Goal: Task Accomplishment & Management: Manage account settings

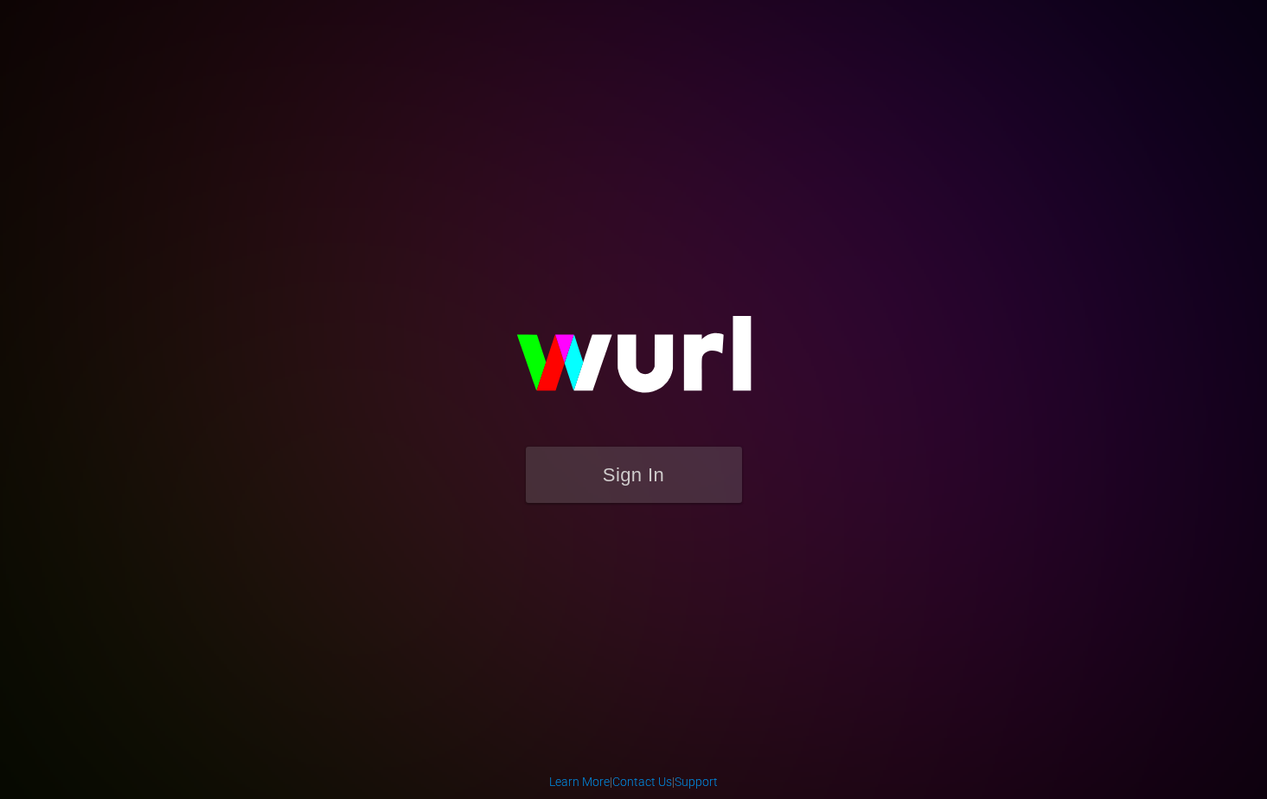
click at [680, 471] on button "Sign In" at bounding box center [634, 474] width 216 height 56
click at [640, 475] on button "Sign In" at bounding box center [634, 474] width 216 height 56
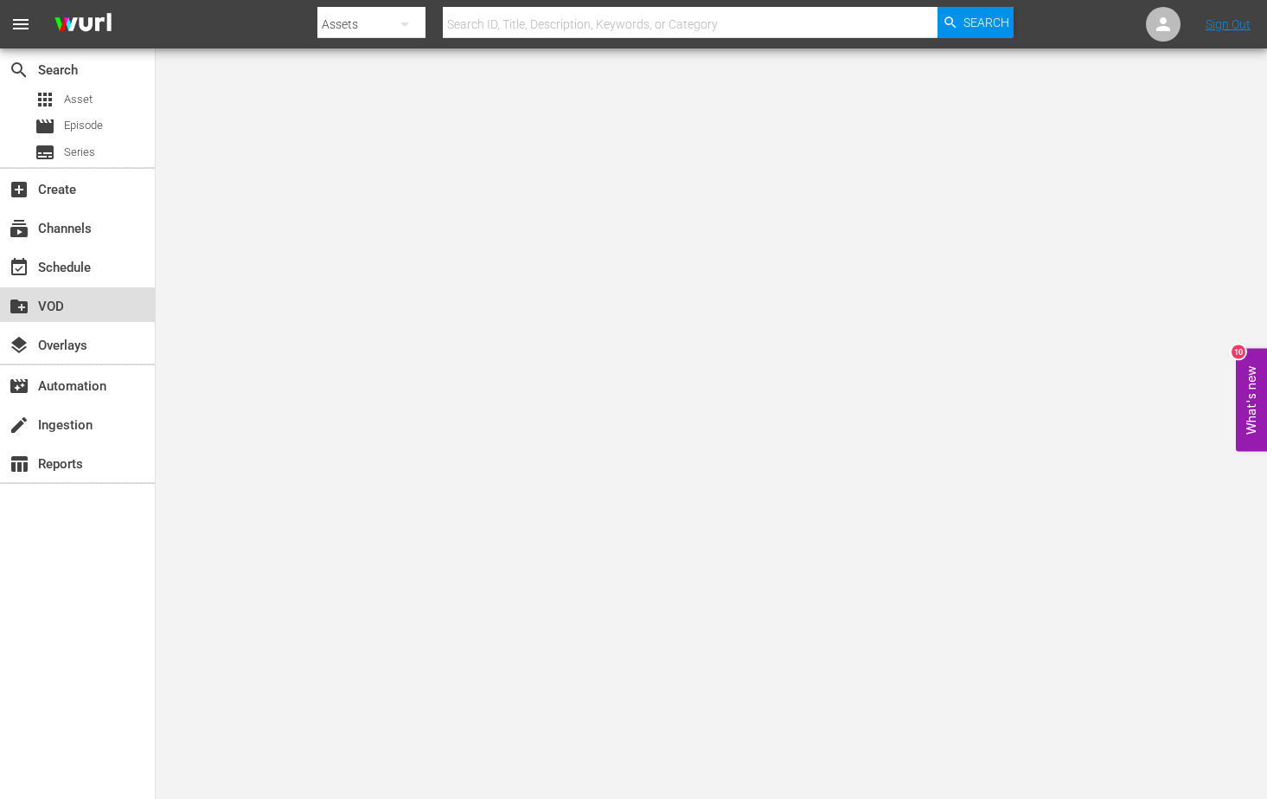
click at [94, 299] on div "create_new_folder VOD" at bounding box center [48, 304] width 97 height 16
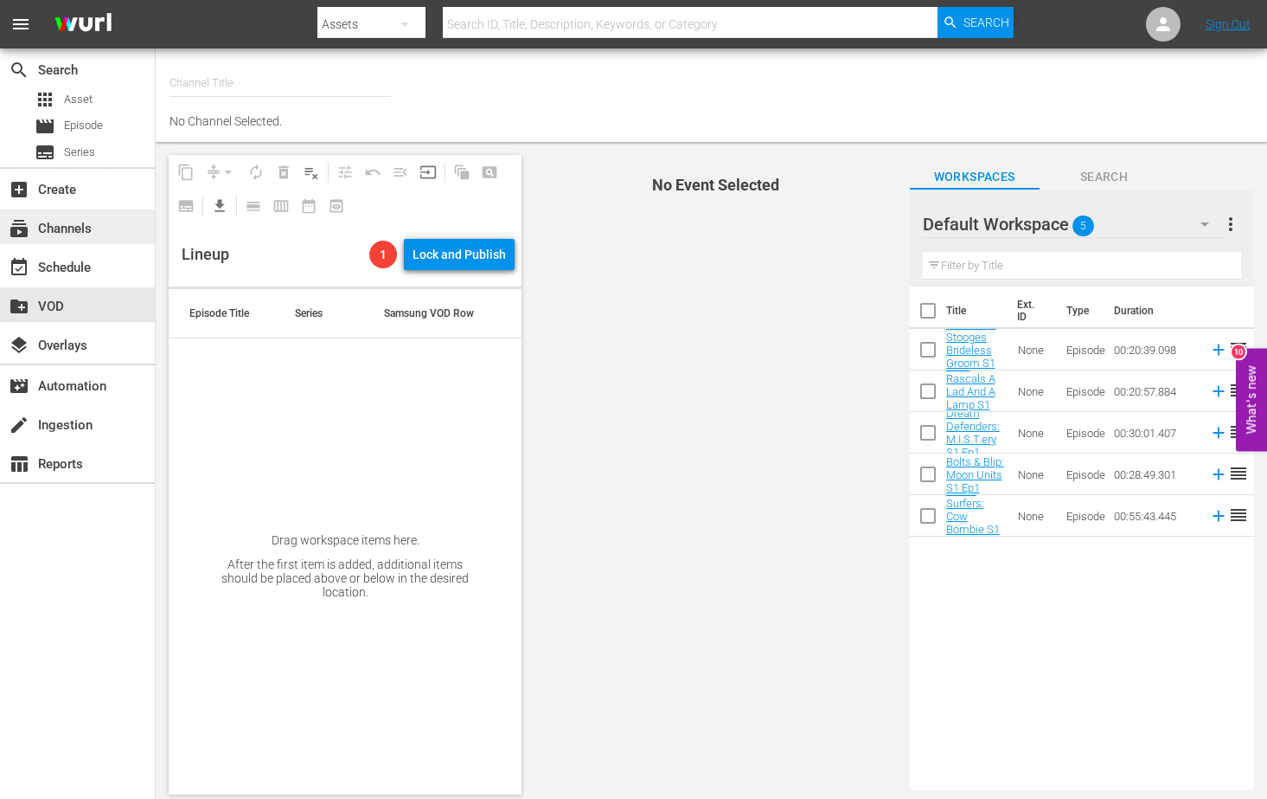
type input "InSpatial origIN A1 (2094)"
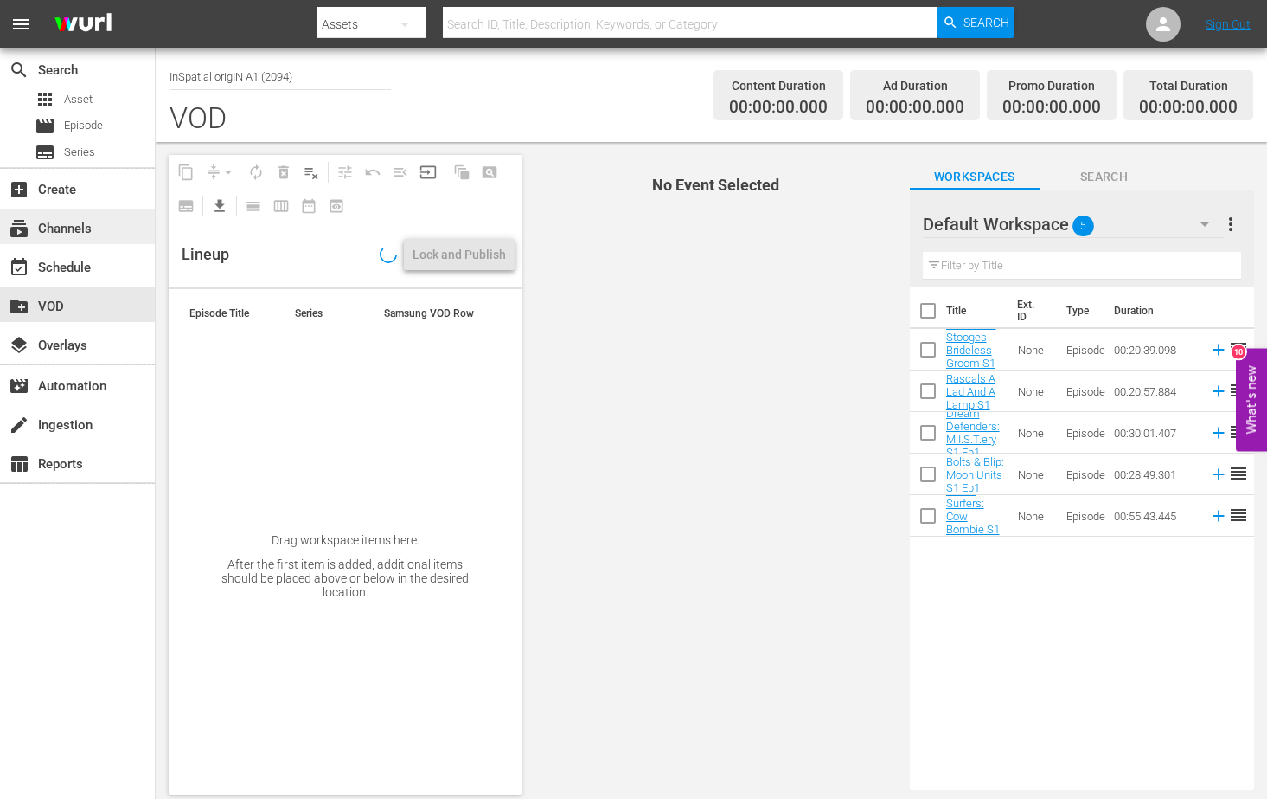
click at [97, 231] on div "subscriptions Channels" at bounding box center [77, 226] width 155 height 35
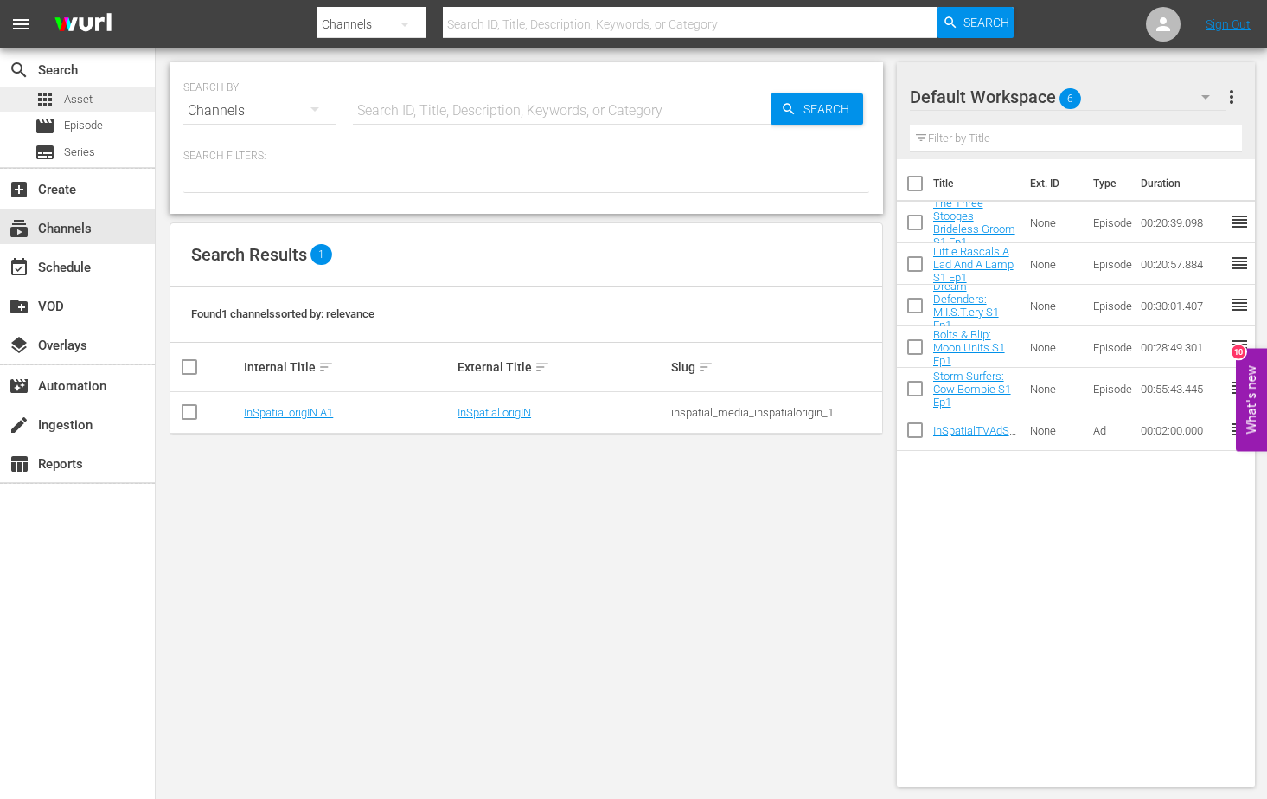
click at [91, 98] on span "Asset" at bounding box center [78, 99] width 29 height 17
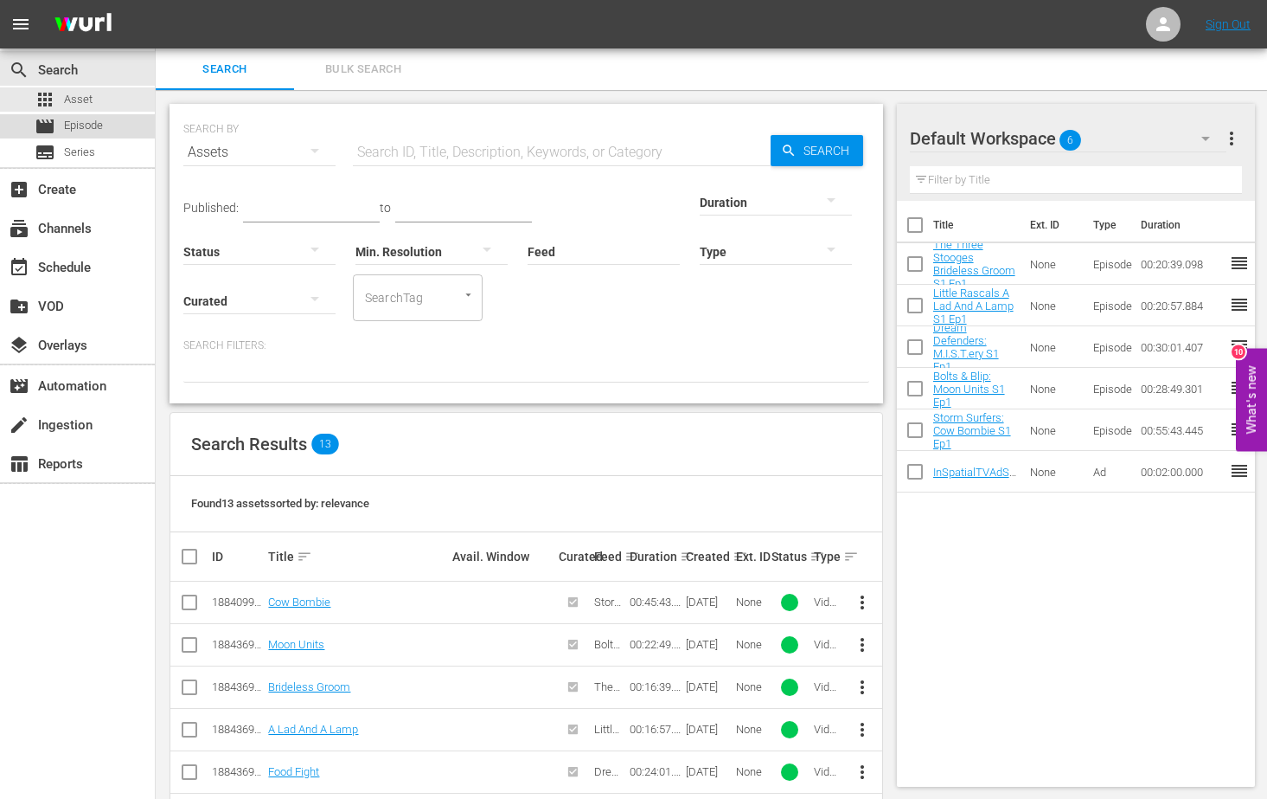
click at [76, 126] on span "Episode" at bounding box center [83, 125] width 39 height 17
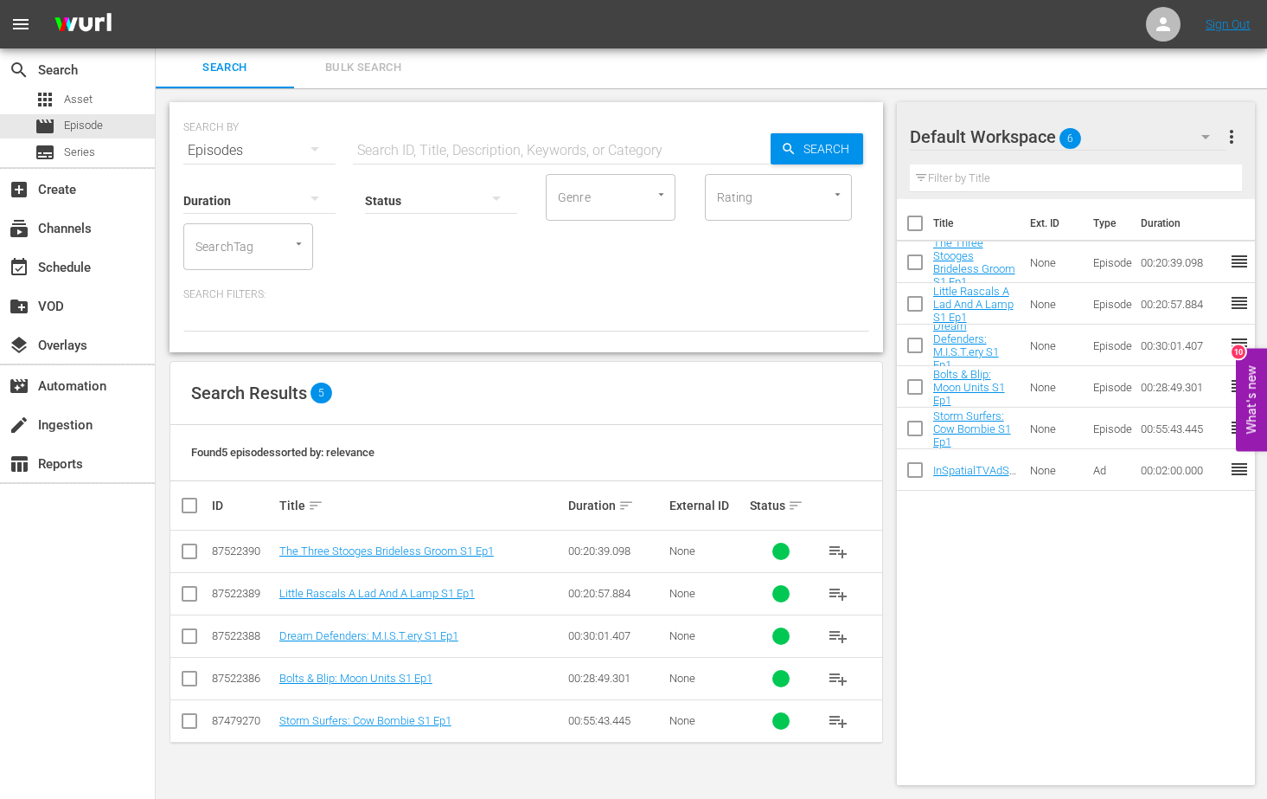
scroll to position [2, 0]
click at [190, 547] on input "checkbox" at bounding box center [189, 554] width 21 height 21
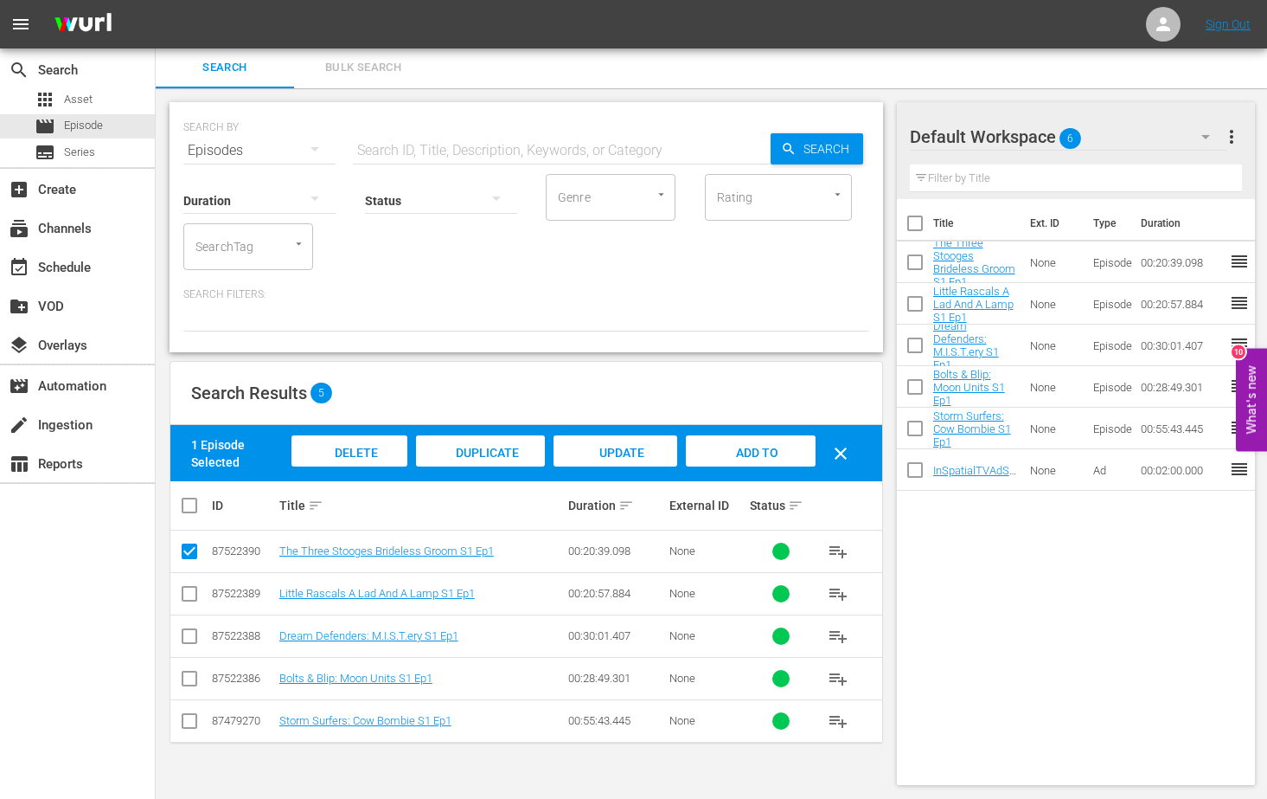
click at [190, 547] on input "checkbox" at bounding box center [189, 554] width 21 height 21
checkbox input "false"
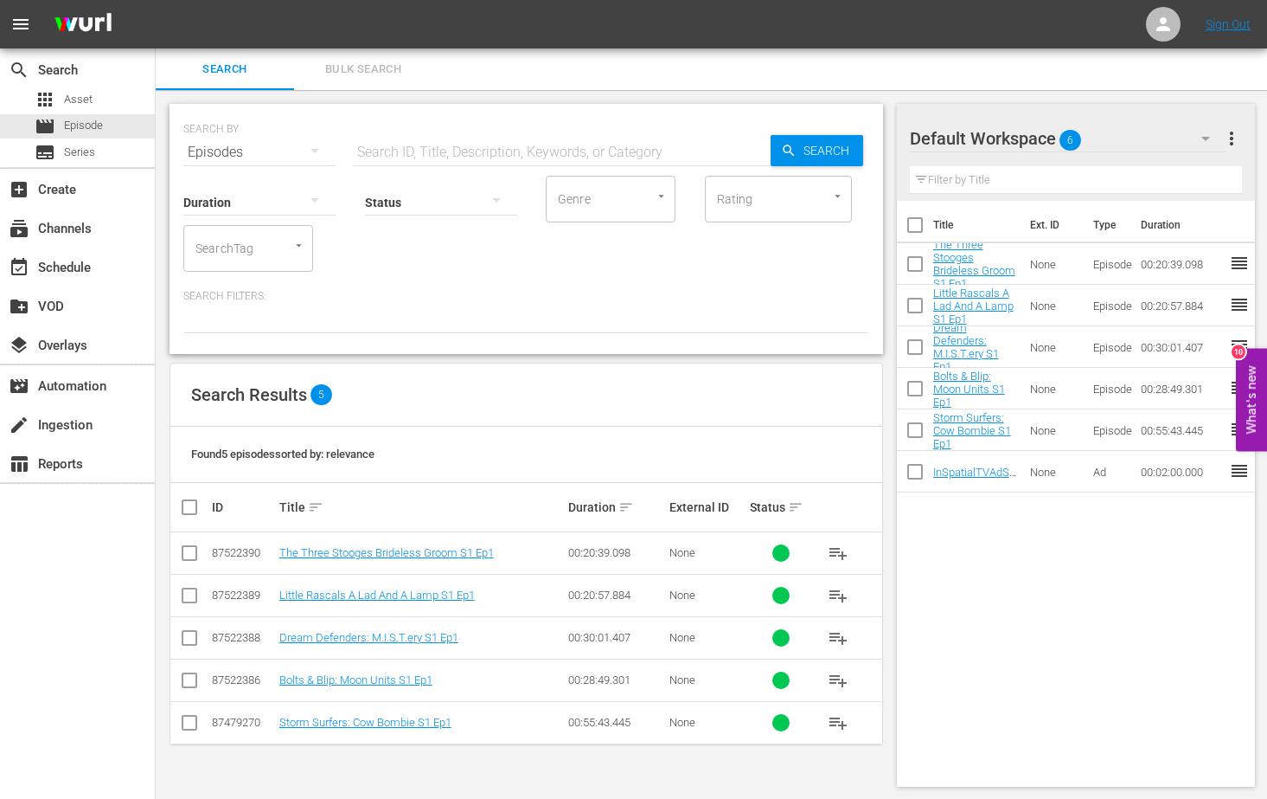
scroll to position [0, 0]
click at [95, 186] on div "add_box Create" at bounding box center [48, 187] width 97 height 16
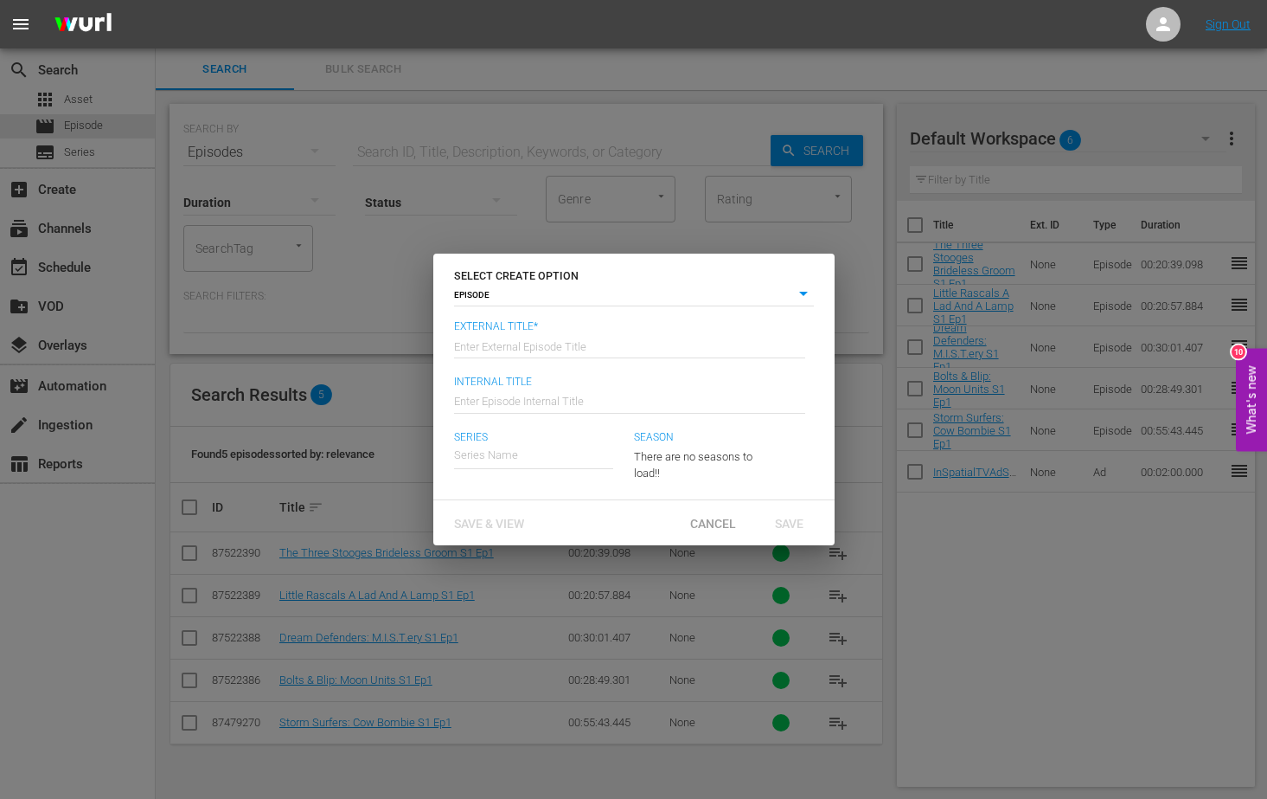
click at [590, 335] on input "text" at bounding box center [629, 345] width 351 height 42
click at [722, 519] on span "Cancel" at bounding box center [714, 523] width 74 height 14
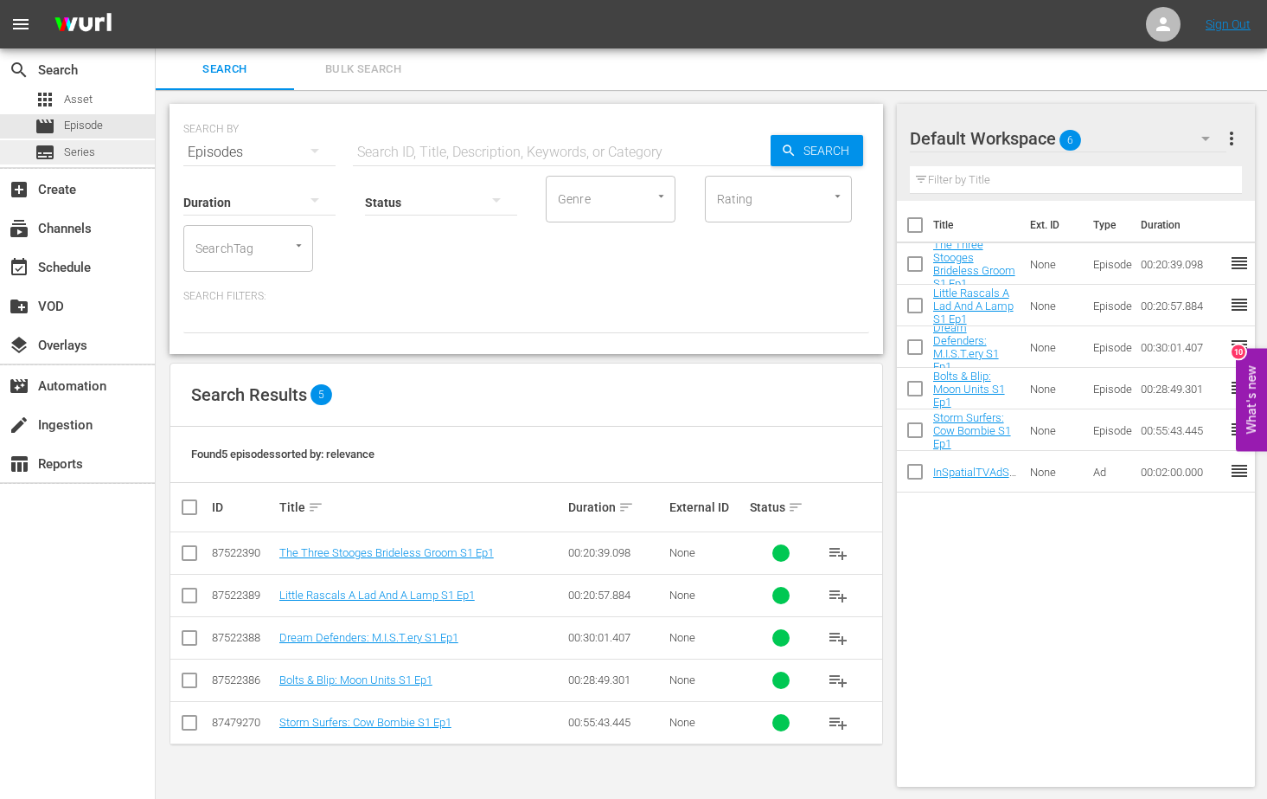
click at [94, 152] on span "Series" at bounding box center [79, 152] width 31 height 17
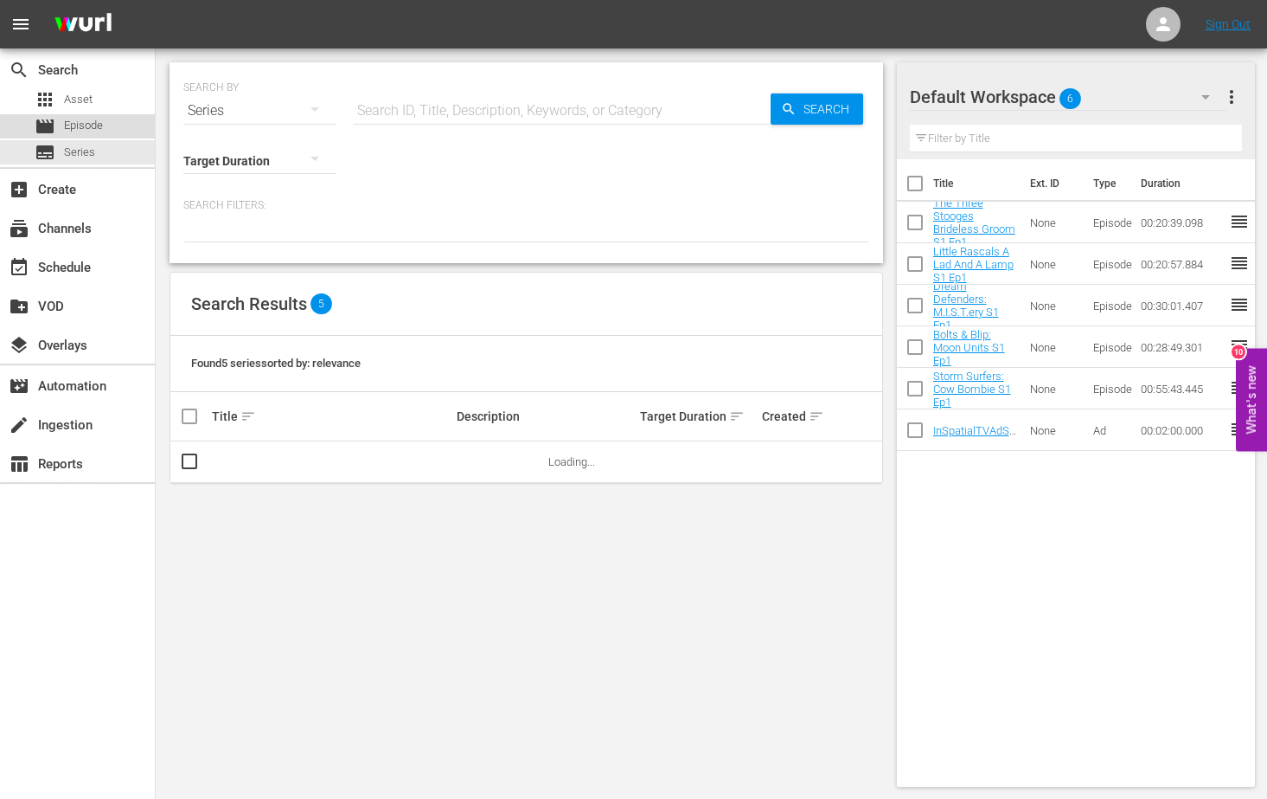
click at [109, 125] on div "movie Episode" at bounding box center [77, 126] width 155 height 24
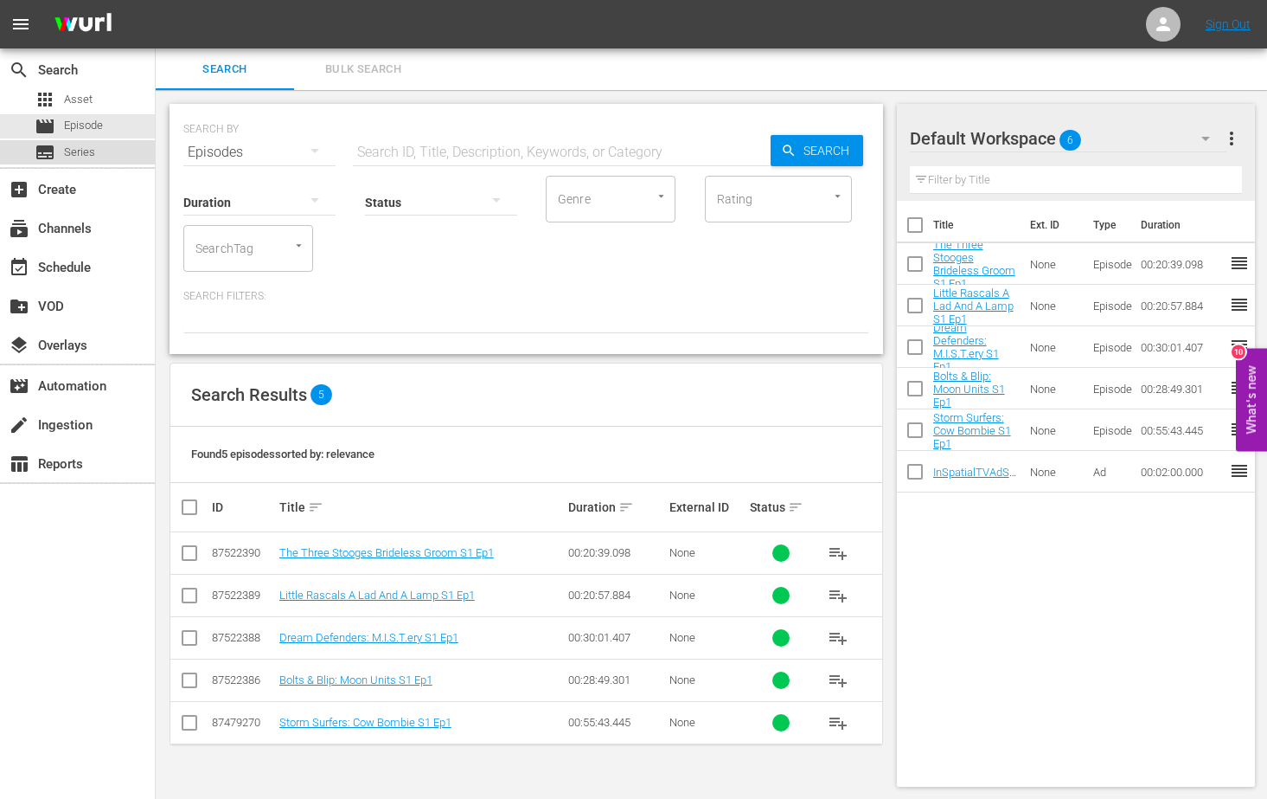
click at [101, 145] on div "subtitles Series" at bounding box center [77, 152] width 155 height 24
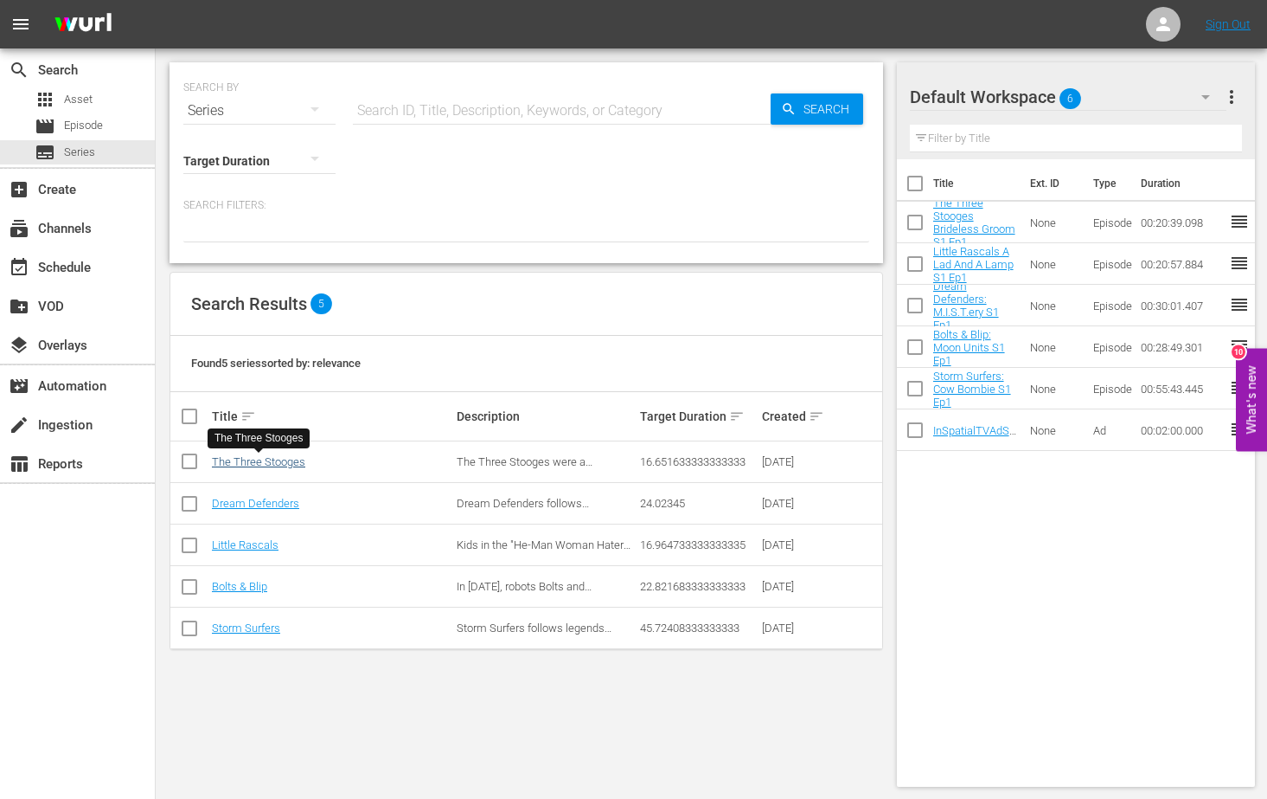
click at [286, 459] on link "The Three Stooges" at bounding box center [258, 461] width 93 height 13
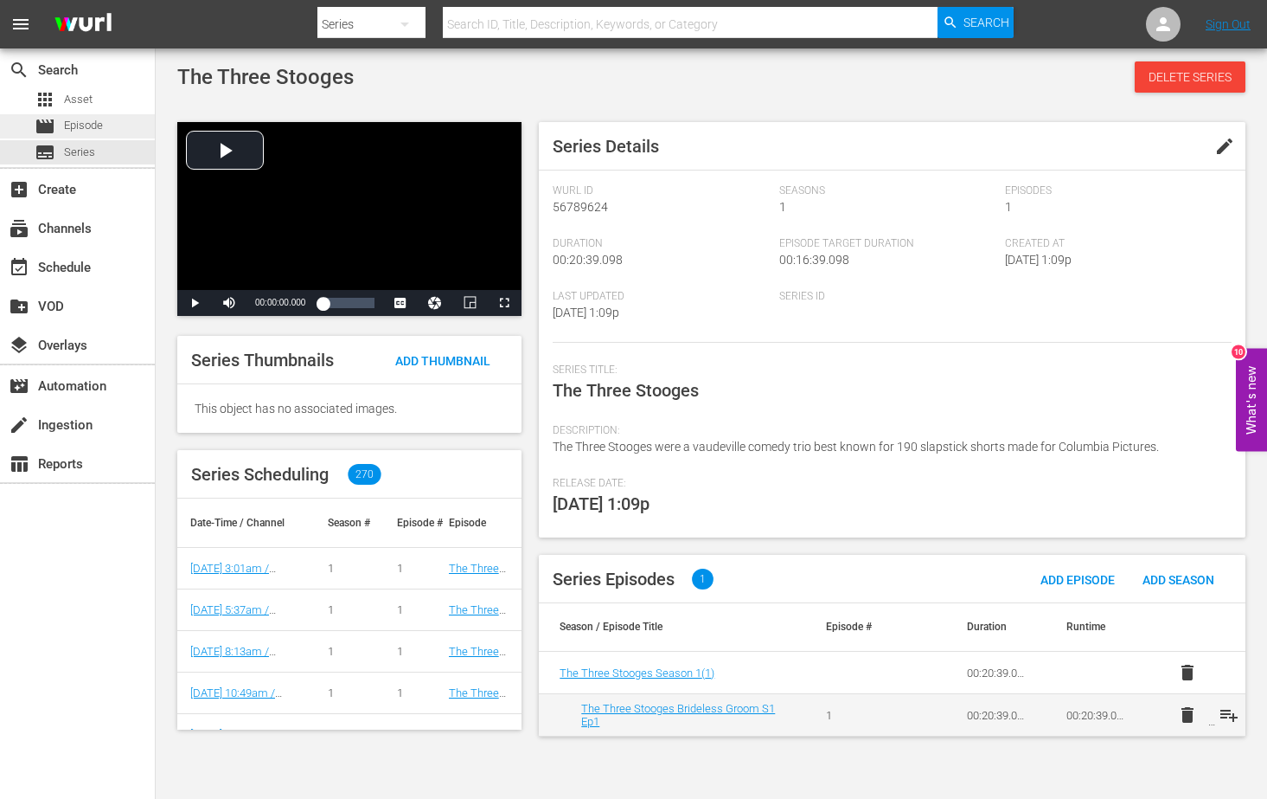
click at [58, 124] on div "movie Episode" at bounding box center [69, 126] width 68 height 24
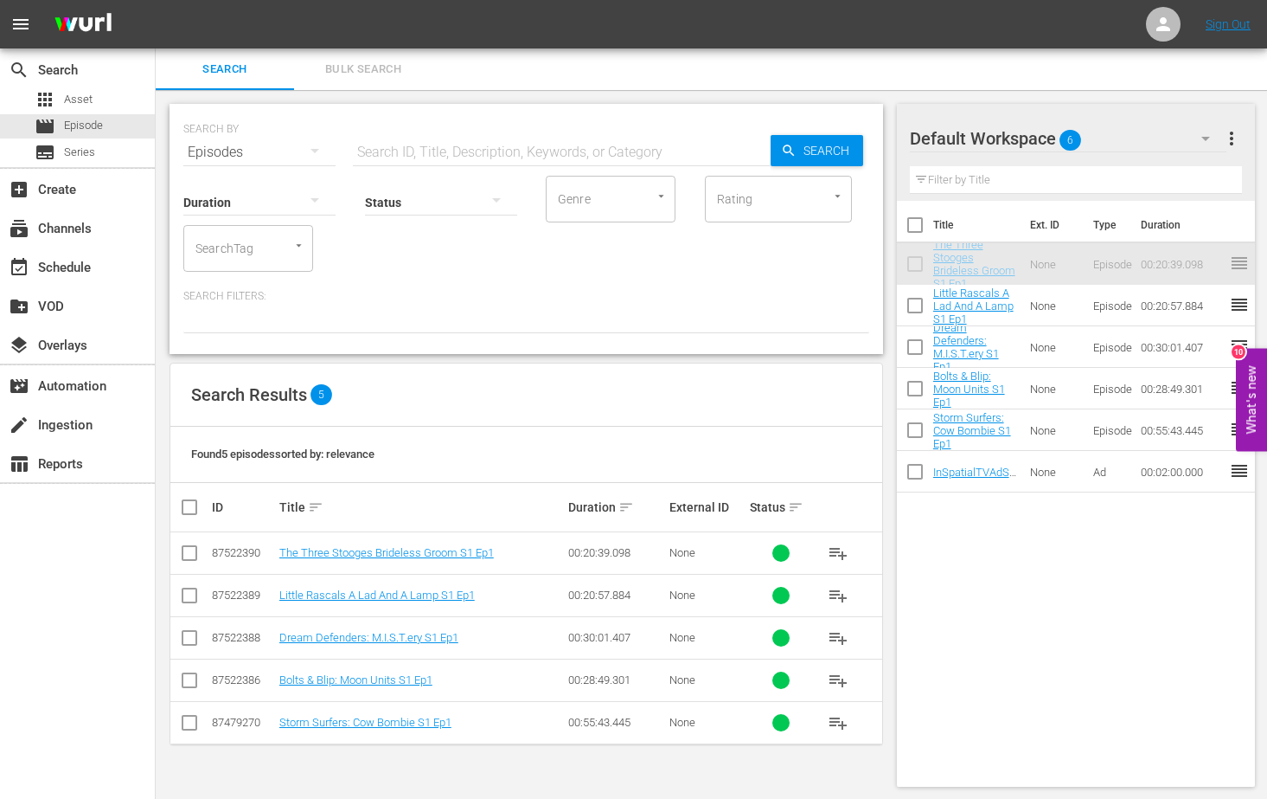
drag, startPoint x: 948, startPoint y: 253, endPoint x: 914, endPoint y: 266, distance: 37.0
drag, startPoint x: 446, startPoint y: 270, endPoint x: 429, endPoint y: 263, distance: 18.6
click at [446, 269] on div "Duration Status Genre Genre Rating Rating SearchTag SearchTag" at bounding box center [526, 222] width 686 height 99
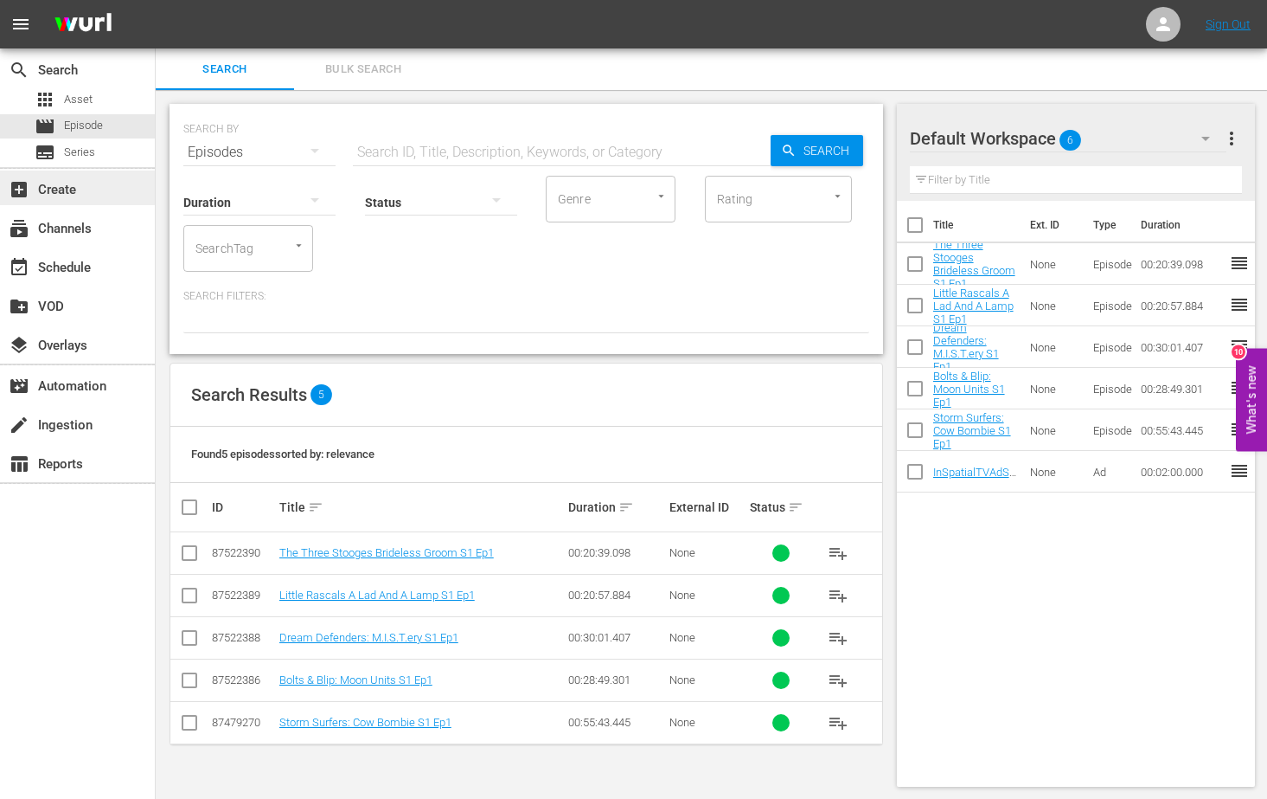
click at [86, 189] on div "add_box Create" at bounding box center [48, 187] width 97 height 16
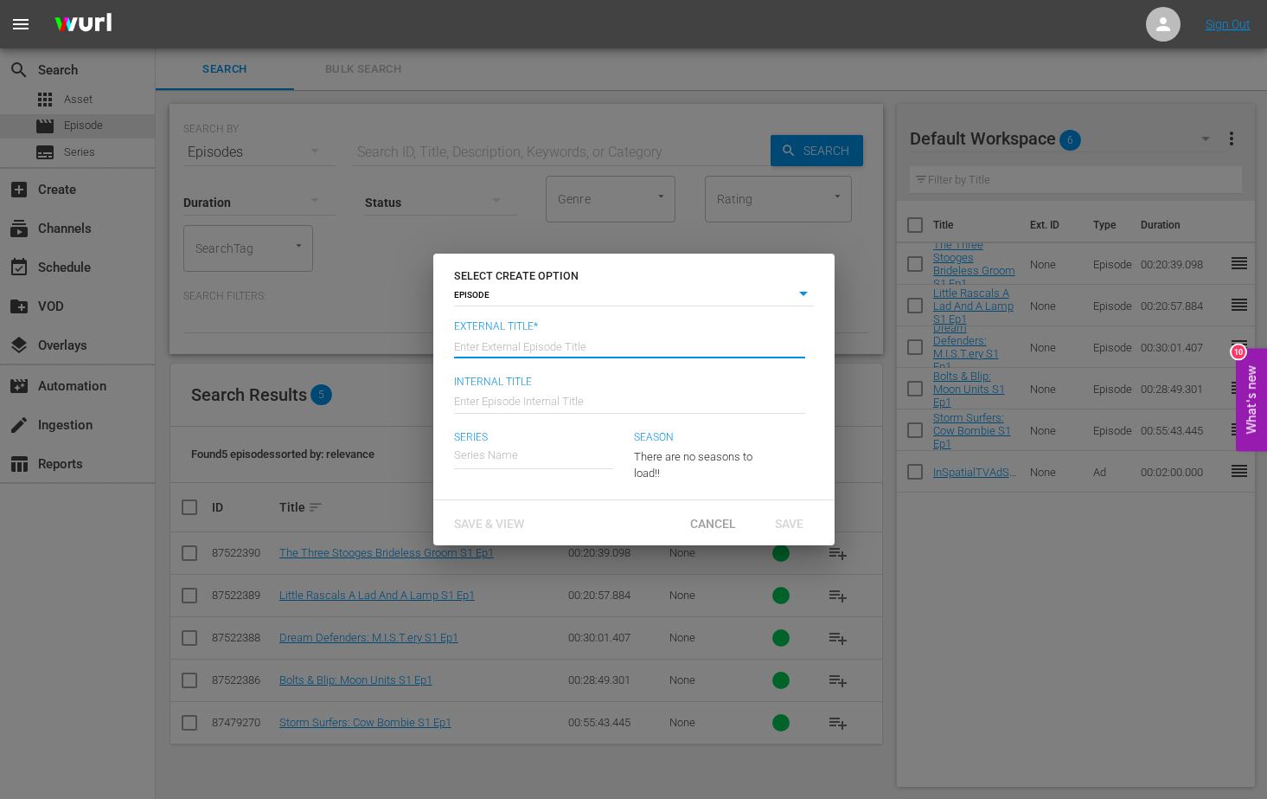
click at [523, 349] on input "text" at bounding box center [629, 345] width 351 height 42
drag, startPoint x: 699, startPoint y: 516, endPoint x: 717, endPoint y: 516, distance: 18.2
click at [699, 517] on span "Cancel" at bounding box center [714, 523] width 74 height 14
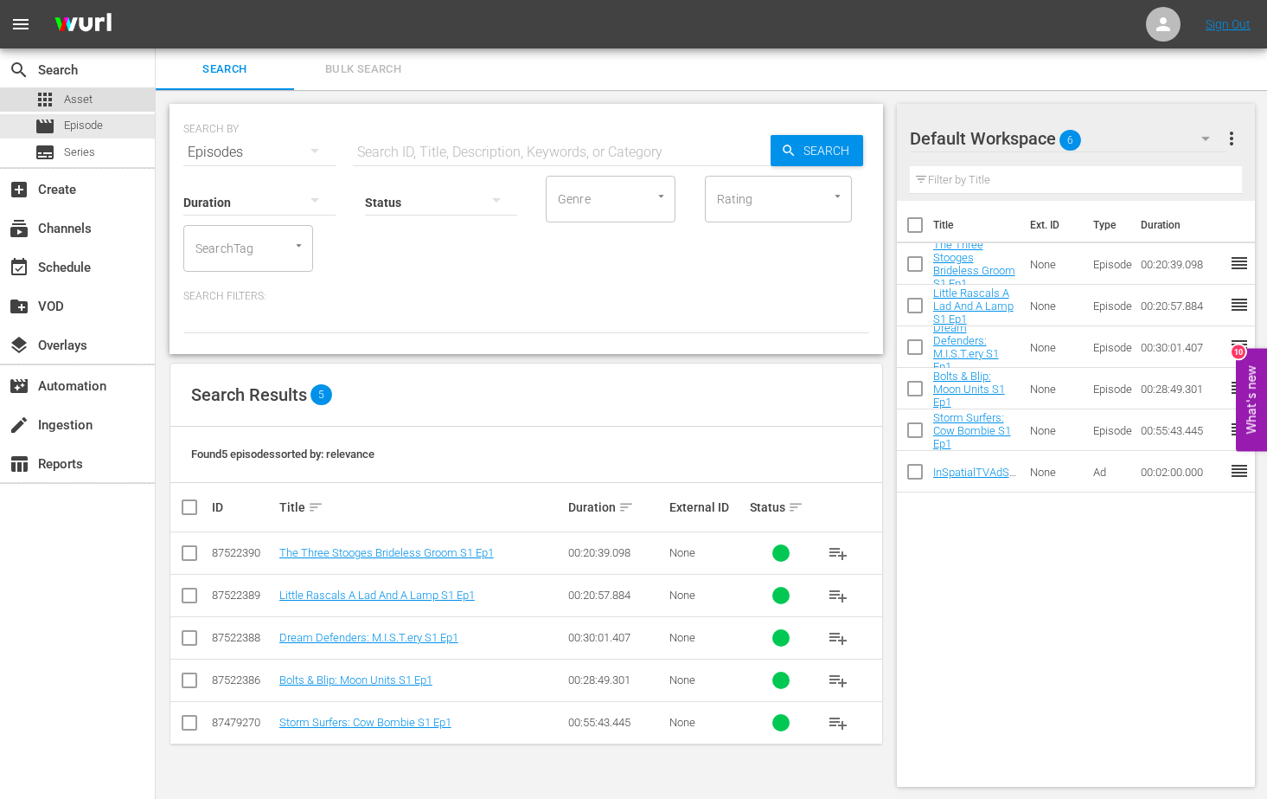
click at [98, 103] on div "apps Asset" at bounding box center [77, 99] width 155 height 24
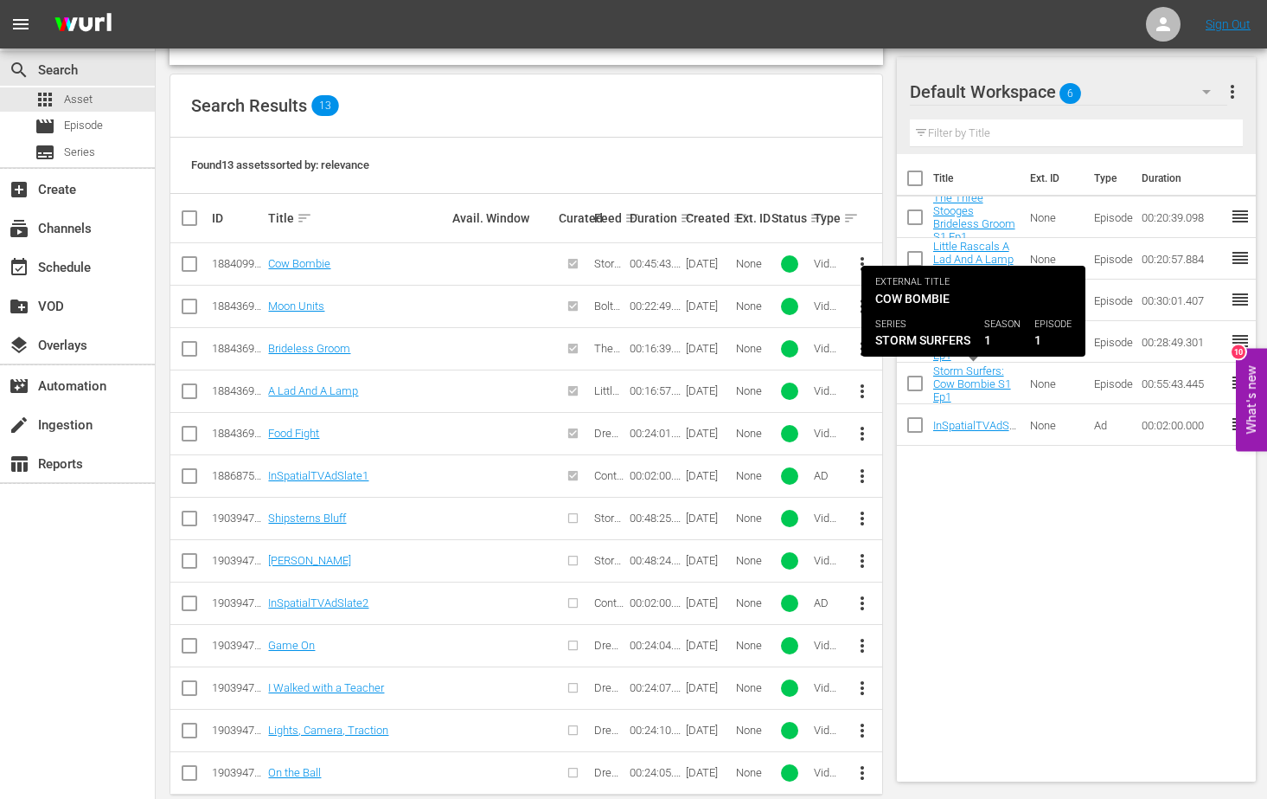
scroll to position [336, 0]
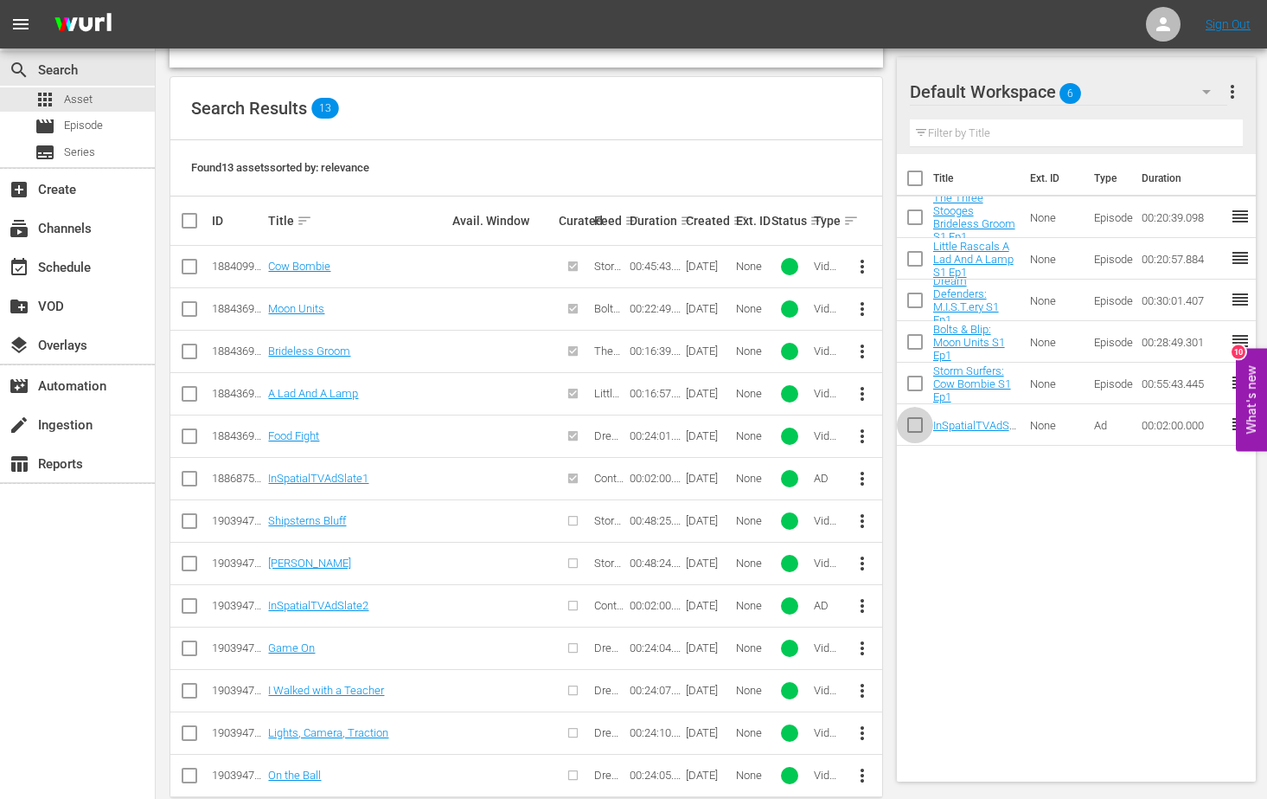
click at [913, 425] on input "checkbox" at bounding box center [915, 428] width 36 height 36
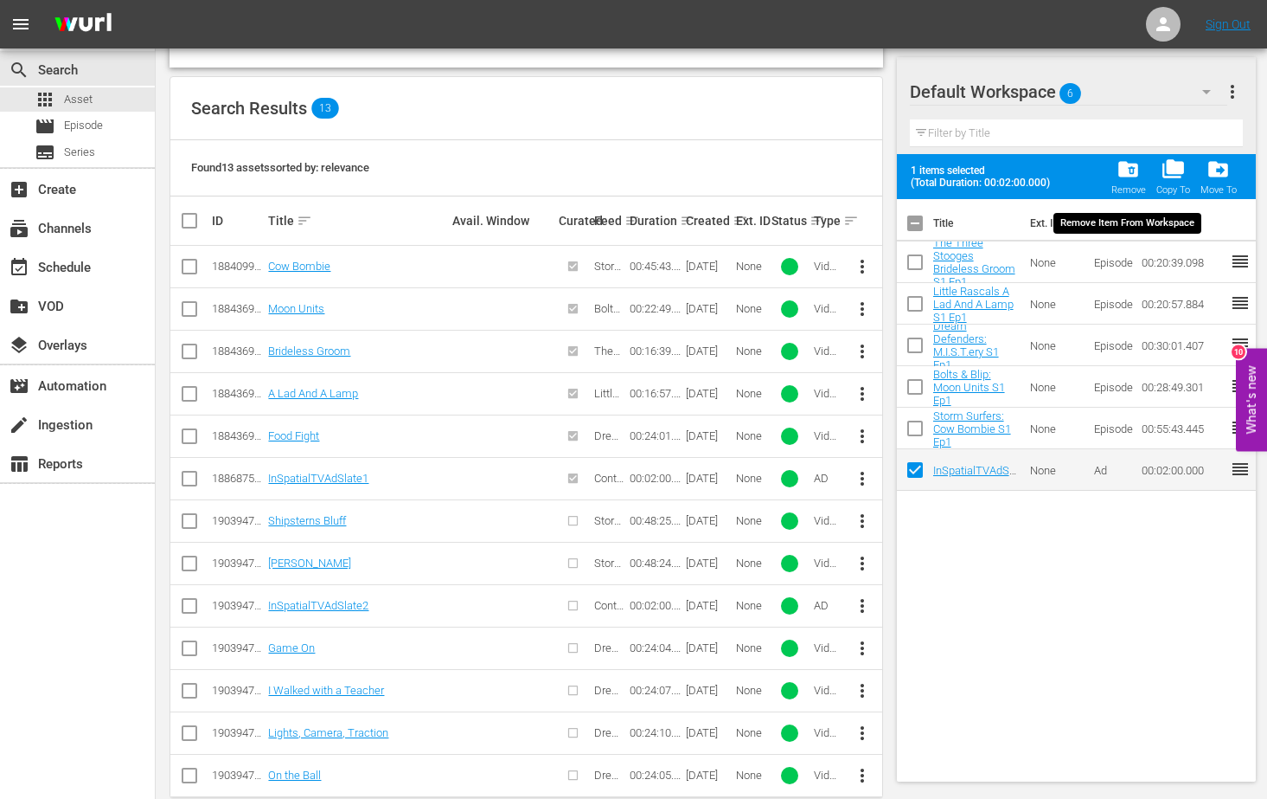
click at [1134, 176] on span "folder_delete" at bounding box center [1128, 168] width 23 height 23
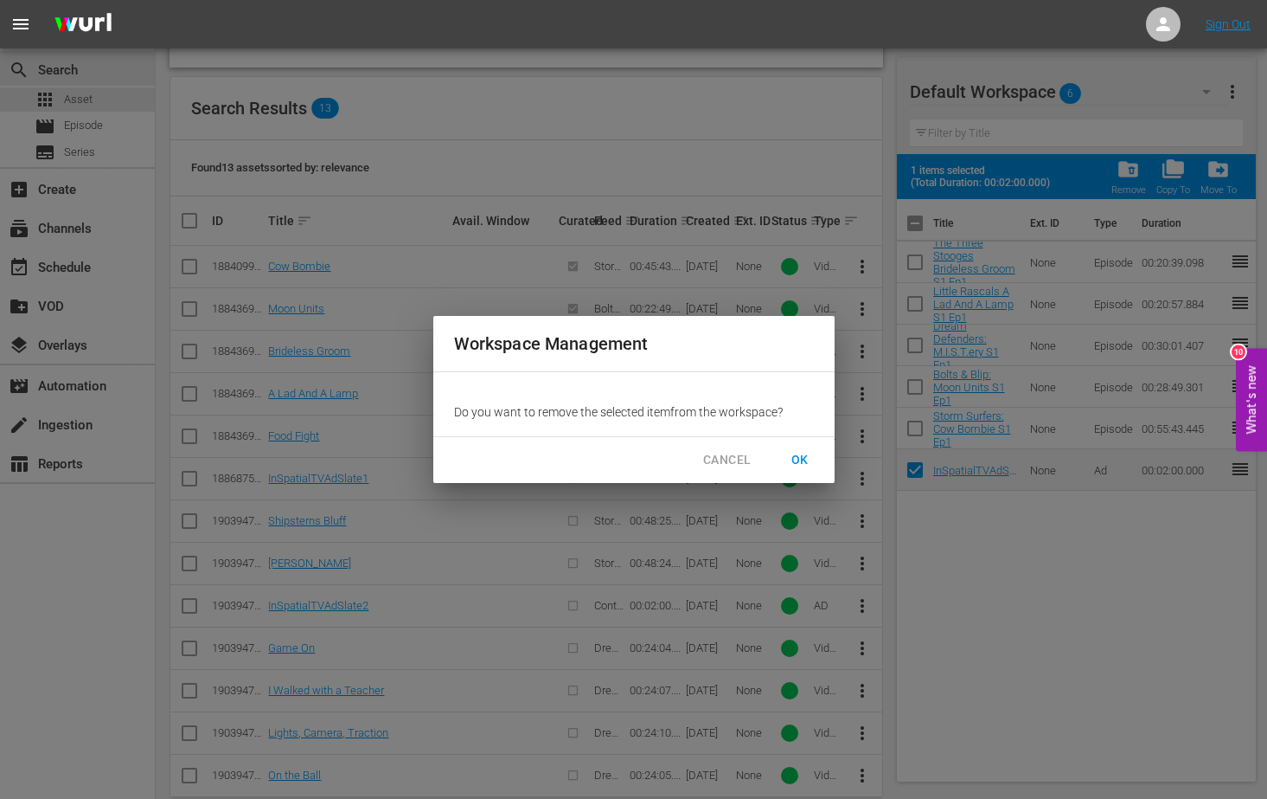
click at [804, 457] on span "OK" at bounding box center [800, 460] width 28 height 22
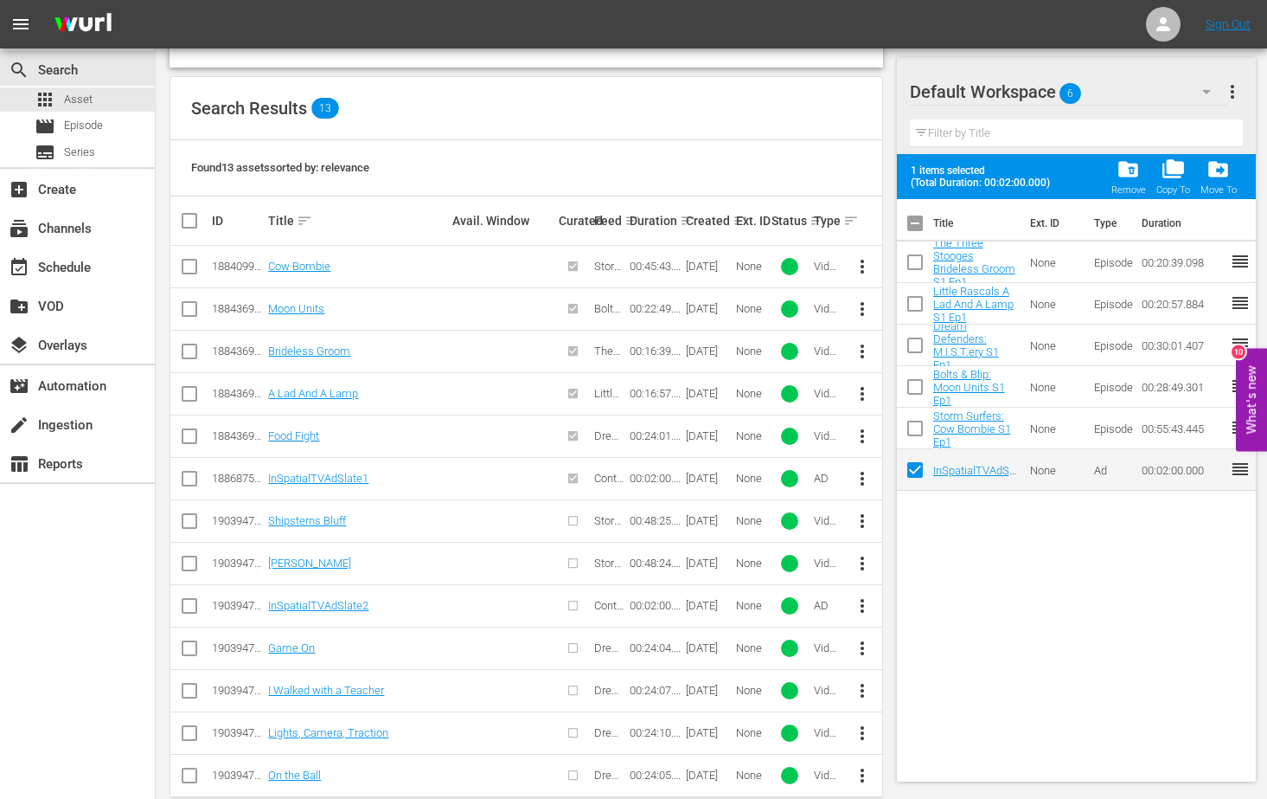
checkbox input "false"
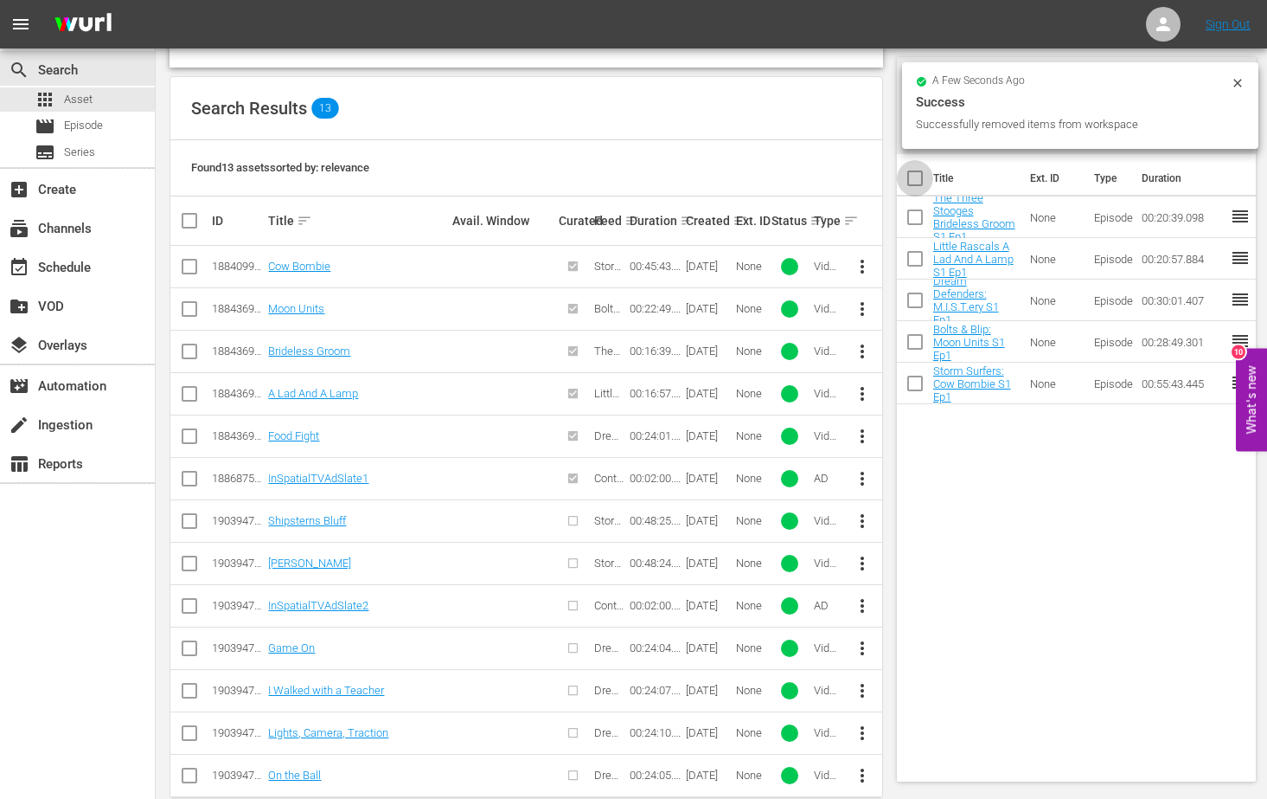
click at [915, 178] on input "checkbox" at bounding box center [915, 182] width 36 height 36
checkbox input "true"
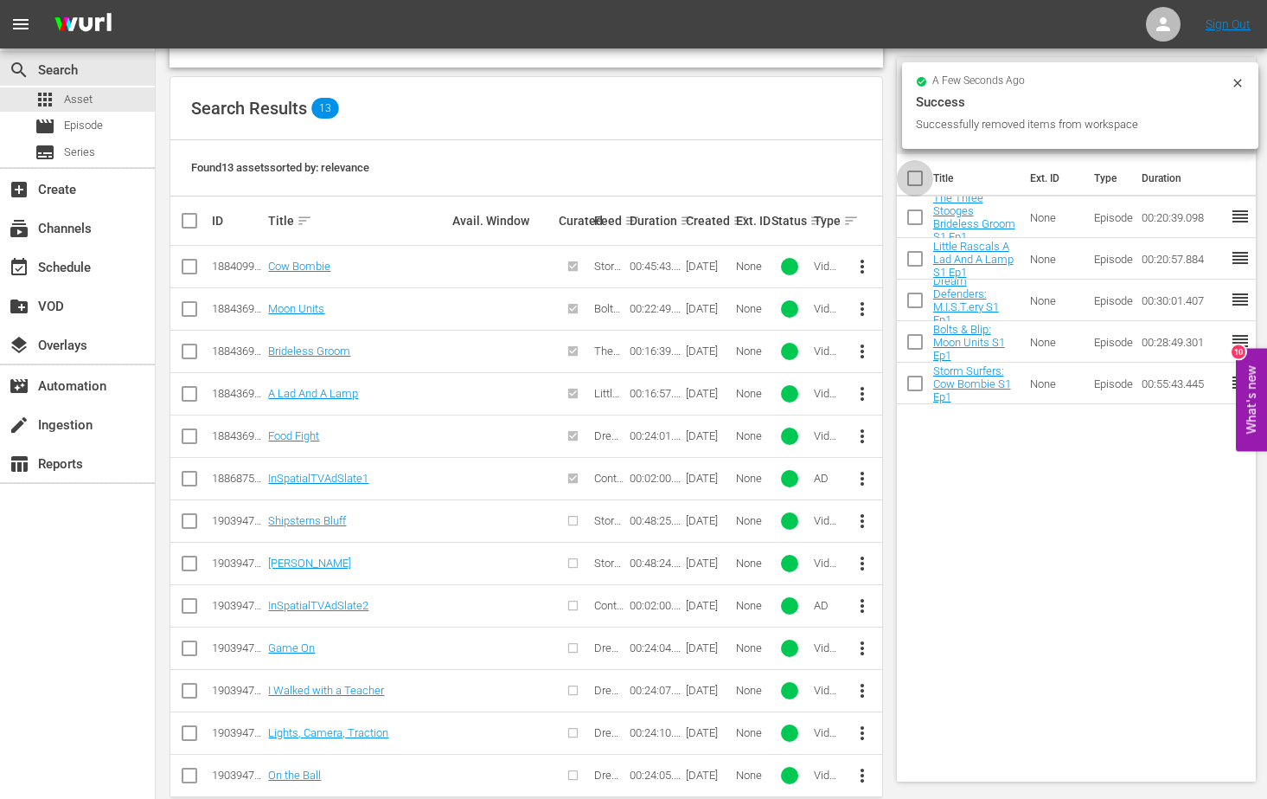
checkbox input "true"
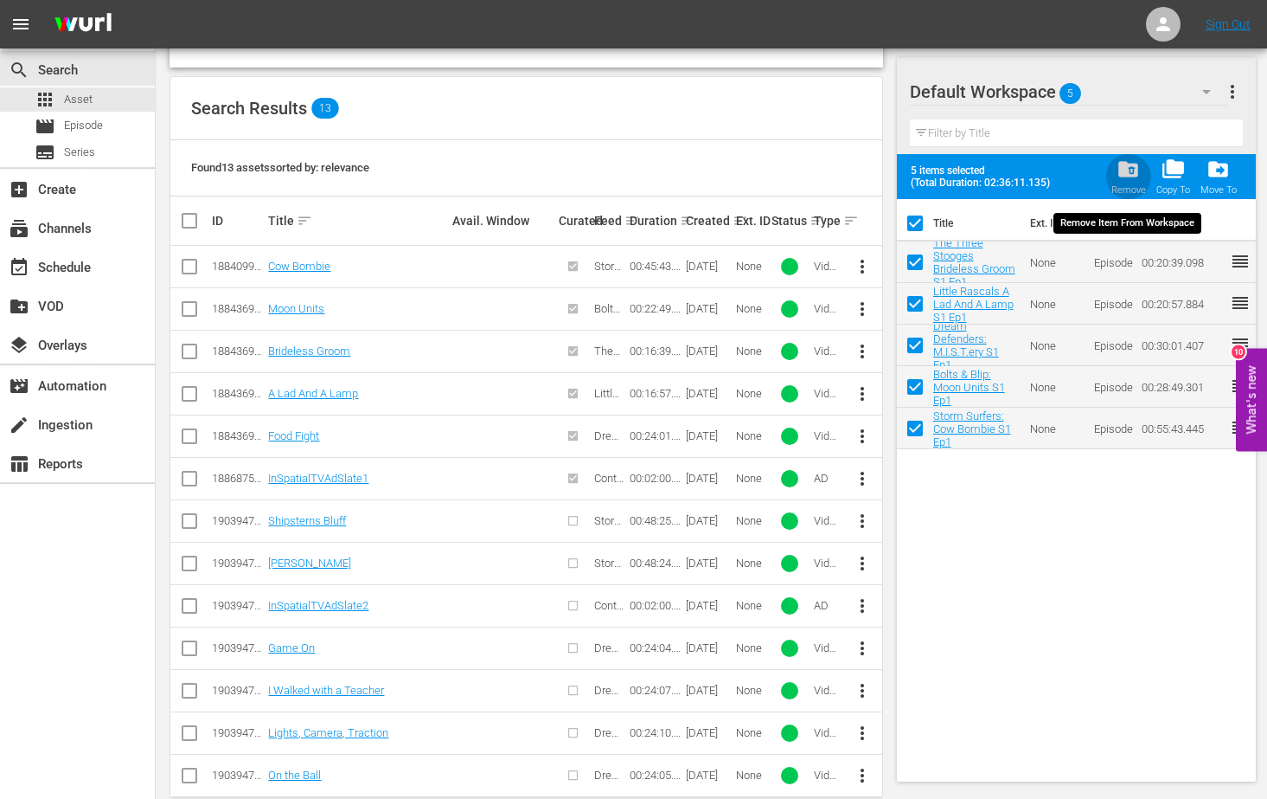
click at [1122, 175] on span "folder_delete" at bounding box center [1128, 168] width 23 height 23
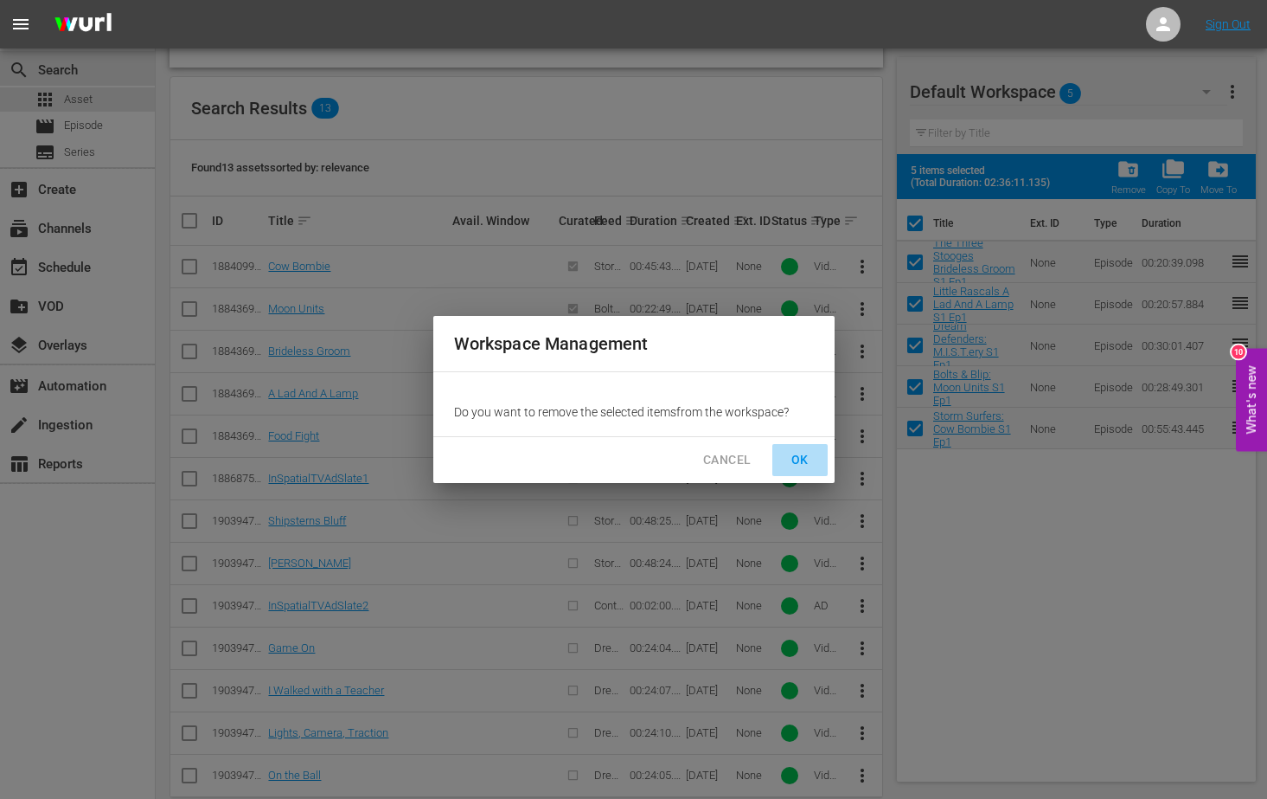
click at [802, 459] on span "OK" at bounding box center [800, 460] width 28 height 22
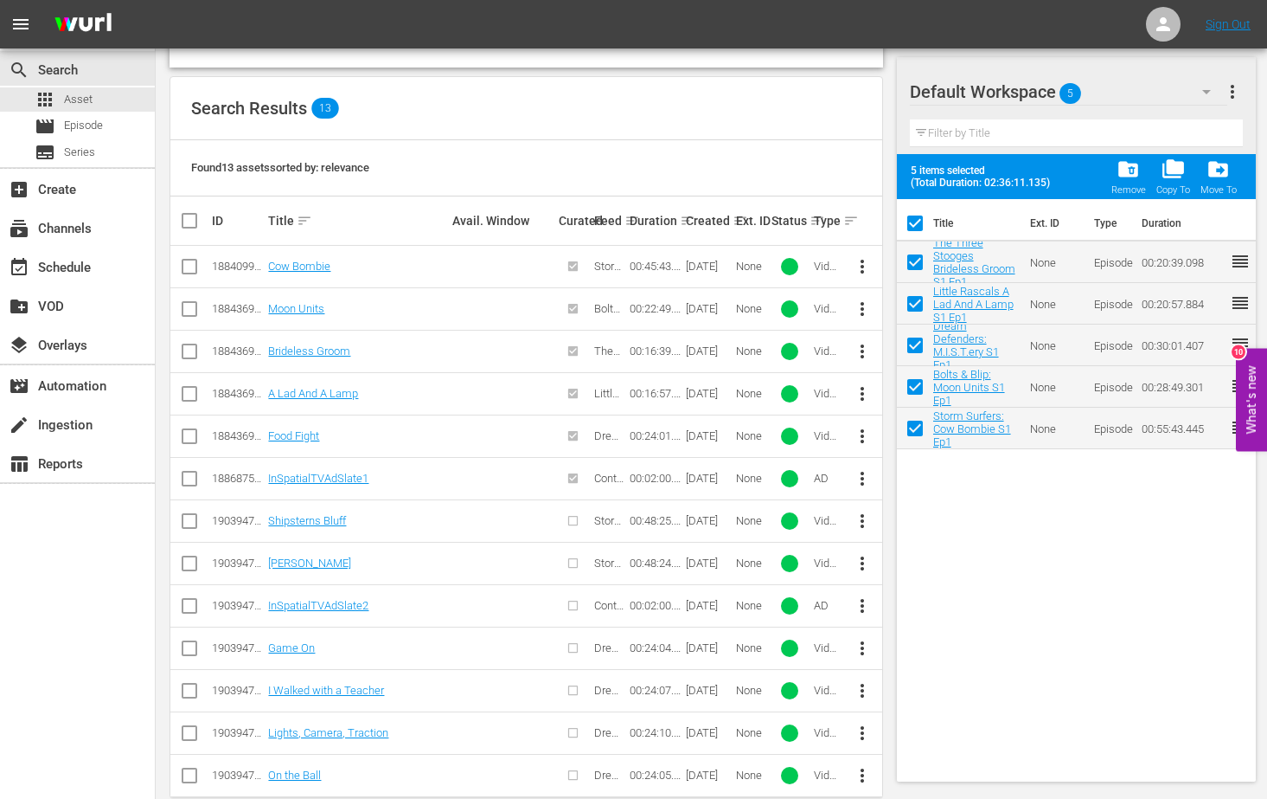
checkbox input "false"
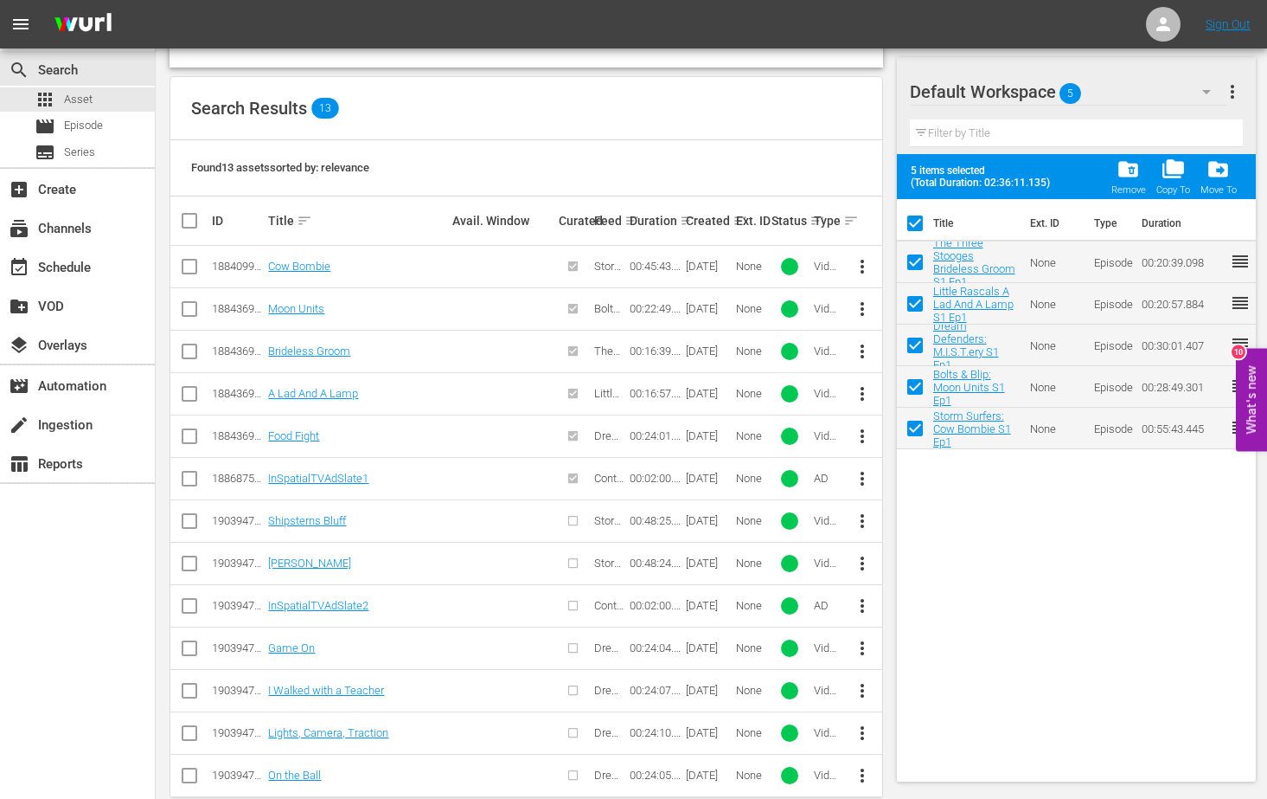
checkbox input "false"
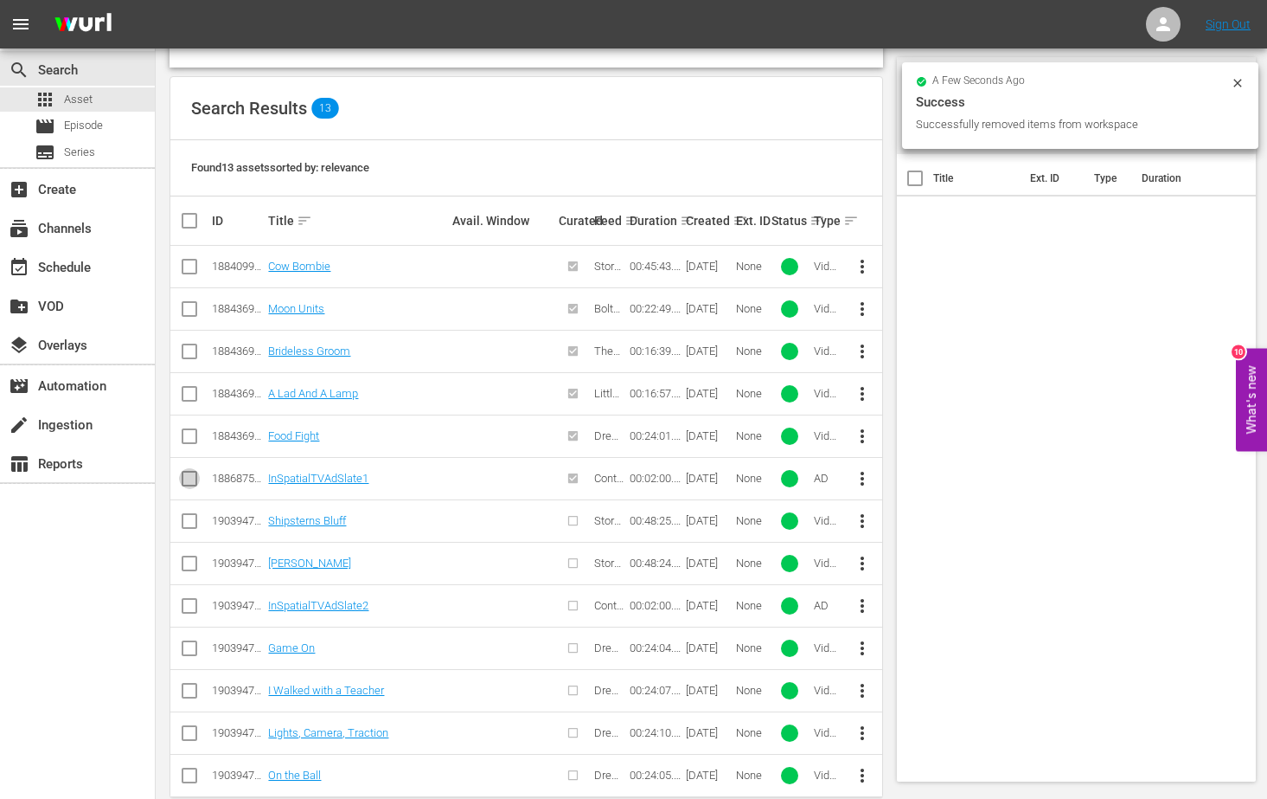
click at [187, 476] on input "checkbox" at bounding box center [189, 481] width 21 height 21
checkbox input "true"
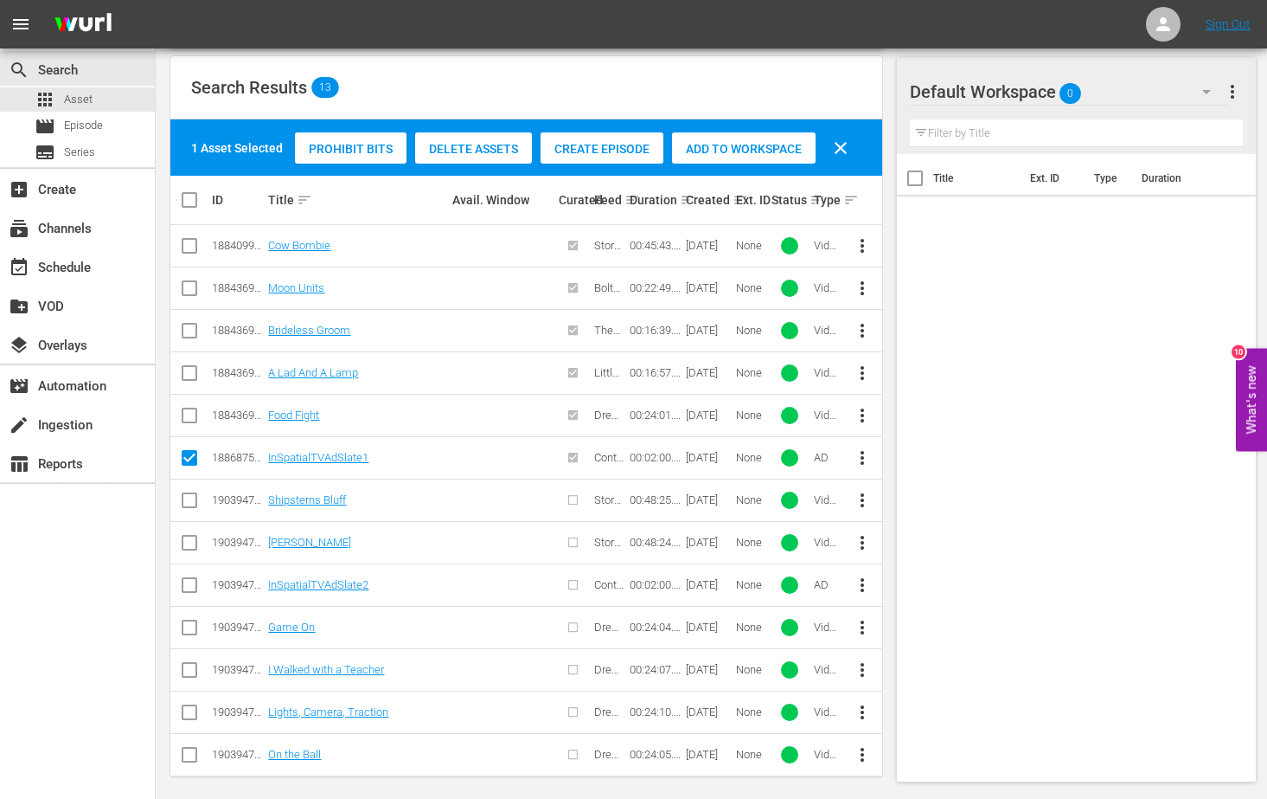
scroll to position [355, 0]
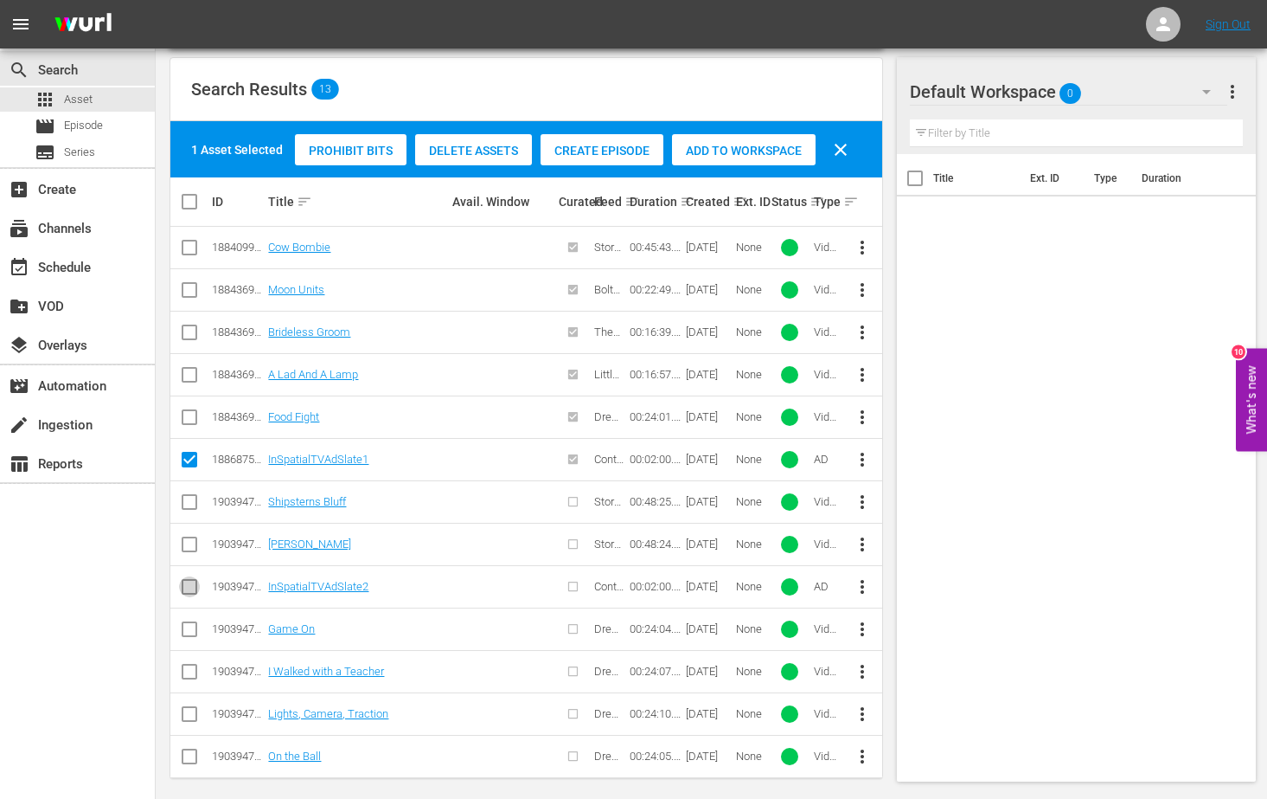
click at [190, 580] on input "checkbox" at bounding box center [189, 590] width 21 height 21
checkbox input "true"
click at [720, 144] on span "Add to Workspace" at bounding box center [744, 151] width 144 height 14
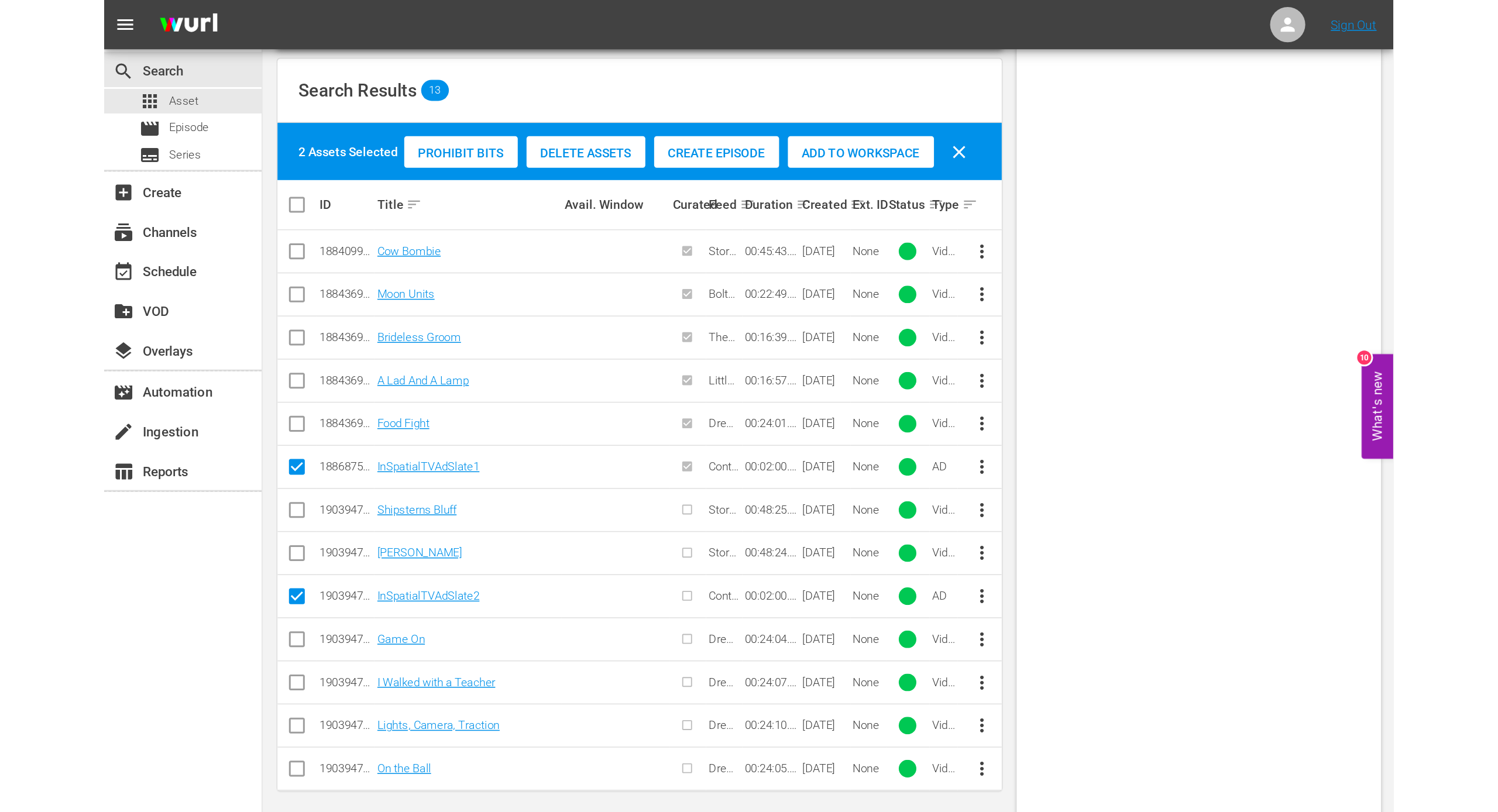
scroll to position [0, 0]
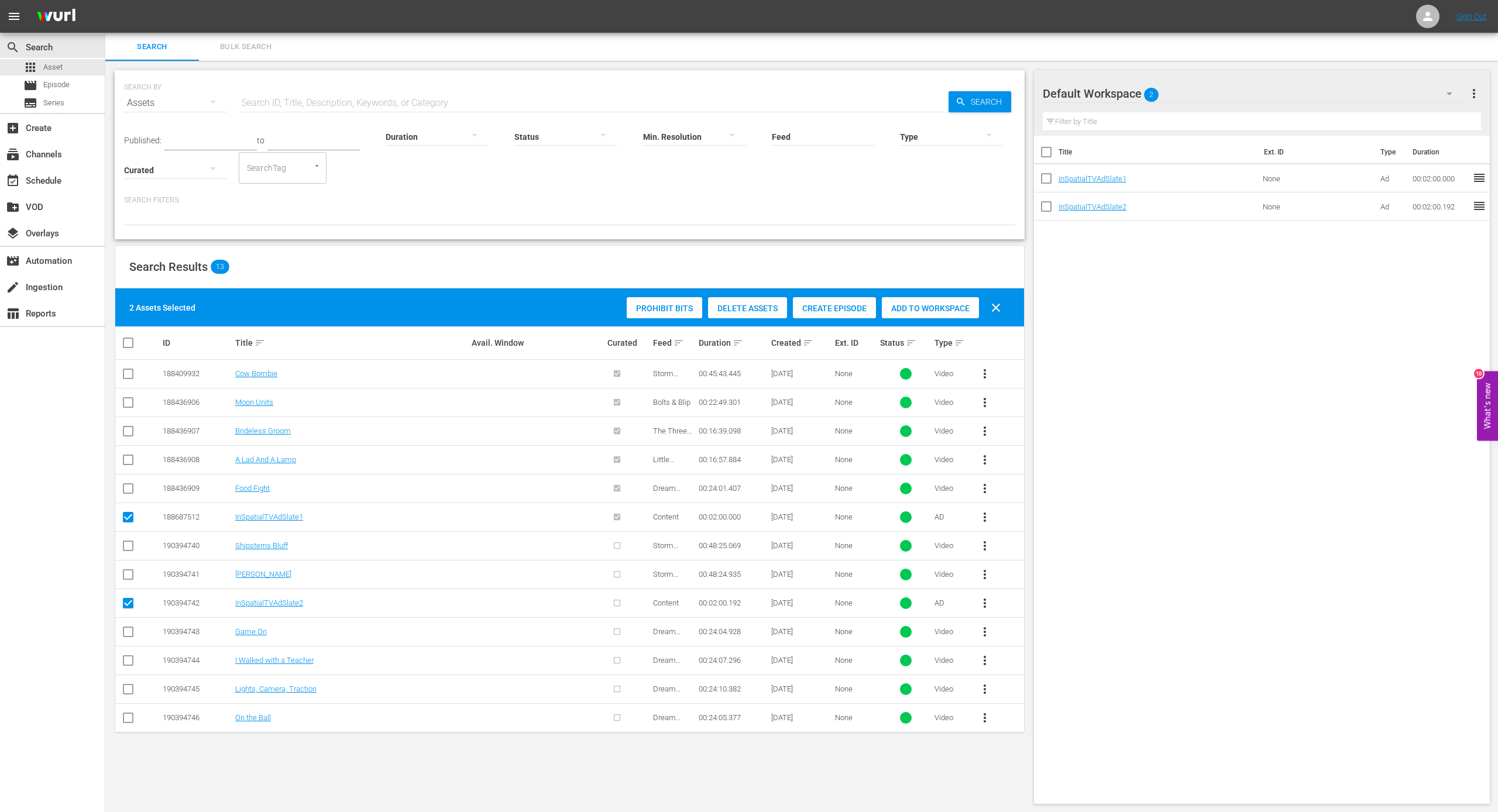
click at [653, 345] on div "Feed sort" at bounding box center [674, 343] width 42 height 14
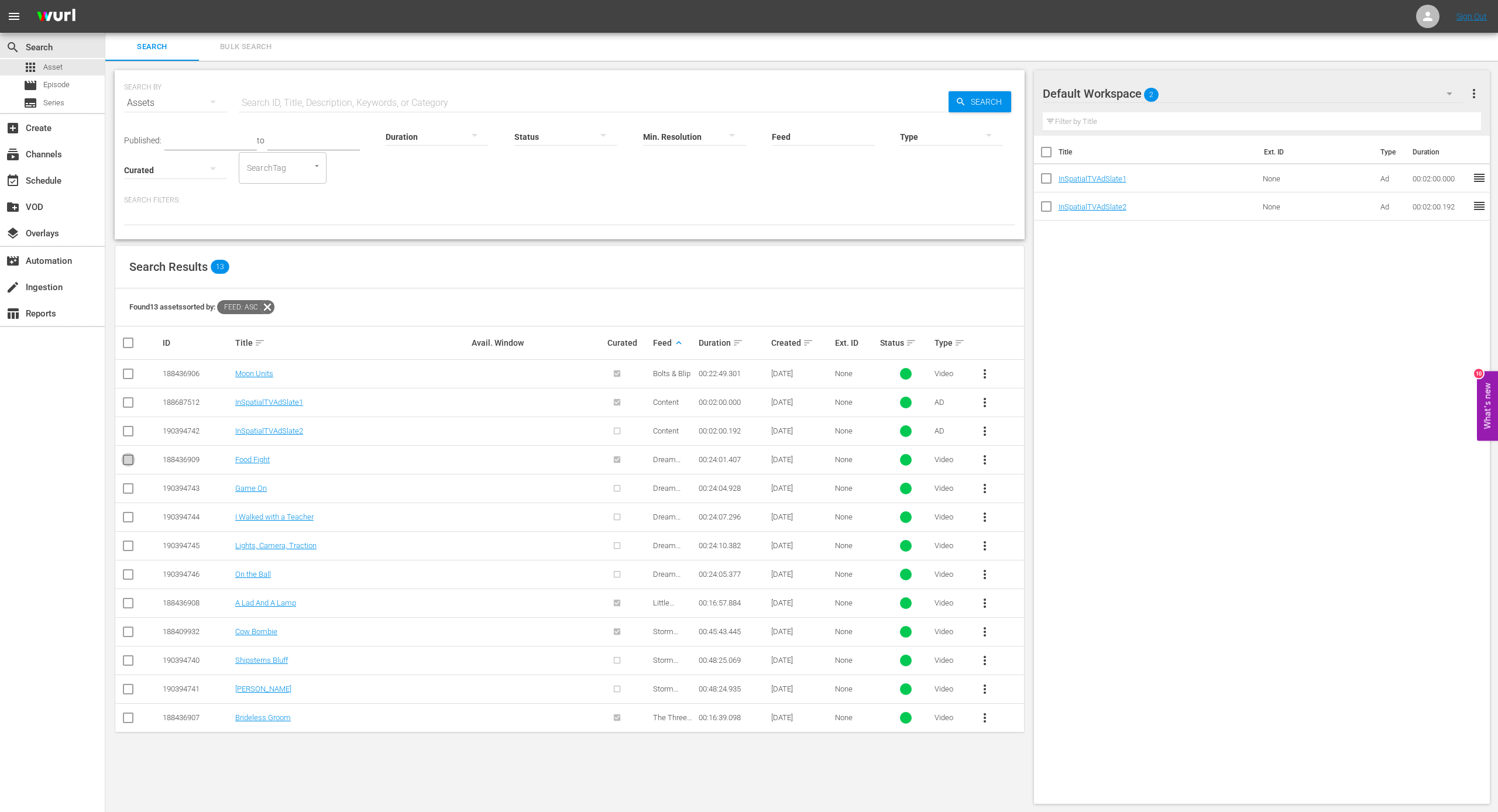
click at [124, 455] on input "checkbox" at bounding box center [128, 462] width 14 height 14
checkbox input "true"
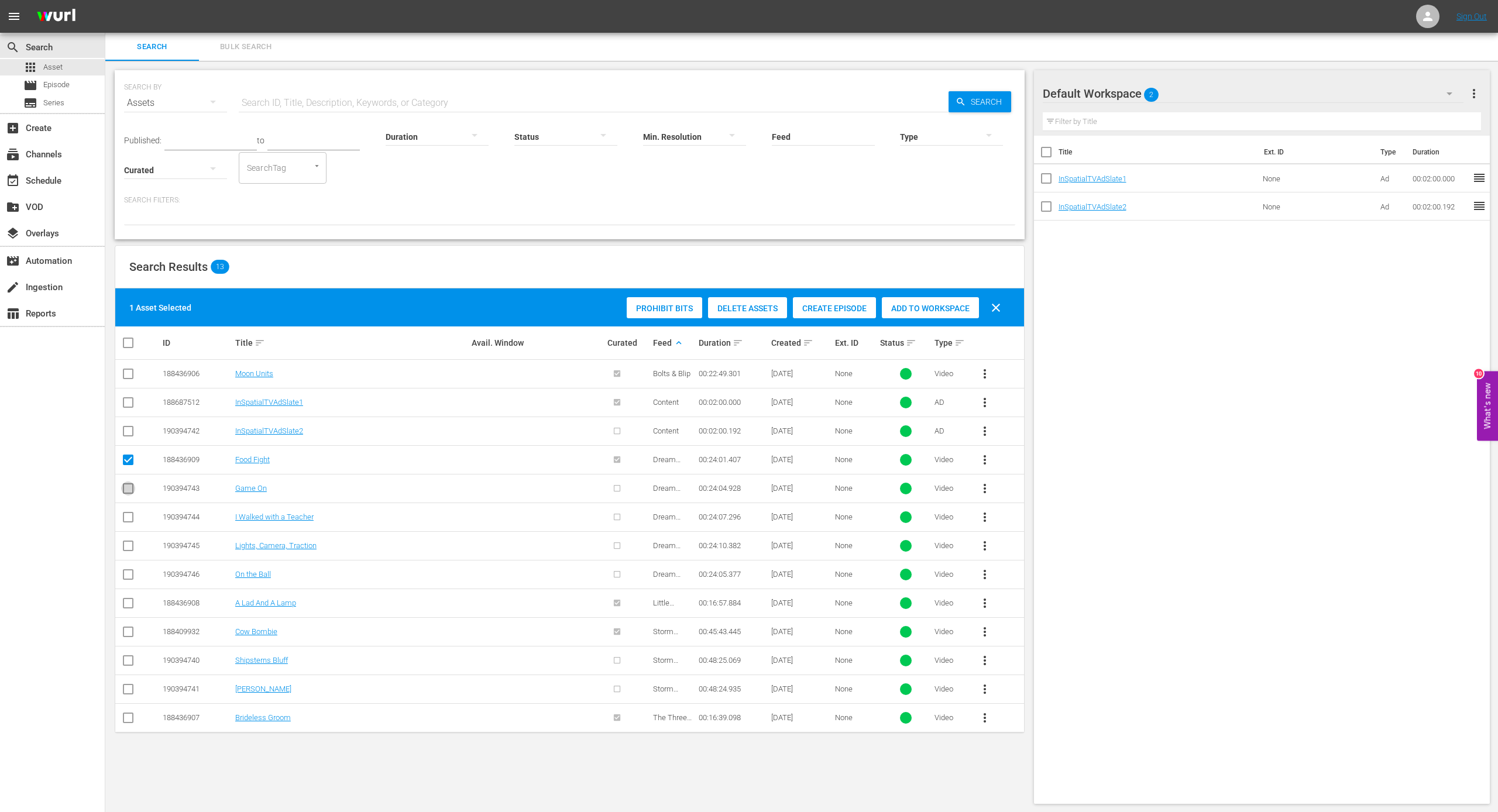
click at [128, 487] on input "checkbox" at bounding box center [128, 490] width 14 height 14
checkbox input "true"
click at [126, 455] on input "checkbox" at bounding box center [128, 462] width 14 height 14
checkbox input "false"
click at [125, 488] on input "checkbox" at bounding box center [128, 490] width 14 height 14
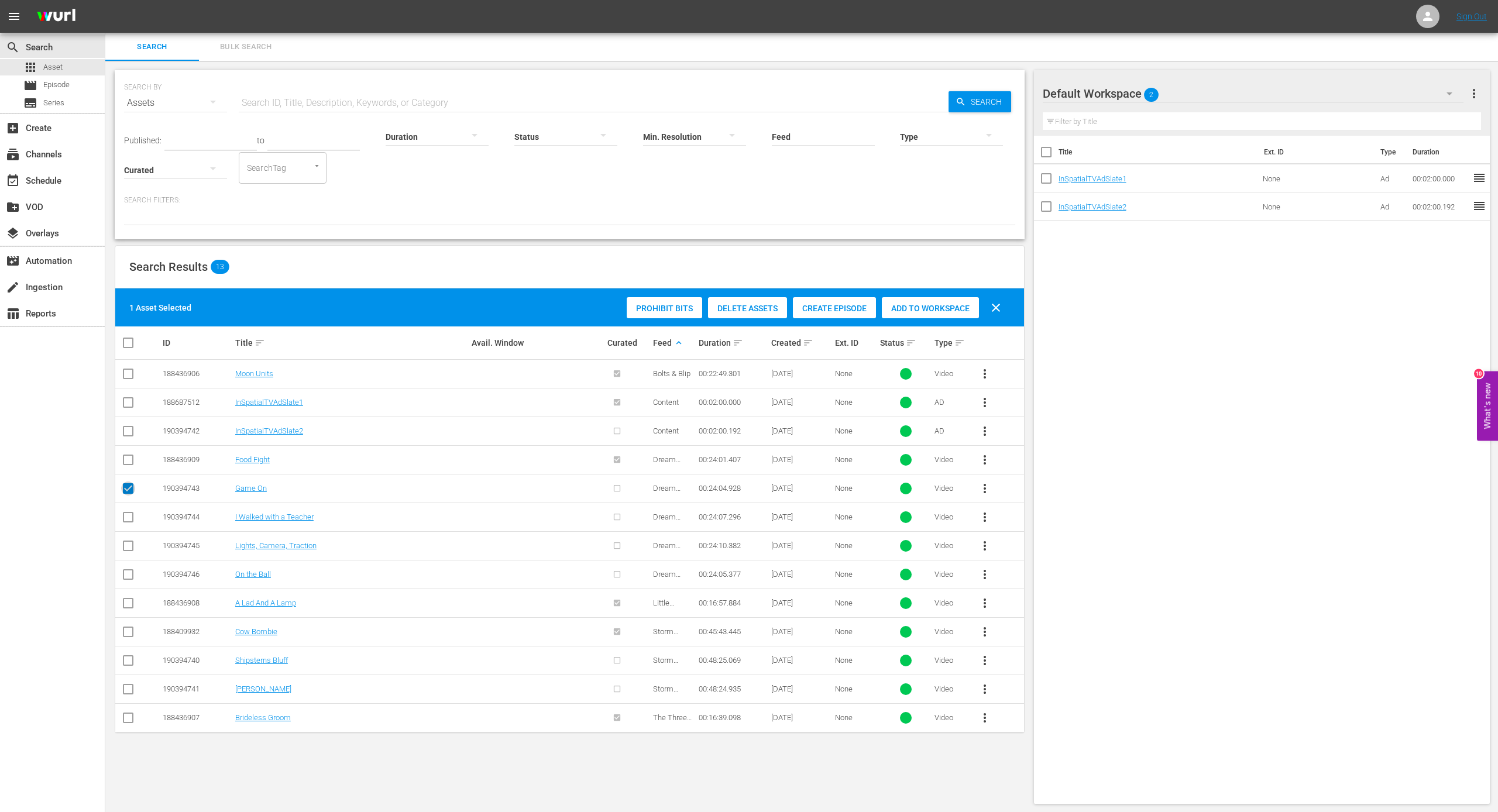
checkbox input "false"
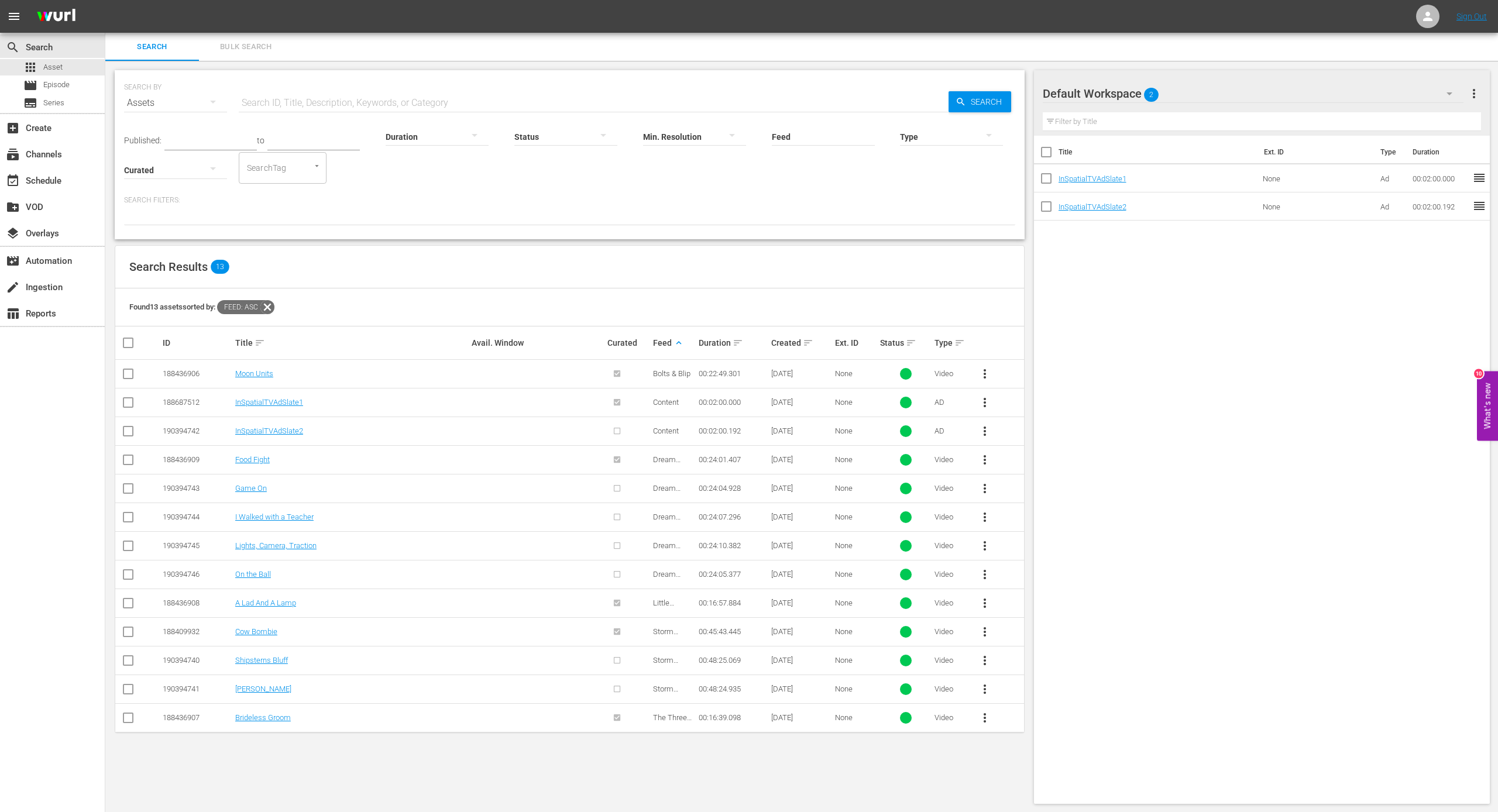
click at [128, 456] on input "checkbox" at bounding box center [128, 462] width 14 height 14
checkbox input "true"
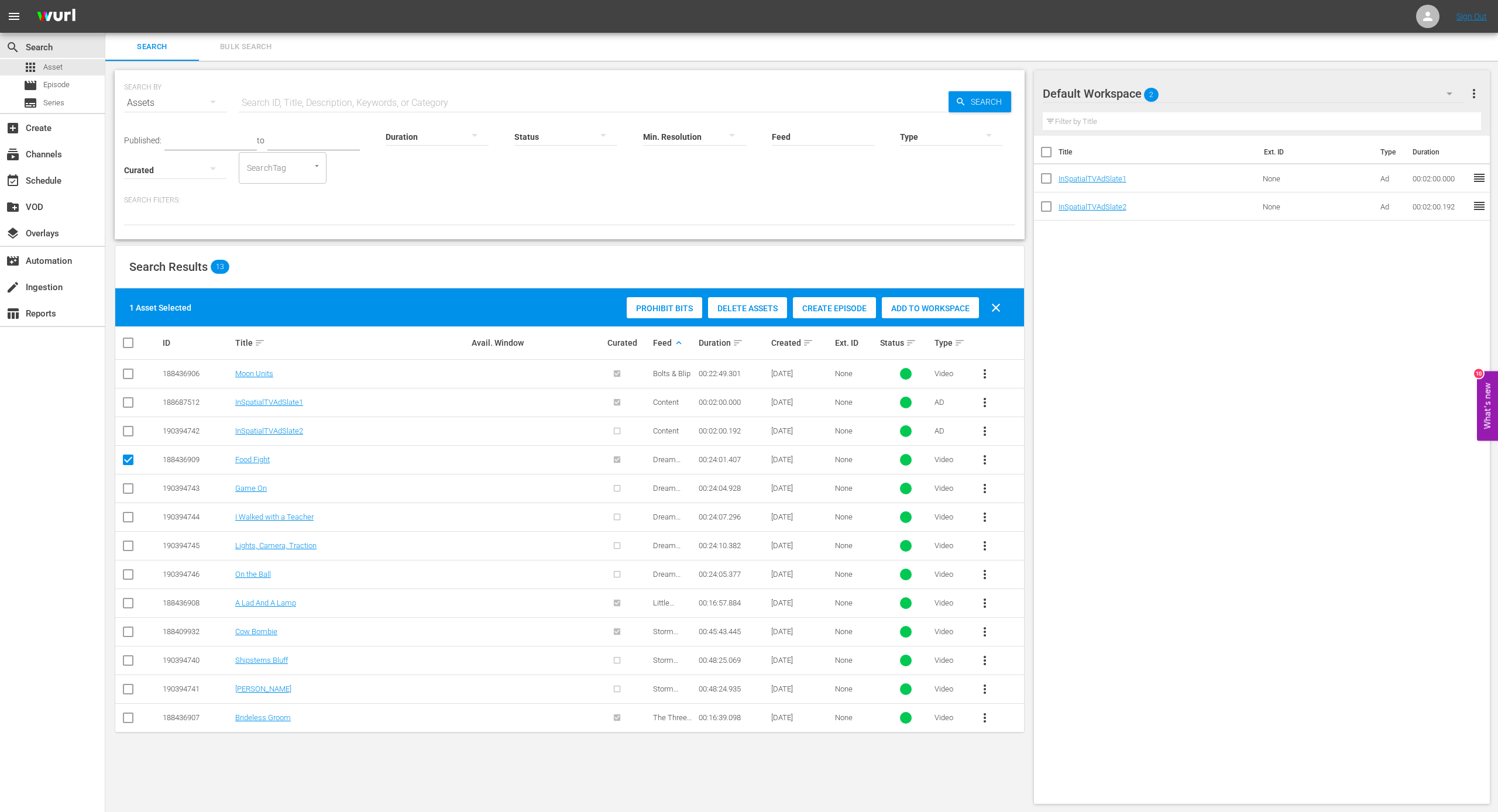
click at [124, 484] on input "checkbox" at bounding box center [128, 490] width 14 height 14
checkbox input "true"
click at [126, 513] on input "checkbox" at bounding box center [128, 519] width 14 height 14
checkbox input "true"
click at [126, 540] on input "checkbox" at bounding box center [128, 548] width 14 height 14
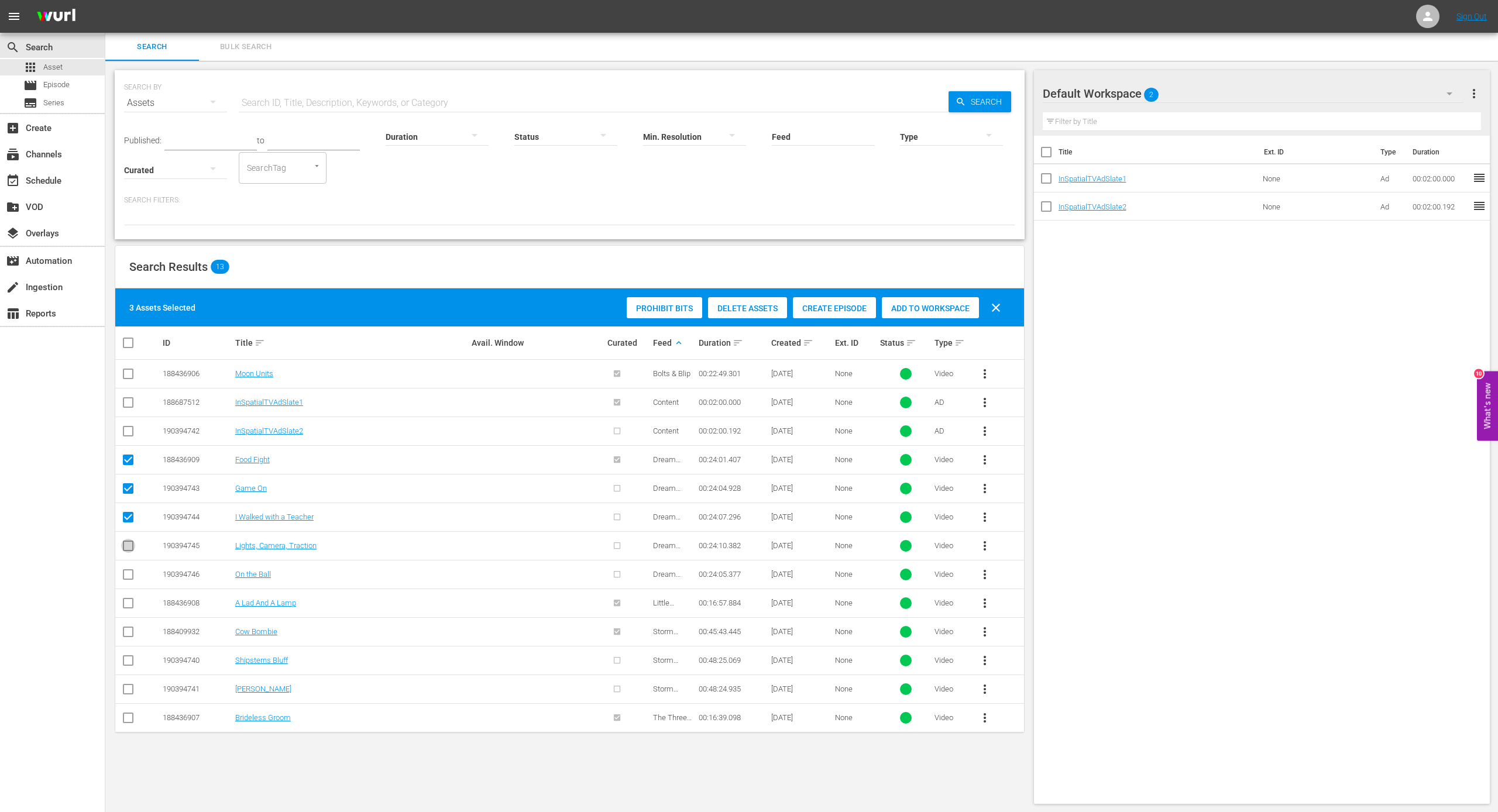
checkbox input "true"
drag, startPoint x: 125, startPoint y: 565, endPoint x: 148, endPoint y: 564, distance: 23.0
click at [128, 540] on icon at bounding box center [128, 574] width 14 height 14
drag, startPoint x: 128, startPoint y: 567, endPoint x: 180, endPoint y: 566, distance: 52.0
click at [128, 540] on input "checkbox" at bounding box center [128, 577] width 14 height 14
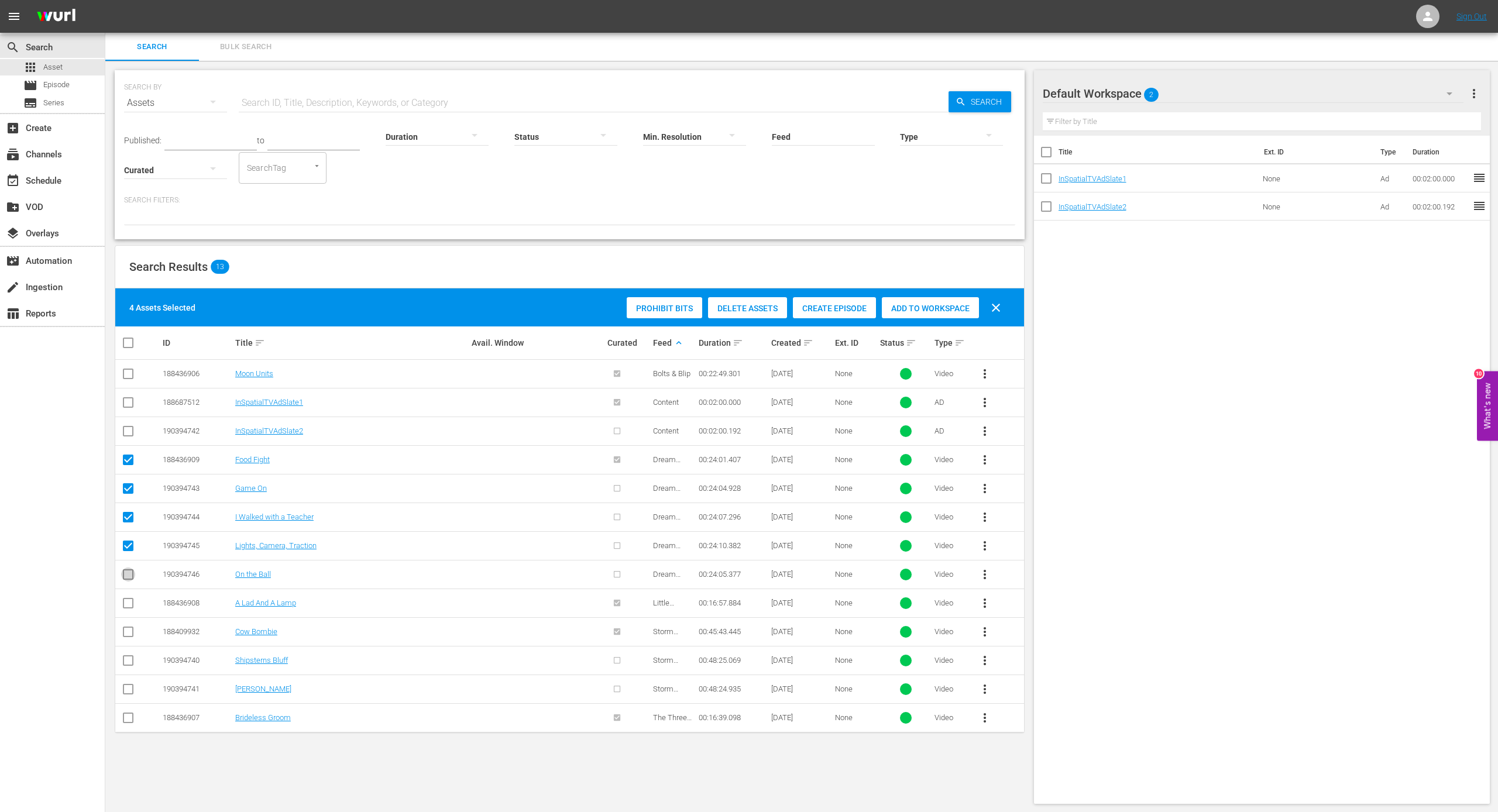
checkbox input "true"
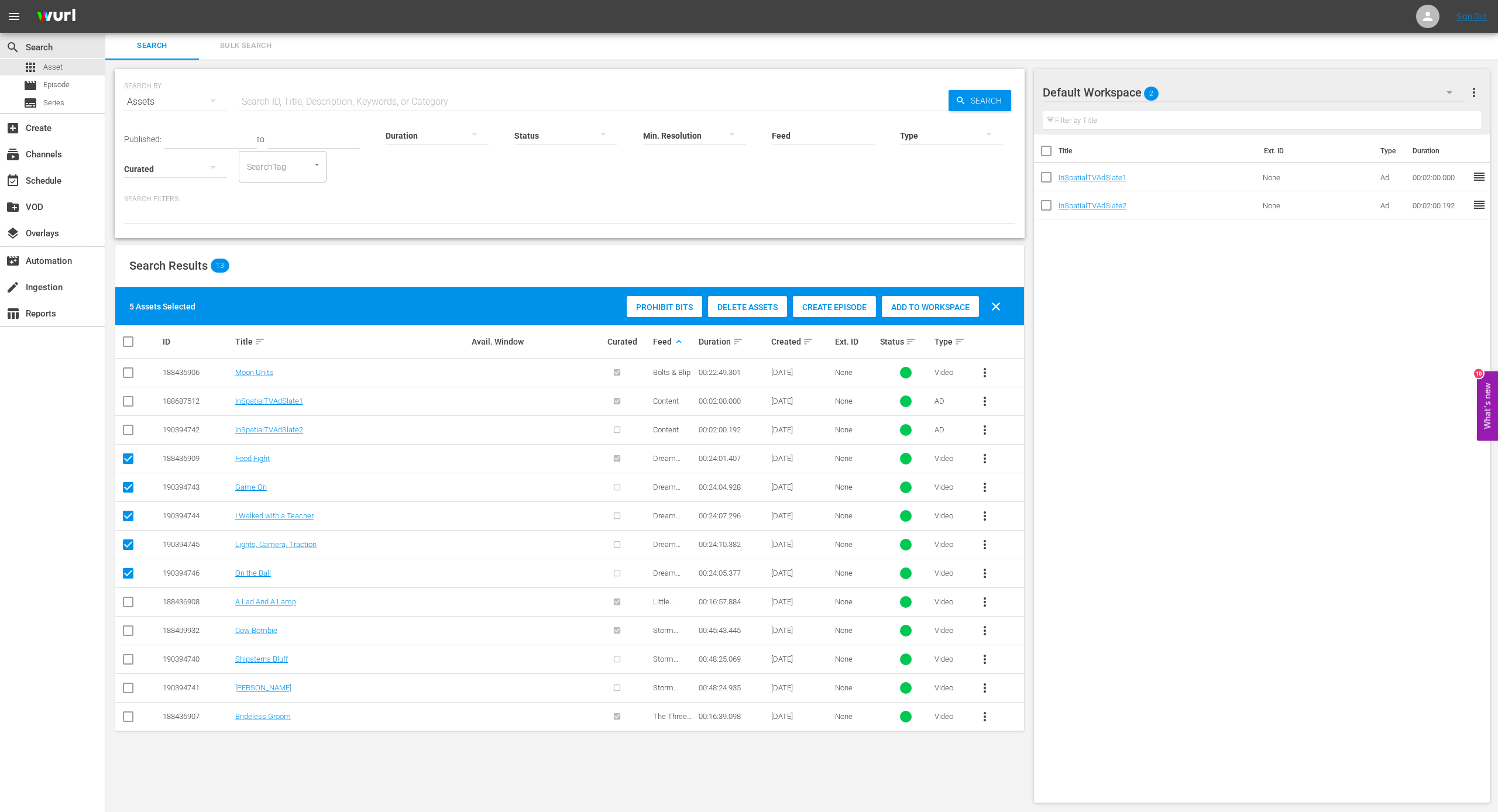
scroll to position [1, 0]
click at [127, 540] on input "checkbox" at bounding box center [128, 690] width 14 height 14
checkbox input "true"
click at [128, 540] on input "checkbox" at bounding box center [128, 661] width 14 height 14
checkbox input "true"
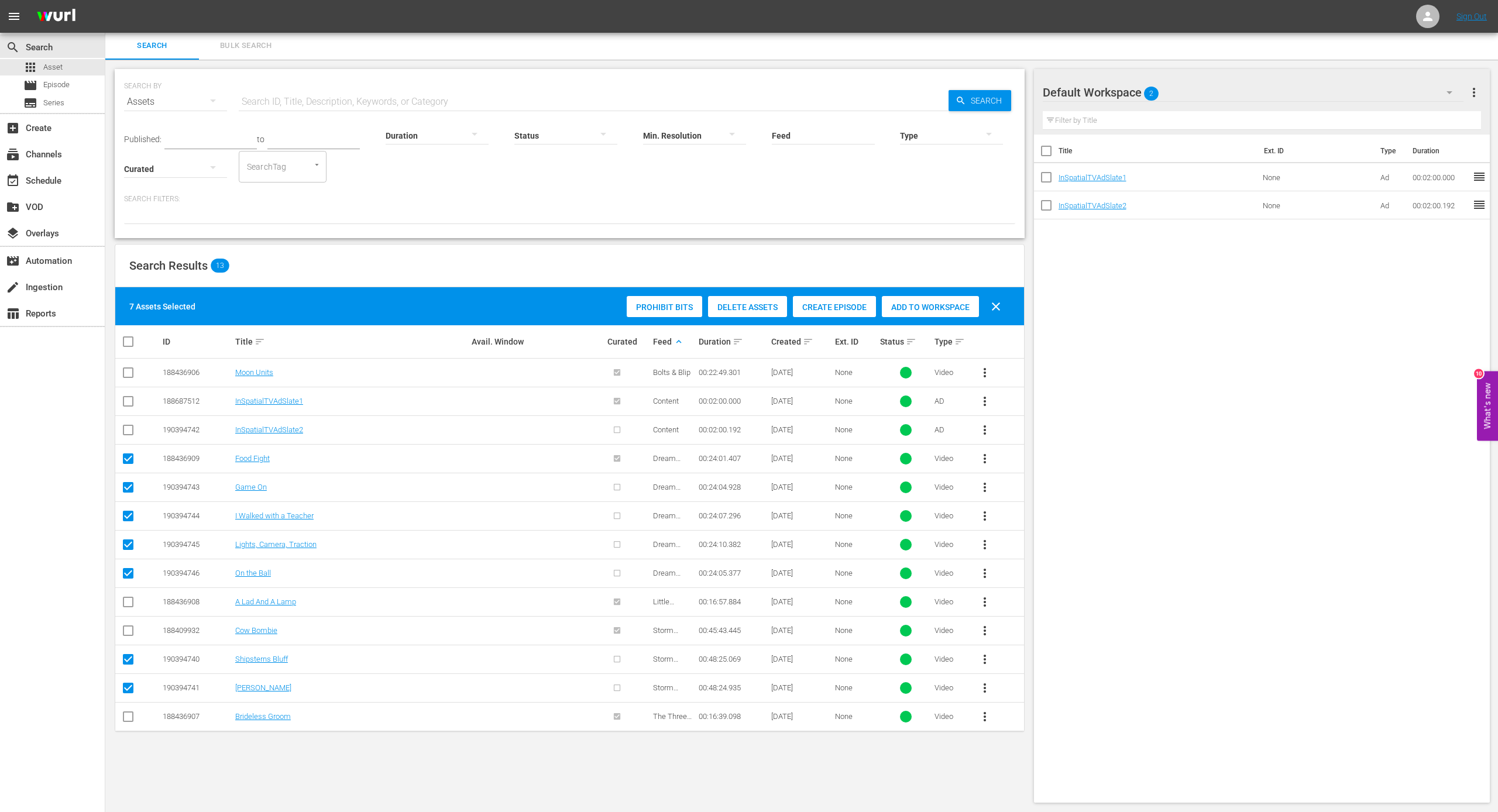
click at [131, 540] on input "checkbox" at bounding box center [128, 633] width 14 height 14
checkbox input "true"
click at [857, 311] on span "Add to Workspace" at bounding box center [931, 307] width 97 height 9
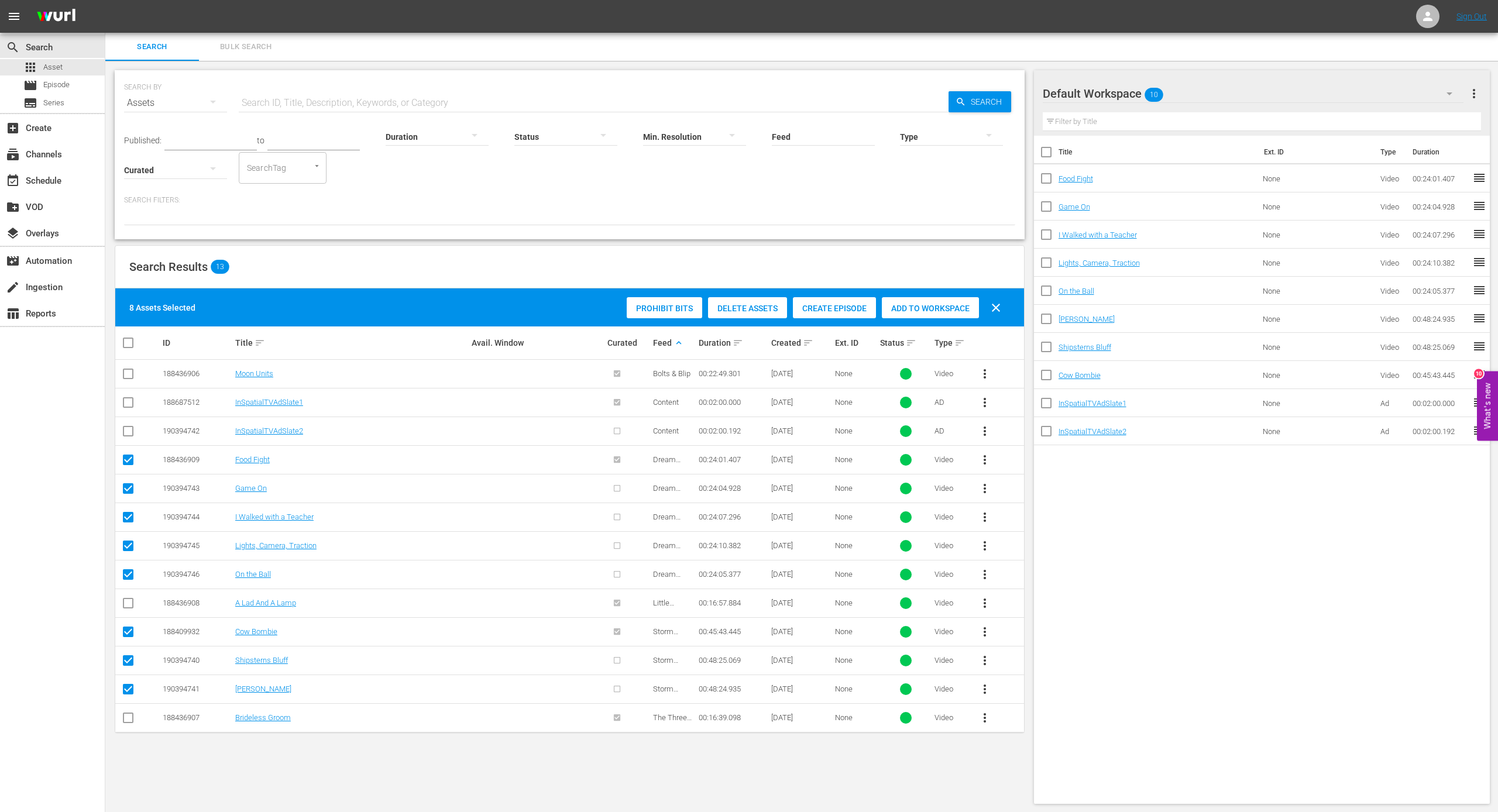
scroll to position [0, 0]
click at [63, 130] on div "add_box Create" at bounding box center [32, 126] width 66 height 11
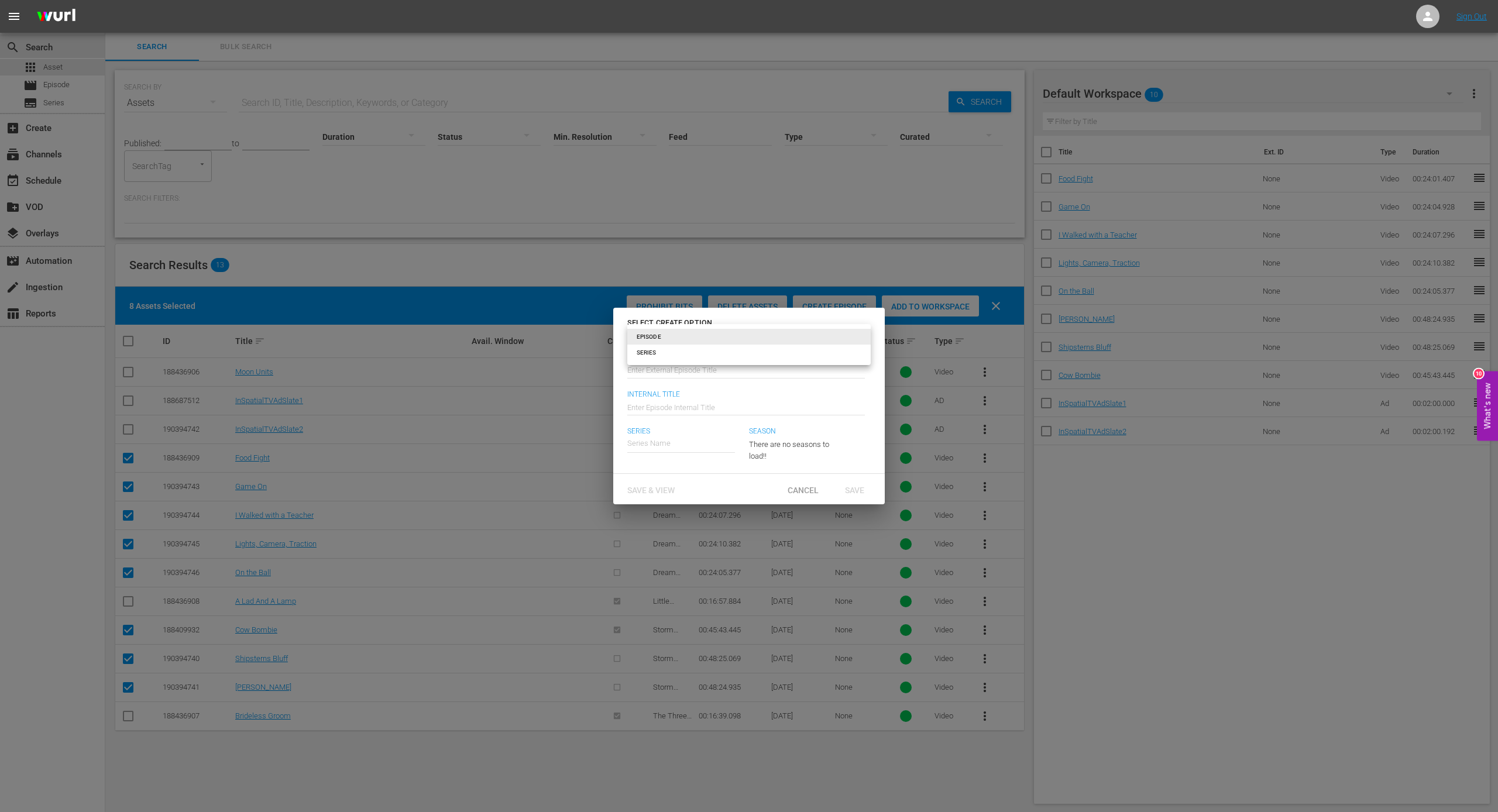
click at [857, 333] on body "menu Sign Out search Search apps Asset movie Episode subtitles Series add_box C…" at bounding box center [749, 406] width 1498 height 812
click at [857, 333] on li "EPISODE" at bounding box center [749, 336] width 243 height 16
click at [678, 373] on input "text" at bounding box center [745, 369] width 237 height 28
click at [797, 488] on span "Cancel" at bounding box center [803, 490] width 50 height 9
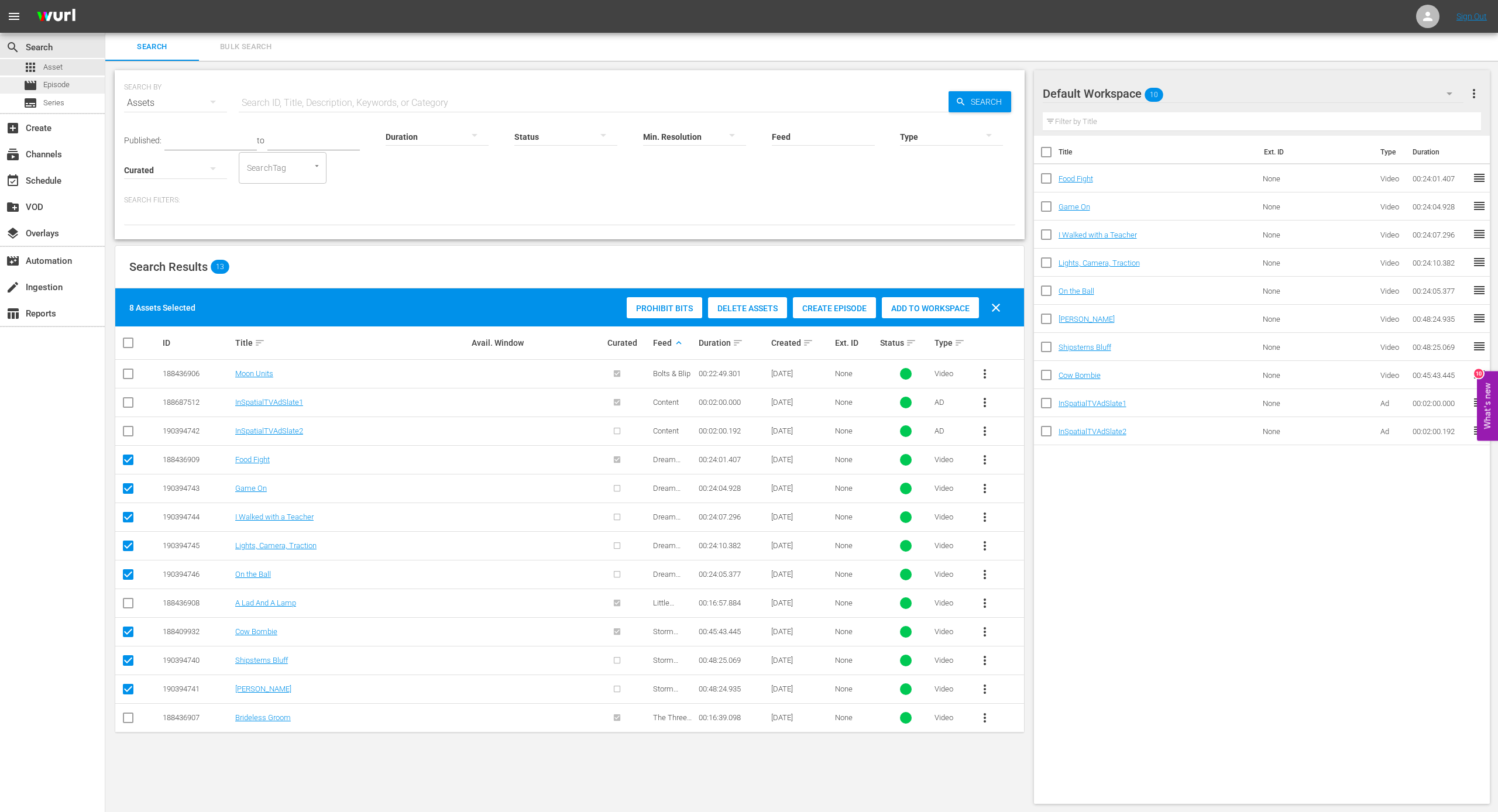
click at [66, 91] on div "movie Episode" at bounding box center [47, 85] width 46 height 16
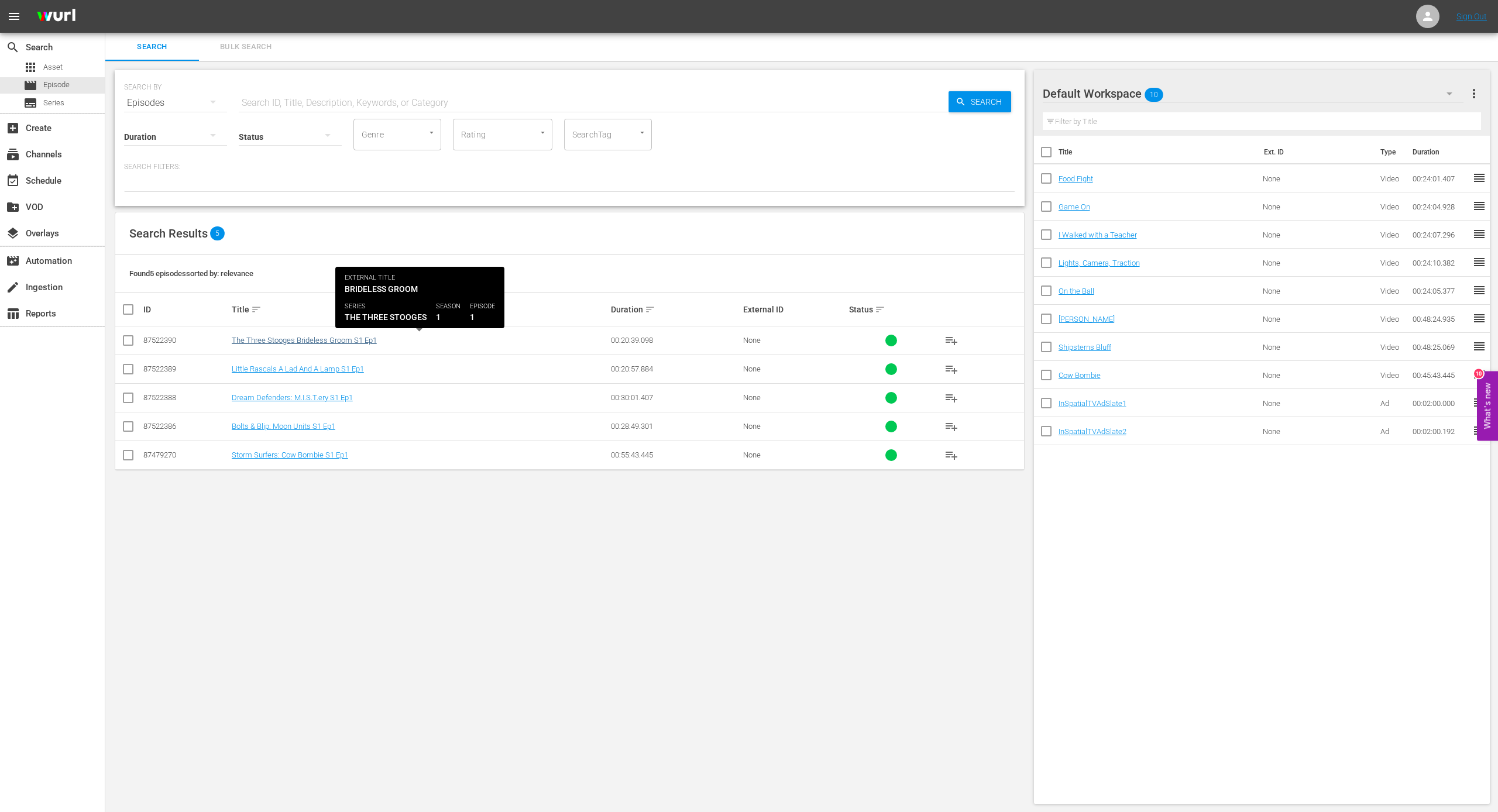
click at [332, 344] on link "The Three Stooges Brideless Groom S1 Ep1" at bounding box center [304, 340] width 145 height 9
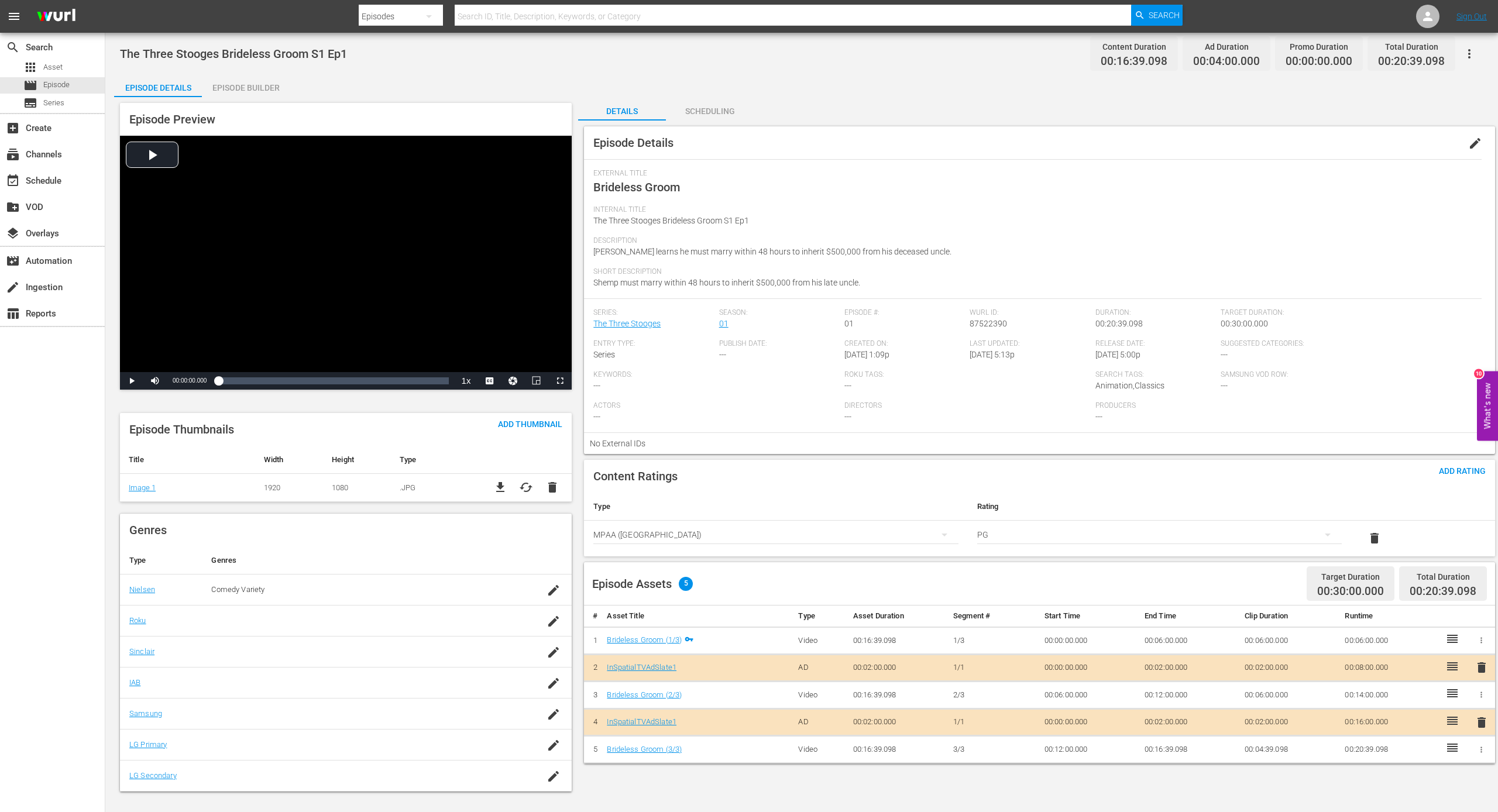
scroll to position [1, 0]
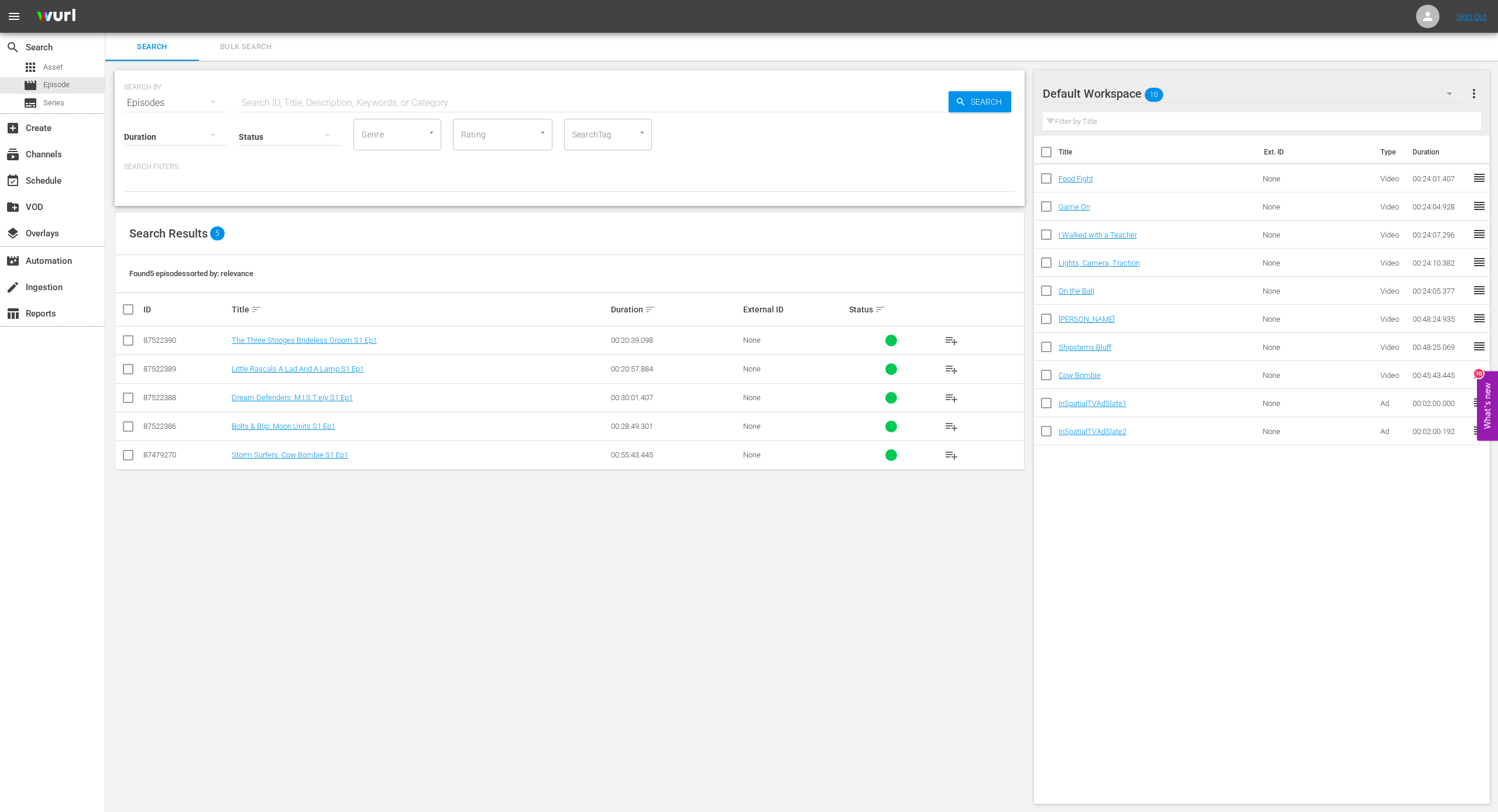
click at [130, 397] on input "checkbox" at bounding box center [128, 400] width 14 height 14
checkbox input "true"
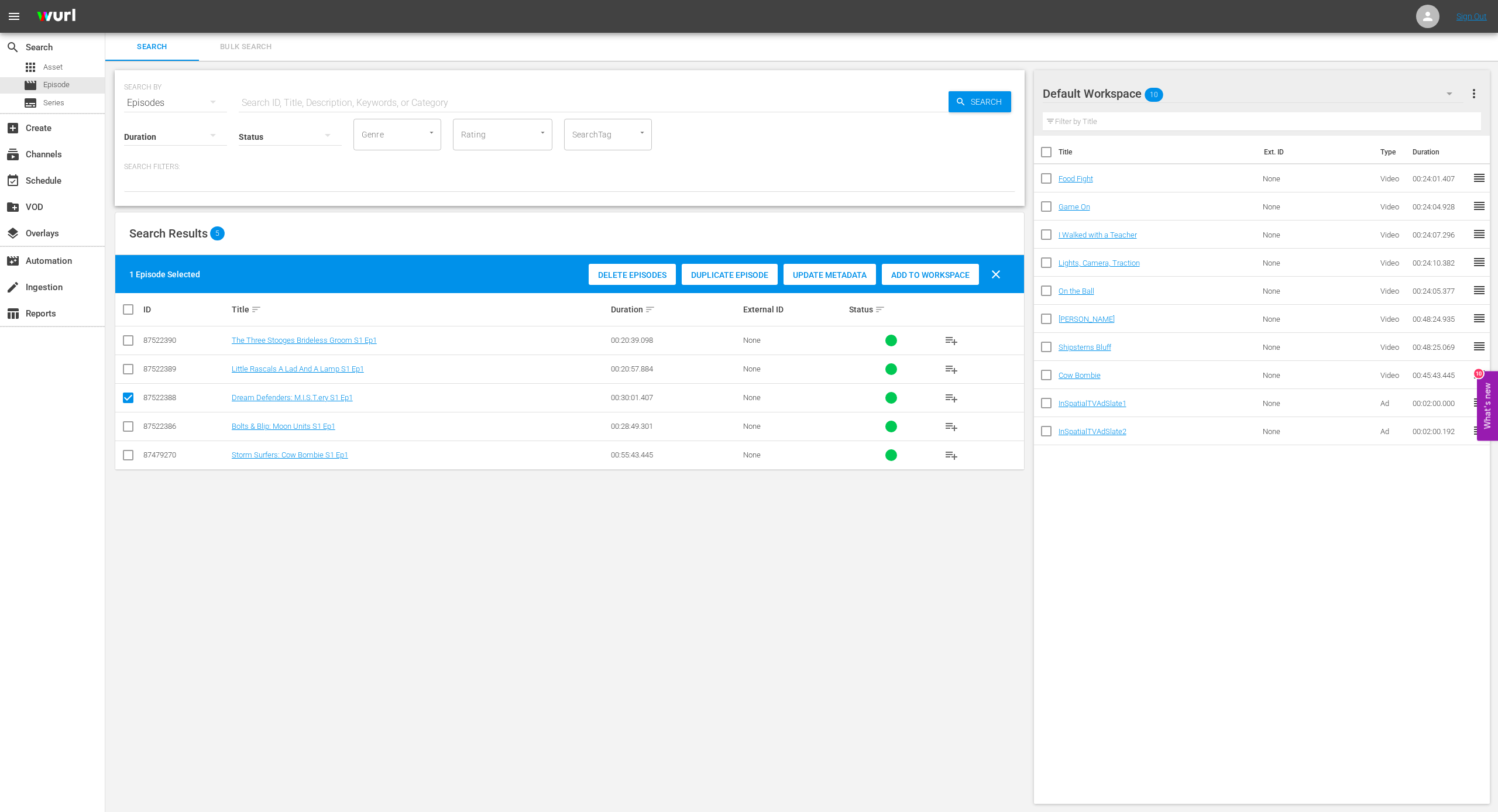
click at [128, 455] on input "checkbox" at bounding box center [128, 457] width 14 height 14
click at [632, 269] on div "Delete Episodes" at bounding box center [632, 274] width 87 height 22
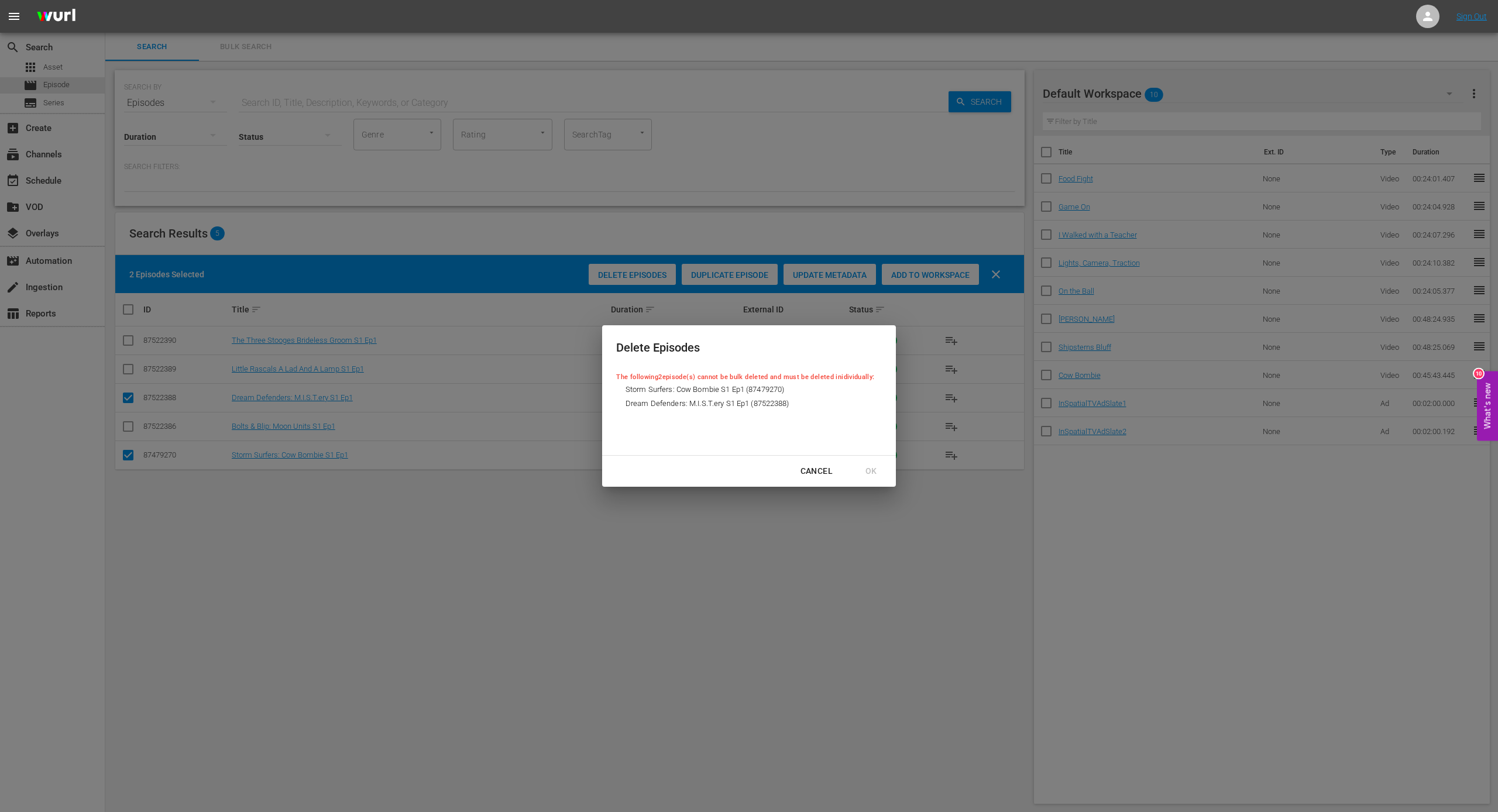
click at [821, 472] on div "Cancel" at bounding box center [816, 471] width 51 height 15
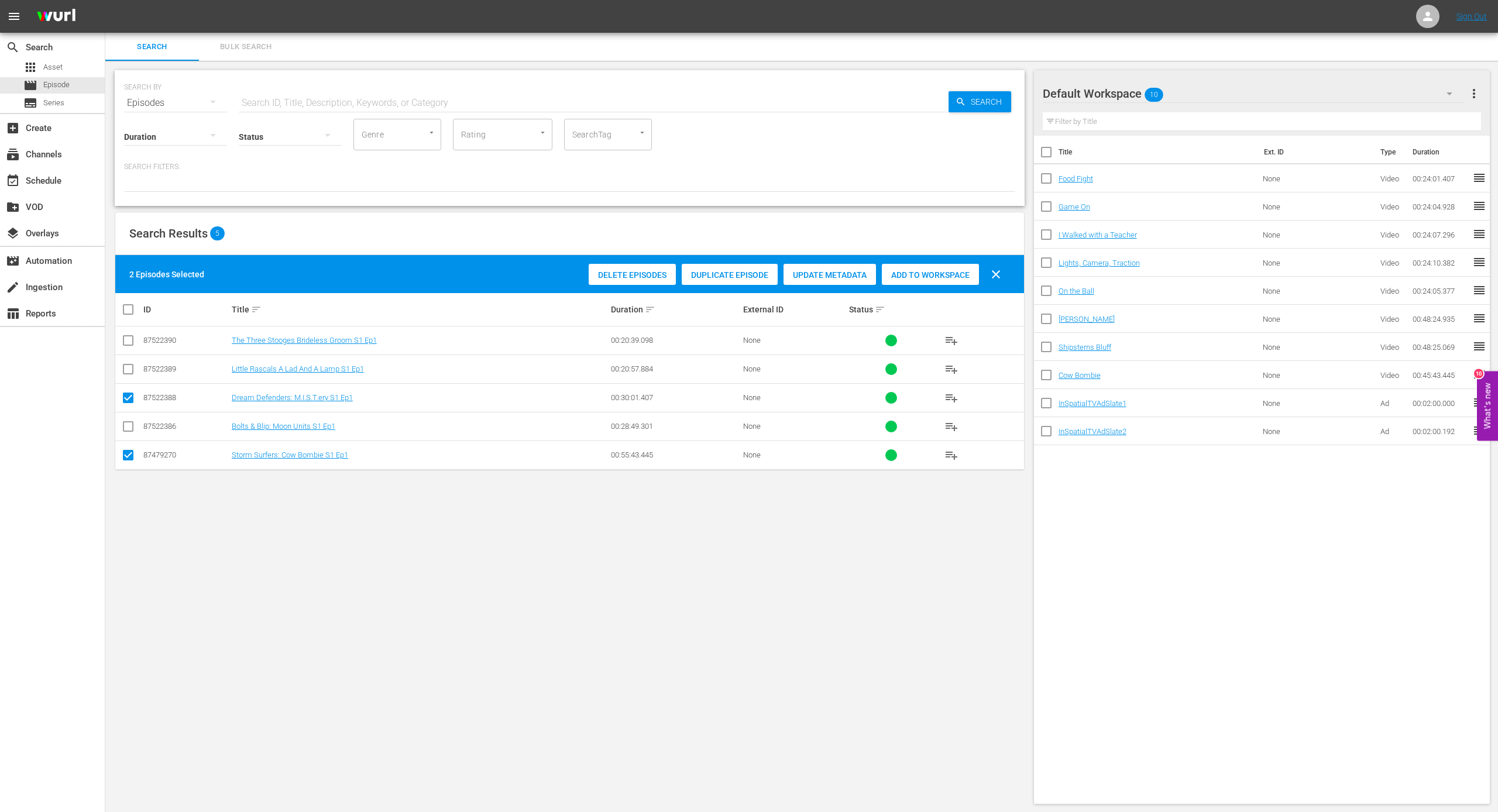
click at [124, 452] on input "checkbox" at bounding box center [128, 457] width 14 height 14
checkbox input "false"
click at [619, 268] on div "Delete Episodes" at bounding box center [632, 274] width 87 height 22
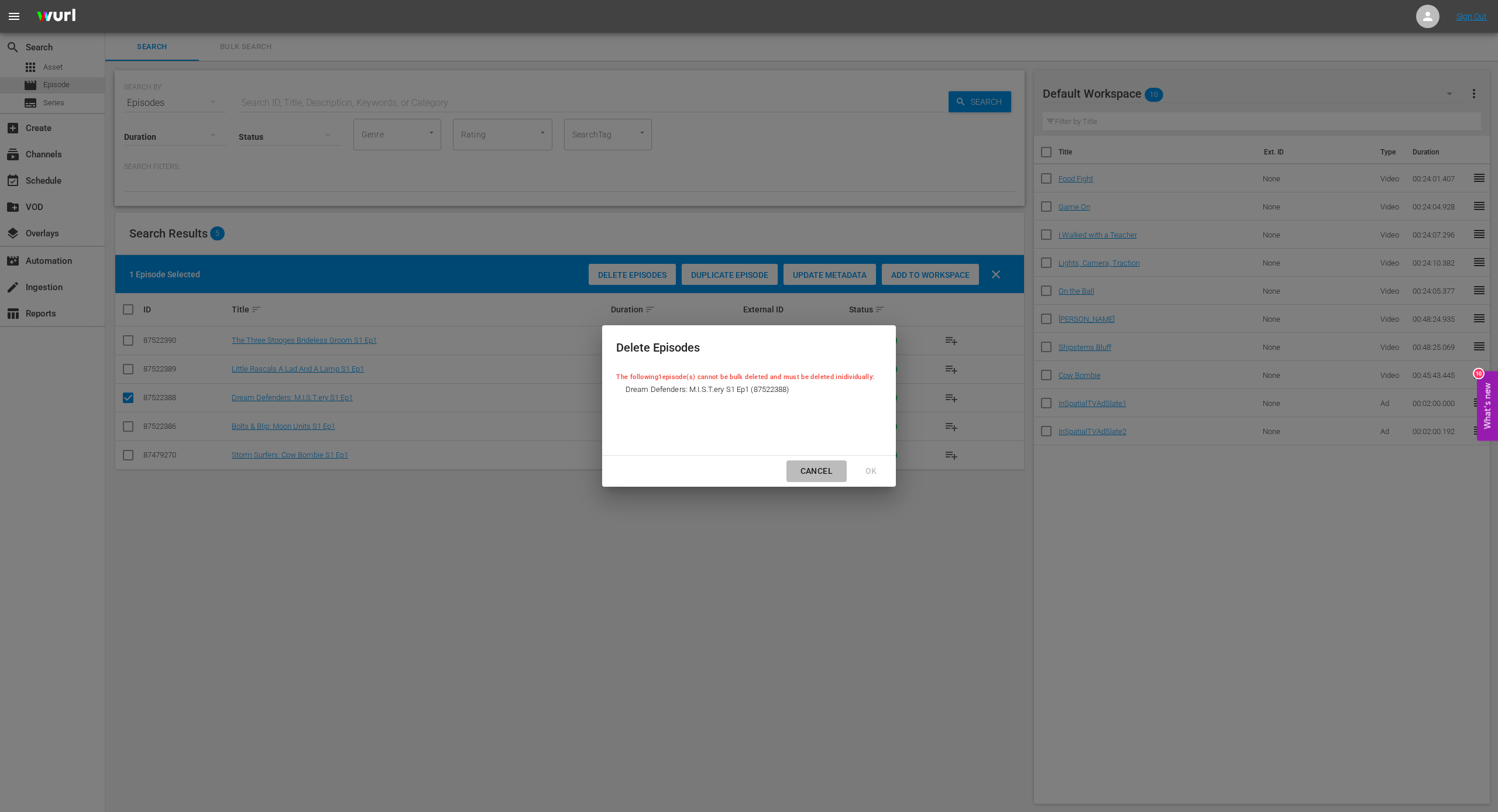
click at [814, 473] on div "Cancel" at bounding box center [816, 471] width 51 height 15
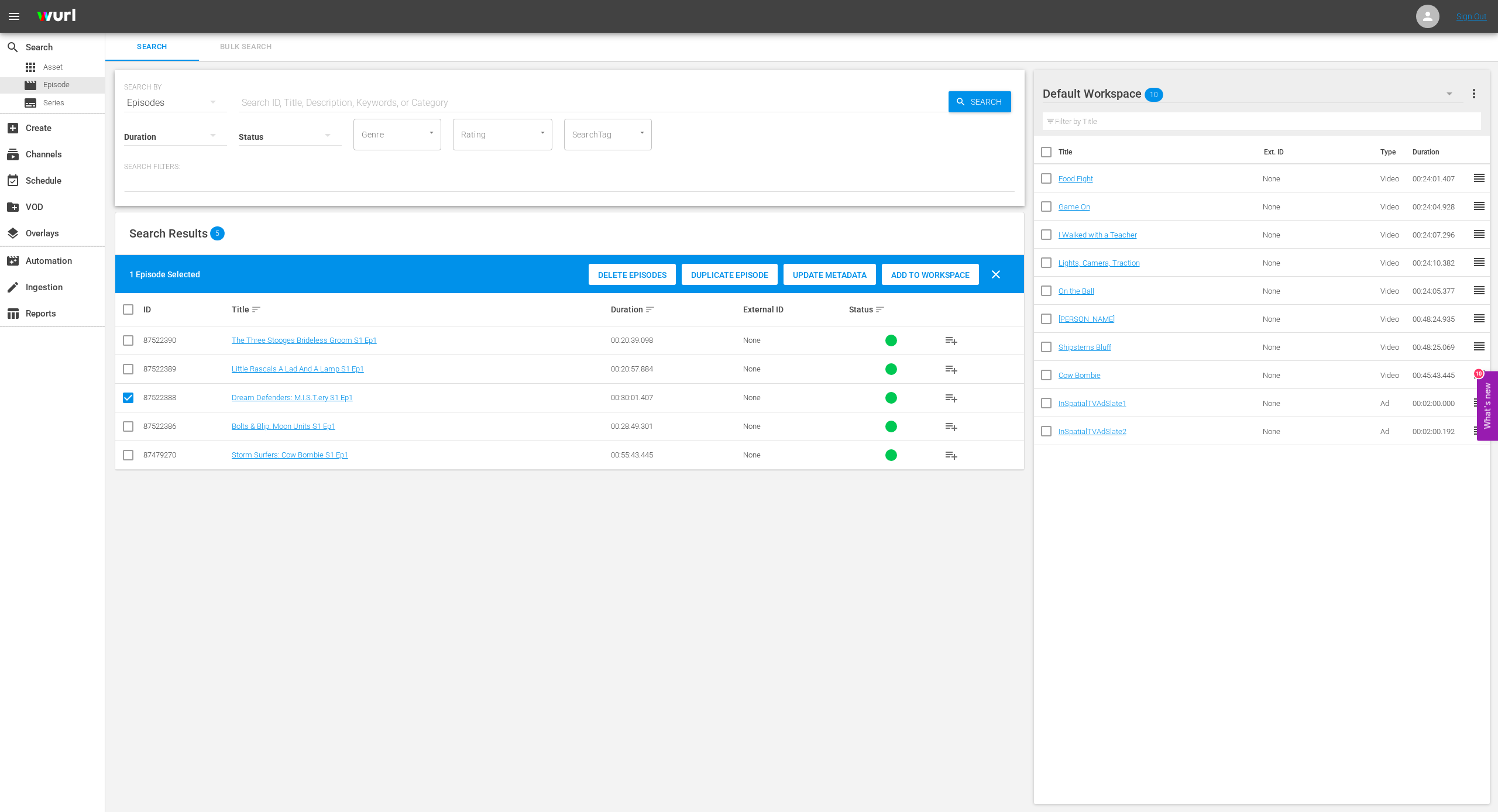
click at [124, 396] on input "checkbox" at bounding box center [128, 400] width 14 height 14
checkbox input "false"
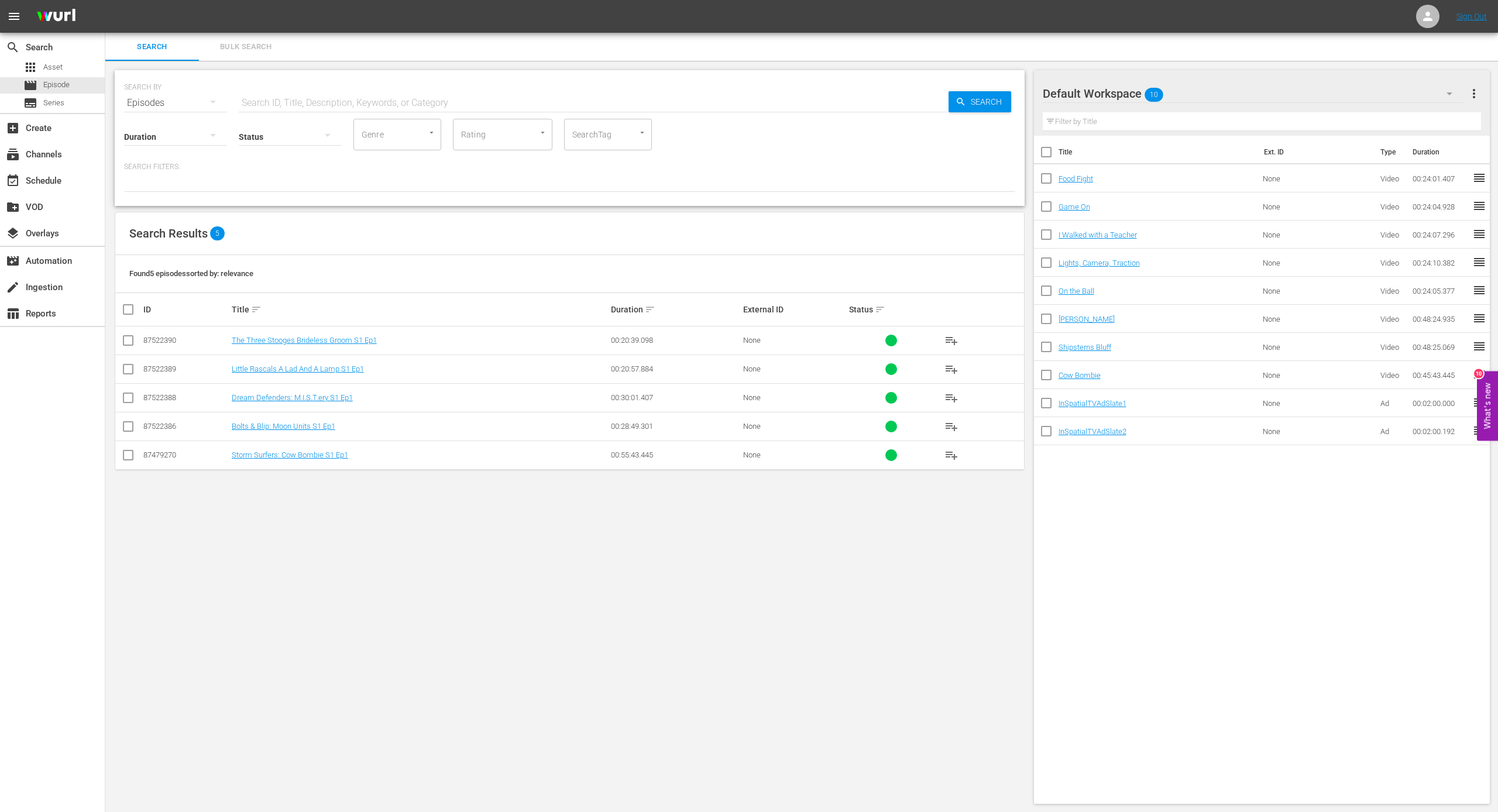
click at [126, 450] on input "checkbox" at bounding box center [128, 457] width 14 height 14
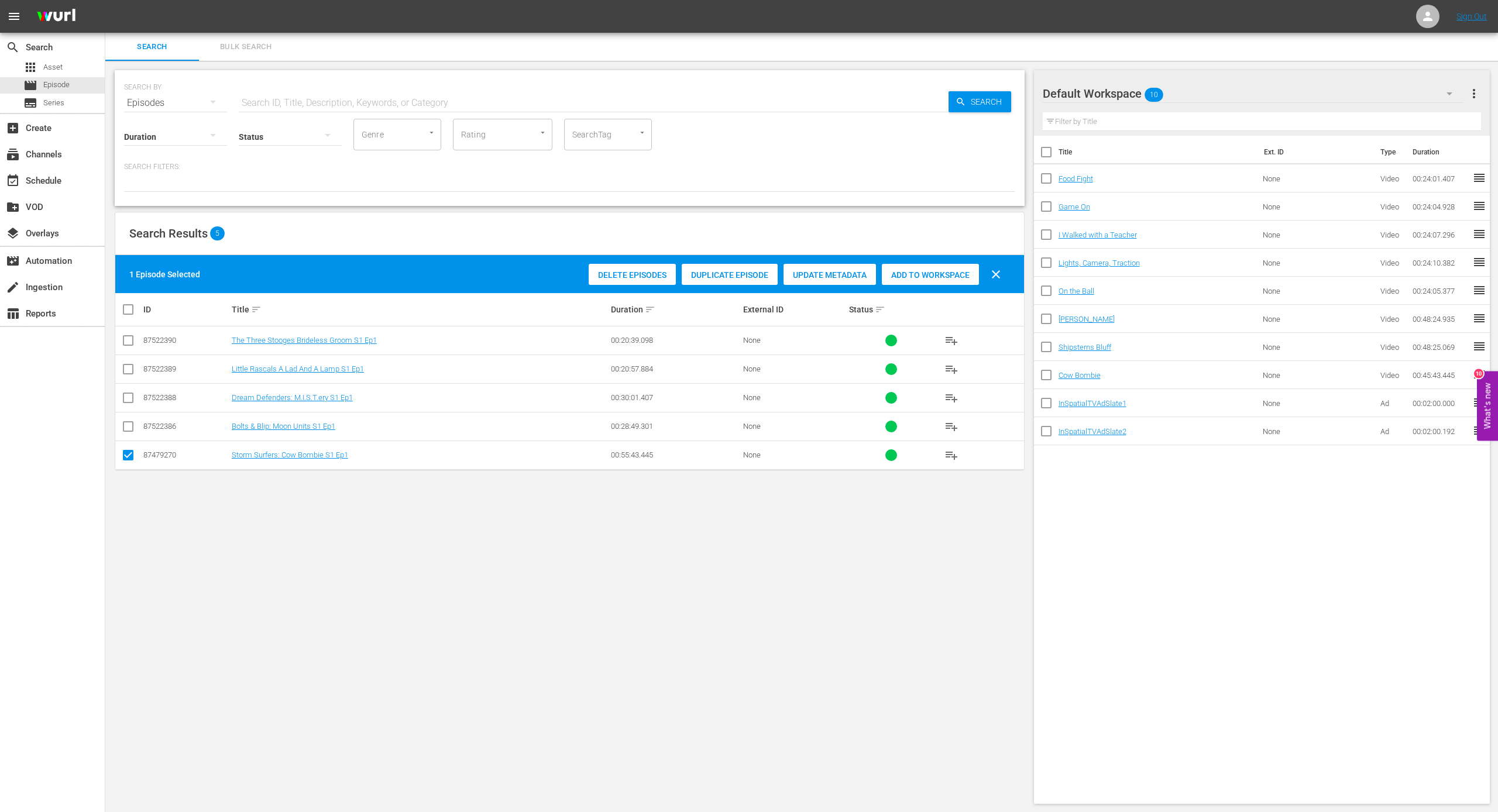
click at [634, 272] on span "Delete Episodes" at bounding box center [632, 275] width 87 height 9
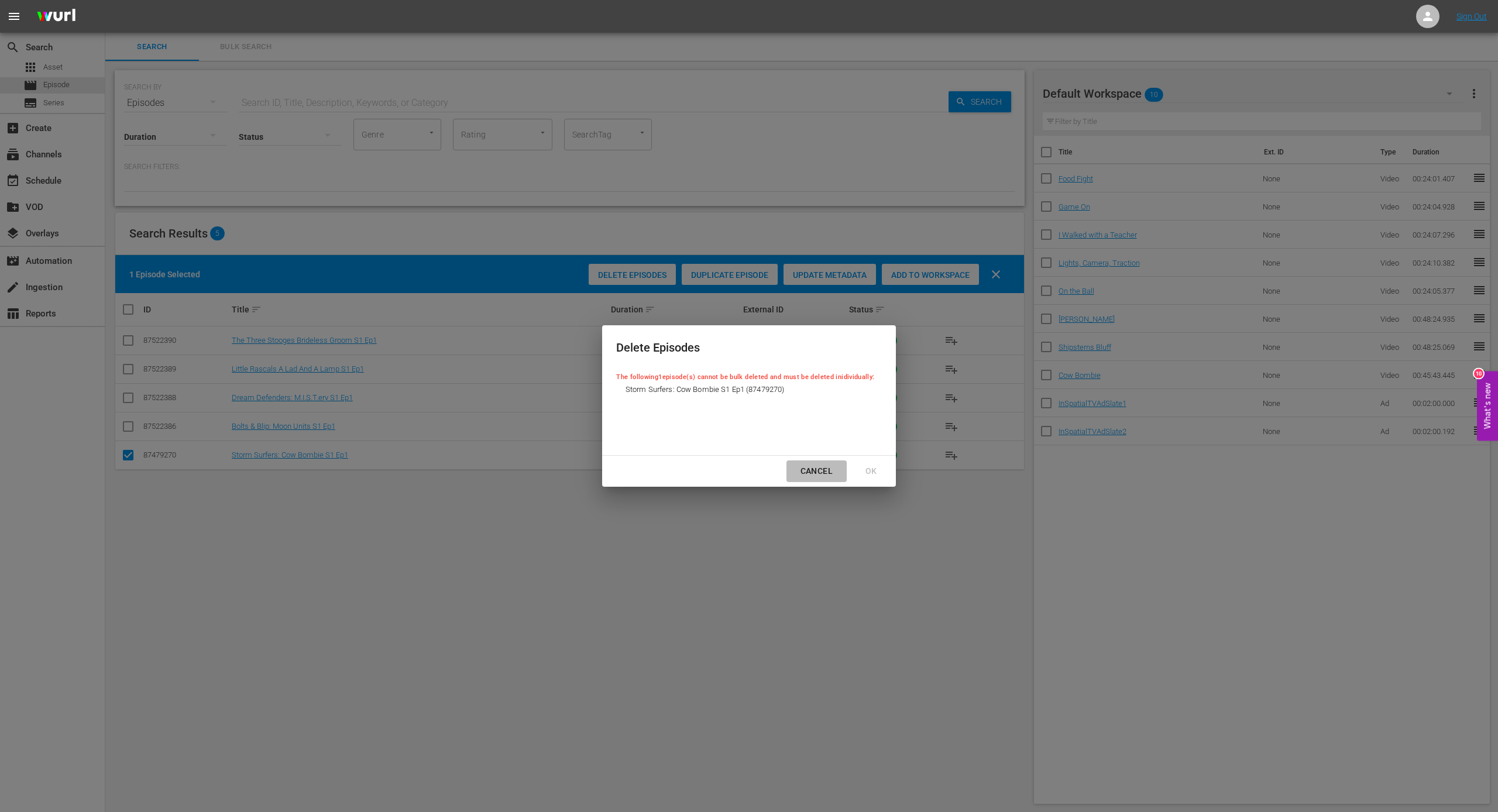
click at [826, 472] on div "Cancel" at bounding box center [816, 471] width 51 height 15
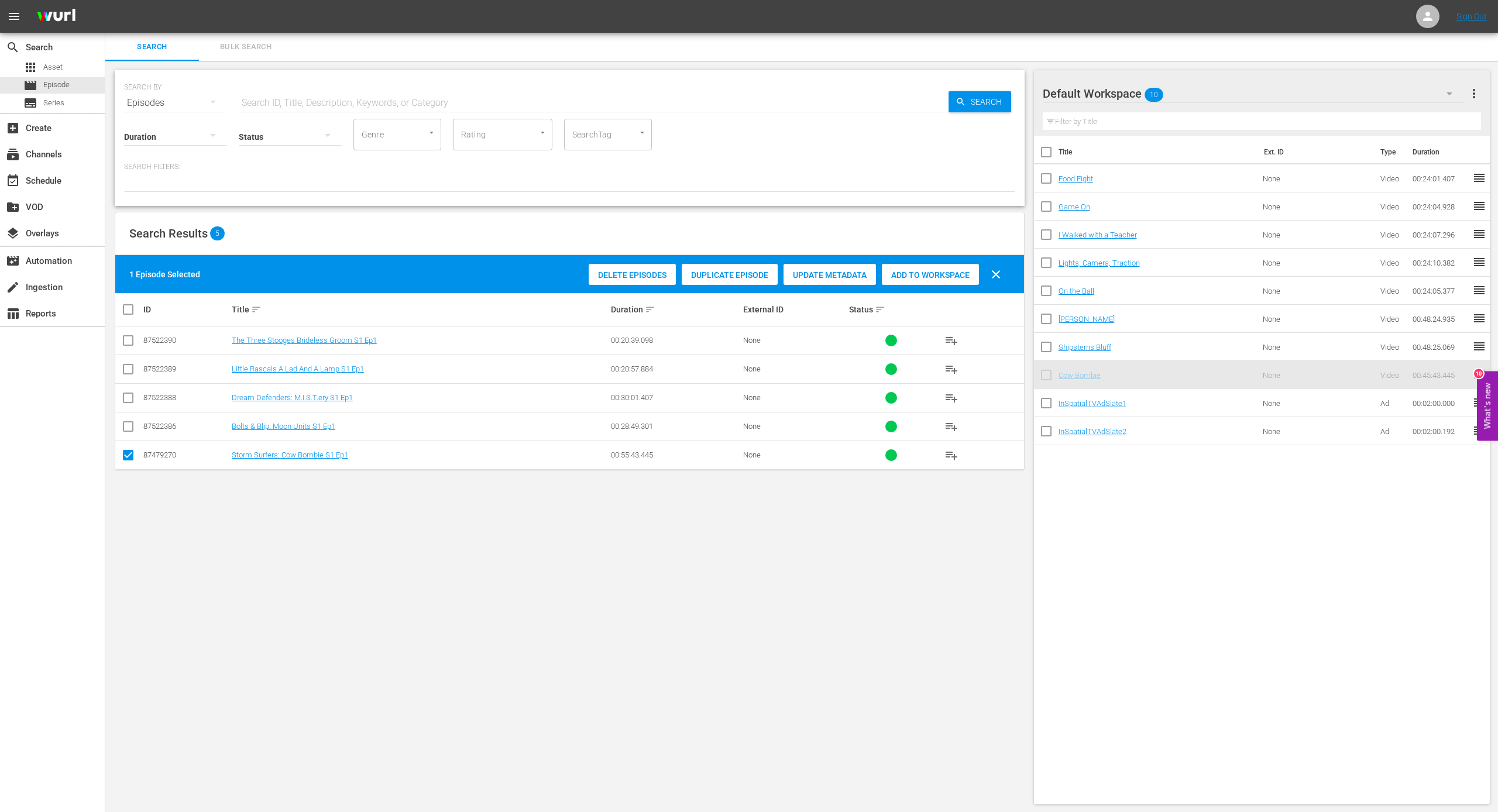
drag, startPoint x: 1080, startPoint y: 374, endPoint x: 1053, endPoint y: 390, distance: 31.4
click at [124, 453] on input "checkbox" at bounding box center [128, 457] width 14 height 14
checkbox input "false"
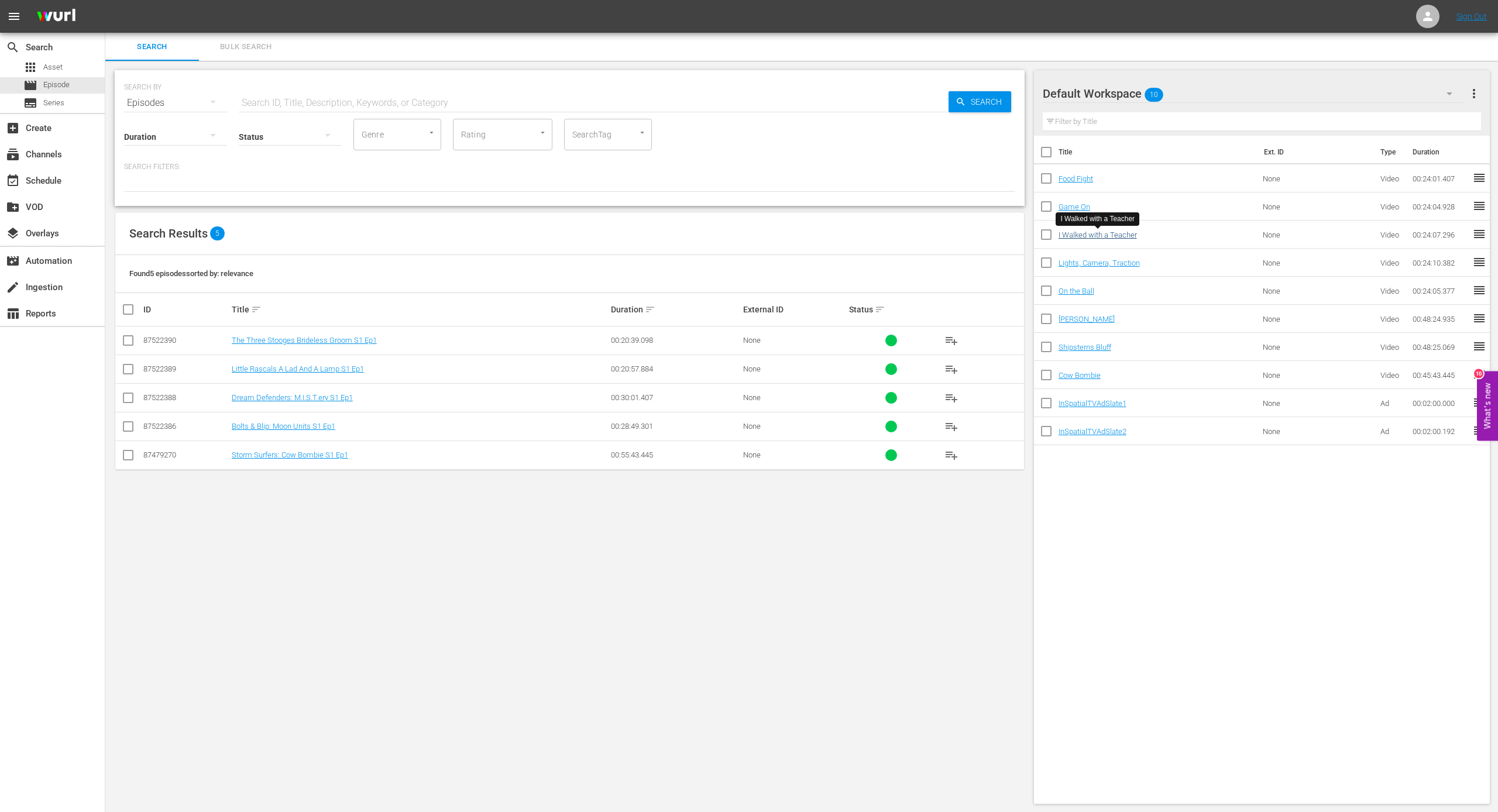
click at [857, 237] on link "I Walked with a Teacher" at bounding box center [1098, 235] width 78 height 9
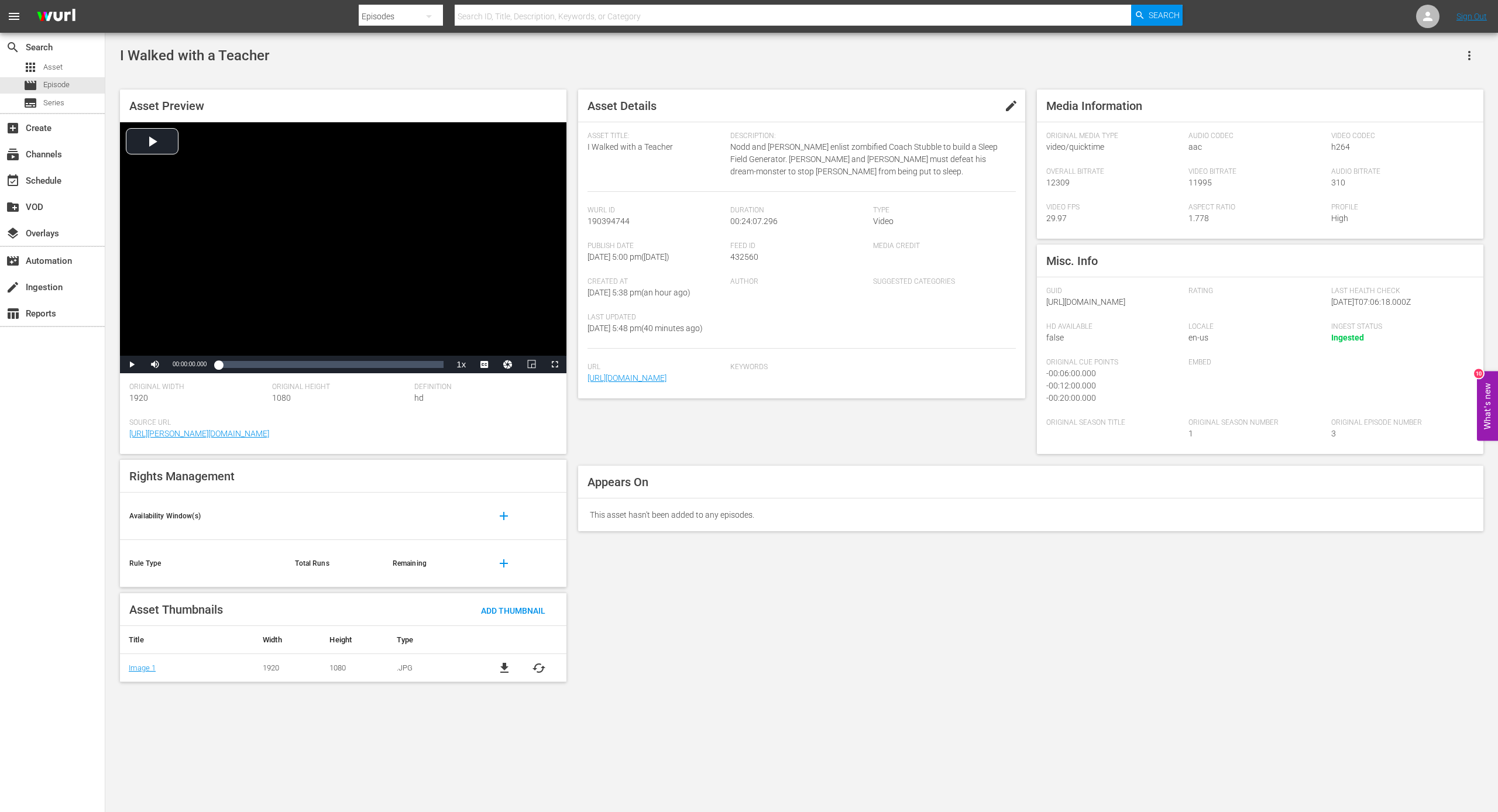
drag, startPoint x: 177, startPoint y: 721, endPoint x: 206, endPoint y: 450, distance: 272.5
click at [187, 540] on body "menu Search By Episodes Search ID, Title, Description, Keywords, or Category Se…" at bounding box center [749, 406] width 1498 height 812
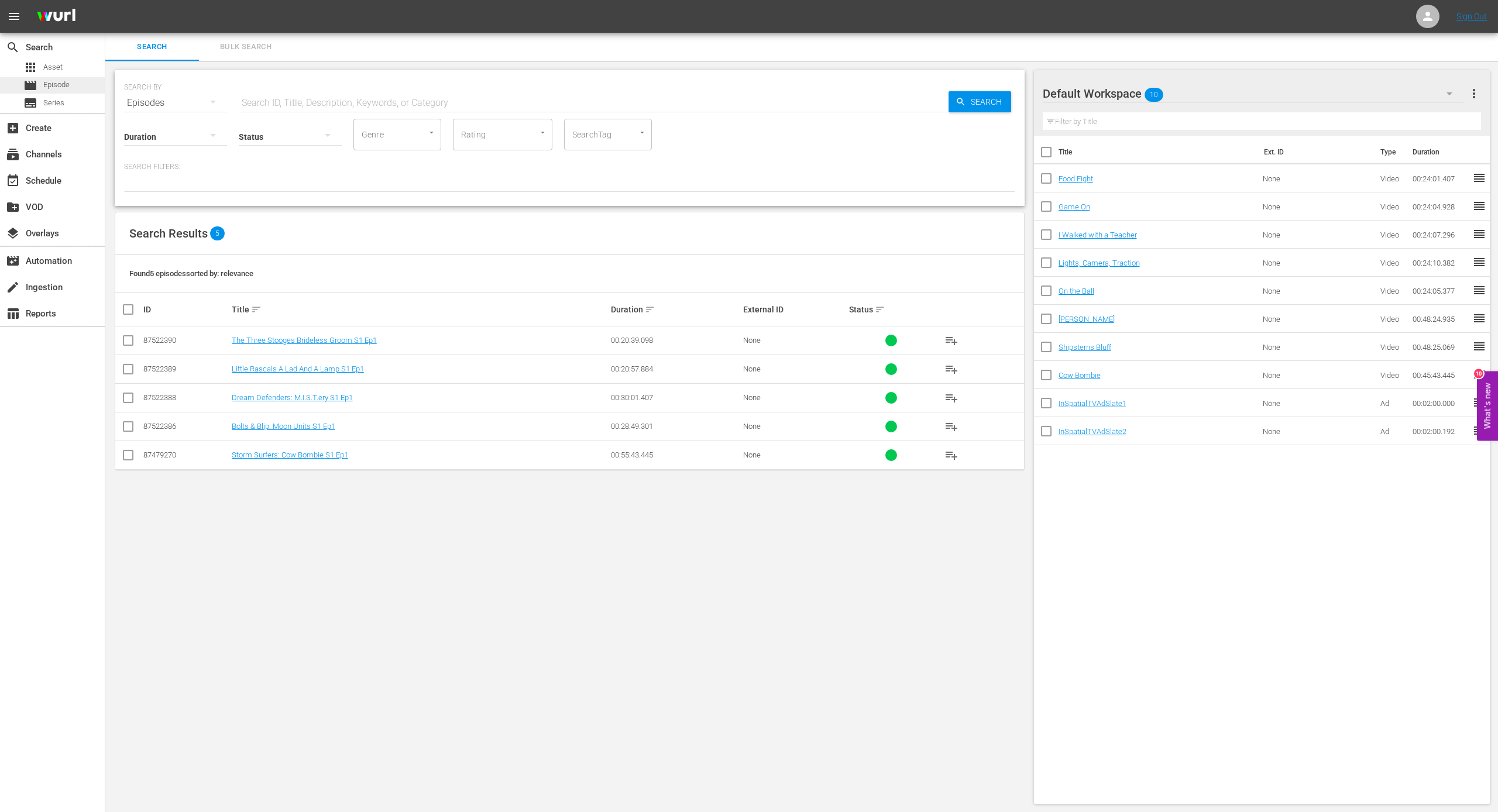
click at [66, 84] on span "Episode" at bounding box center [56, 85] width 26 height 11
click at [52, 124] on div "add_box Create" at bounding box center [32, 126] width 66 height 11
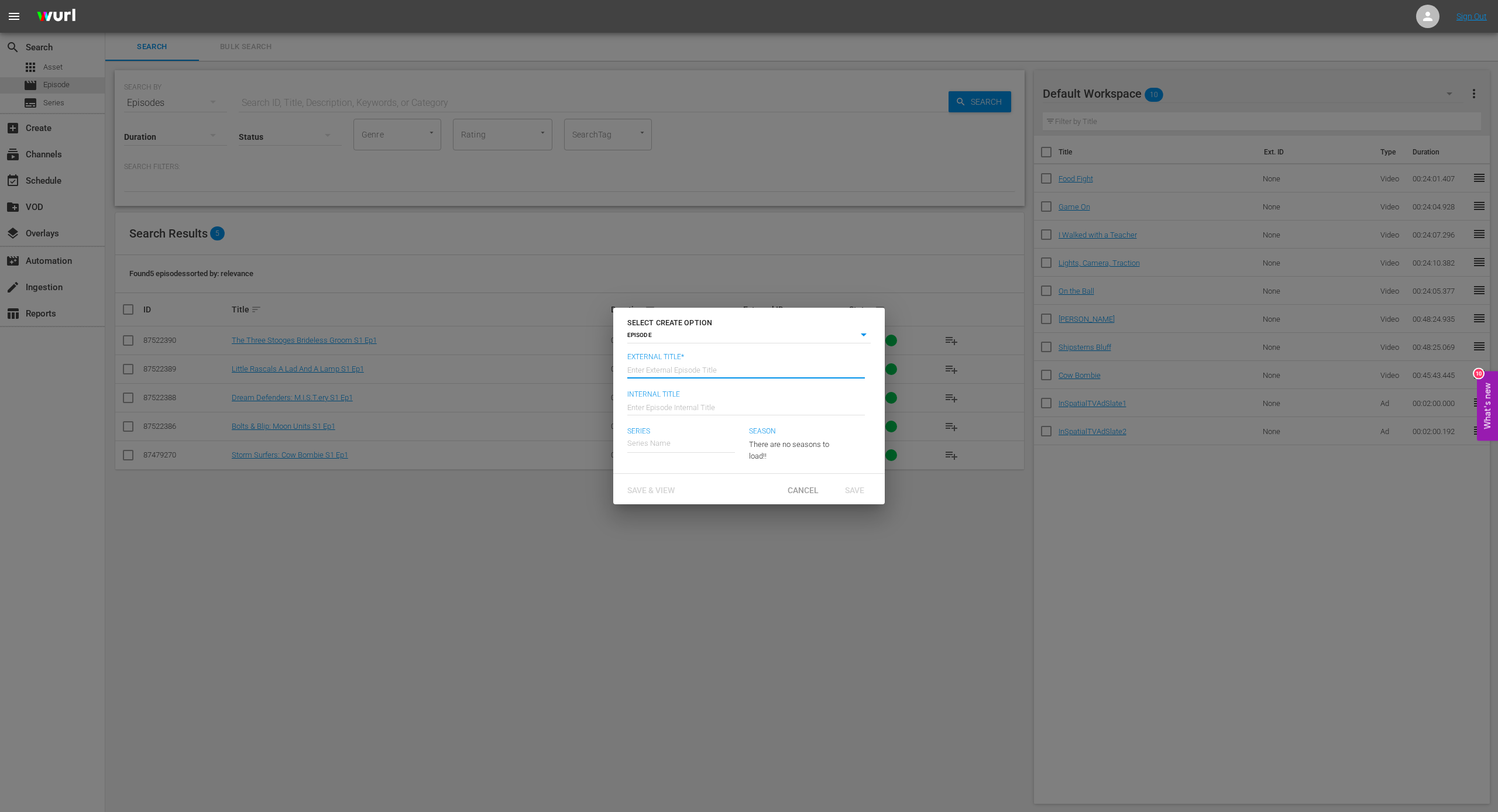
click at [688, 370] on input "text" at bounding box center [745, 369] width 237 height 28
type input "f"
click at [857, 336] on body "menu Sign Out search Search apps Asset movie Episode subtitles Series add_box C…" at bounding box center [749, 406] width 1498 height 812
click at [842, 354] on li "SERIES" at bounding box center [749, 352] width 243 height 16
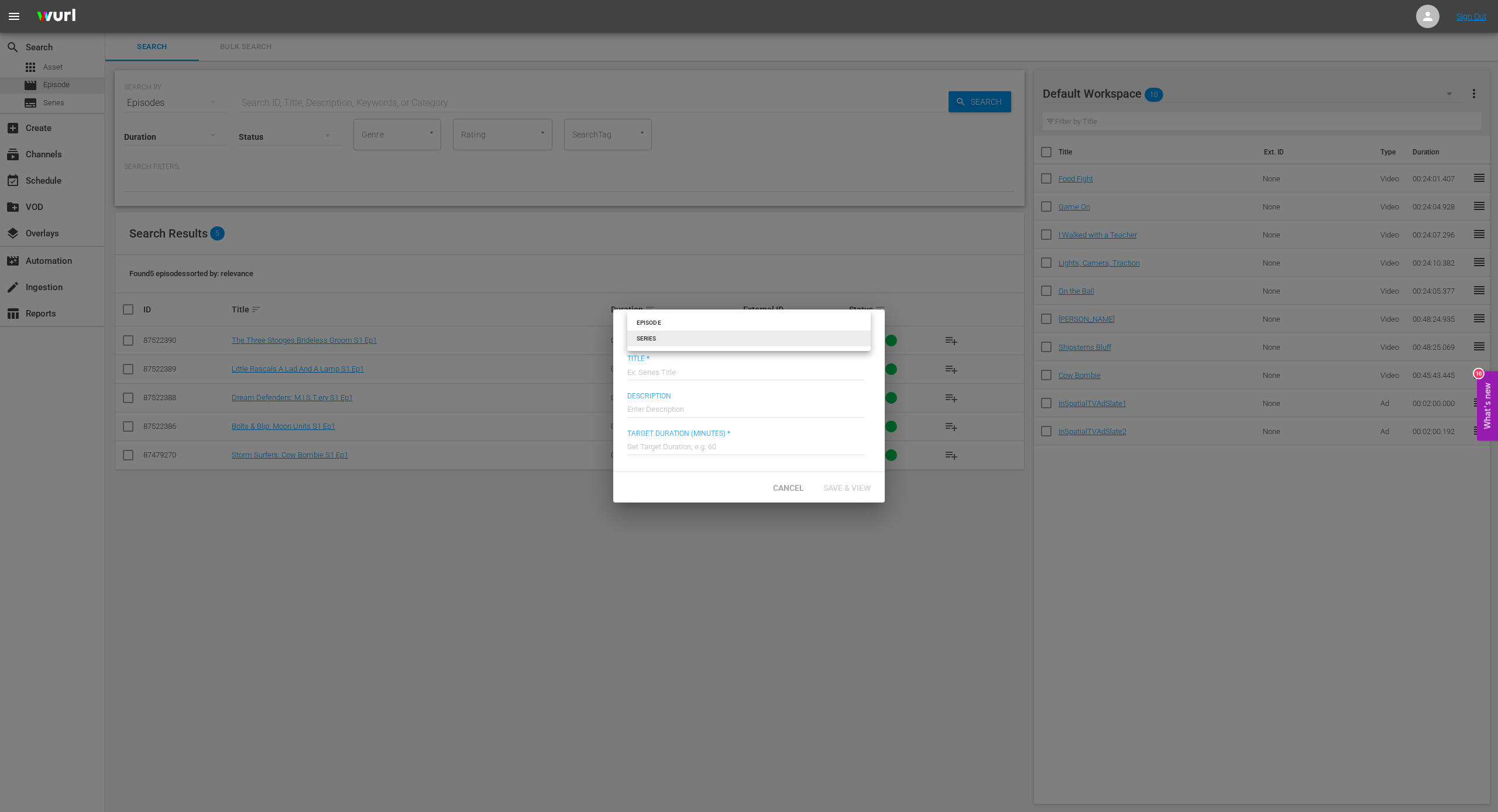
click at [857, 335] on body "menu Sign Out search Search apps Asset movie Episode subtitles Series add_box C…" at bounding box center [749, 406] width 1498 height 812
click at [822, 324] on li "EPISODE" at bounding box center [749, 322] width 243 height 16
type input "episode"
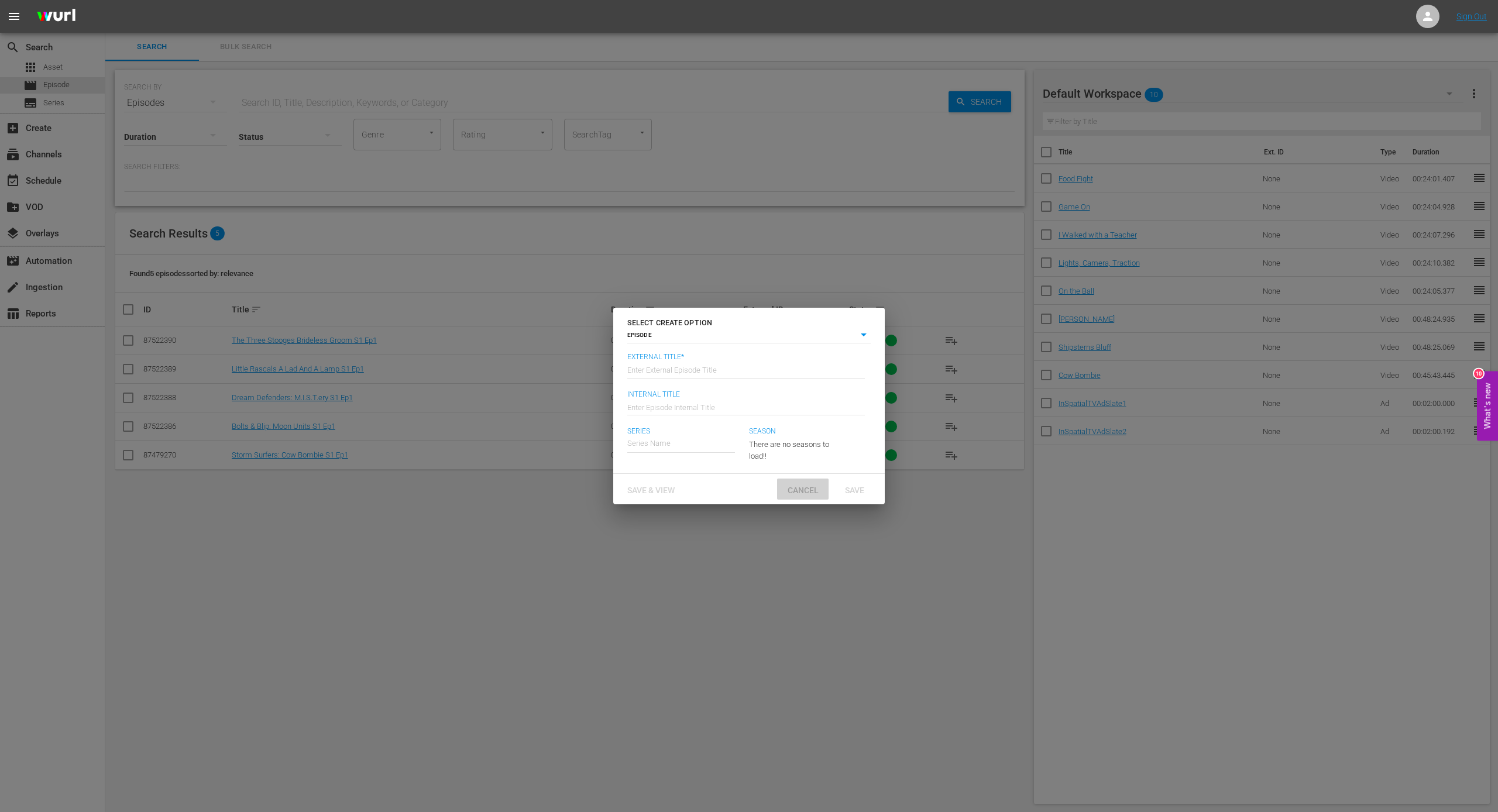
drag, startPoint x: 805, startPoint y: 488, endPoint x: 787, endPoint y: 477, distance: 21.1
click at [805, 486] on span "Cancel" at bounding box center [803, 490] width 50 height 9
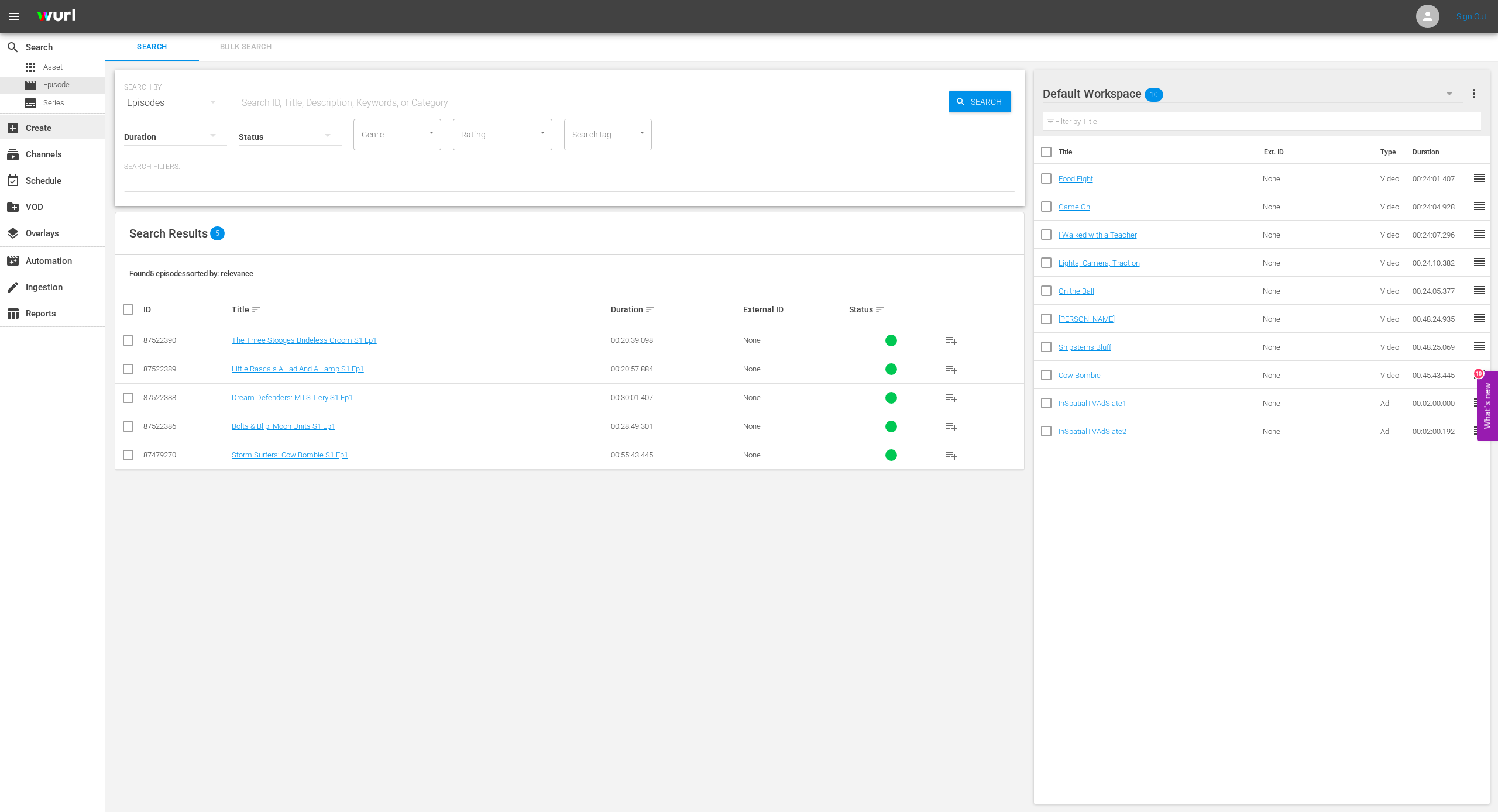
click at [47, 125] on div "add_box Create" at bounding box center [32, 126] width 66 height 11
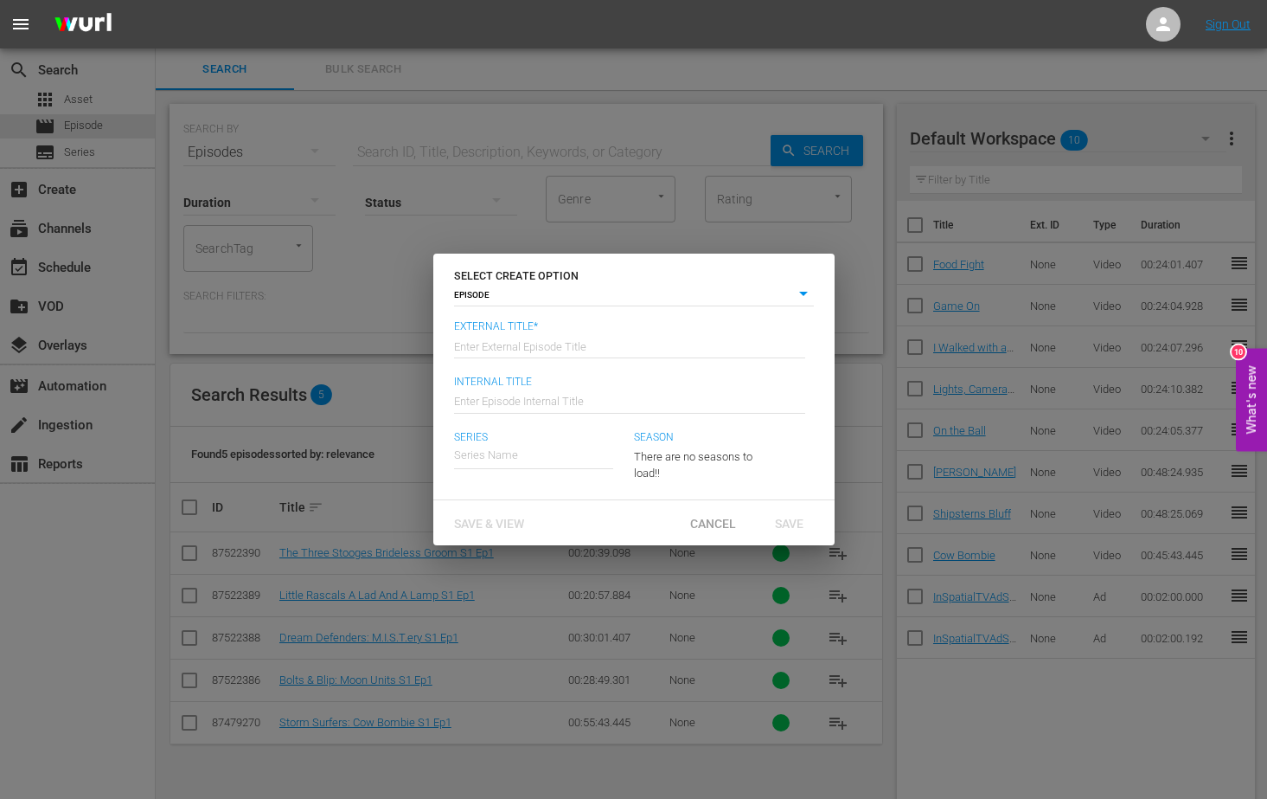
click at [298, 178] on div "SELECT CREATE OPTION EPISODE episode External Title* Enter External Episode Tit…" at bounding box center [633, 399] width 1267 height 799
click at [714, 516] on span "Cancel" at bounding box center [714, 523] width 74 height 14
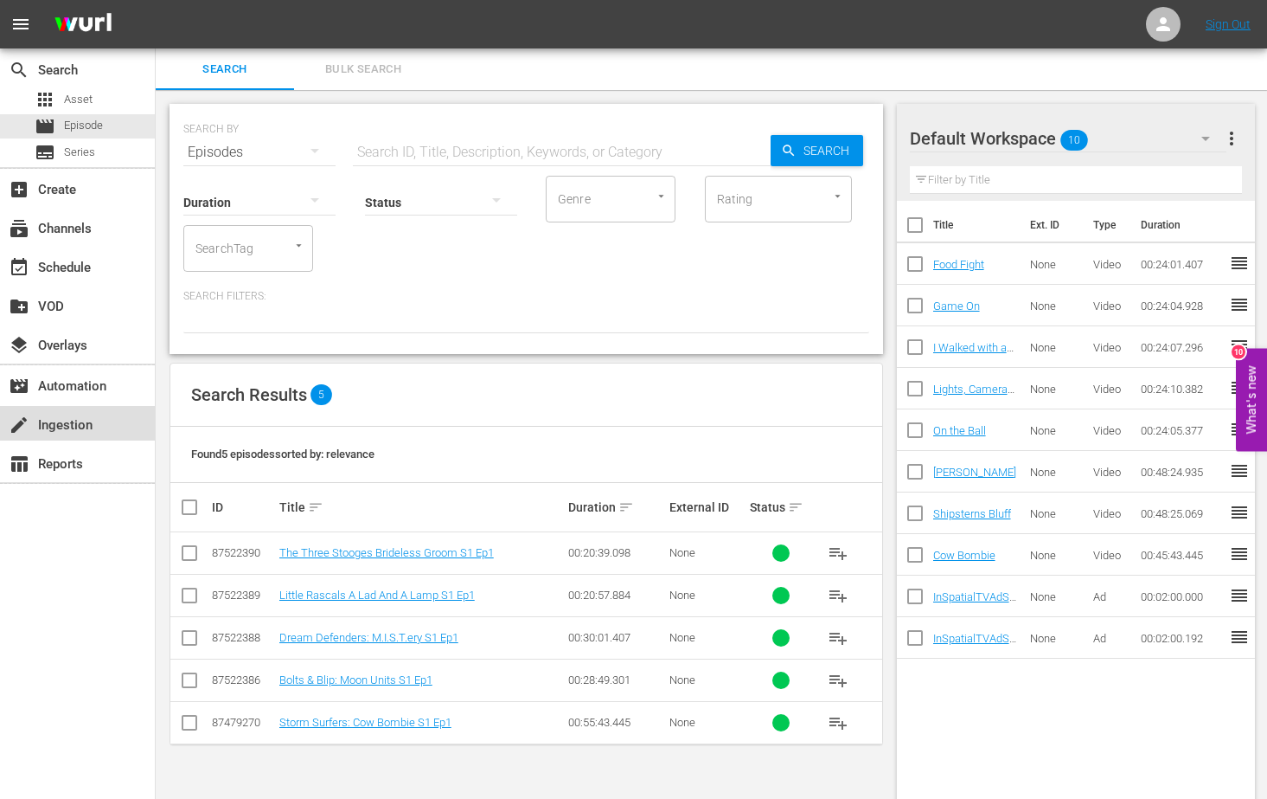
click at [94, 421] on div "create Ingestion" at bounding box center [48, 422] width 97 height 16
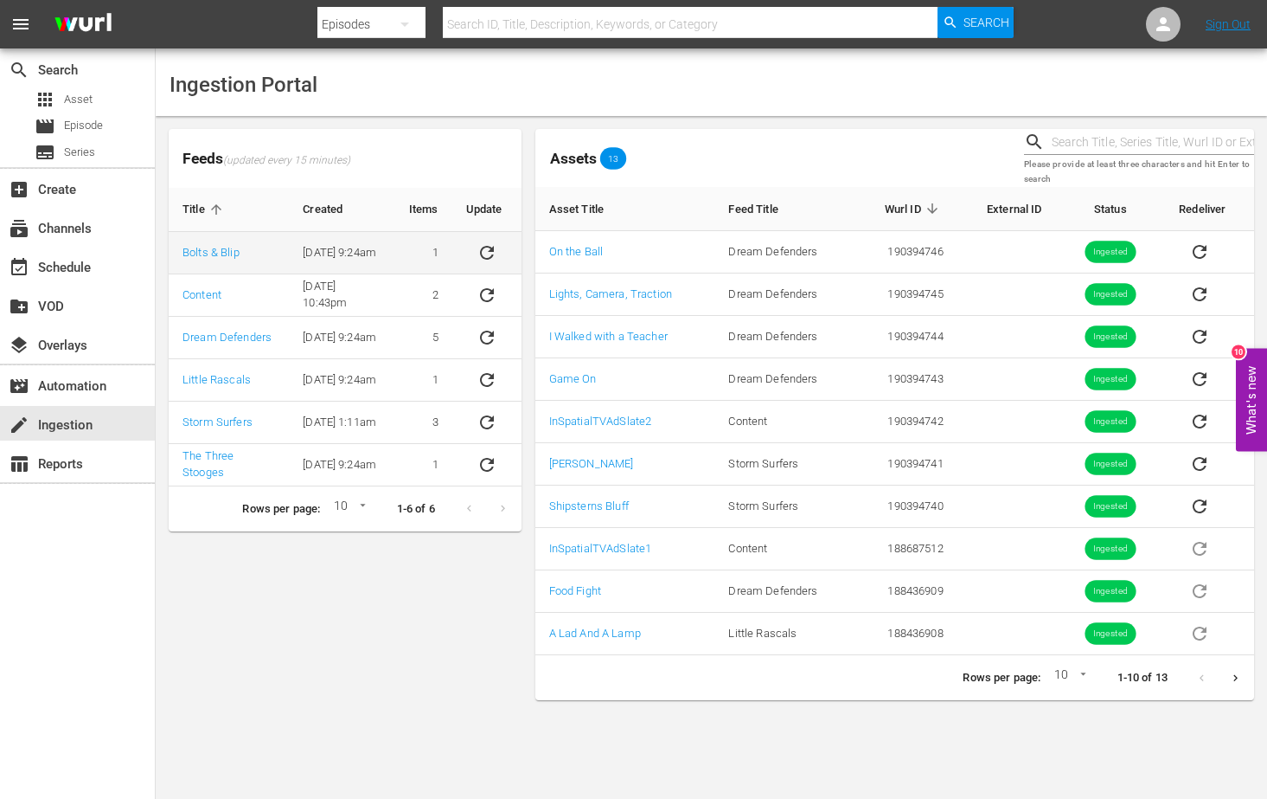
click at [485, 254] on icon "sticky table" at bounding box center [487, 252] width 21 height 21
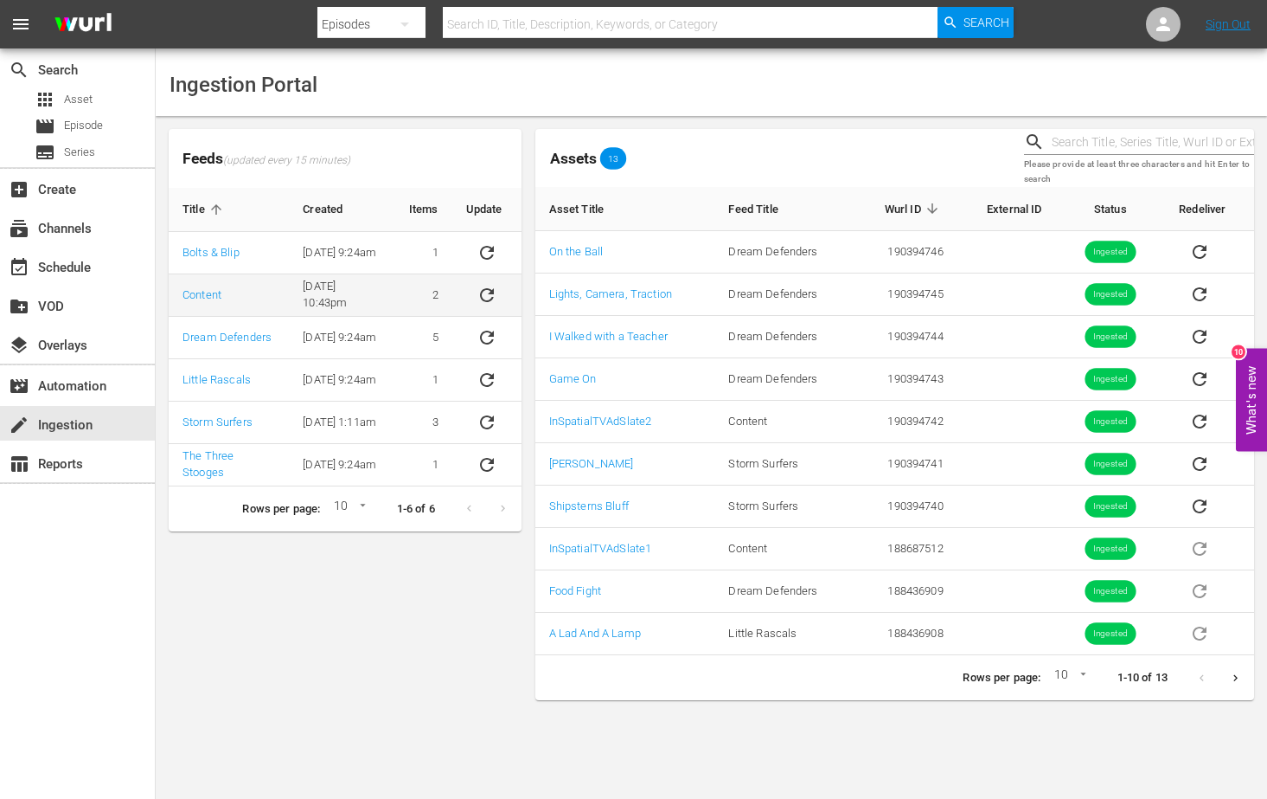
click at [489, 298] on icon "sticky table" at bounding box center [487, 295] width 21 height 21
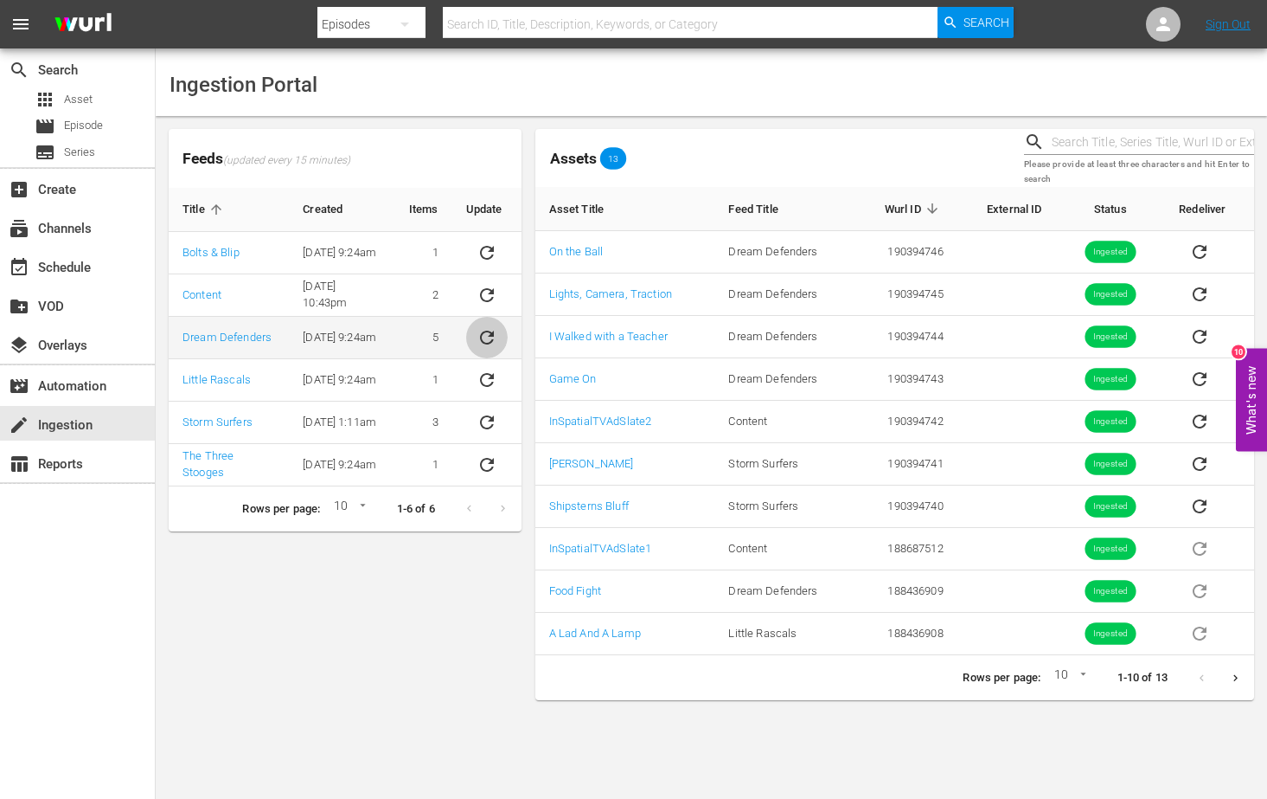
click at [486, 340] on icon "sticky table" at bounding box center [487, 337] width 21 height 21
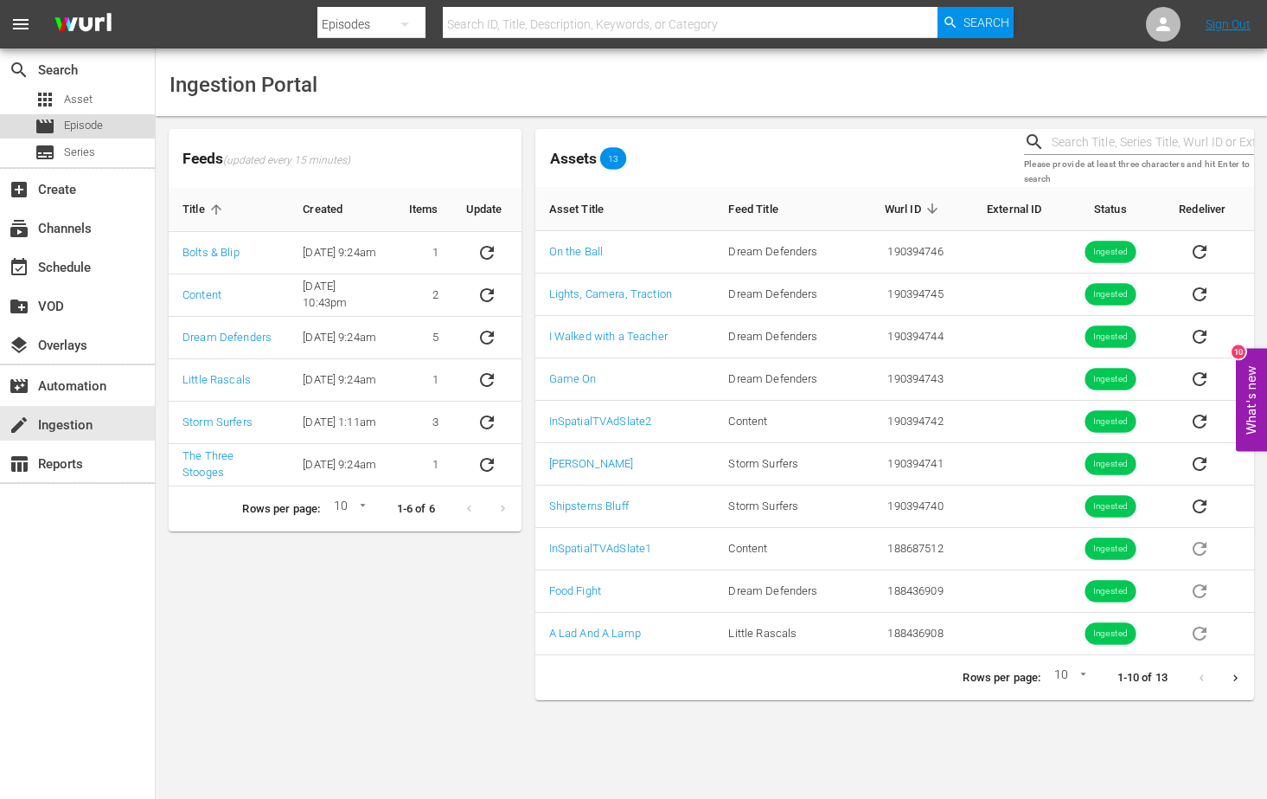
click at [89, 120] on span "Episode" at bounding box center [83, 125] width 39 height 17
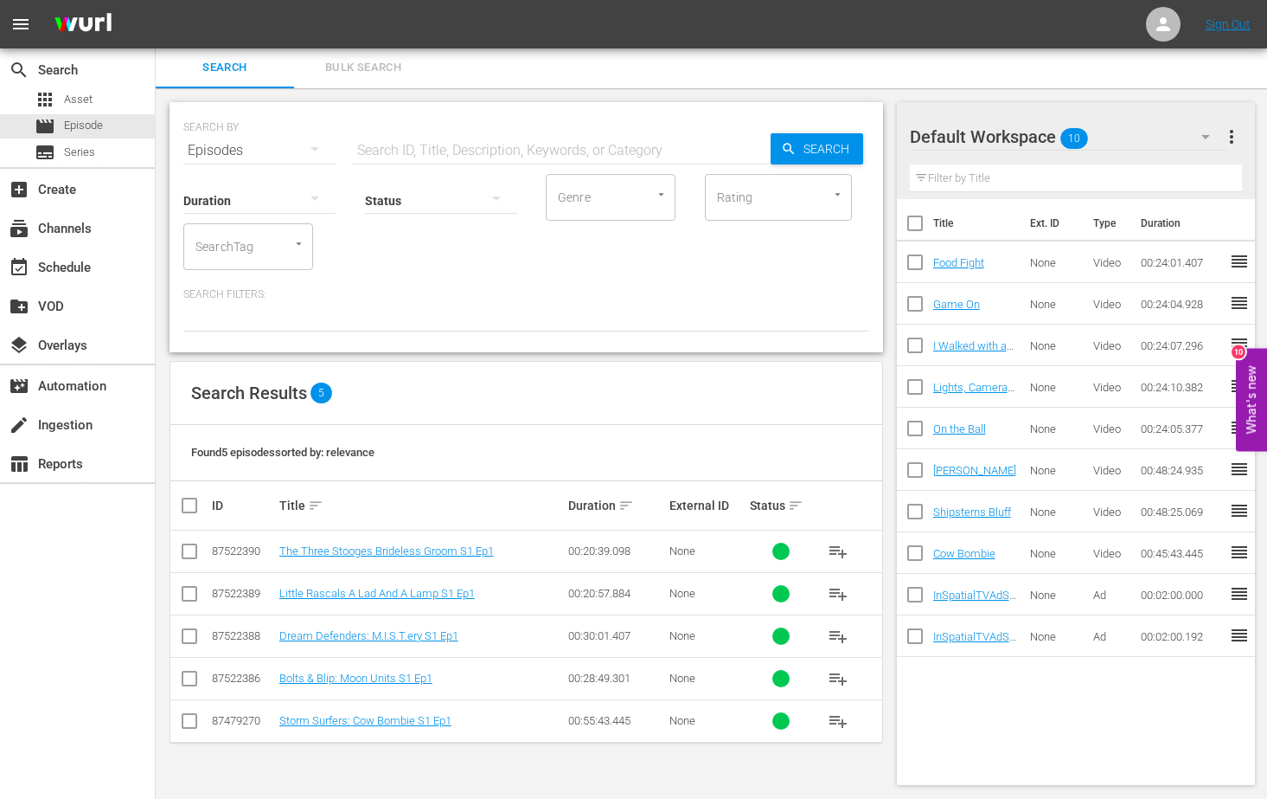
scroll to position [2, 0]
click at [813, 158] on span "Search" at bounding box center [830, 148] width 67 height 31
click at [805, 149] on span "Search" at bounding box center [830, 148] width 67 height 31
click at [96, 95] on div "apps Asset" at bounding box center [77, 99] width 155 height 24
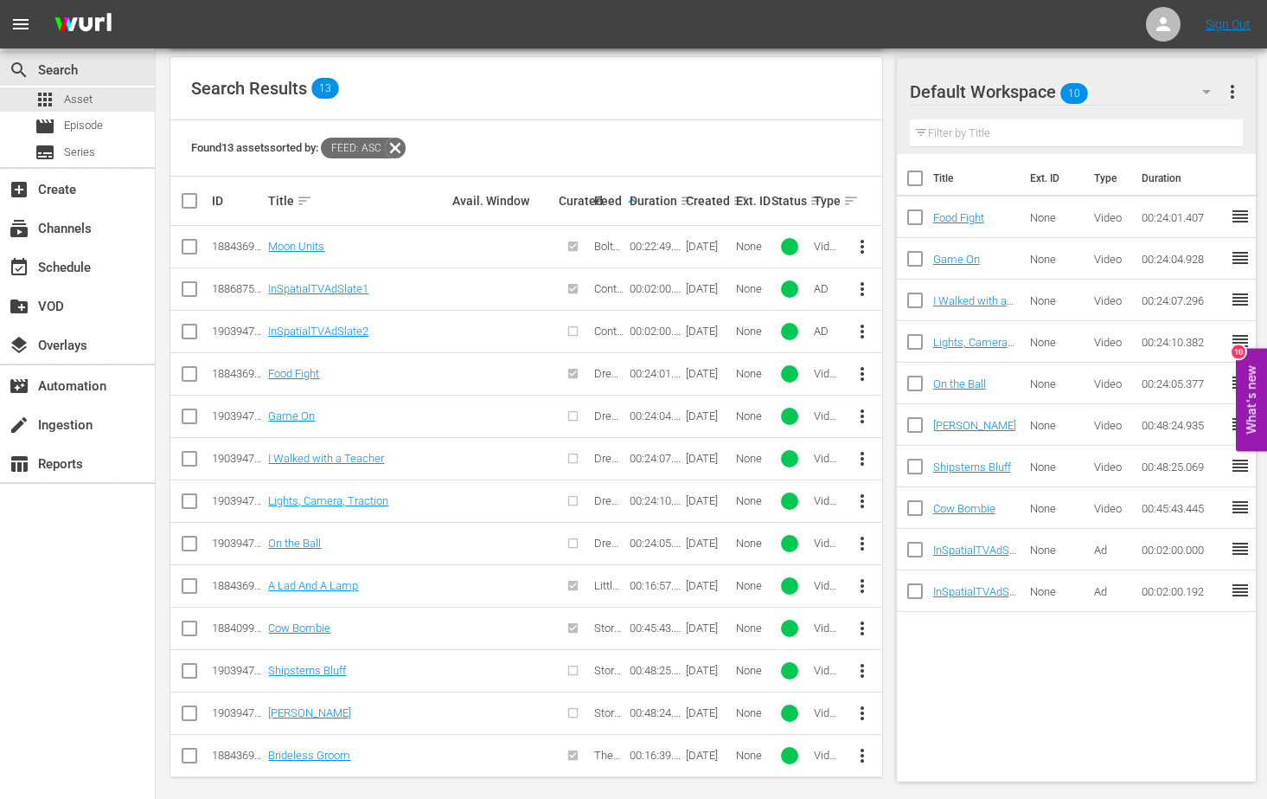
scroll to position [355, 0]
click at [915, 174] on input "checkbox" at bounding box center [915, 182] width 36 height 36
checkbox input "true"
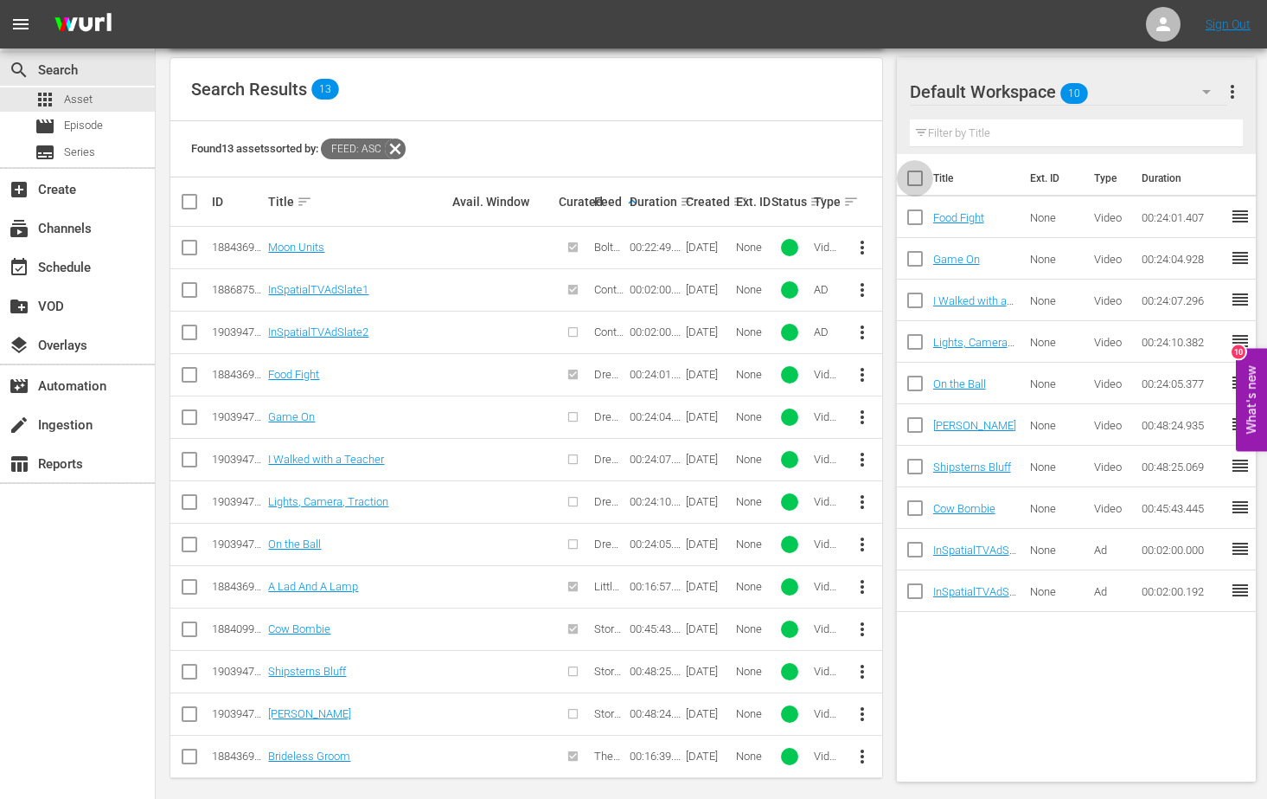
checkbox input "true"
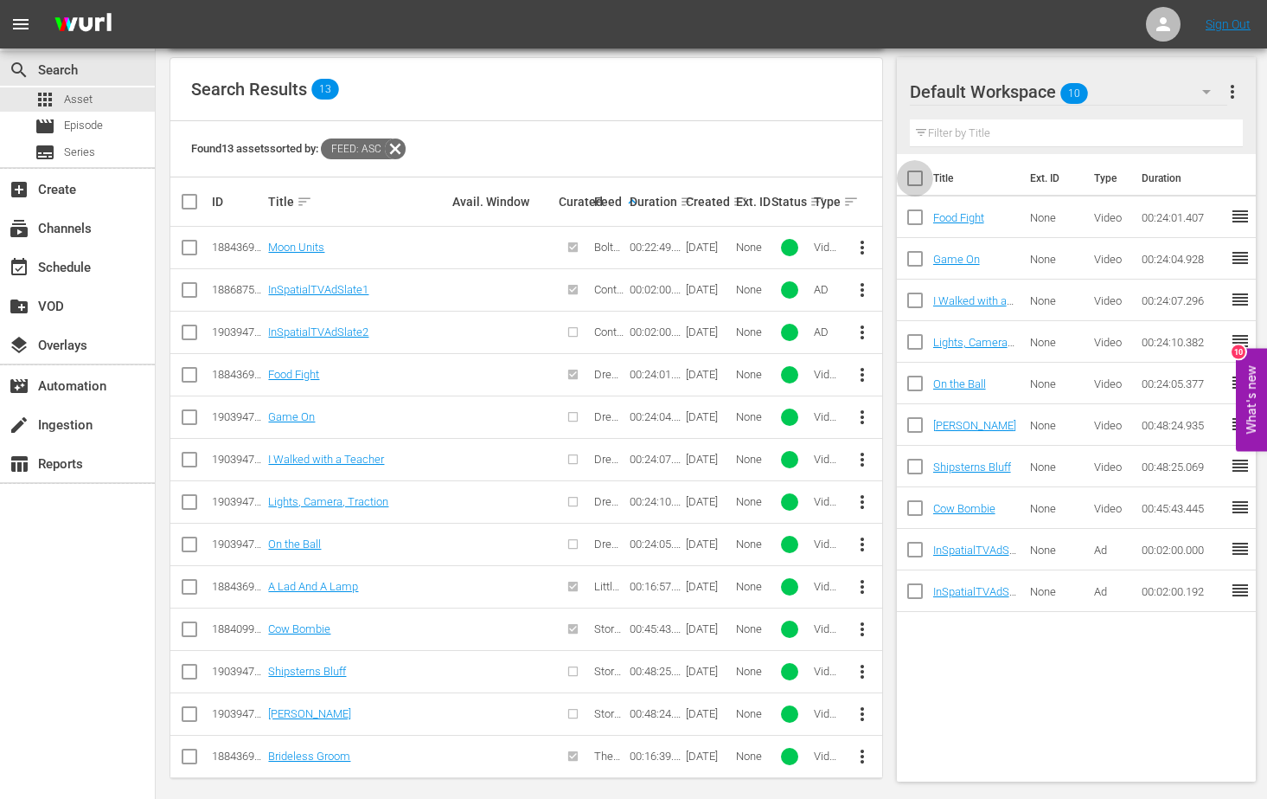
checkbox input "true"
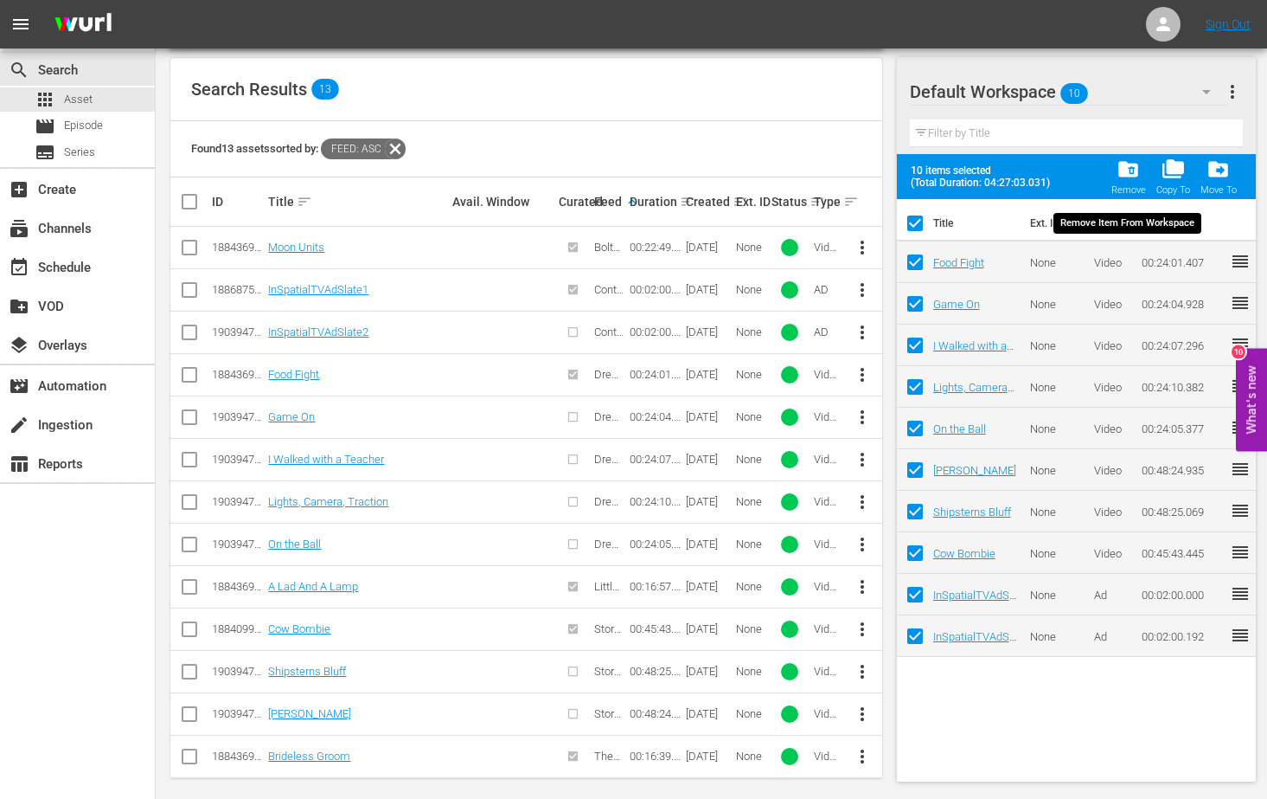
click at [1133, 172] on span "folder_delete" at bounding box center [1128, 168] width 23 height 23
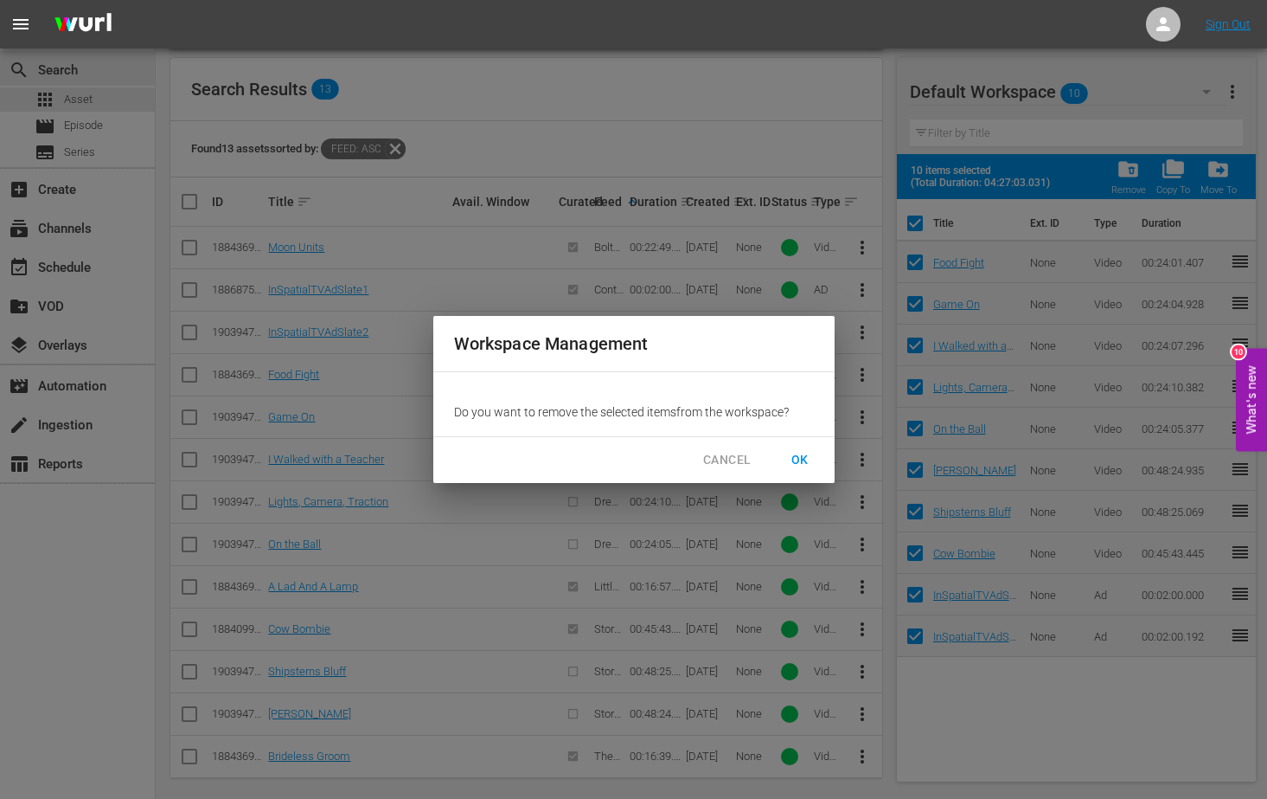
click at [796, 456] on span "OK" at bounding box center [800, 460] width 28 height 22
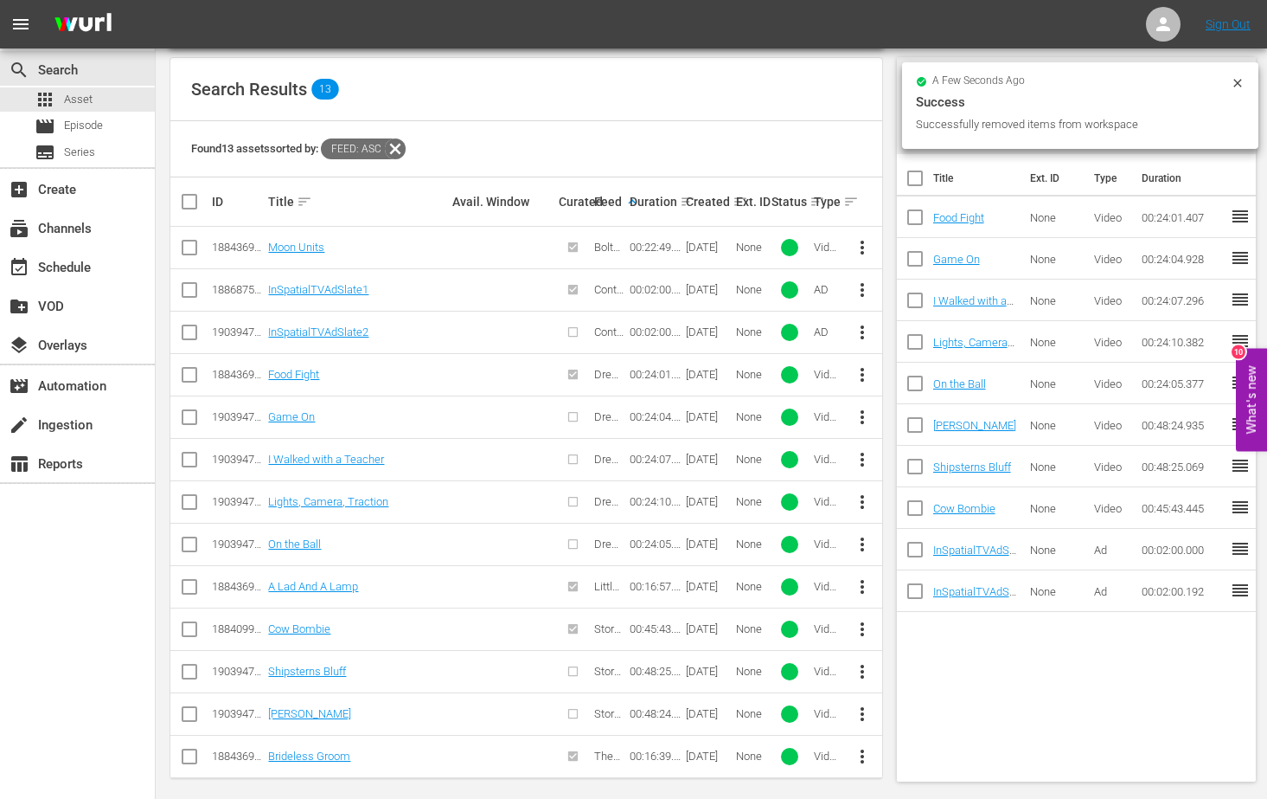
checkbox input "false"
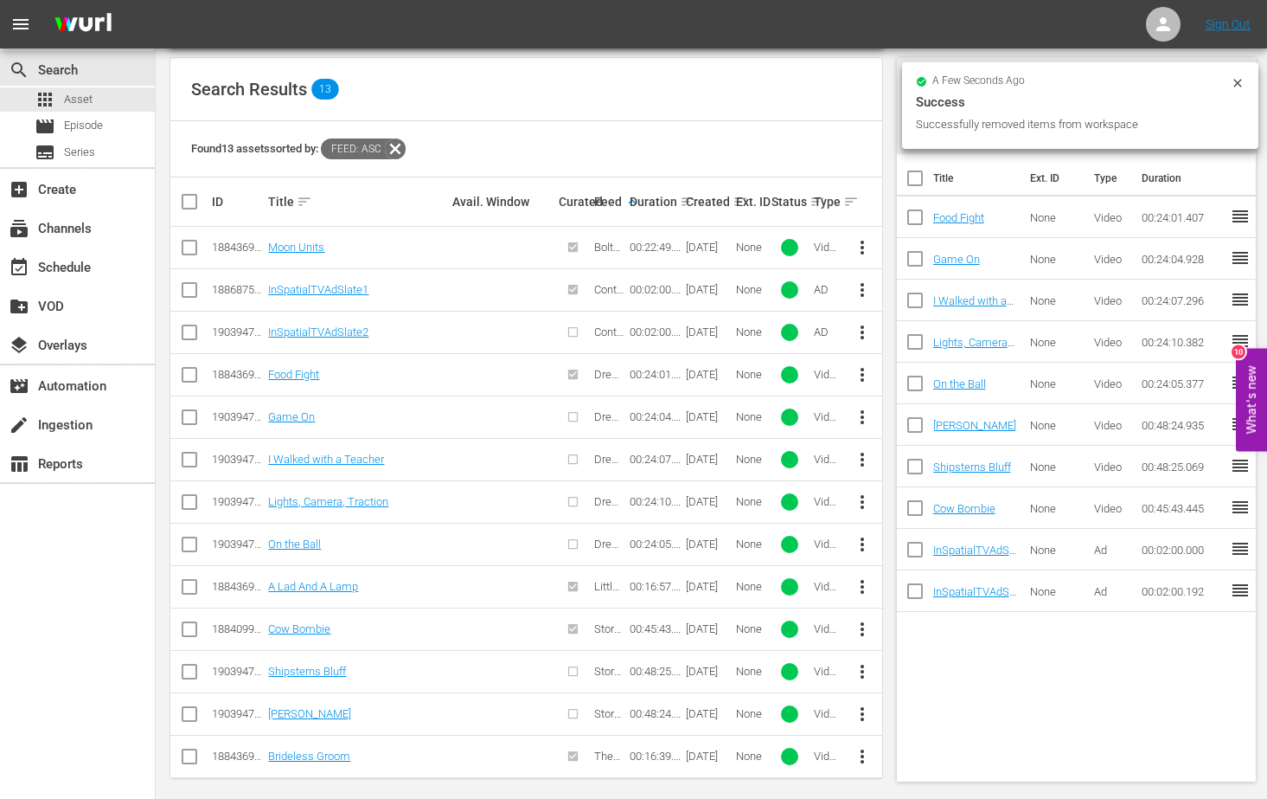
checkbox input "false"
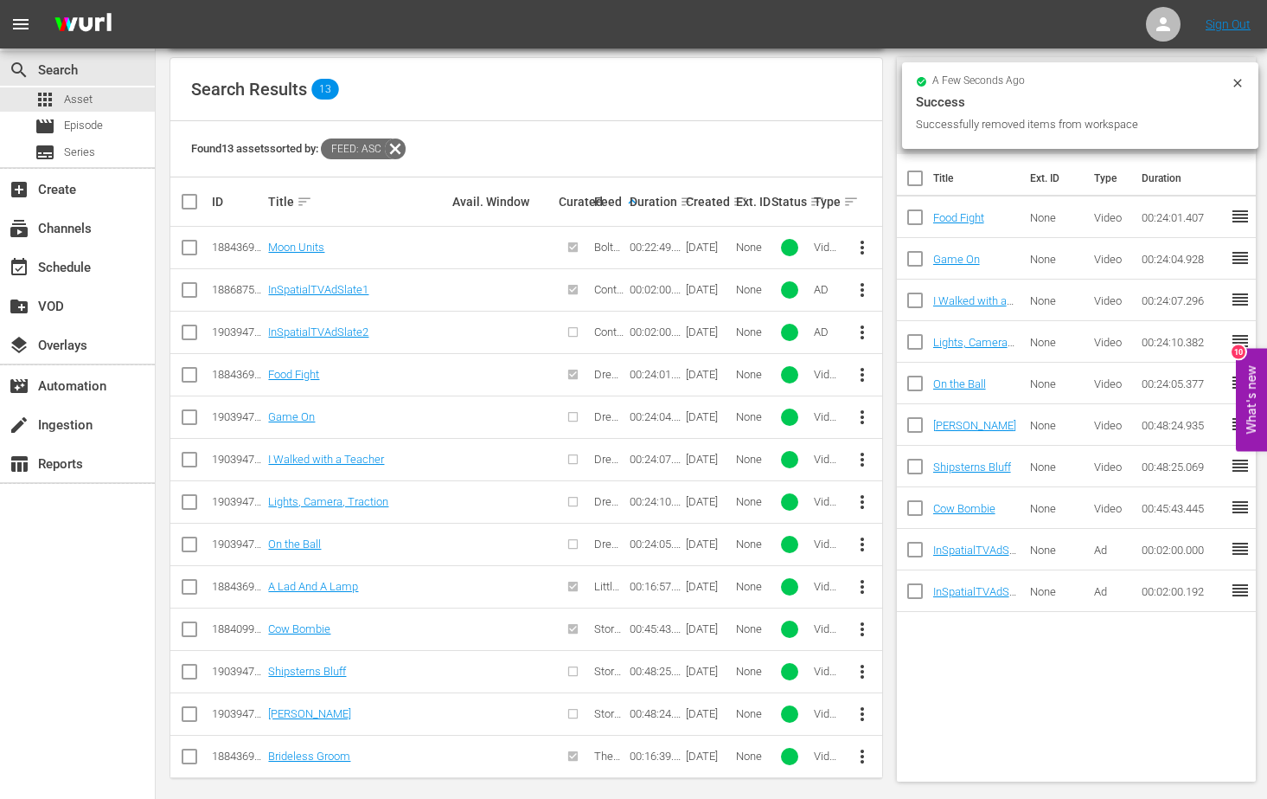
checkbox input "false"
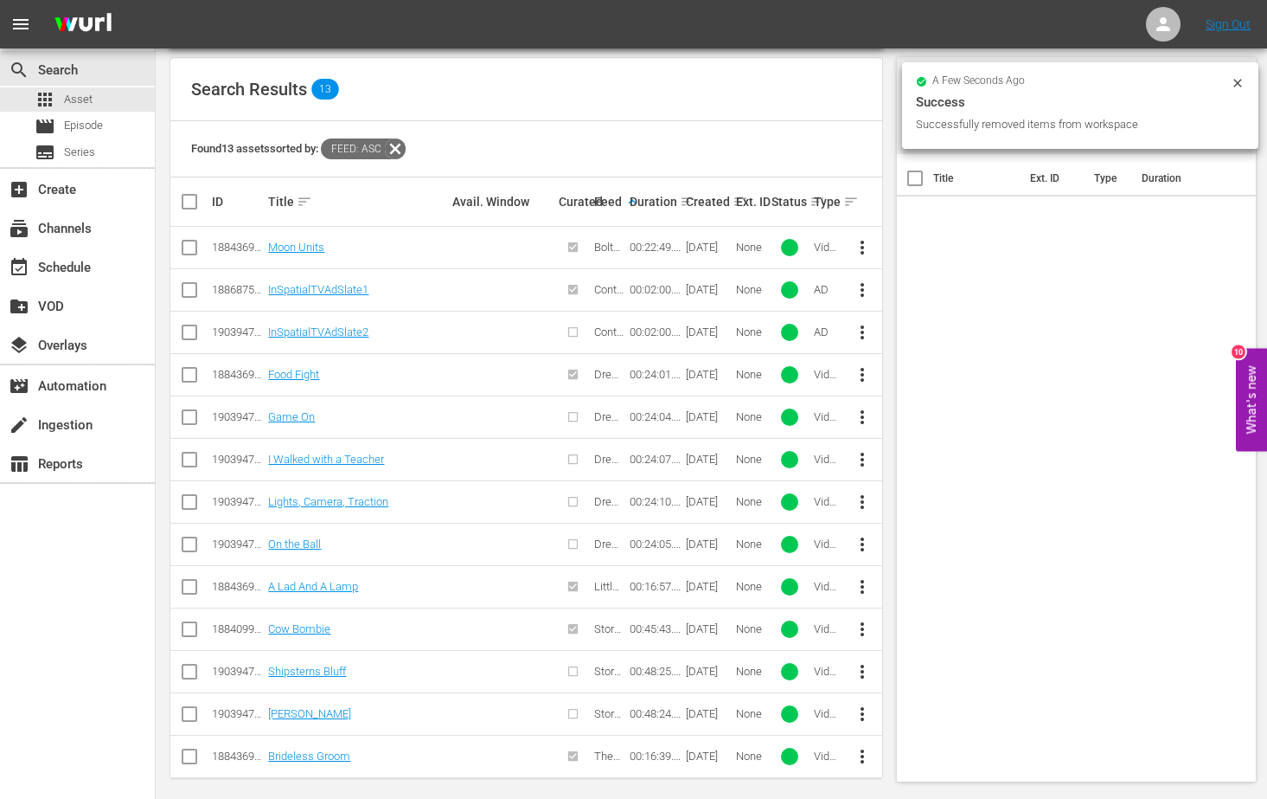
click at [186, 292] on input "checkbox" at bounding box center [189, 293] width 21 height 21
checkbox input "true"
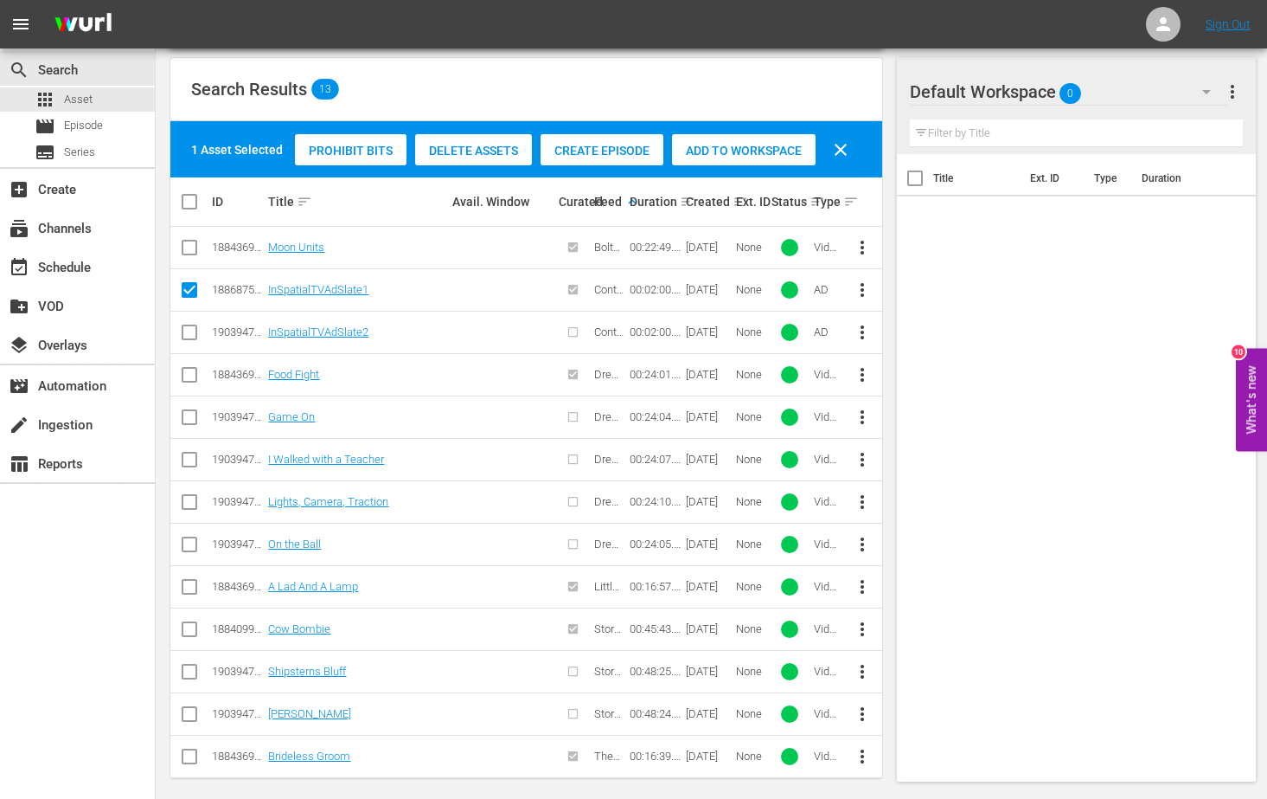
click at [191, 330] on input "checkbox" at bounding box center [189, 335] width 21 height 21
checkbox input "true"
click at [683, 202] on th "Created sort" at bounding box center [707, 201] width 49 height 48
click at [736, 204] on div "Ext. ID" at bounding box center [751, 202] width 30 height 14
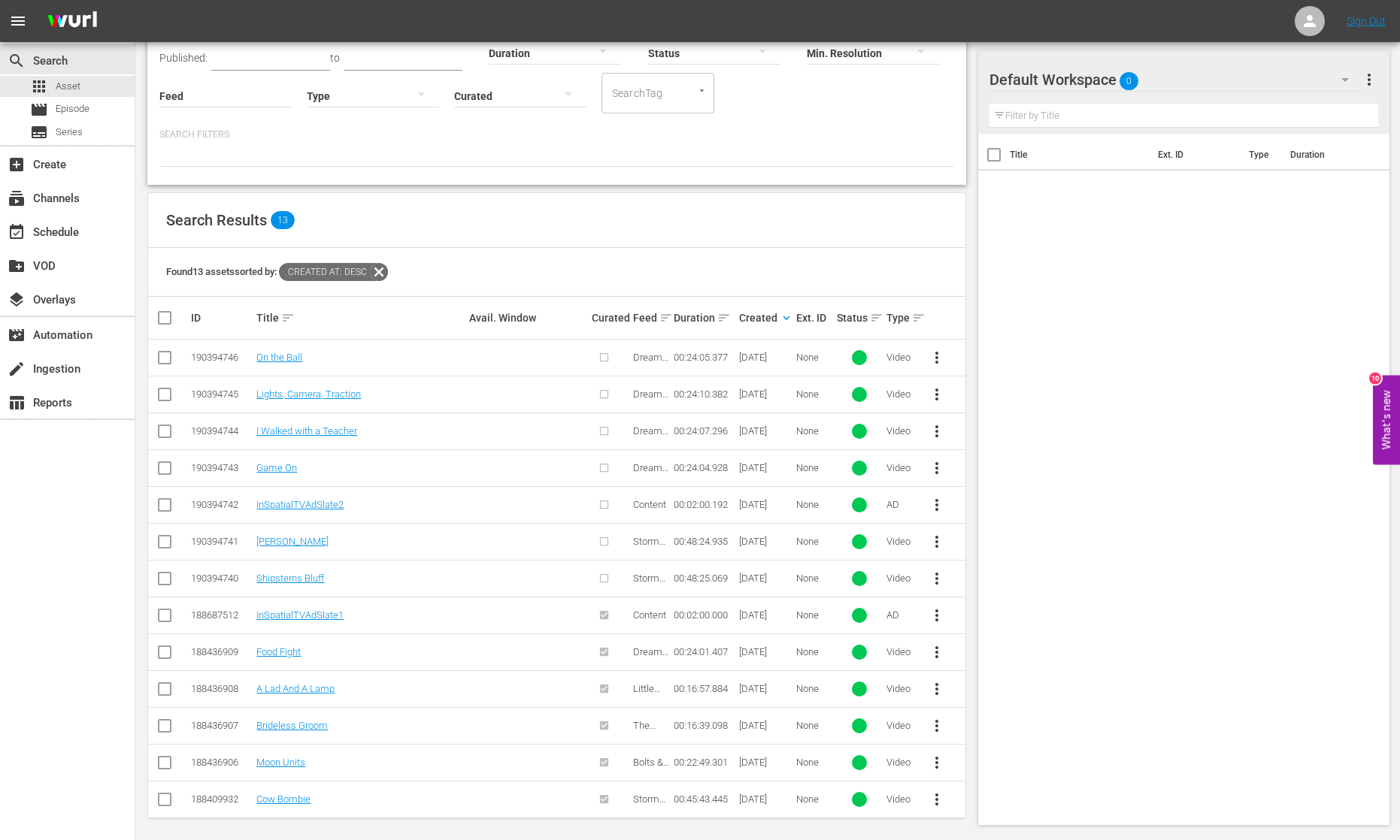
scroll to position [119, 0]
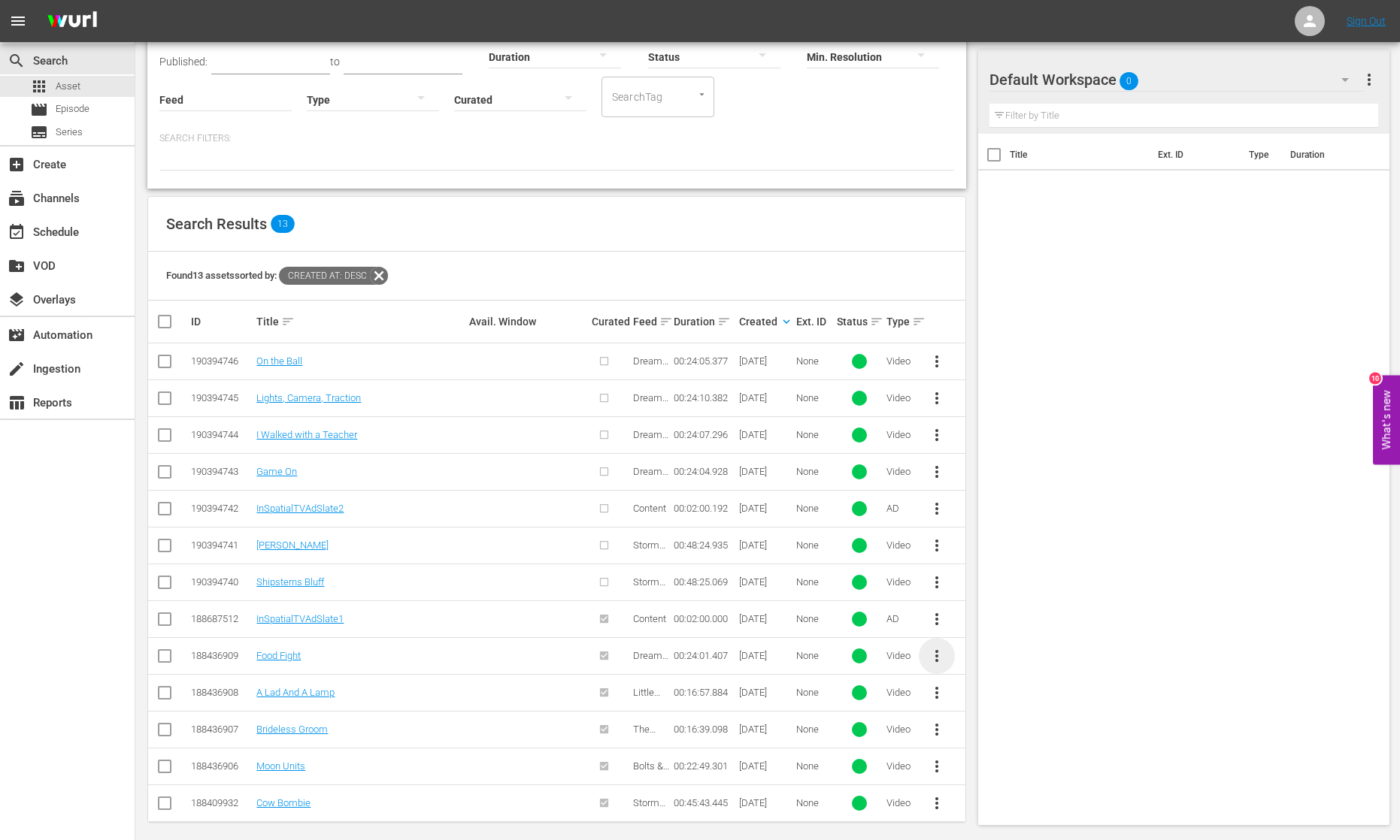
click at [939, 650] on span "more_vert" at bounding box center [937, 656] width 18 height 18
click at [1089, 610] on div "Title Ext. ID Type Duration" at bounding box center [1184, 476] width 411 height 685
click at [76, 369] on div "create Ingestion" at bounding box center [42, 367] width 84 height 14
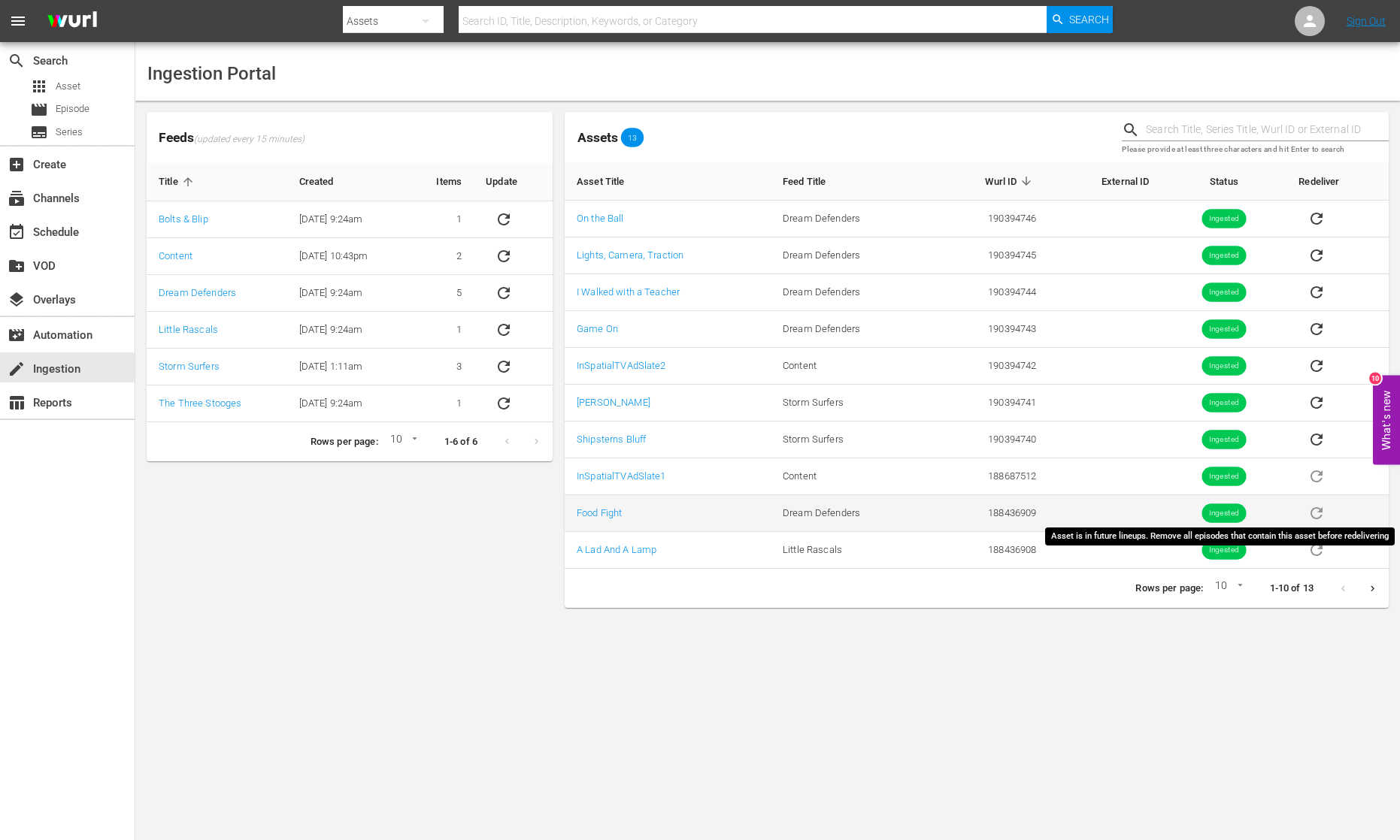
click at [1101, 511] on span "sticky table" at bounding box center [1317, 512] width 36 height 11
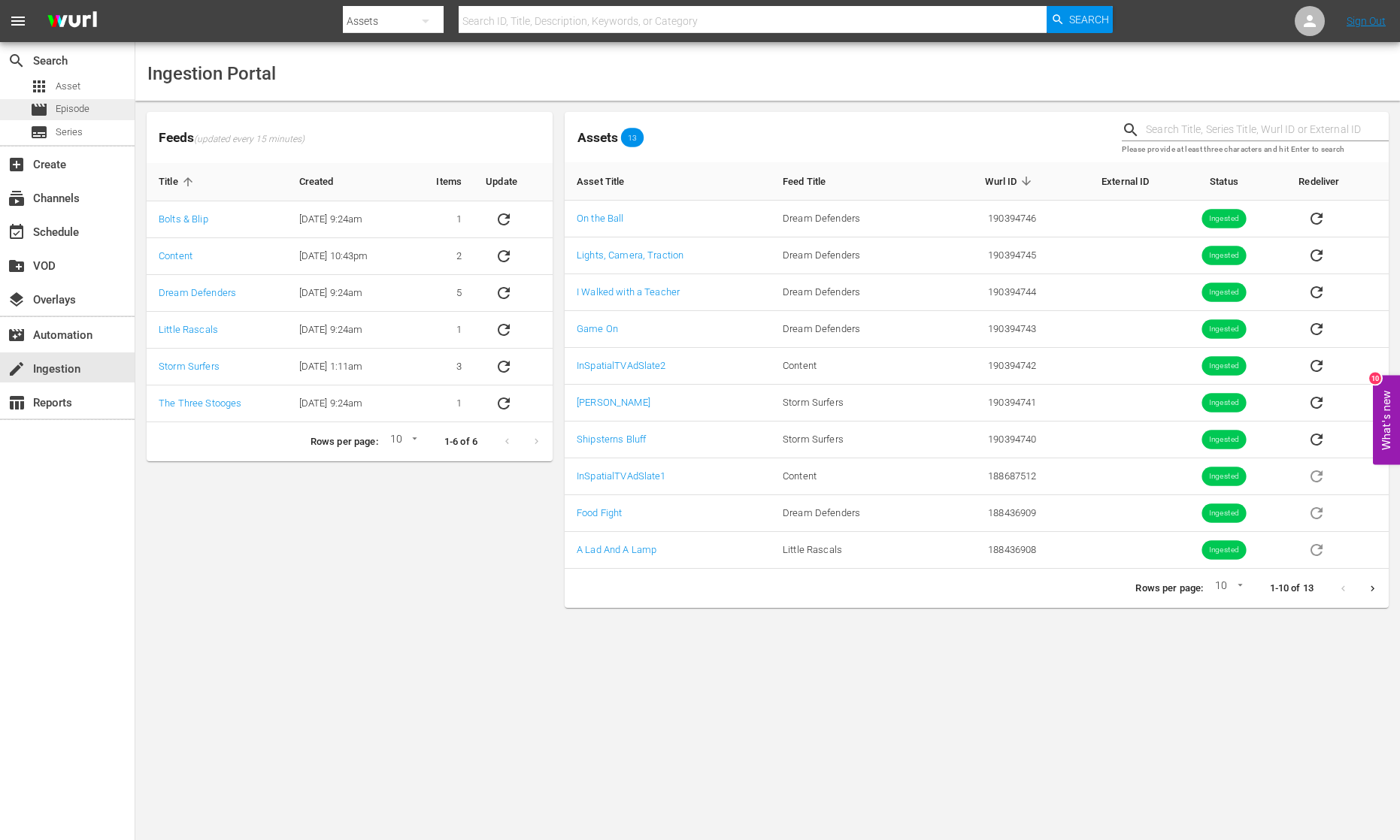
click at [91, 111] on div "movie Episode" at bounding box center [67, 109] width 135 height 21
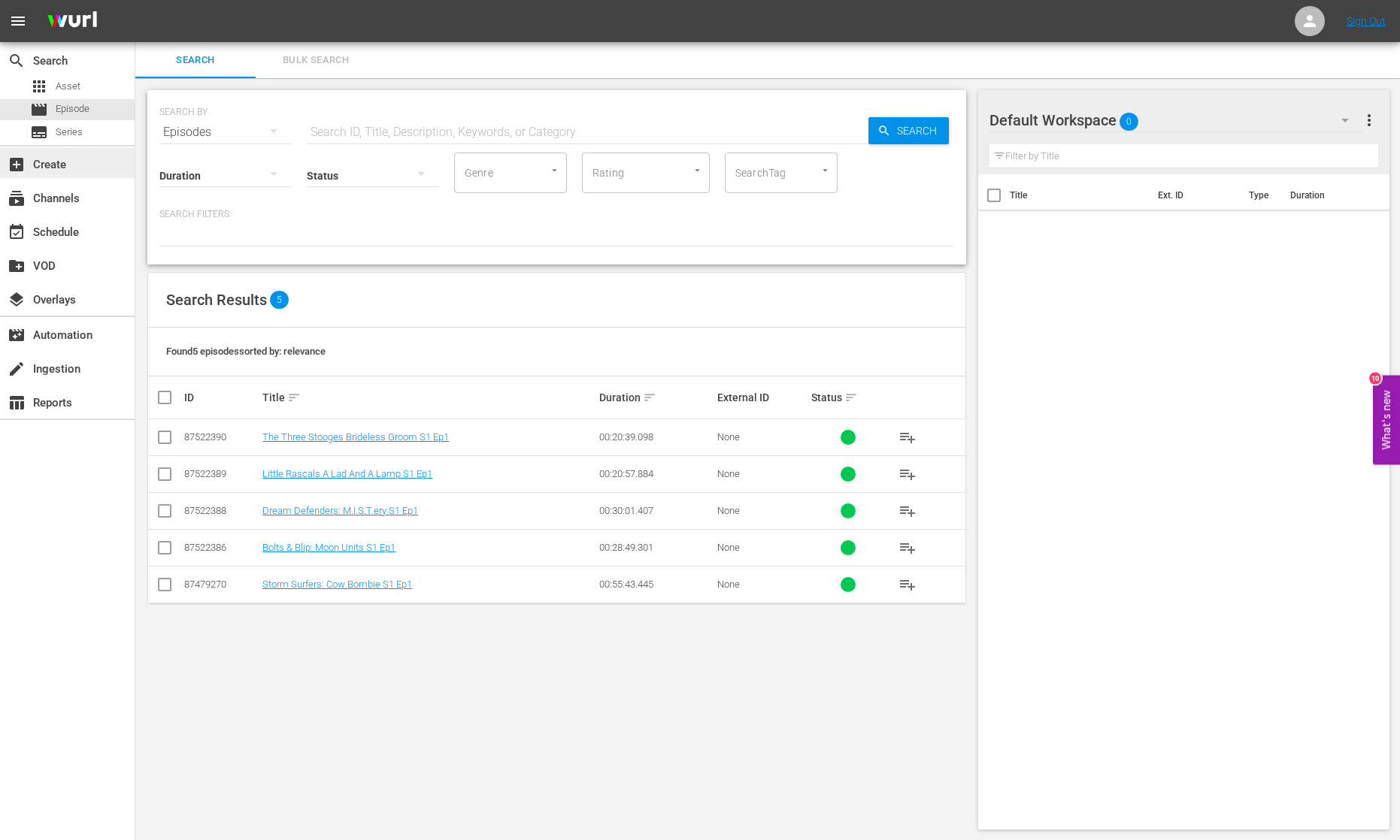
click at [67, 164] on div "add_box Create" at bounding box center [42, 162] width 84 height 14
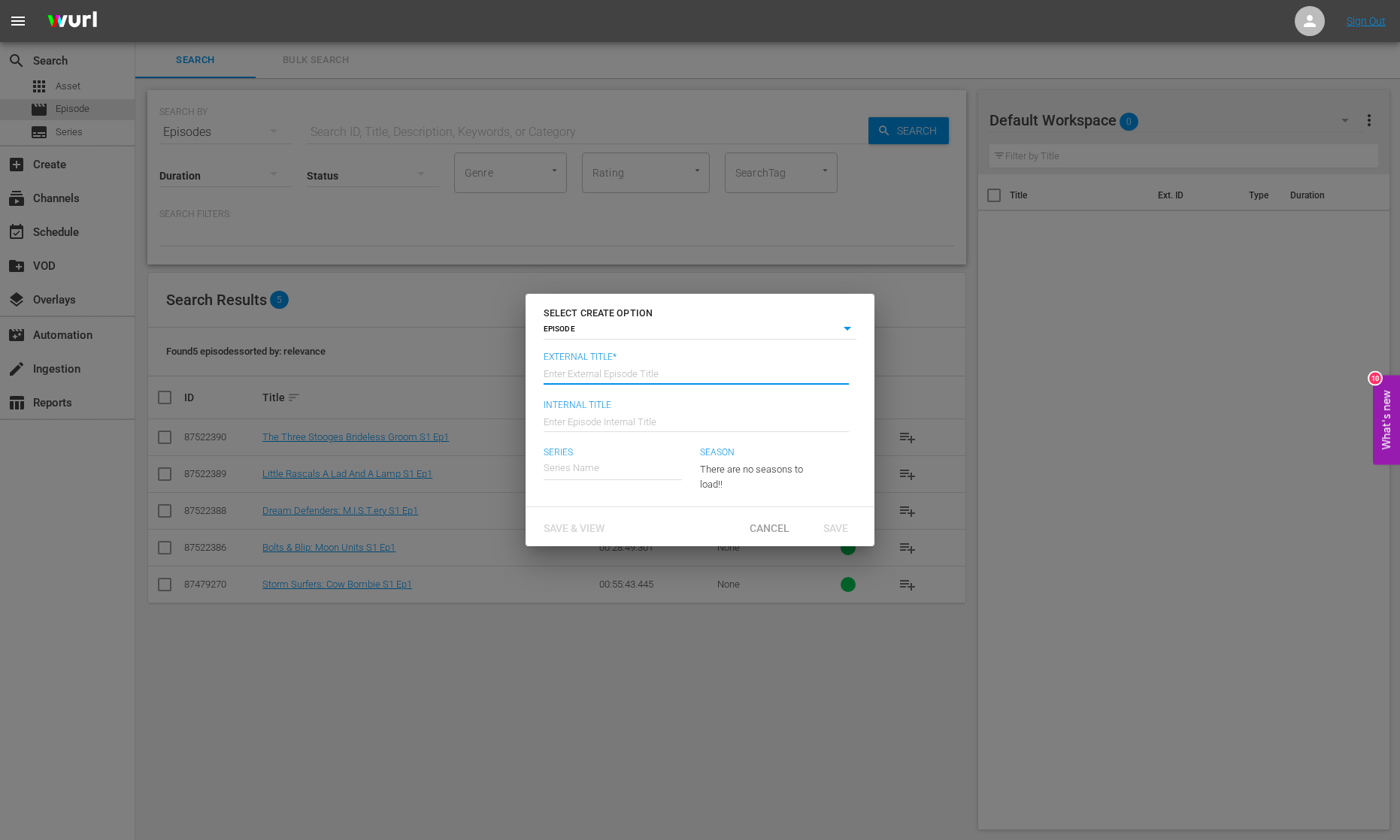
click at [638, 375] on input "text" at bounding box center [695, 373] width 305 height 36
paste input "Storm Surfers: Cow Bombie S1 Ep1"
type input "Storm Surfers: Cow Bombie S1 Ep1"
click at [617, 423] on input "text" at bounding box center [695, 420] width 305 height 36
paste input "Storm Surfers: Cow Bombie S1 Ep1"
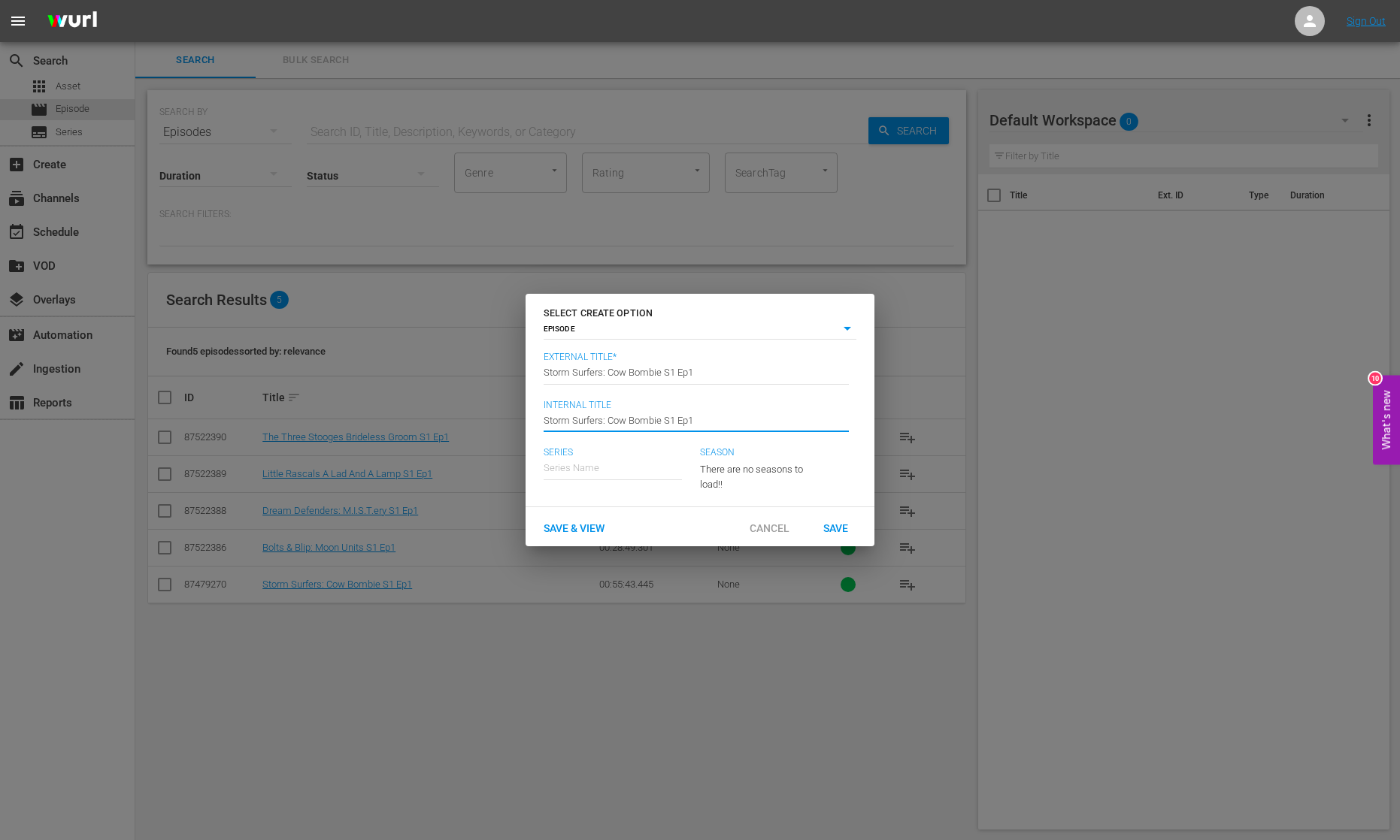
type input "Storm Surfers: Cow Bombie S1 Ep1"
click at [607, 378] on input "Storm Surfers: Cow Bombie S1 Ep1" at bounding box center [695, 373] width 305 height 36
paste input "Cow Bombie"
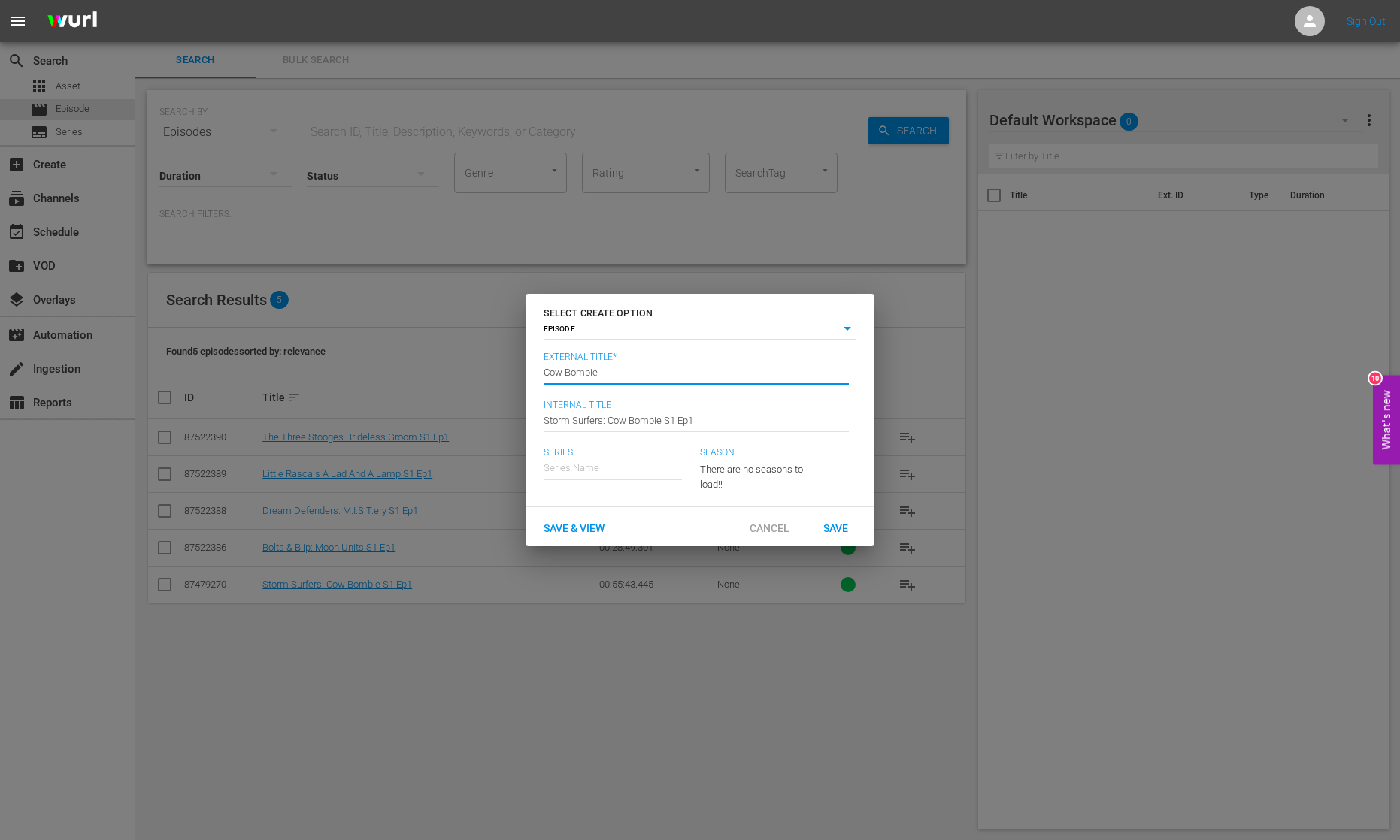
type input "Cow Bombie"
click at [583, 425] on input "Storm Surfers: Cow Bombie S1 Ep1" at bounding box center [695, 420] width 305 height 36
click at [621, 471] on input "text" at bounding box center [612, 468] width 138 height 36
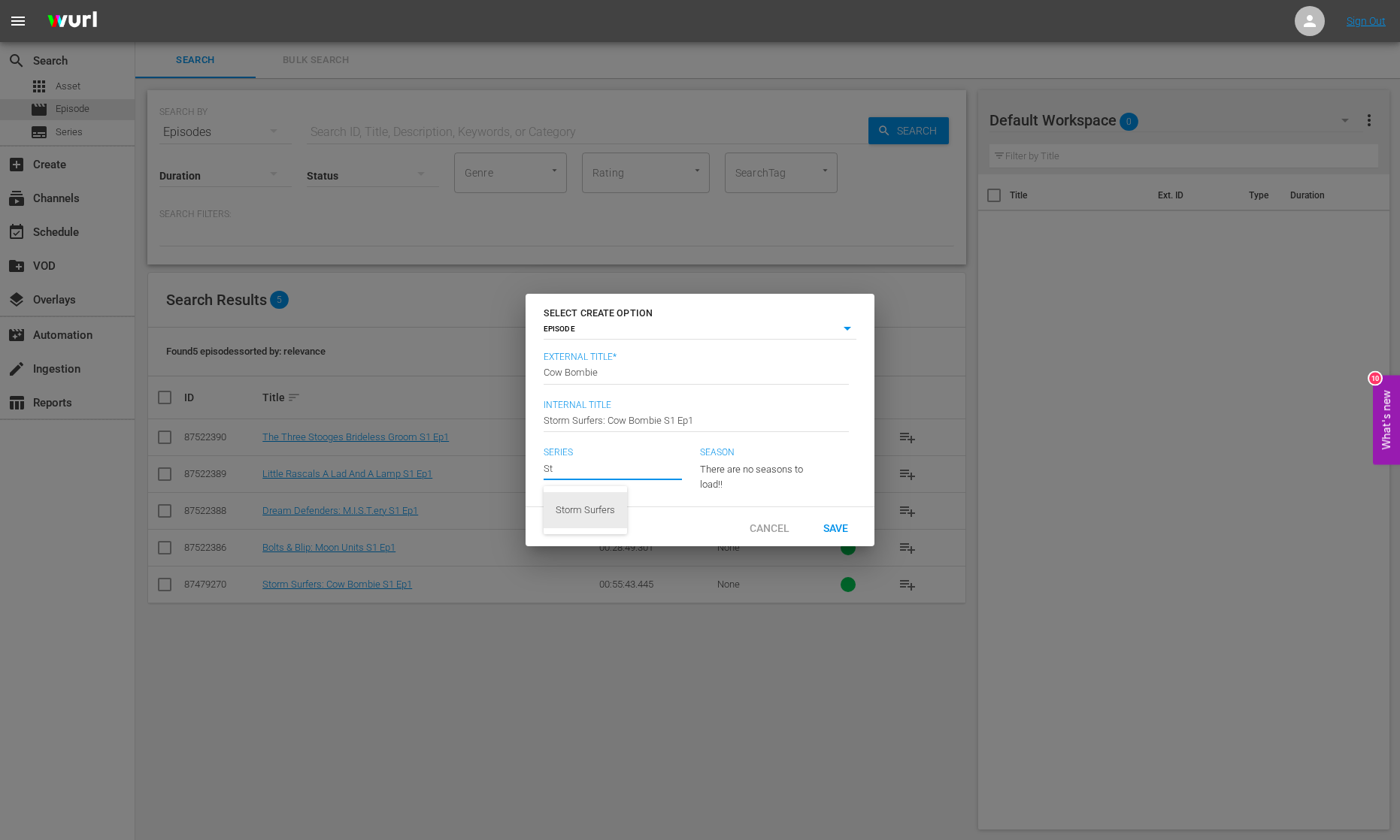
click at [608, 510] on div "Storm Surfers" at bounding box center [585, 511] width 59 height 36
type input "Storm Surfers"
click at [838, 522] on span "Save" at bounding box center [835, 527] width 49 height 12
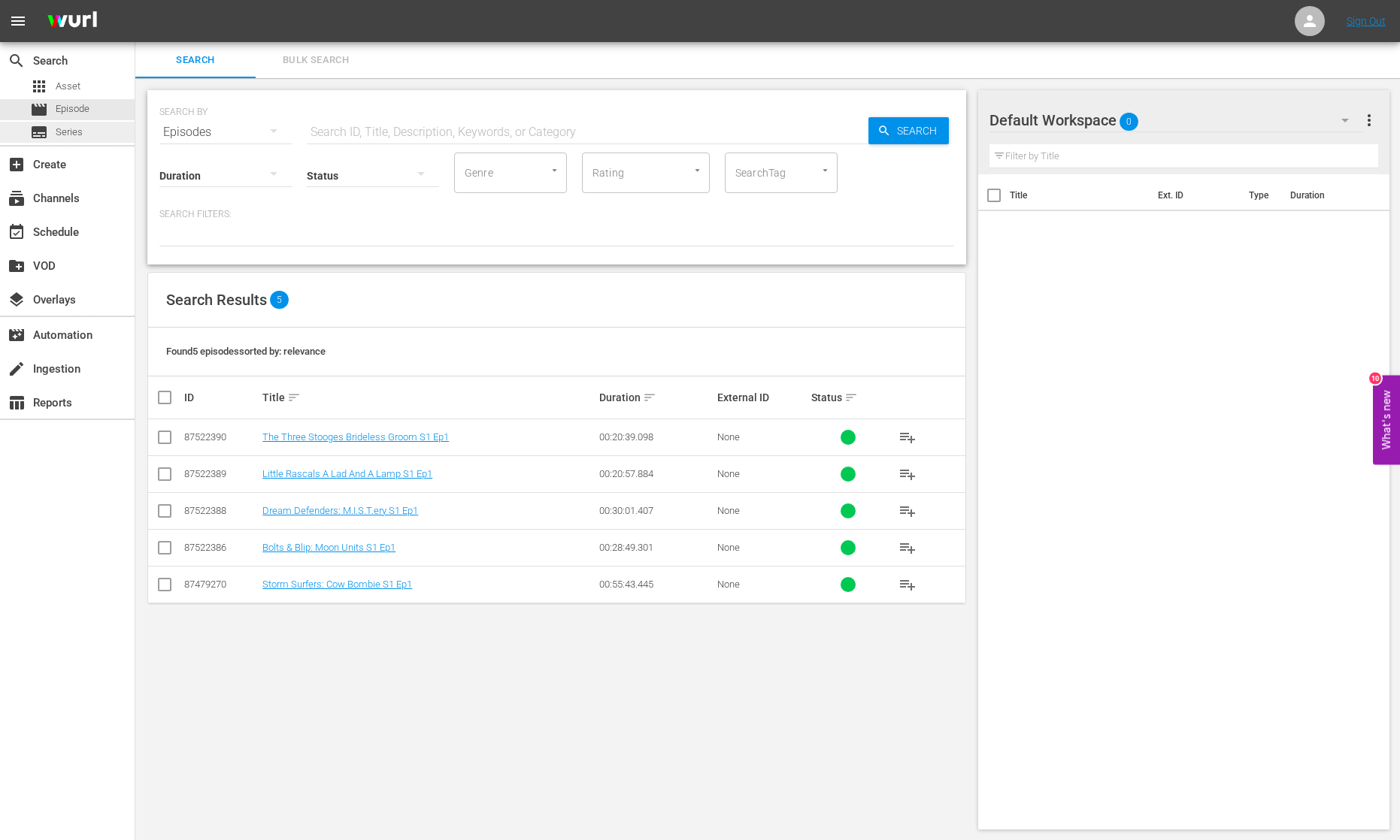
click at [73, 135] on span "Series" at bounding box center [69, 132] width 27 height 15
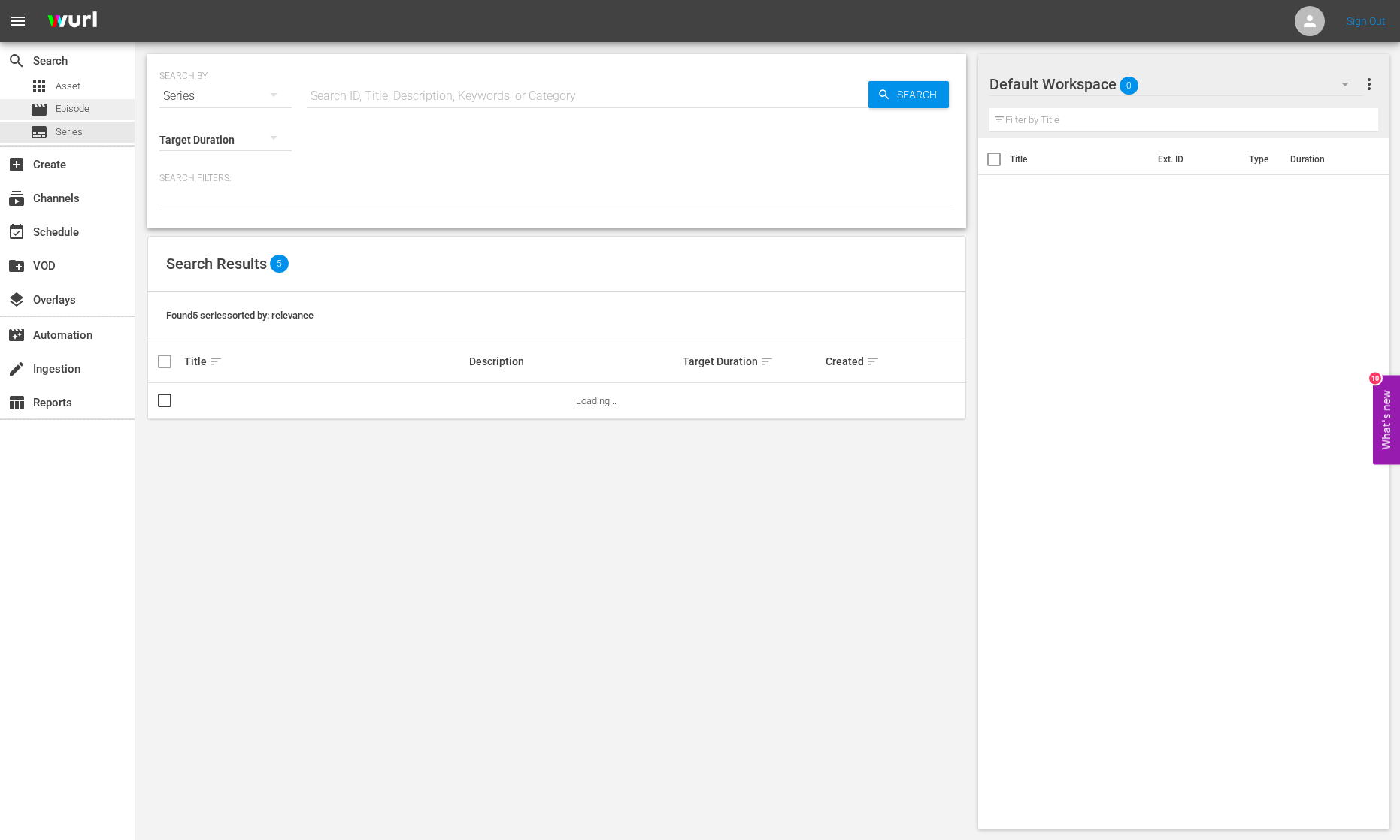
click at [77, 114] on span "Episode" at bounding box center [72, 109] width 34 height 15
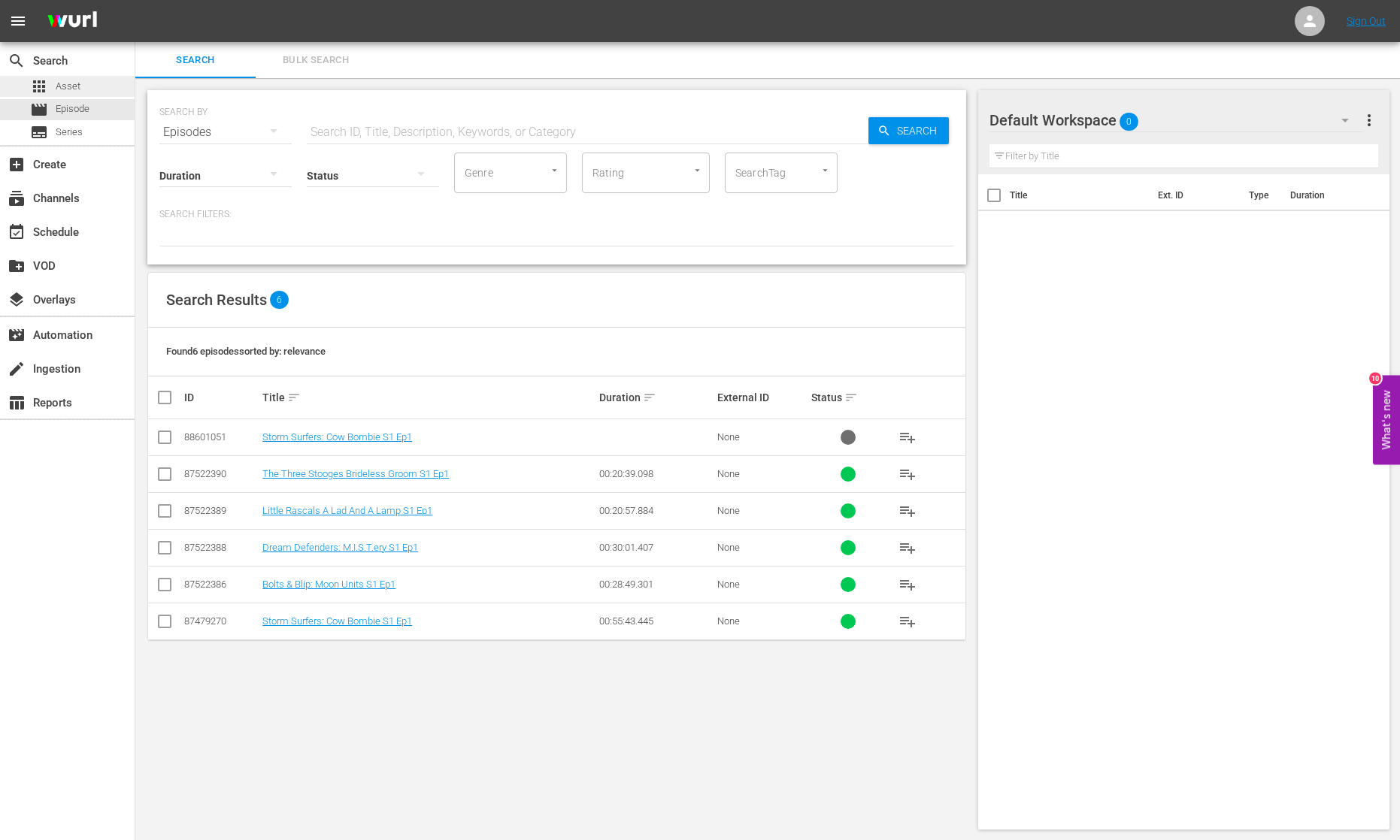
click at [83, 87] on div "apps Asset" at bounding box center [67, 86] width 135 height 21
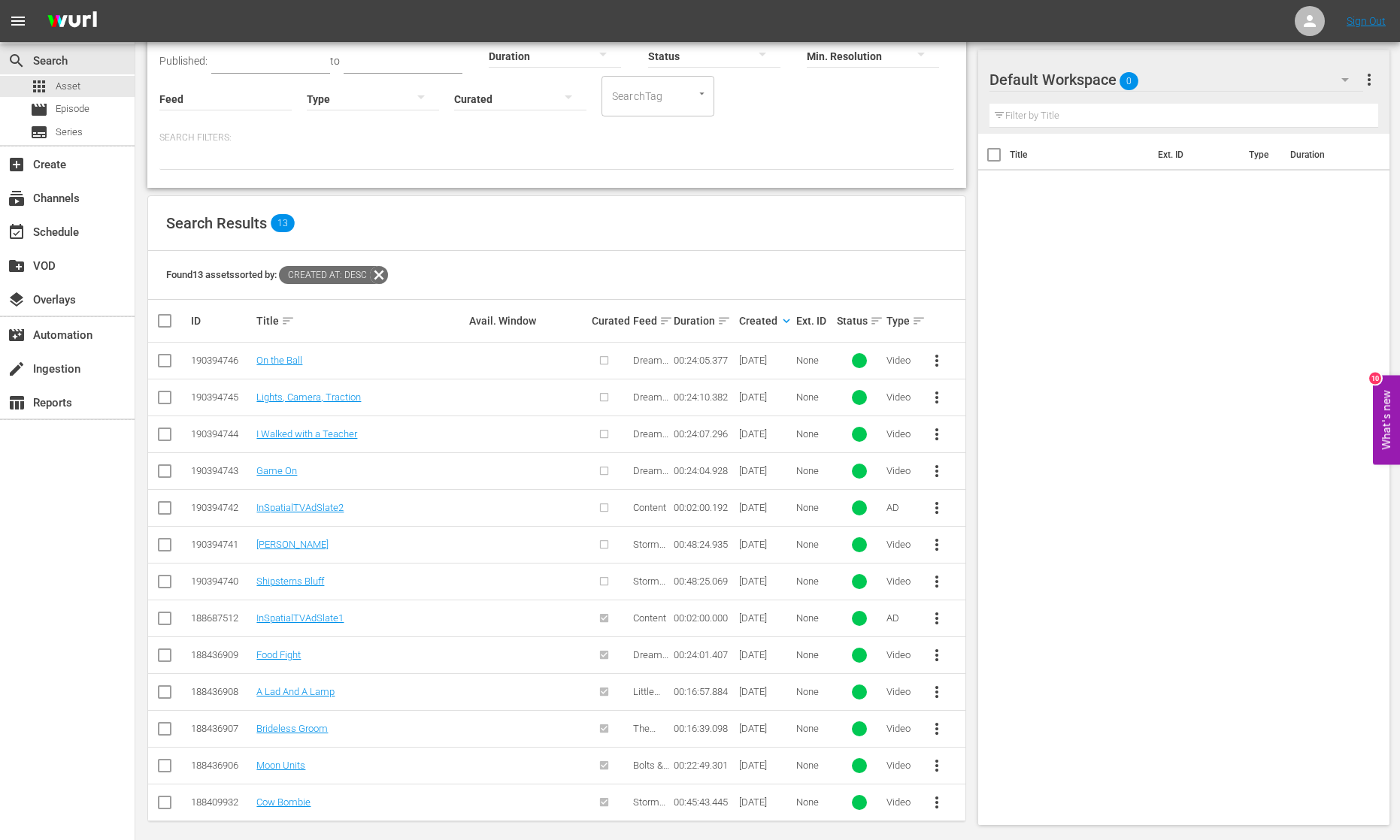
scroll to position [119, 0]
click at [166, 577] on input "checkbox" at bounding box center [164, 585] width 18 height 18
checkbox input "true"
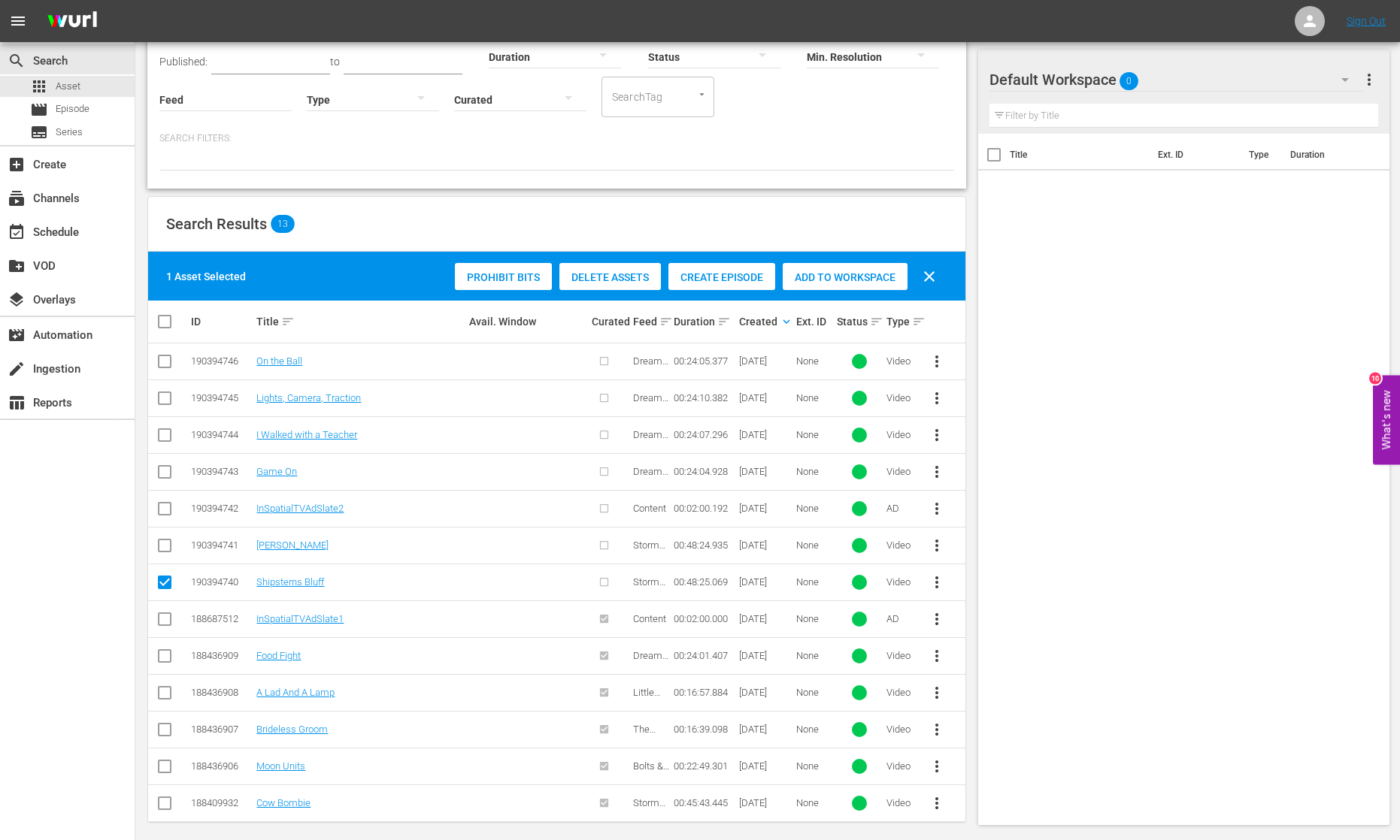
click at [166, 540] on input "checkbox" at bounding box center [164, 548] width 18 height 18
checkbox input "true"
click at [839, 273] on span "Add to Workspace" at bounding box center [846, 277] width 125 height 12
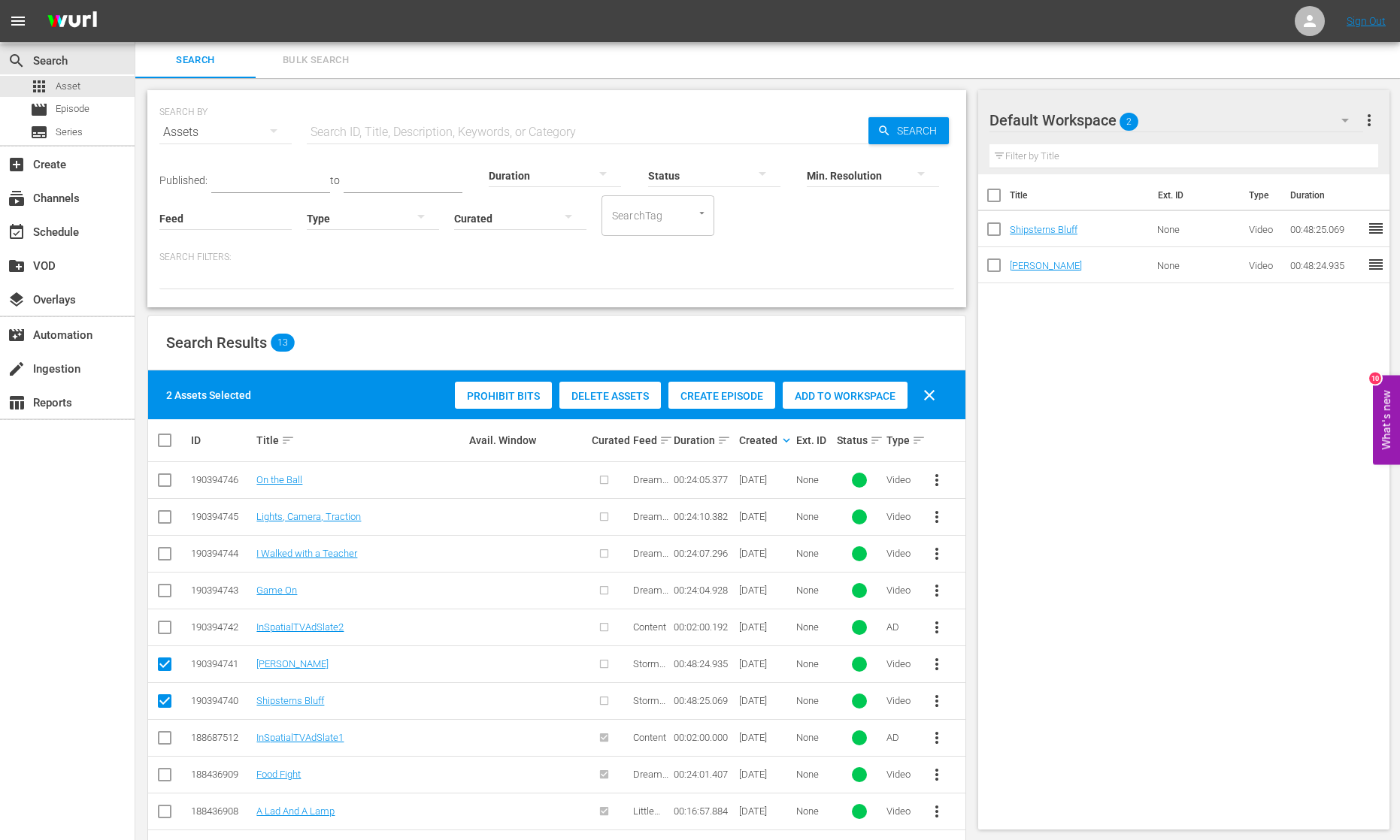
scroll to position [0, 0]
click at [81, 133] on span "Series" at bounding box center [69, 132] width 27 height 15
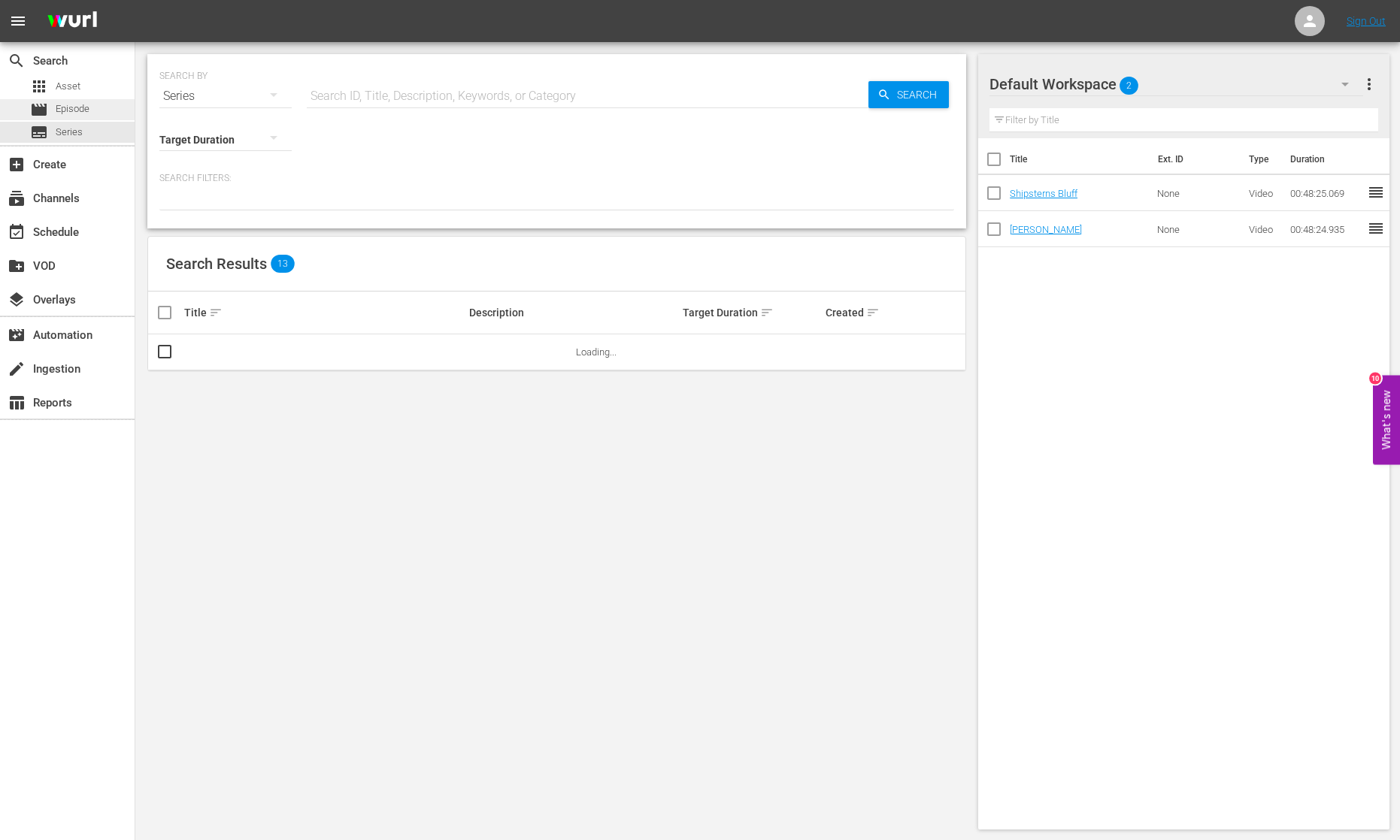
click at [72, 104] on span "Episode" at bounding box center [72, 109] width 34 height 15
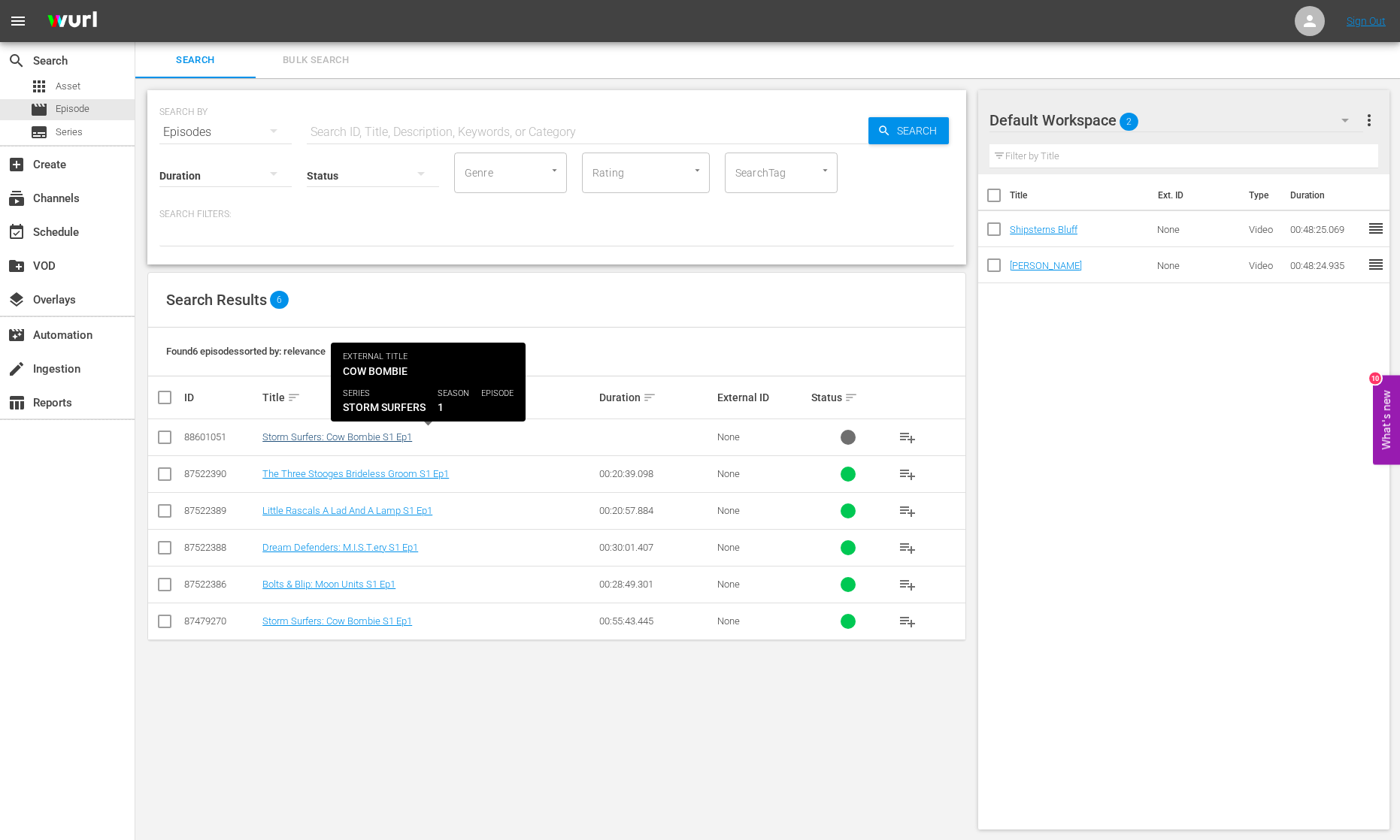
click at [388, 436] on link "Storm Surfers: Cow Bombie S1 Ep1" at bounding box center [337, 437] width 149 height 11
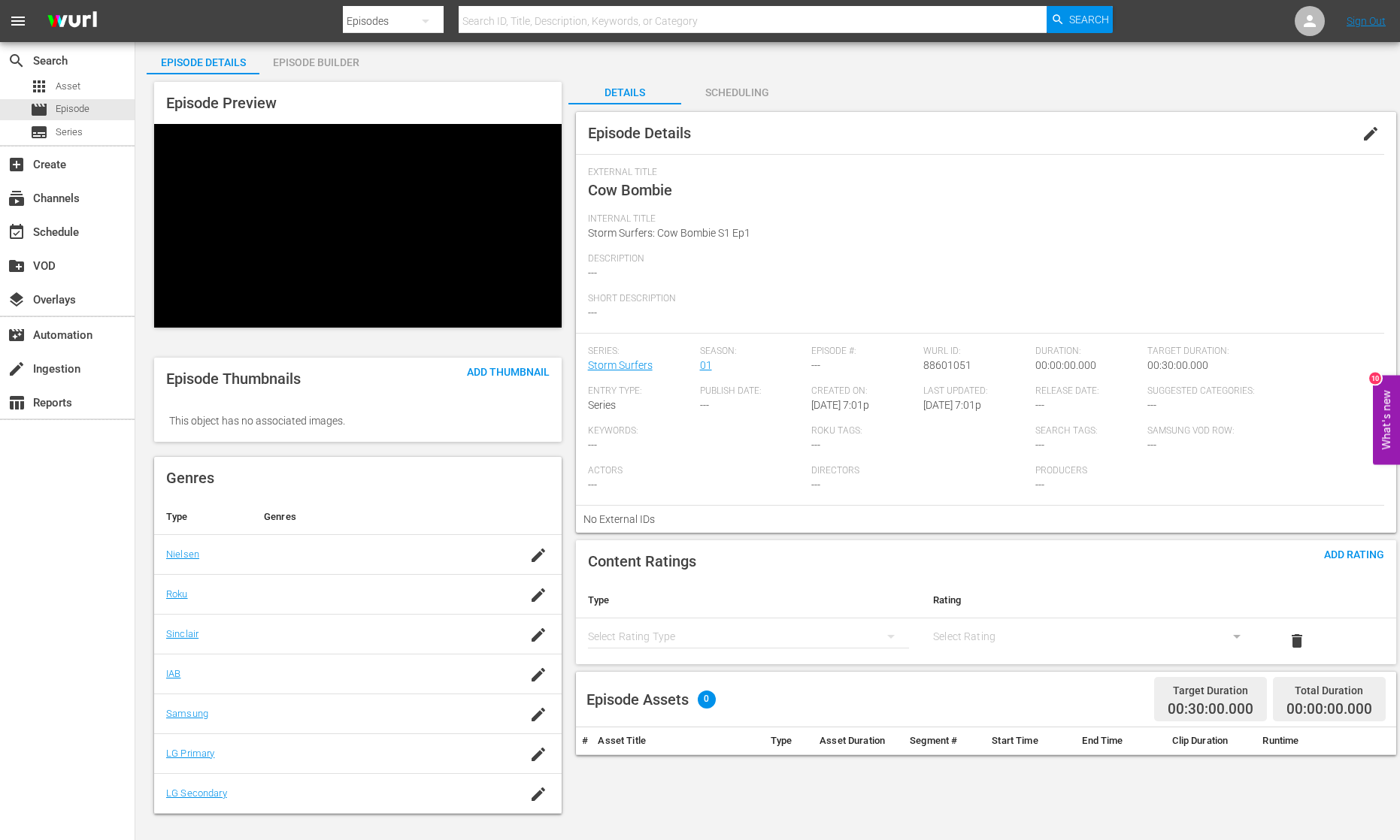
scroll to position [52, 0]
click at [75, 162] on div "add_box Create" at bounding box center [42, 162] width 84 height 14
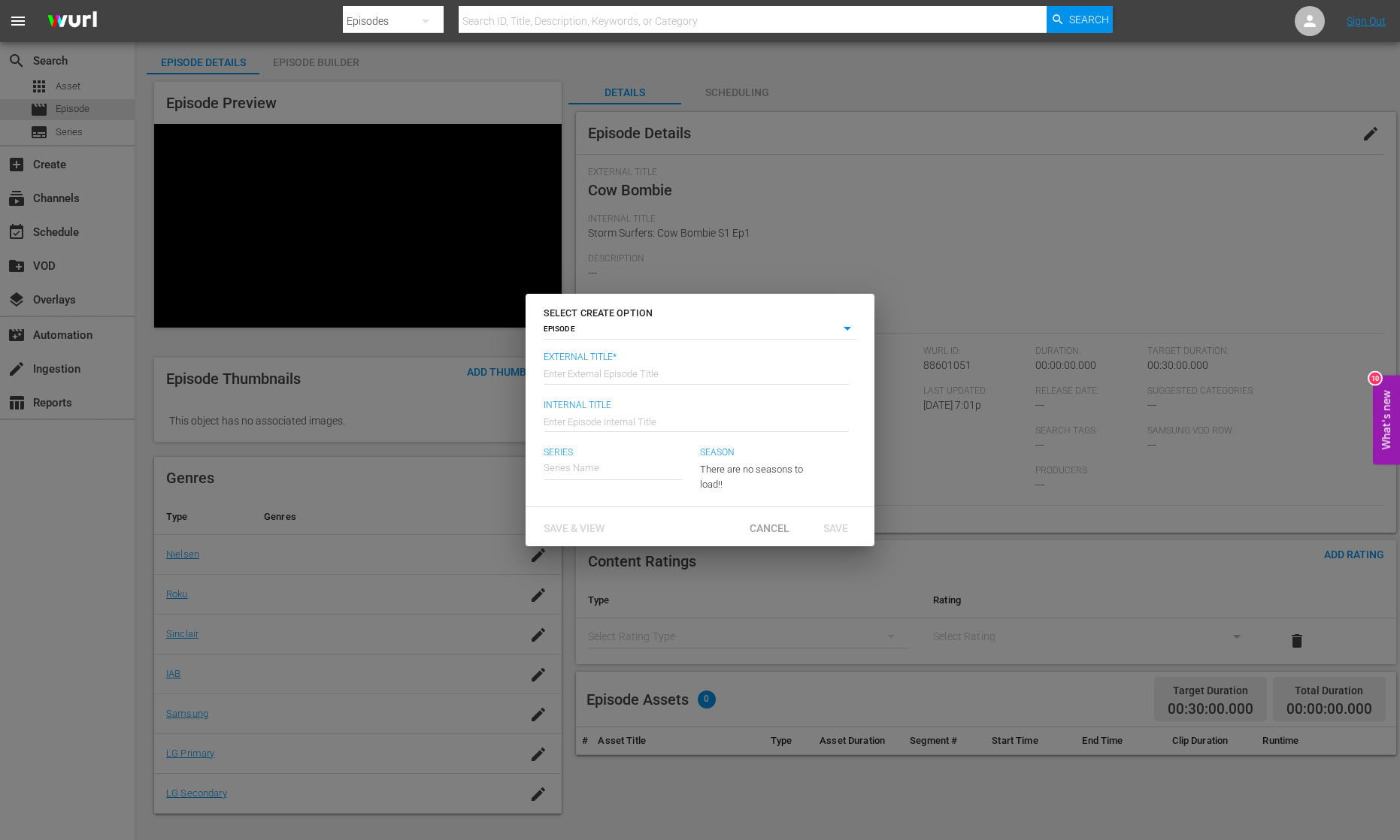
click at [90, 116] on div "SELECT CREATE OPTION EPISODE episode External Title* Enter External Episode Tit…" at bounding box center [700, 420] width 1400 height 840
click at [760, 527] on span "Cancel" at bounding box center [770, 528] width 64 height 12
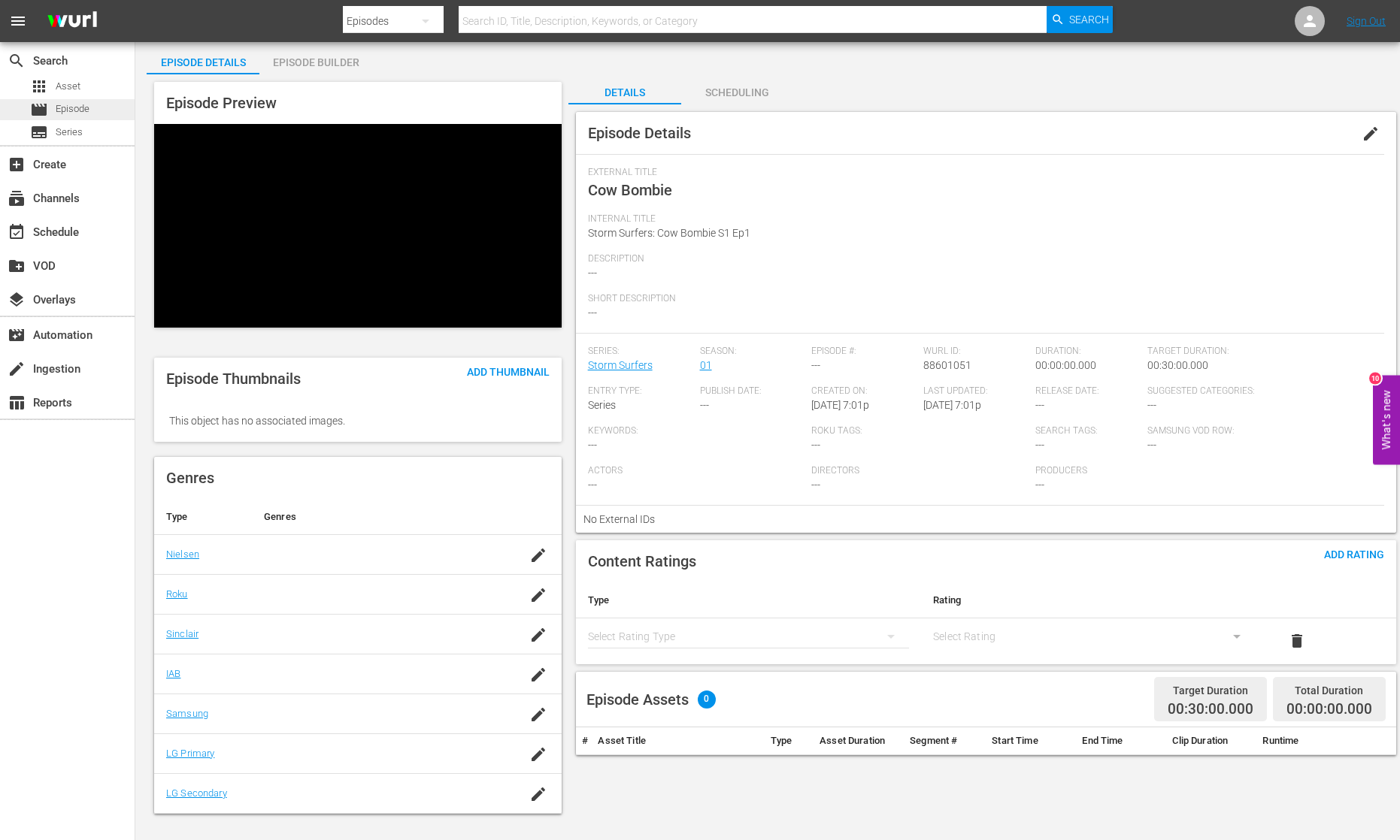
click at [92, 112] on div "movie Episode" at bounding box center [67, 109] width 135 height 21
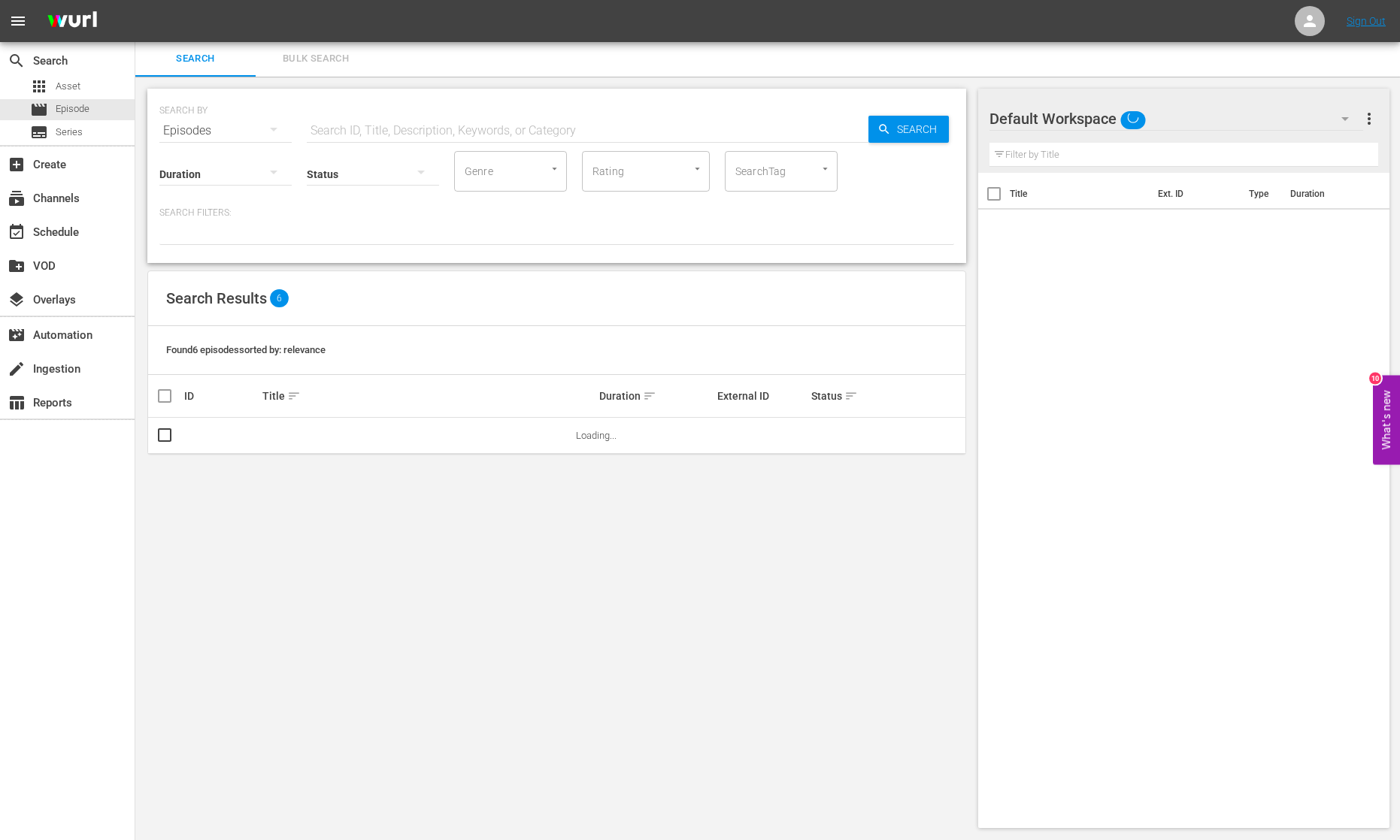
scroll to position [2, 0]
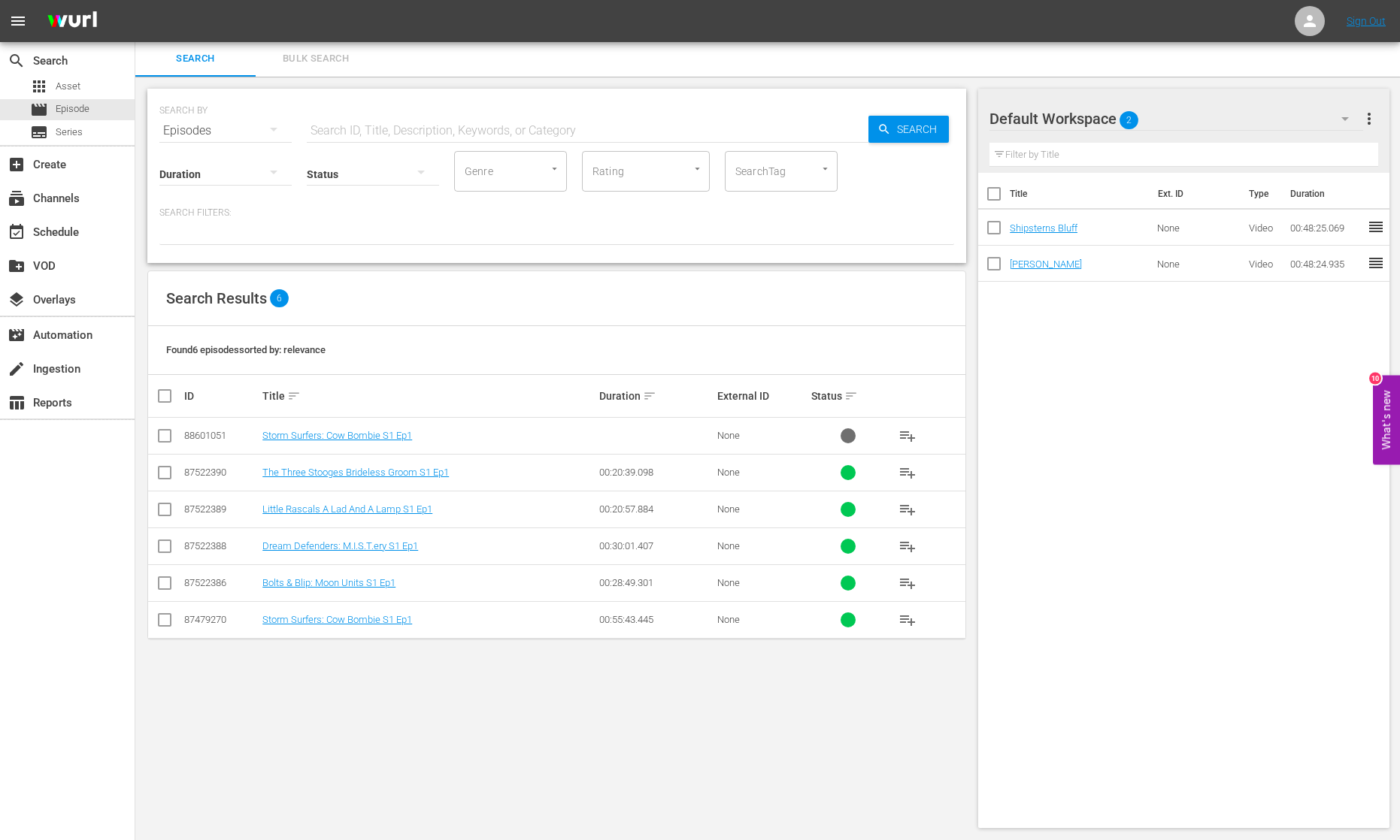
click at [161, 434] on input "checkbox" at bounding box center [164, 439] width 18 height 18
checkbox input "true"
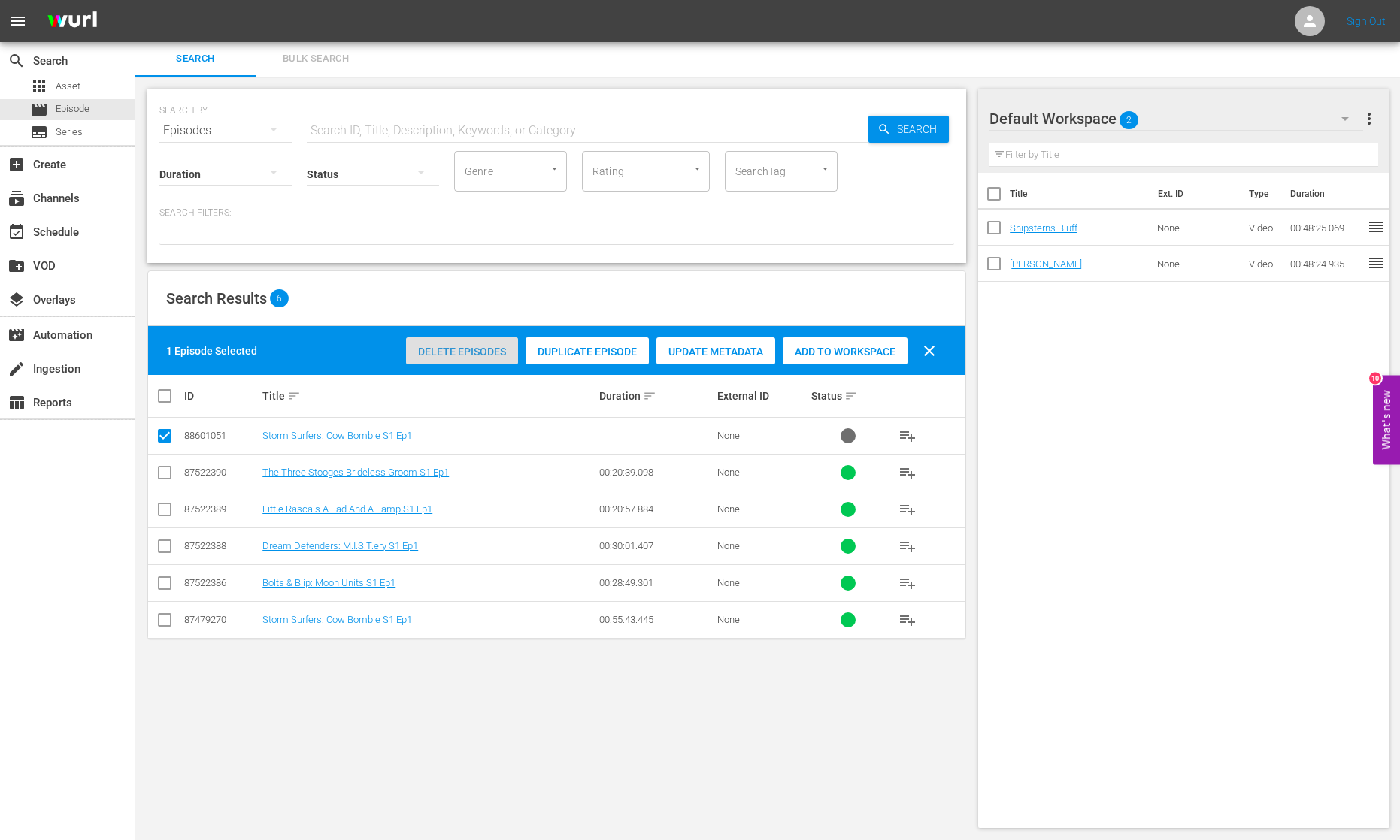
click at [499, 350] on span "Delete Episodes" at bounding box center [461, 352] width 112 height 12
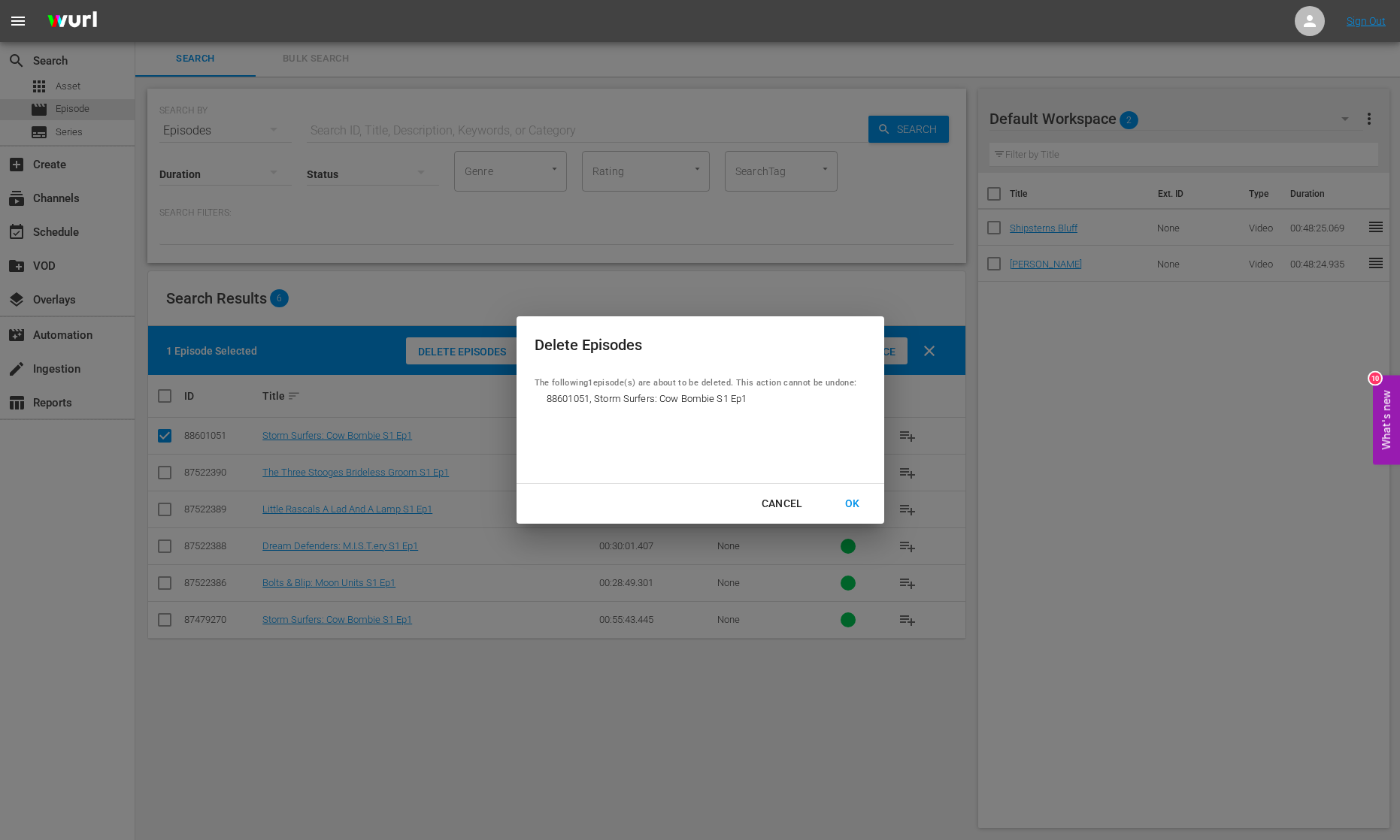
click at [852, 505] on div "OK" at bounding box center [853, 504] width 39 height 19
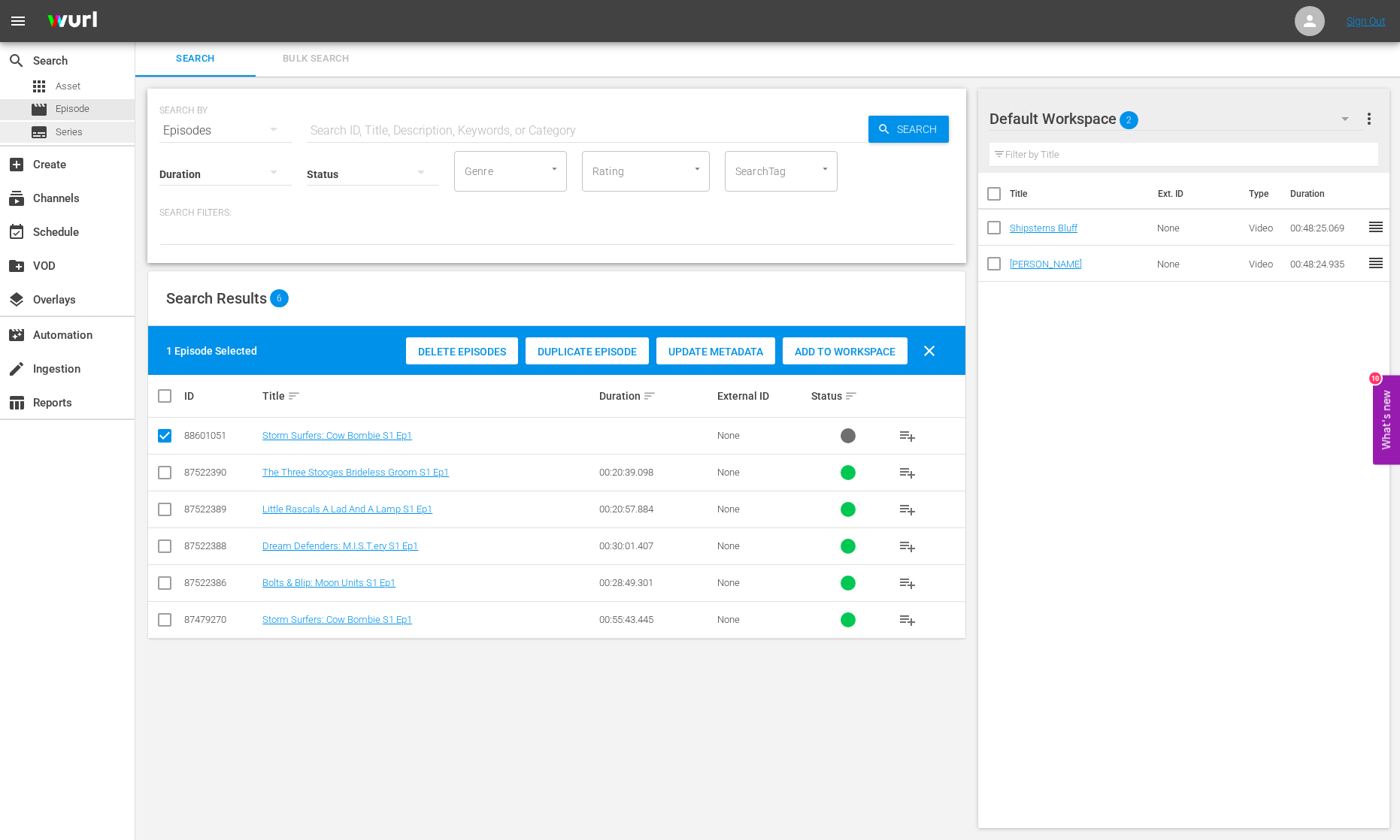
click at [97, 132] on div "subtitles Series" at bounding box center [67, 132] width 135 height 21
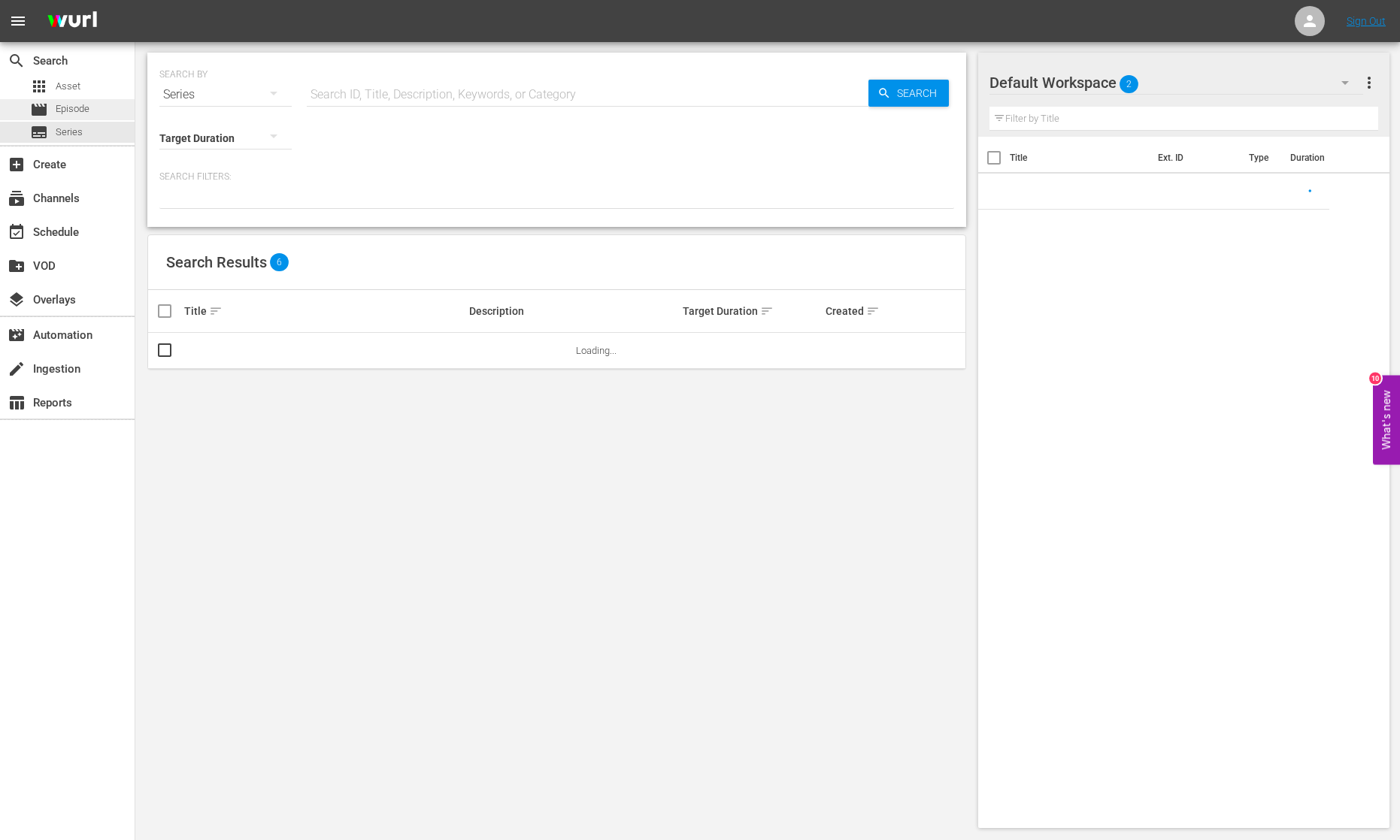
click at [92, 109] on div "movie Episode" at bounding box center [67, 109] width 135 height 21
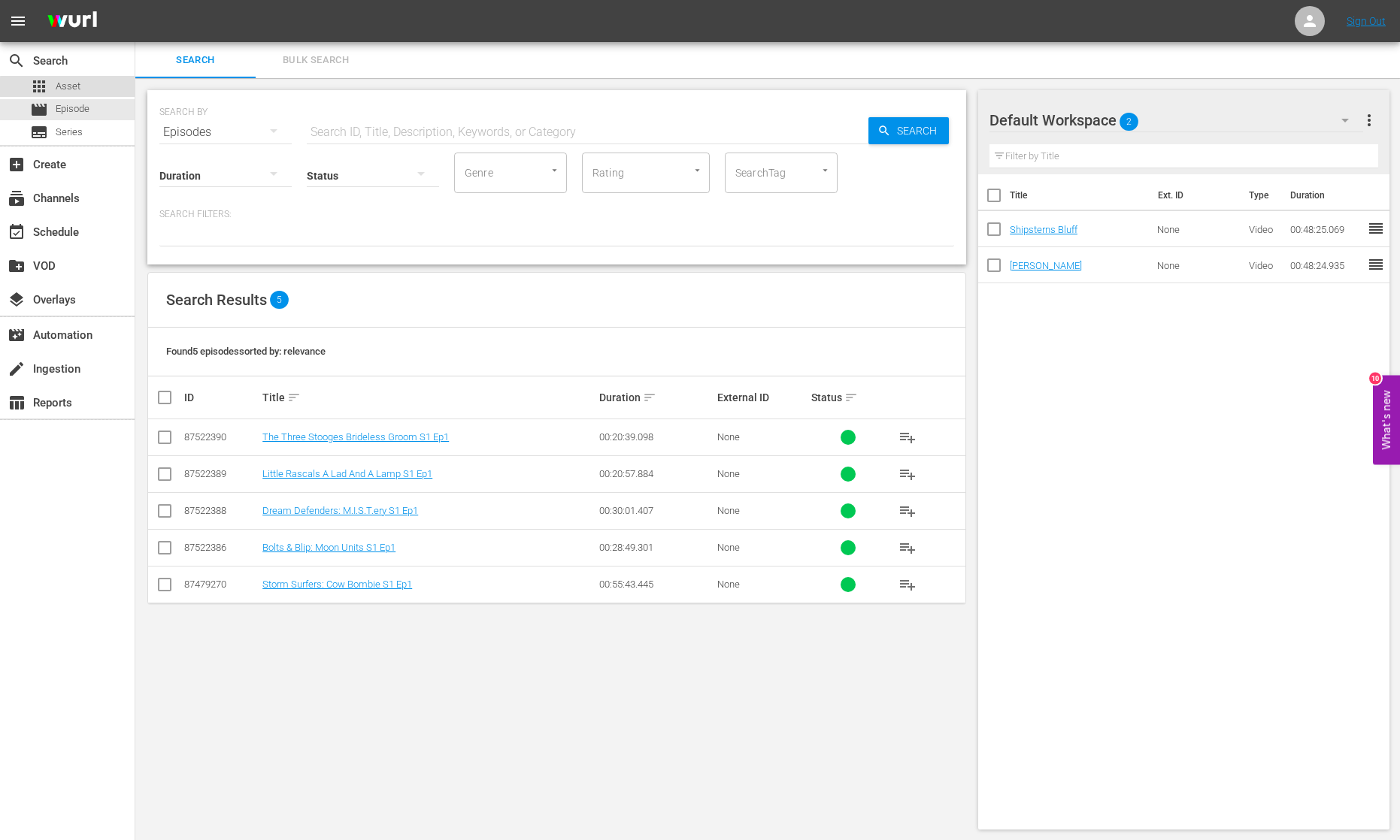
click at [81, 89] on div "apps Asset" at bounding box center [67, 86] width 135 height 21
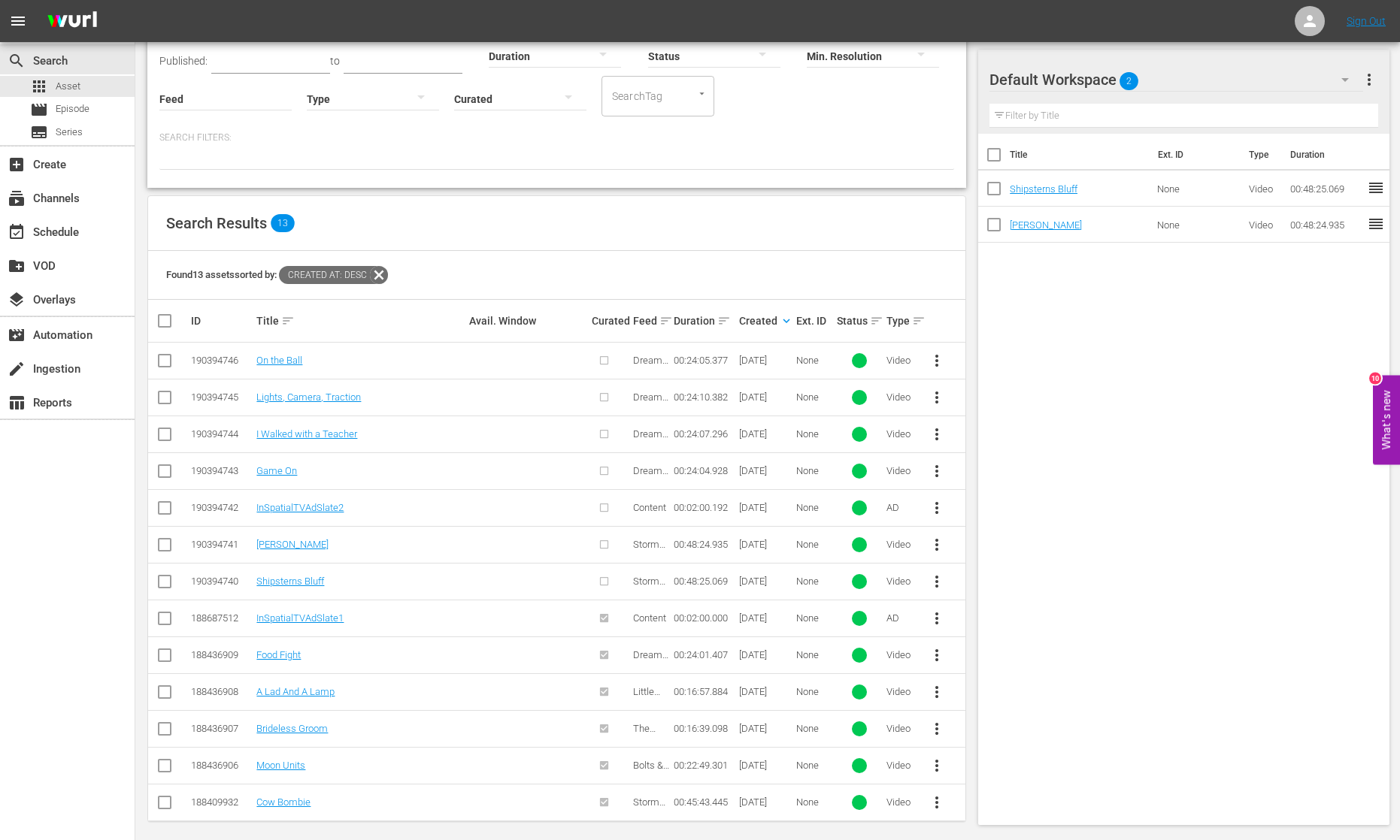
scroll to position [119, 0]
click at [160, 578] on input "checkbox" at bounding box center [164, 585] width 18 height 18
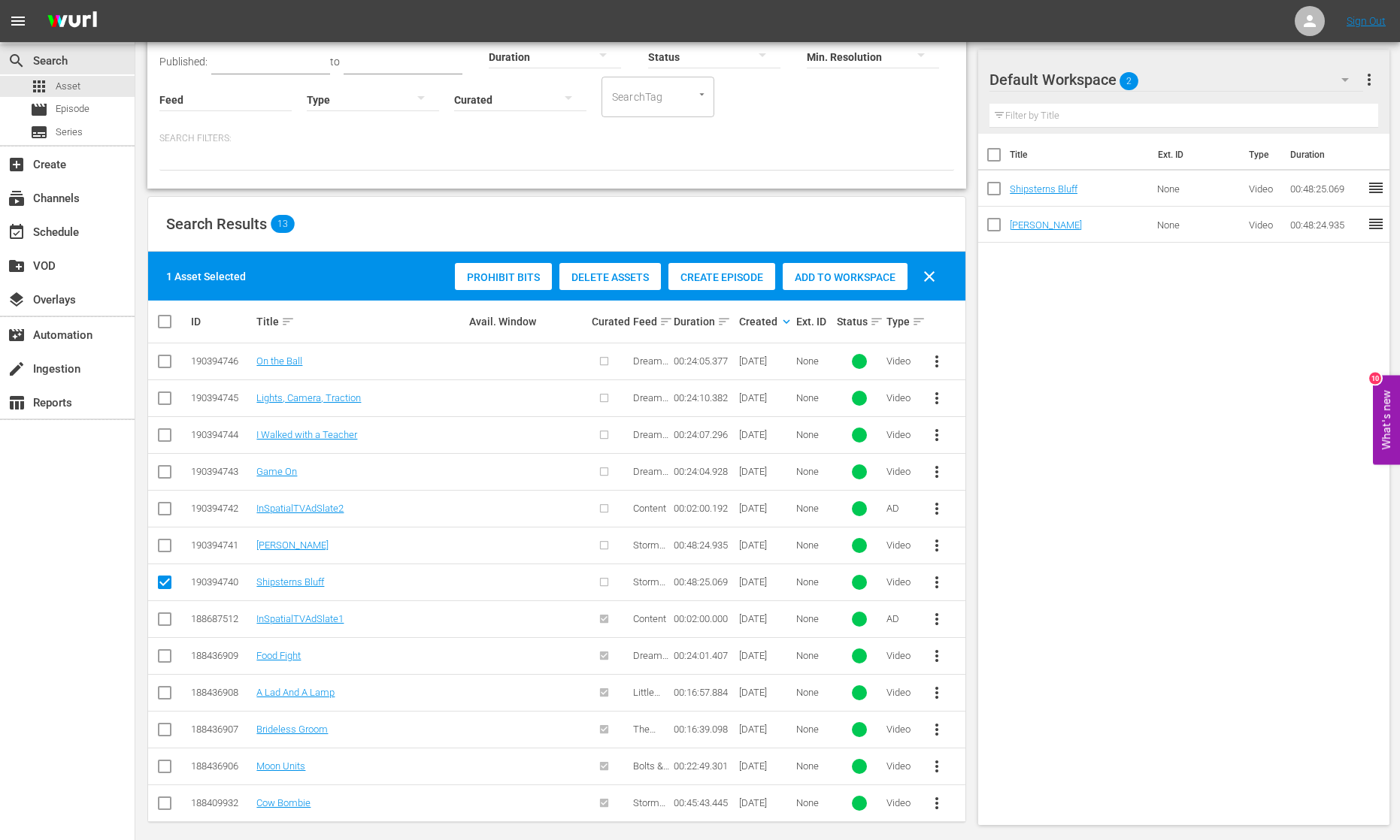
click at [741, 270] on div "Create Episode" at bounding box center [721, 277] width 107 height 29
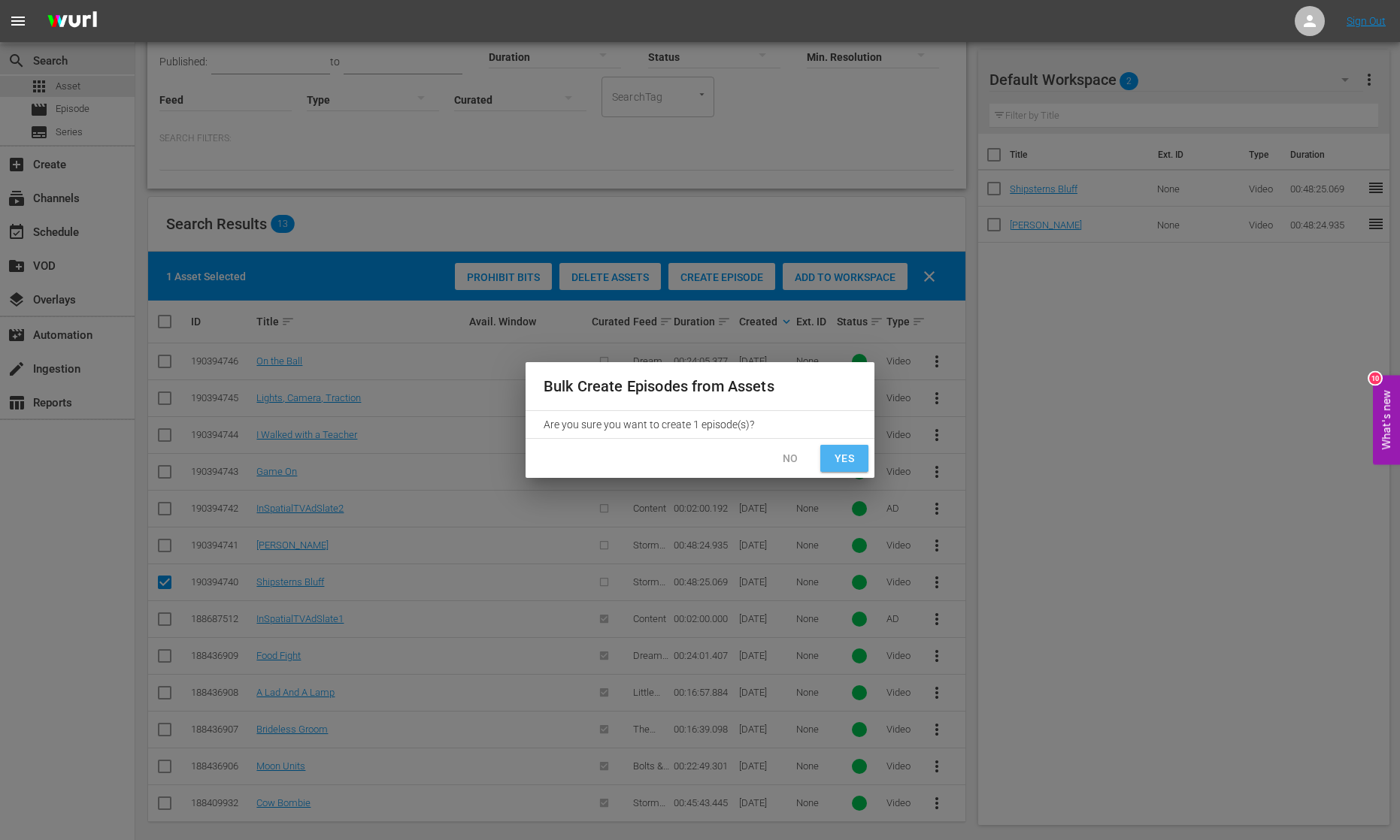
click at [847, 460] on span "Yes" at bounding box center [845, 459] width 24 height 19
checkbox input "false"
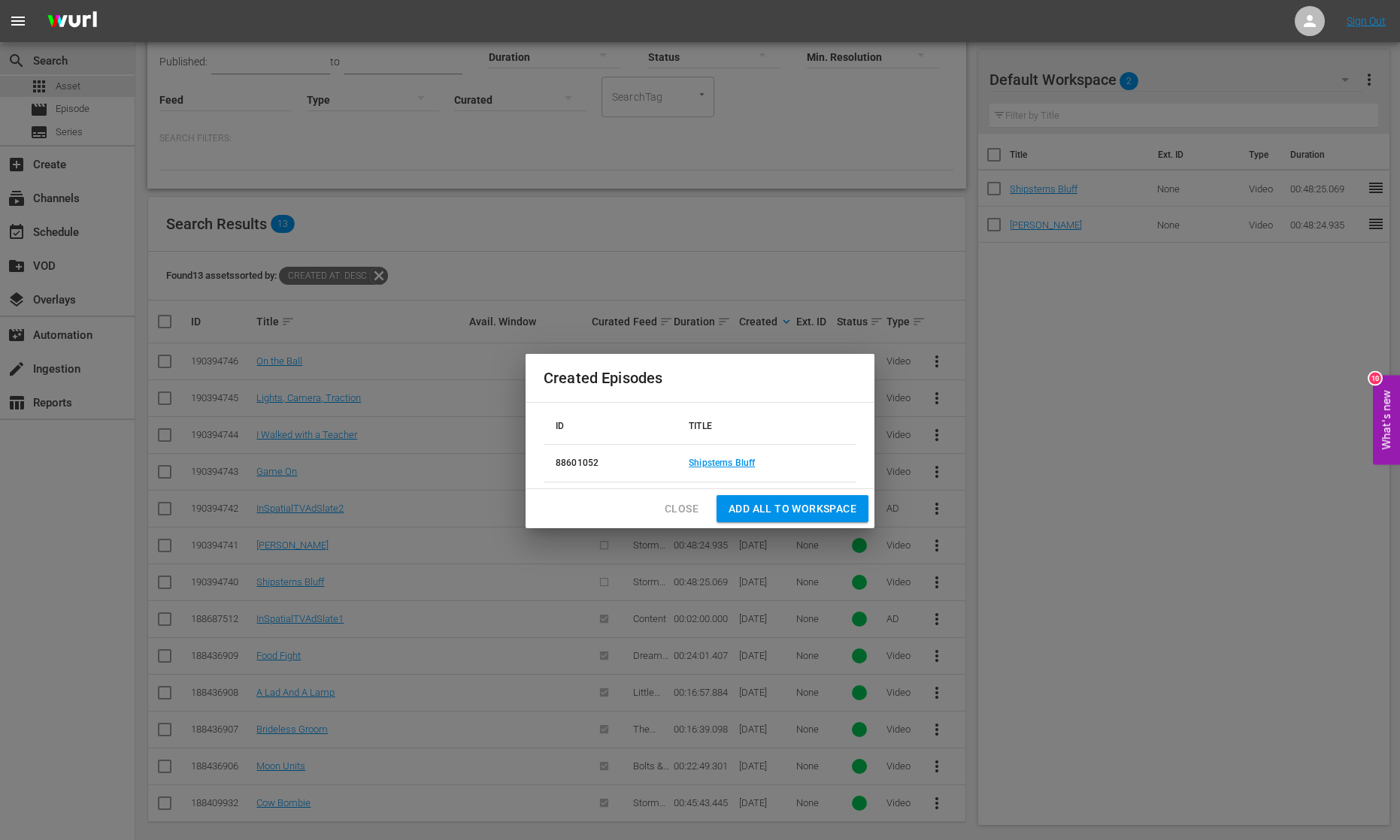
click at [833, 511] on span "Add all to Workspace" at bounding box center [792, 509] width 128 height 19
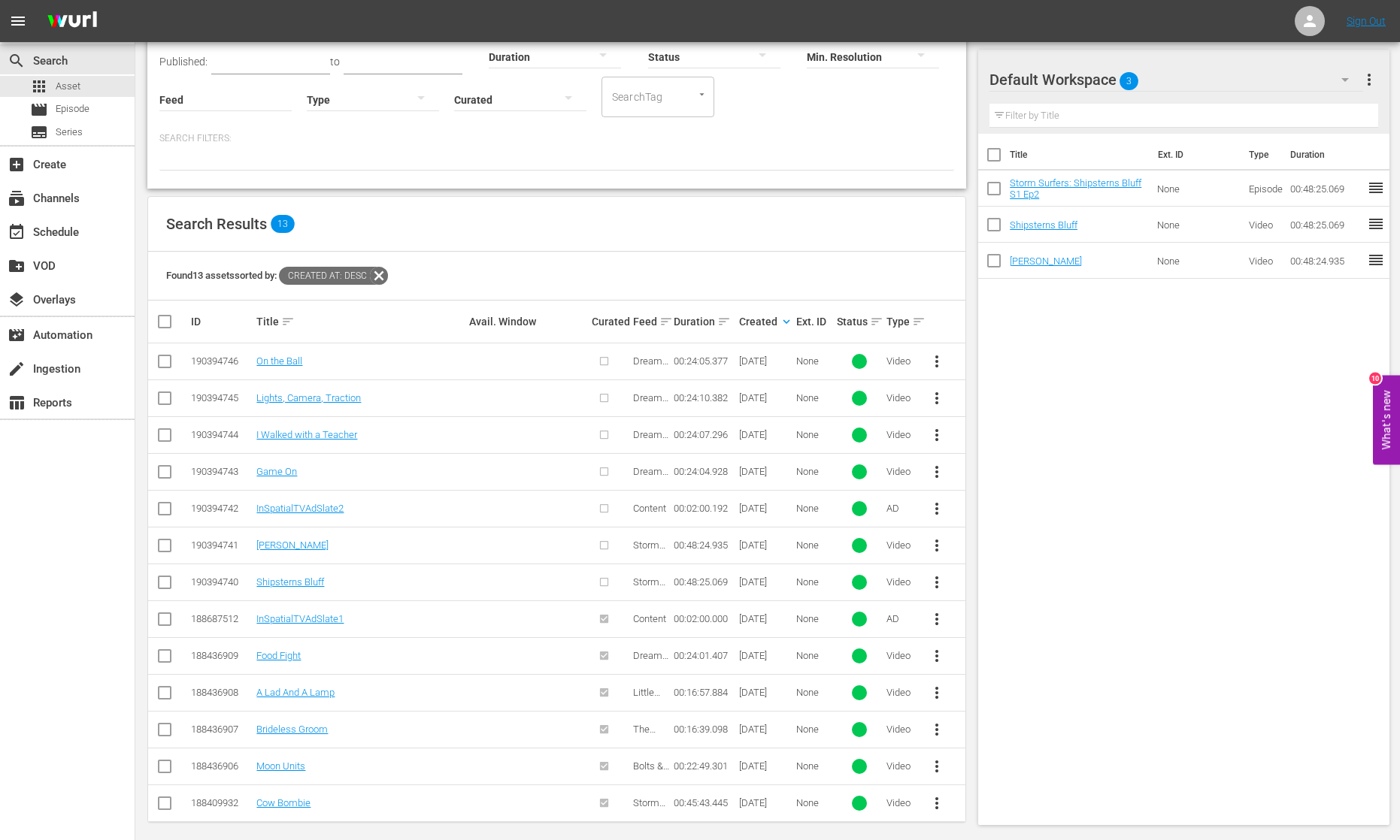
click at [995, 226] on input "checkbox" at bounding box center [994, 228] width 31 height 31
checkbox input "true"
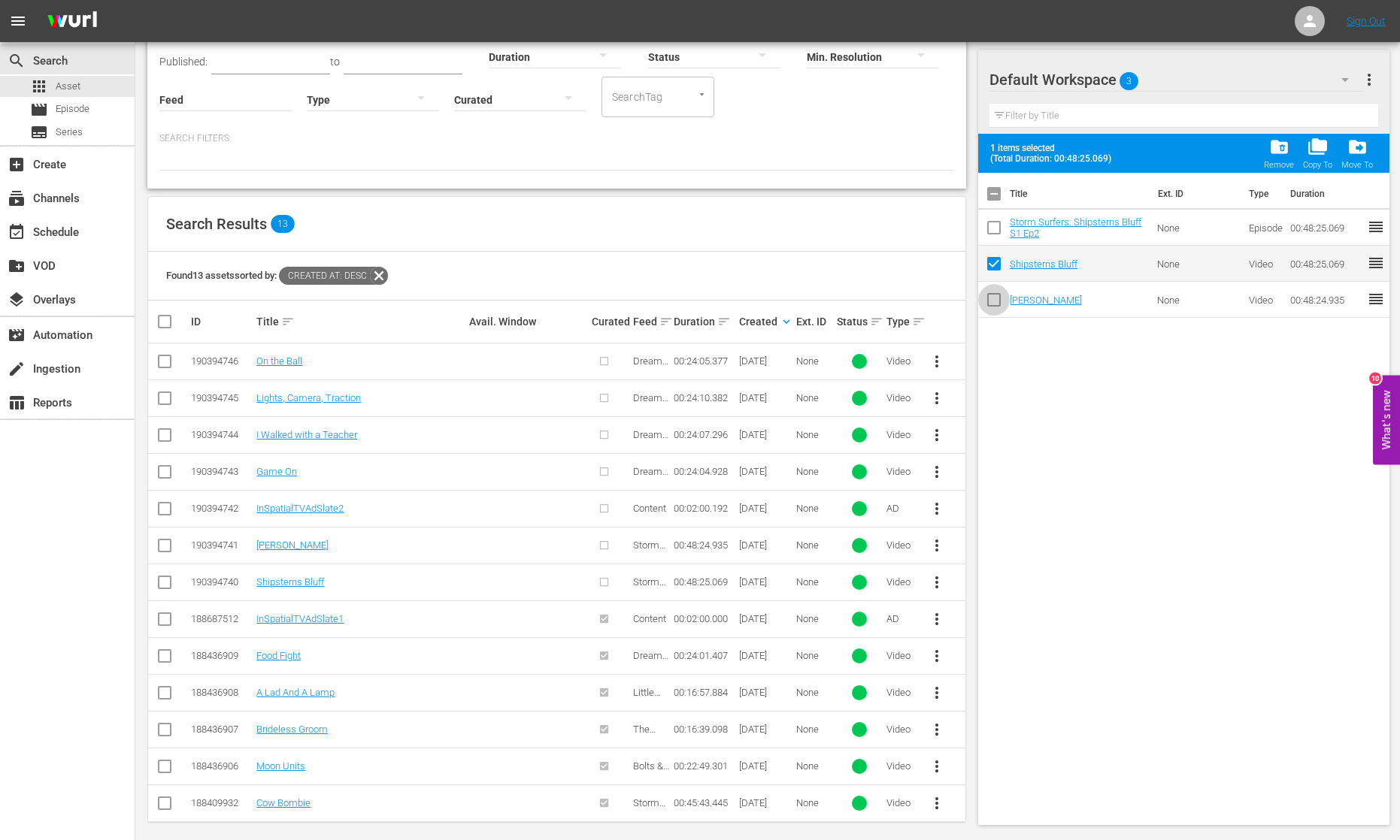
drag, startPoint x: 992, startPoint y: 298, endPoint x: 1010, endPoint y: 293, distance: 18.7
click at [992, 298] on input "checkbox" at bounding box center [994, 302] width 31 height 31
checkbox input "true"
click at [1101, 151] on span "folder_delete" at bounding box center [1278, 146] width 20 height 20
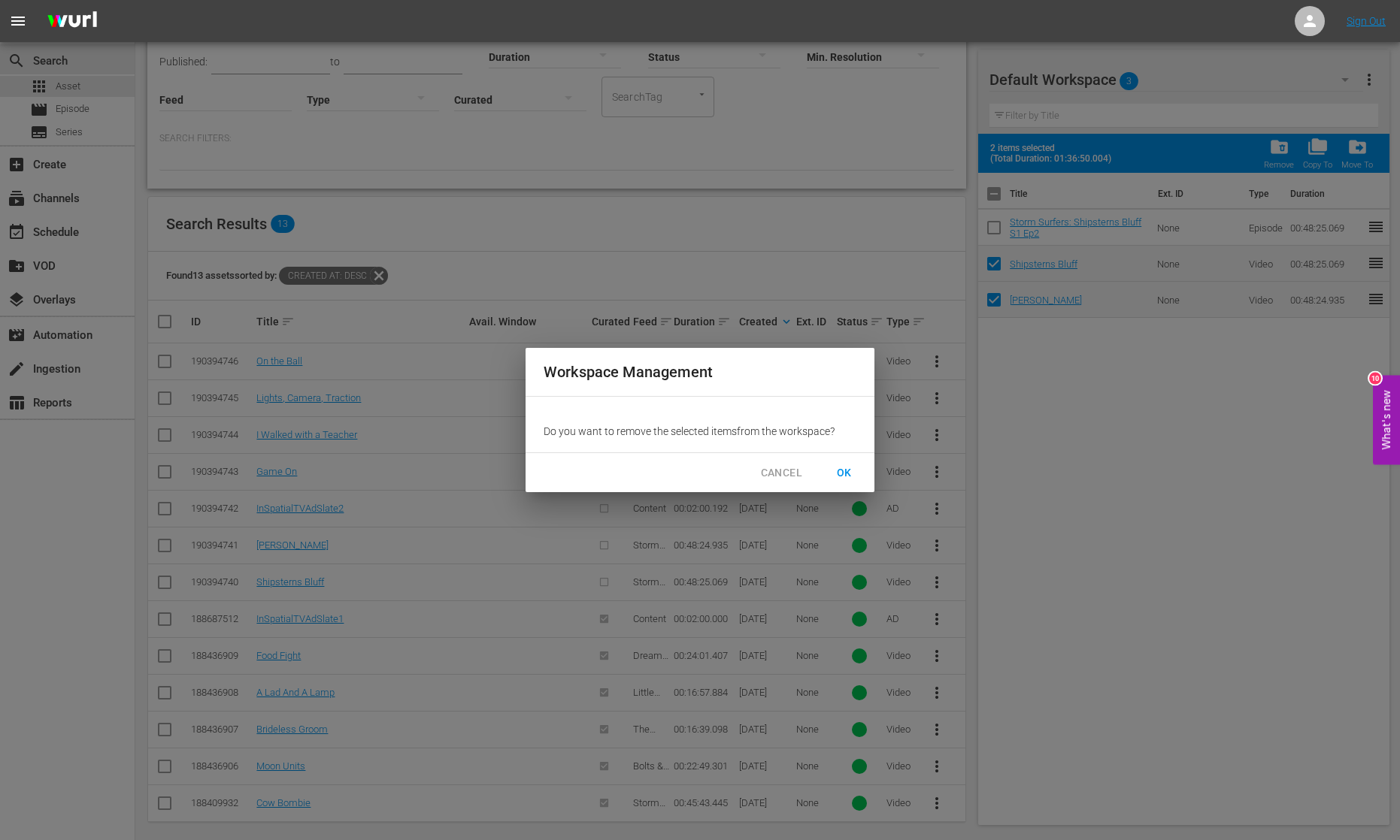
click at [846, 466] on span "OK" at bounding box center [845, 473] width 24 height 19
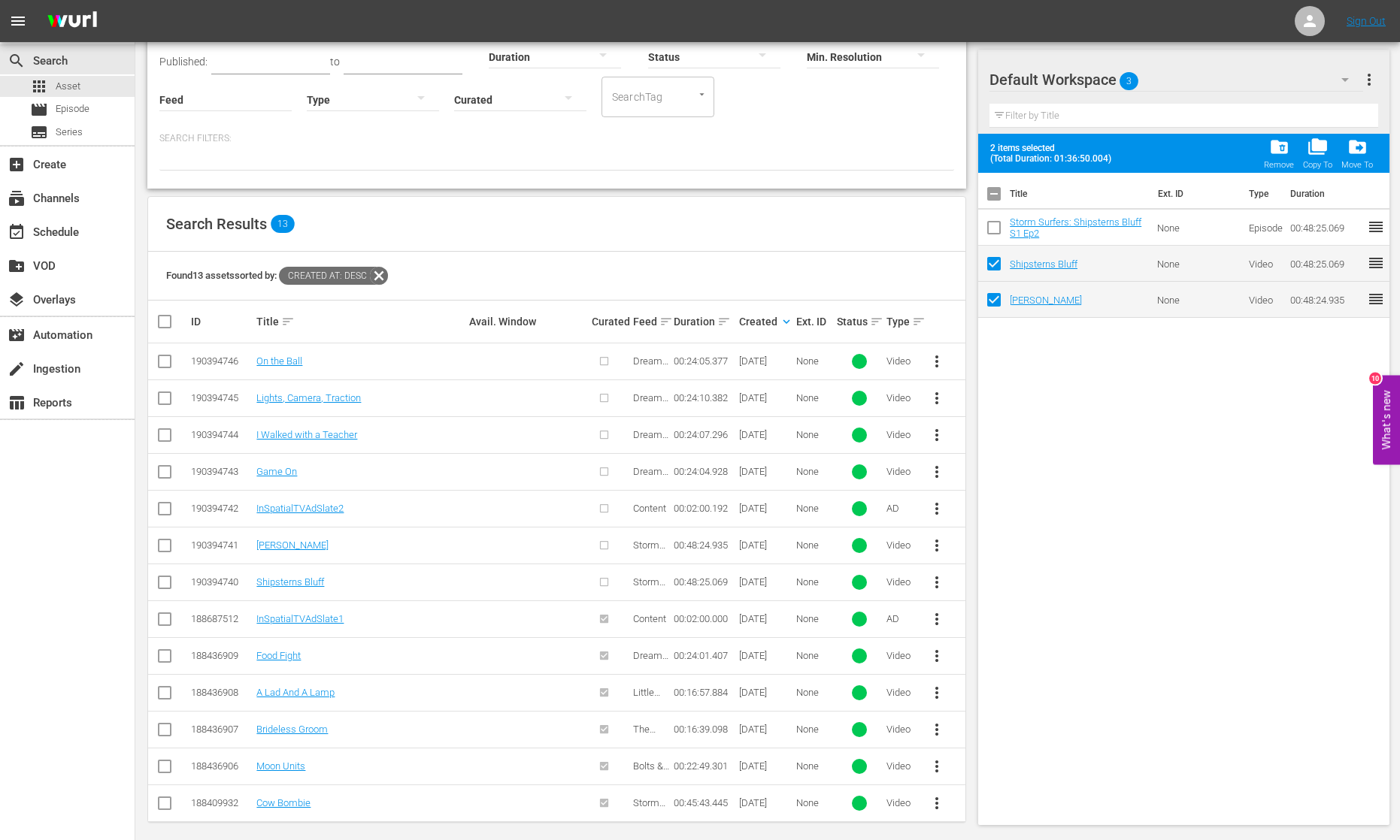
checkbox input "false"
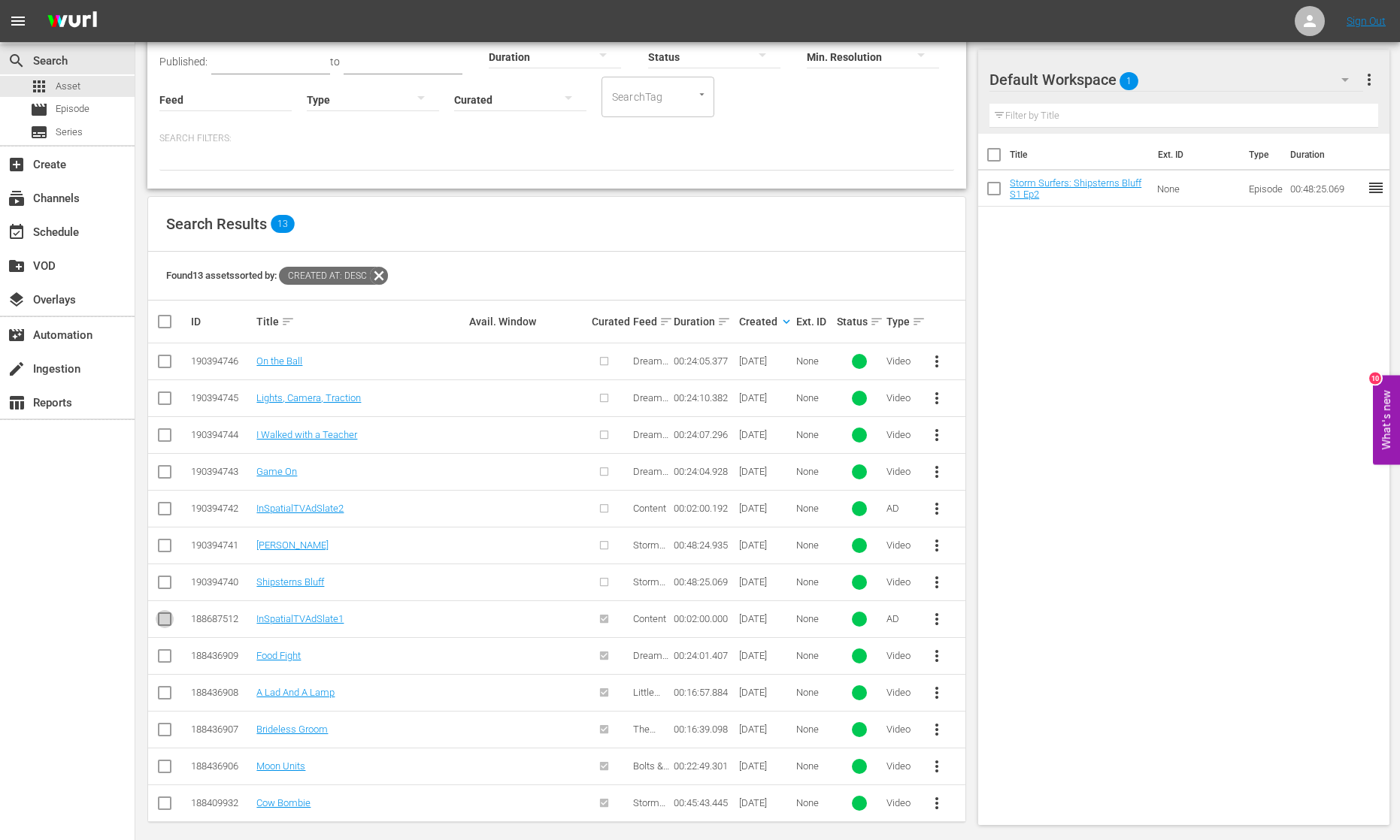
click at [167, 614] on input "checkbox" at bounding box center [164, 622] width 18 height 18
checkbox input "true"
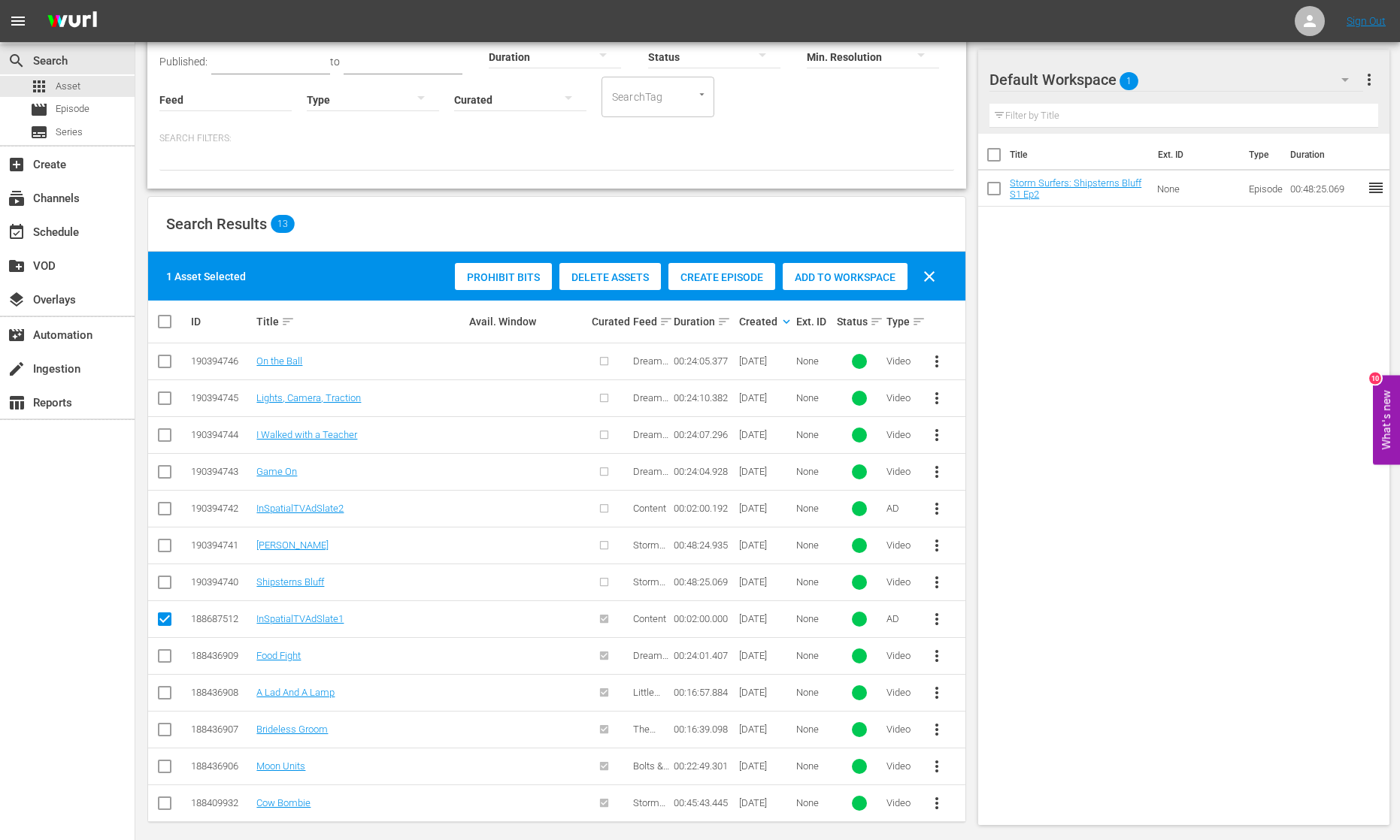
click at [168, 508] on input "checkbox" at bounding box center [164, 512] width 18 height 18
checkbox input "true"
click at [842, 275] on span "Add to Workspace" at bounding box center [846, 277] width 125 height 12
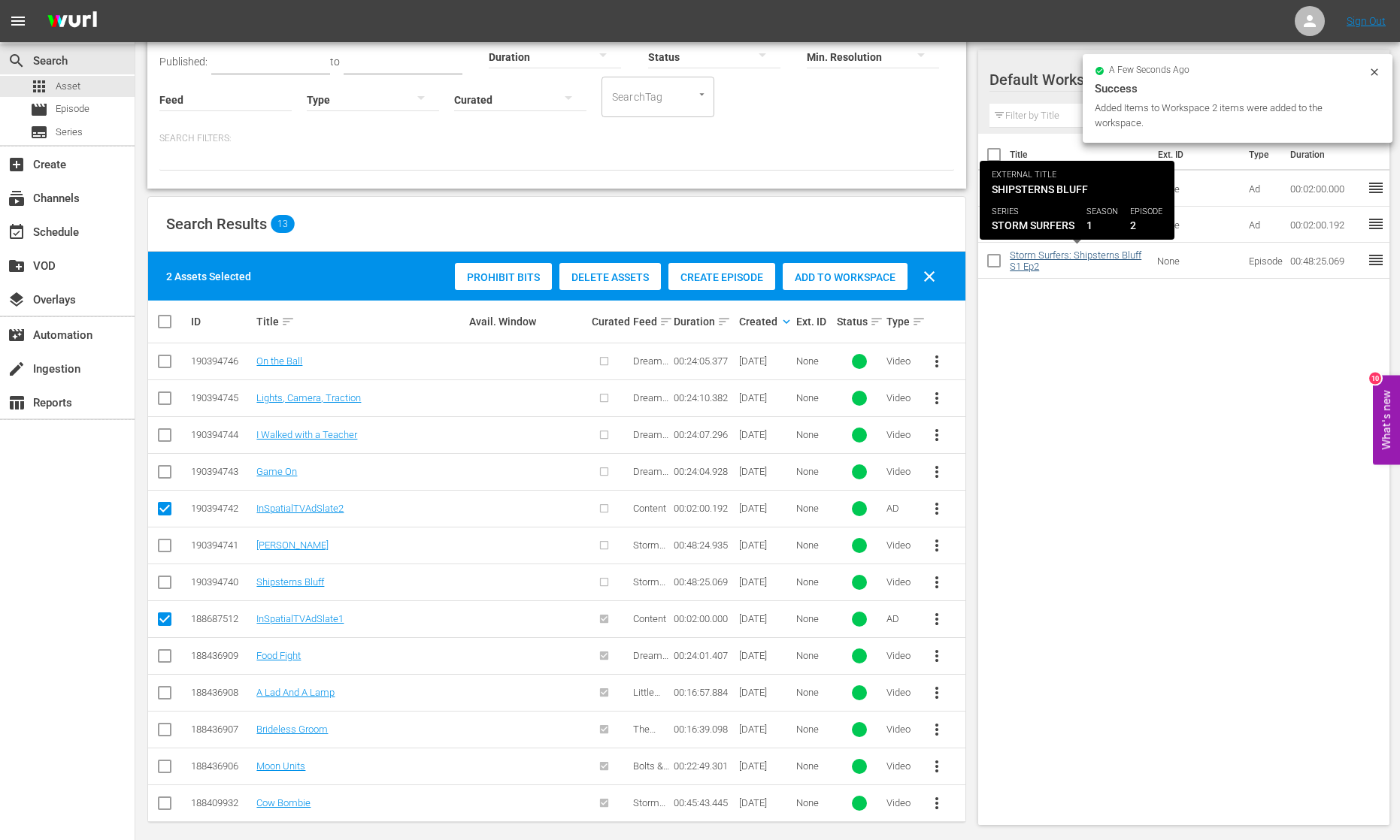
click at [1058, 255] on link "Storm Surfers: Shipsterns Bluff S1 Ep2" at bounding box center [1075, 261] width 131 height 23
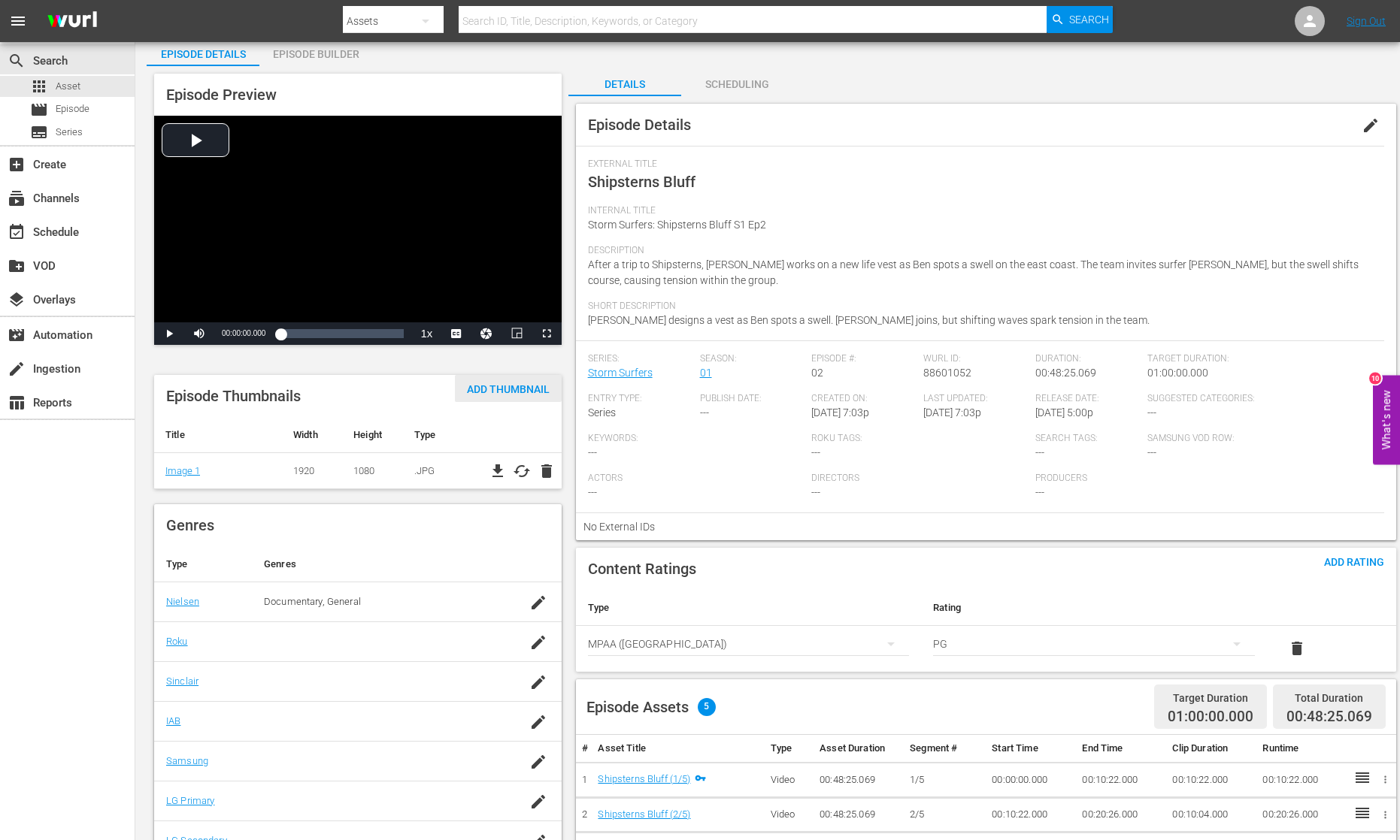
scroll to position [71, 0]
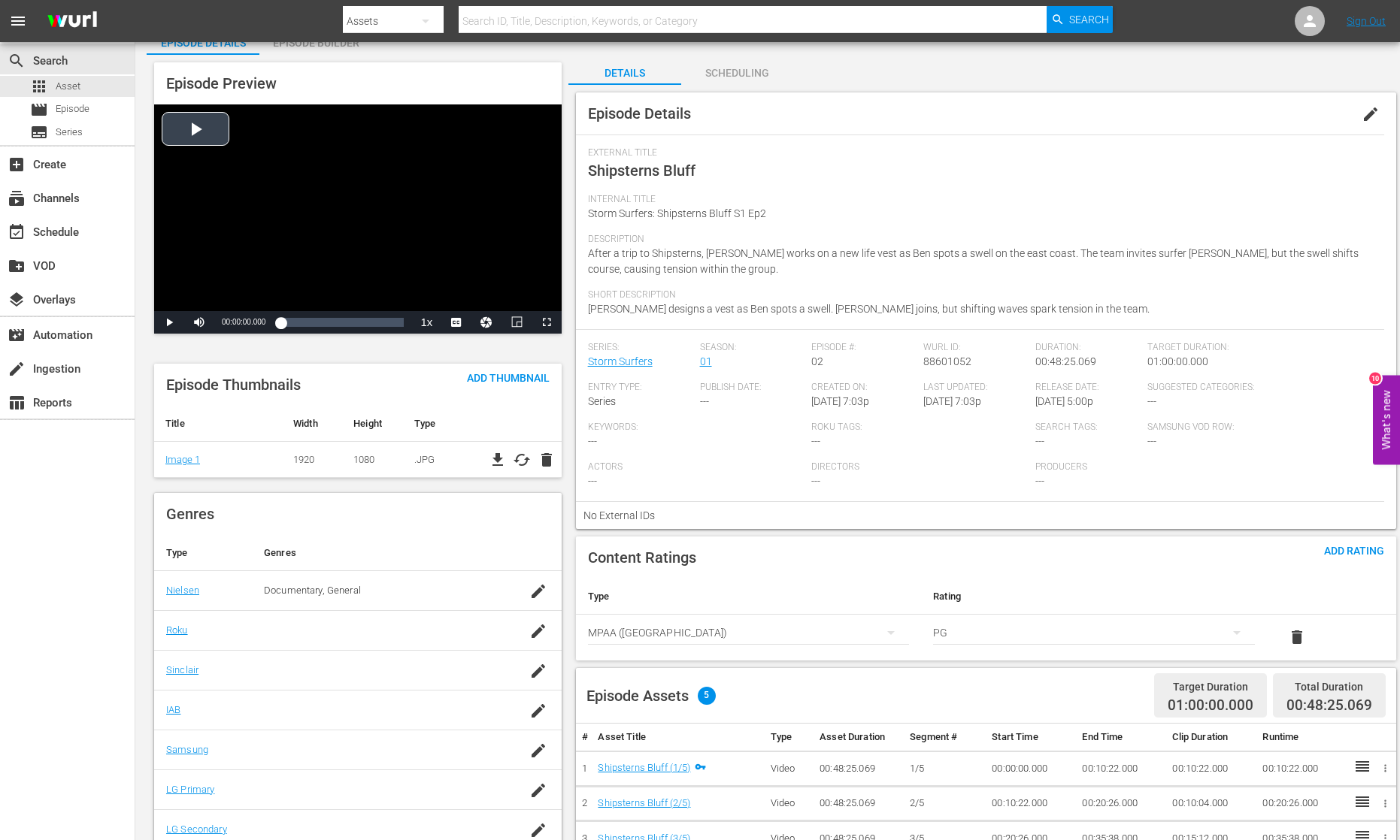
click at [169, 322] on span "Video Player" at bounding box center [169, 322] width 0 height 0
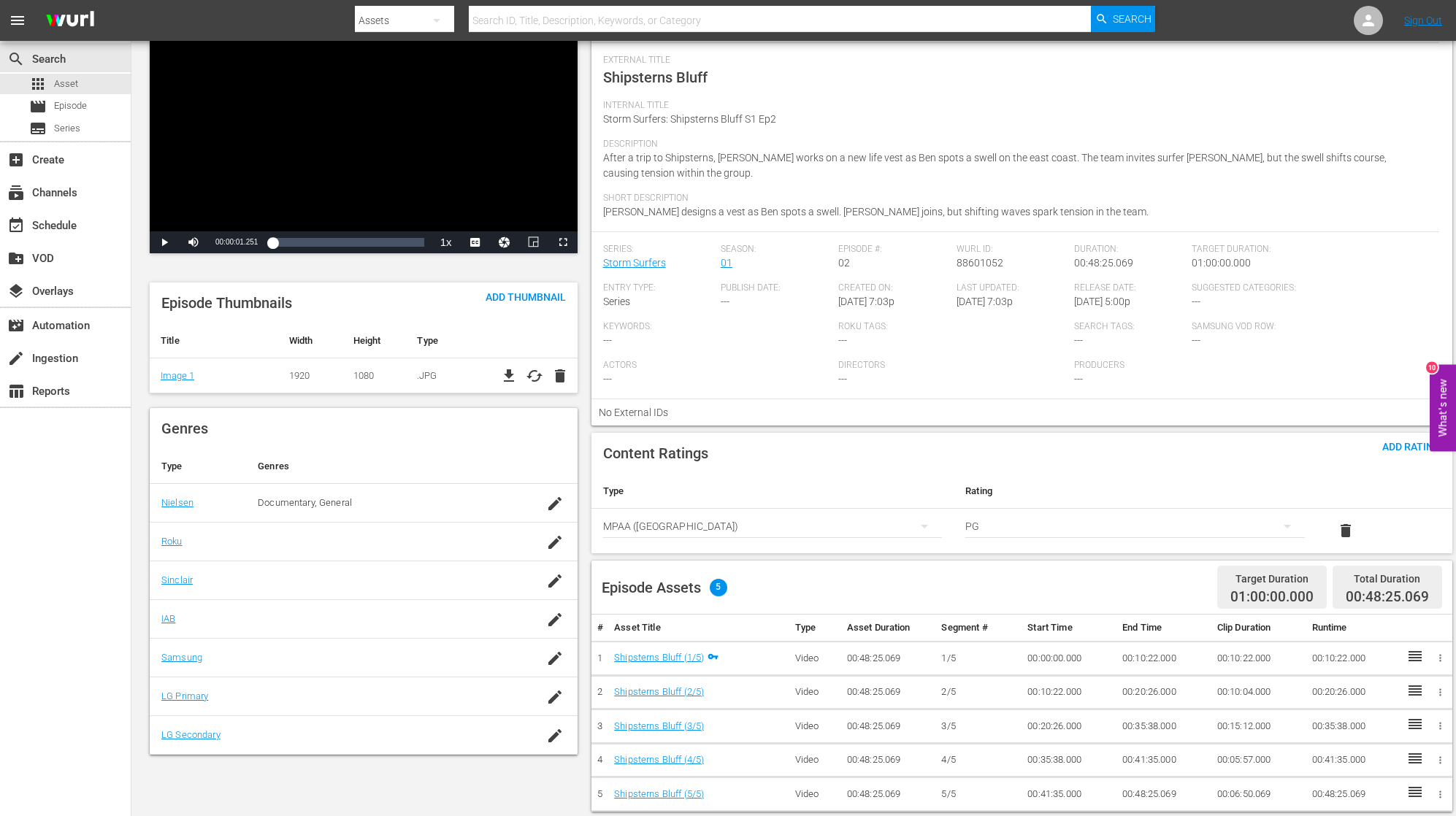
scroll to position [158, 0]
click at [92, 106] on div "movie Episode" at bounding box center [65, 106] width 131 height 20
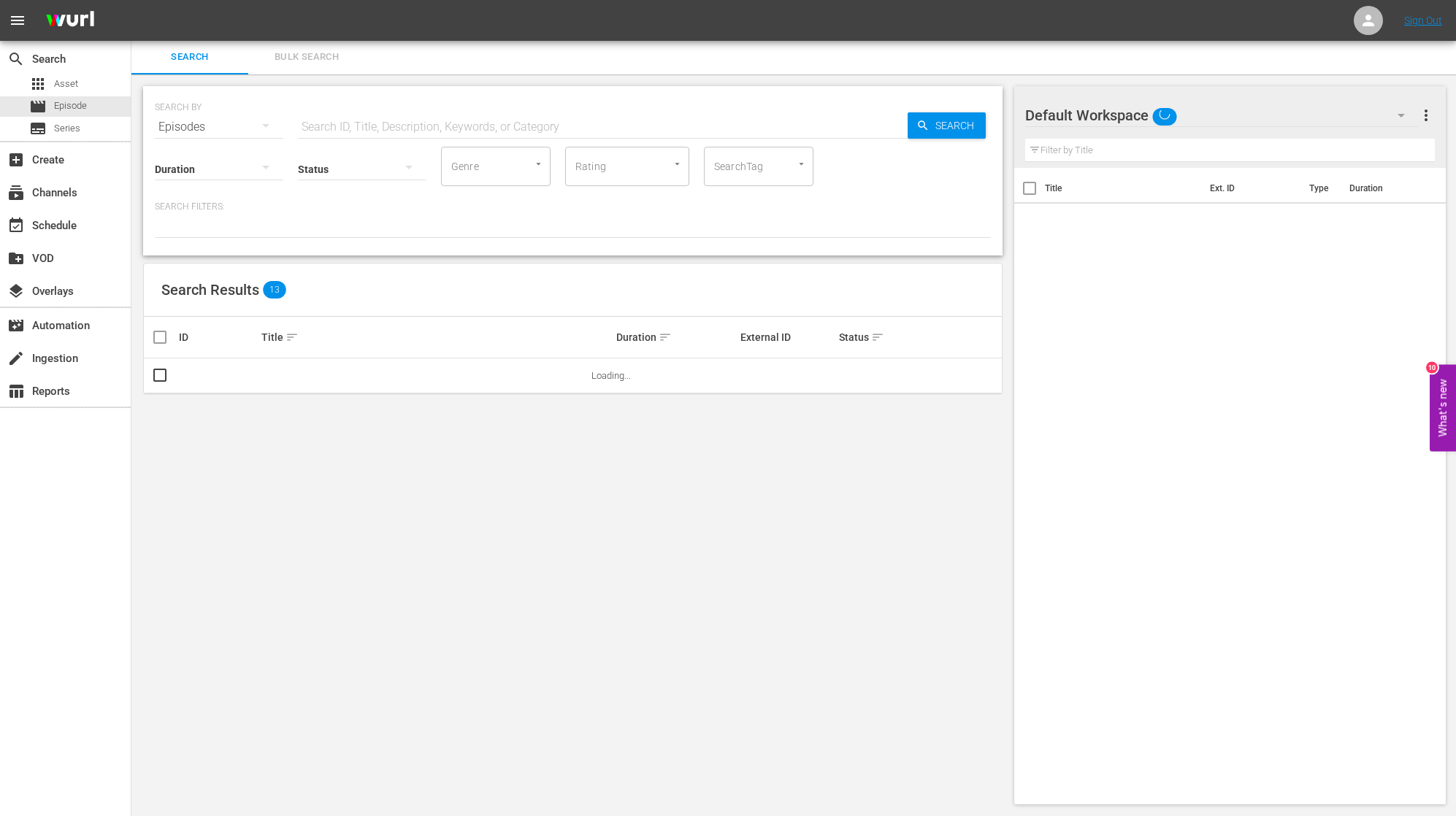
scroll to position [2, 0]
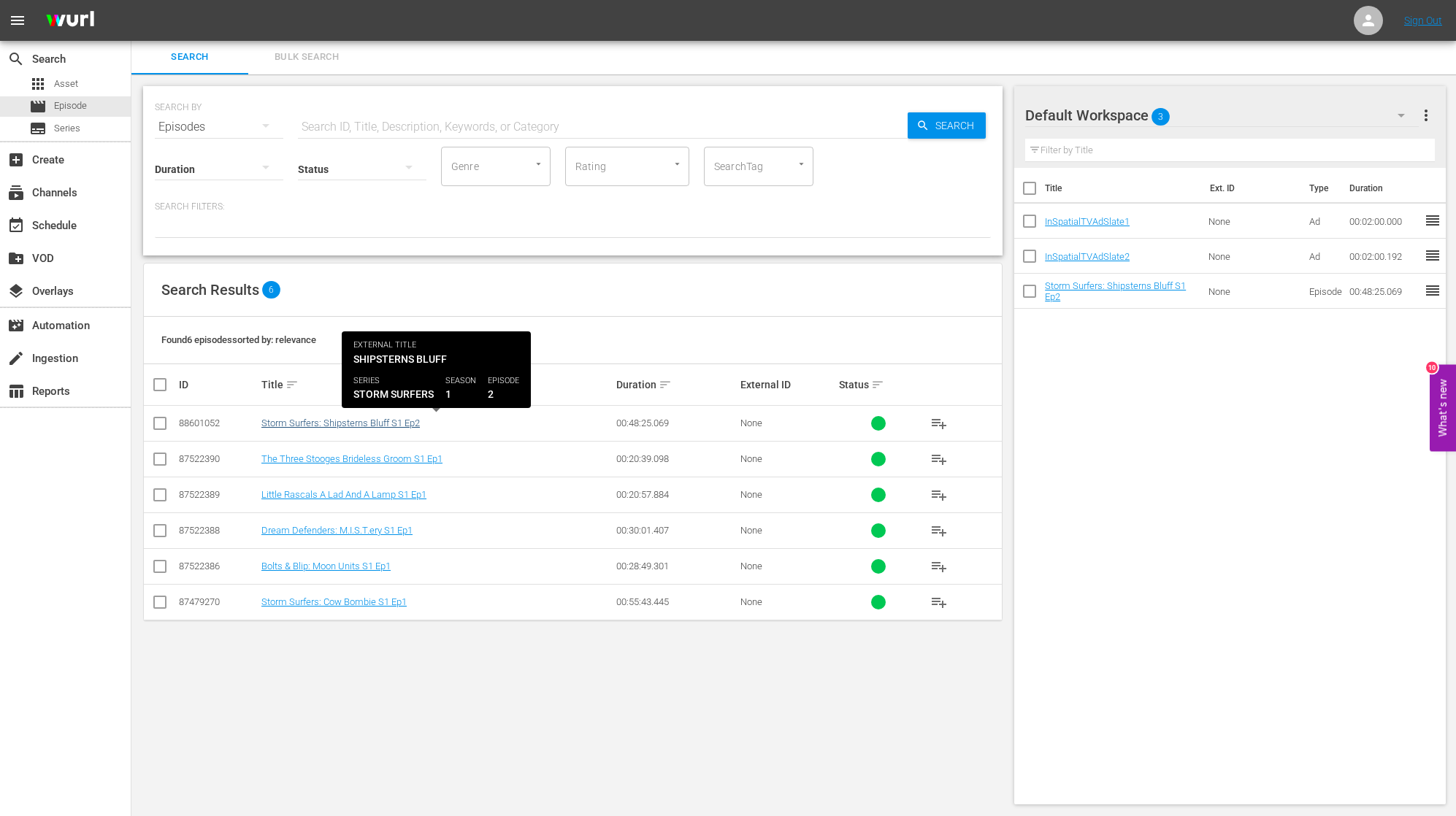
click at [382, 422] on link "Storm Surfers: Shipsterns Bluff S1 Ep2" at bounding box center [341, 423] width 159 height 11
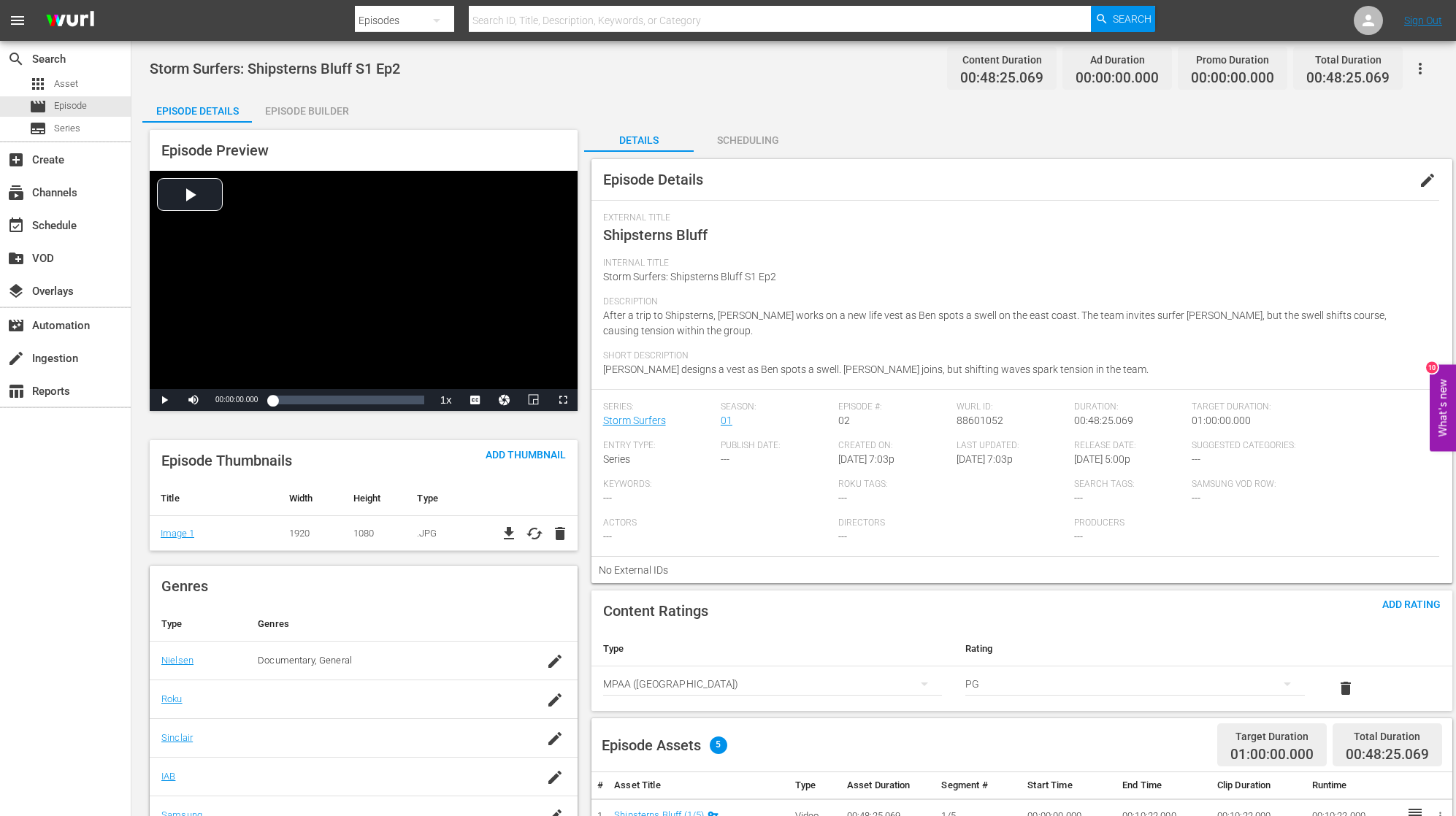
click at [303, 111] on div "Episode Builder" at bounding box center [306, 111] width 110 height 35
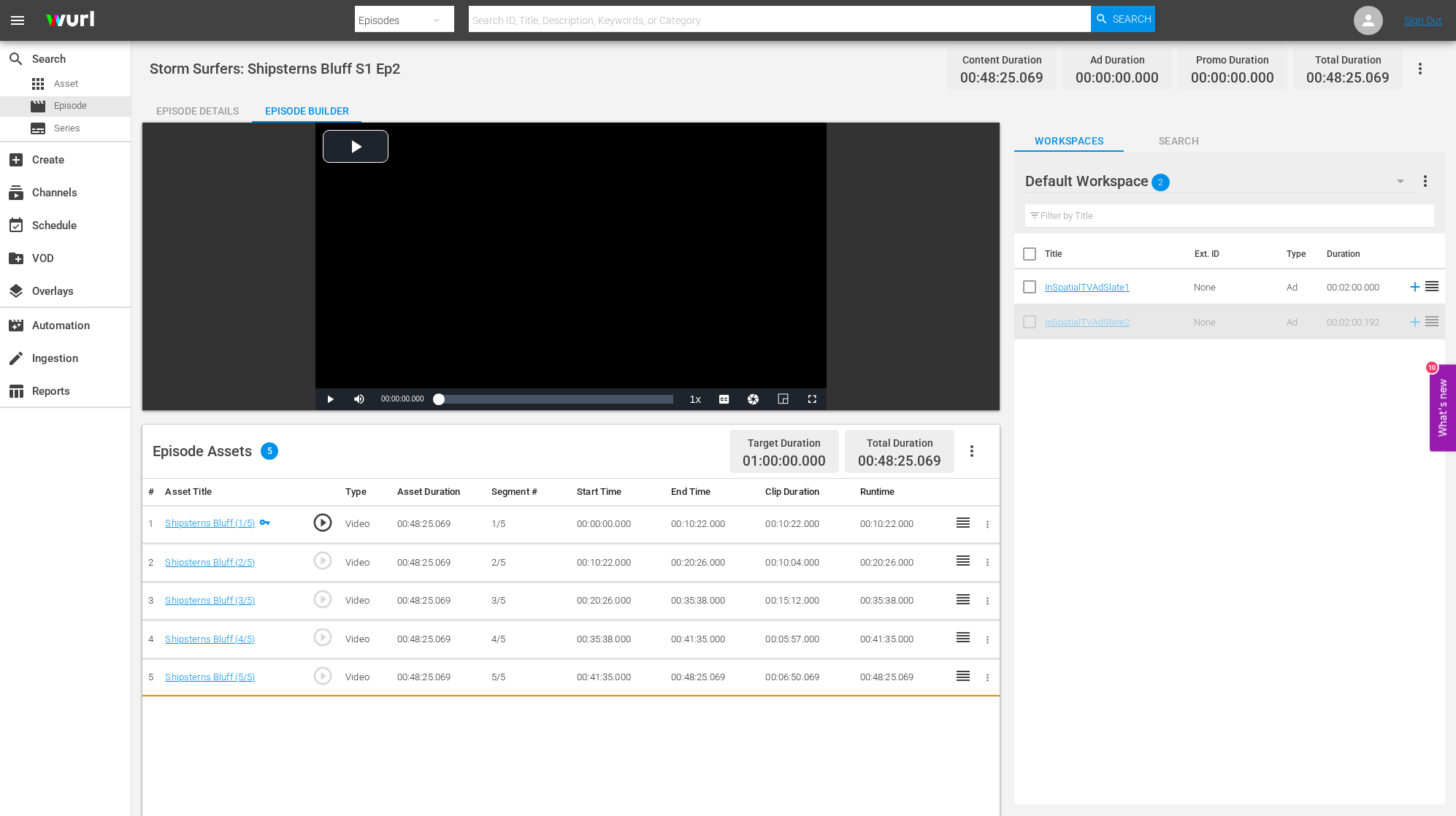
scroll to position [0, 1]
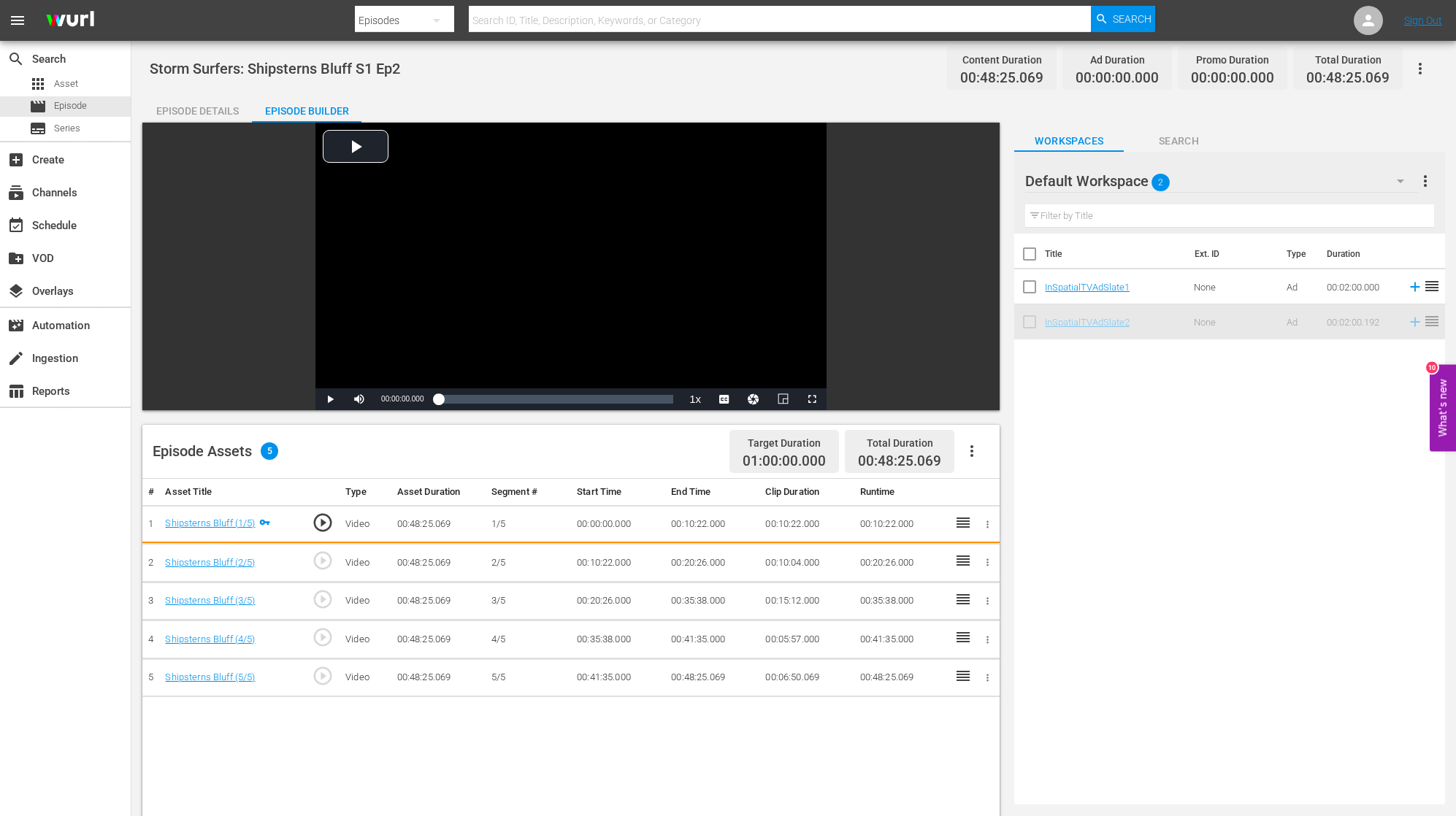
drag, startPoint x: 1092, startPoint y: 325, endPoint x: 1055, endPoint y: 338, distance: 39.2
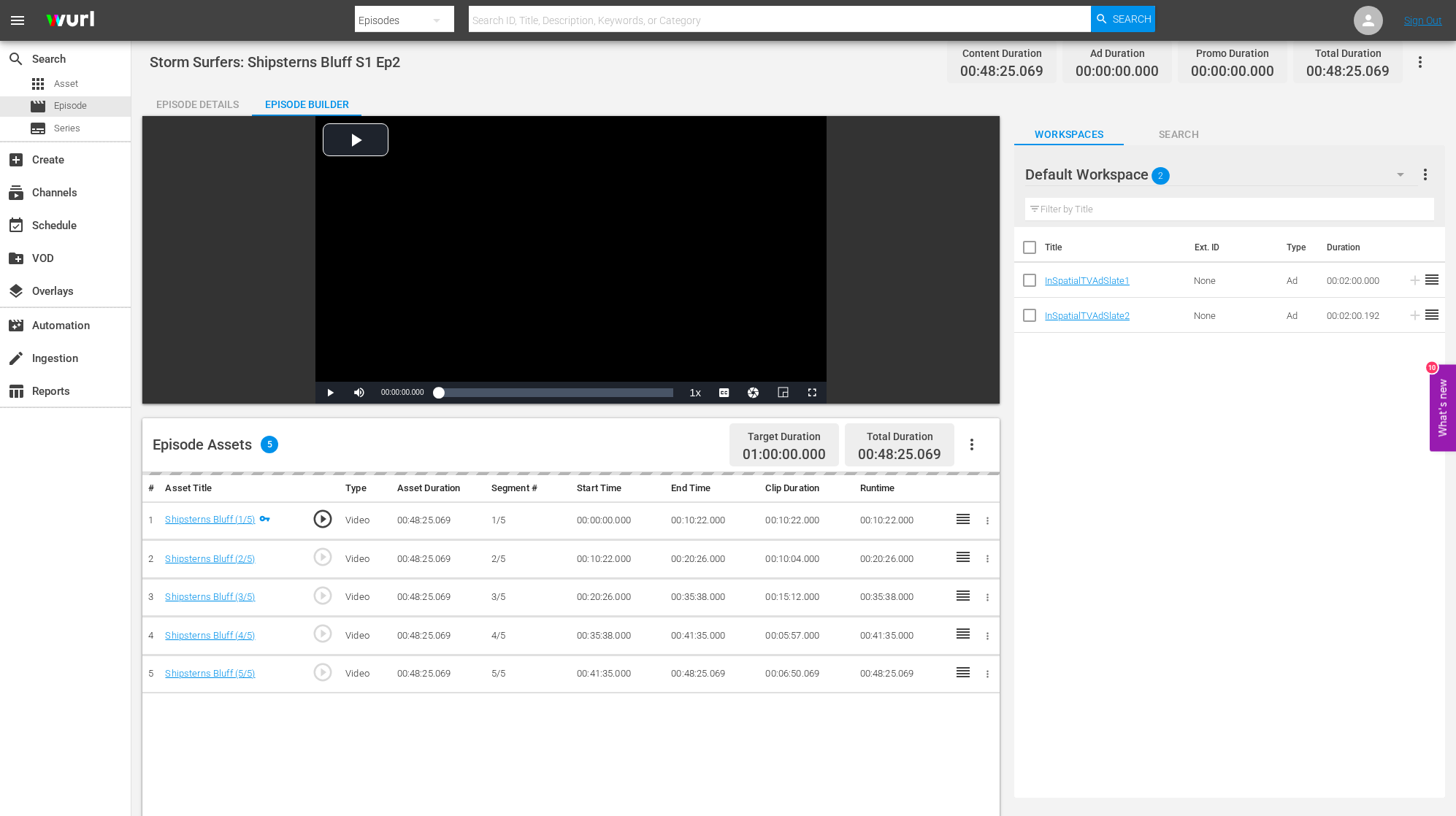
scroll to position [11, 0]
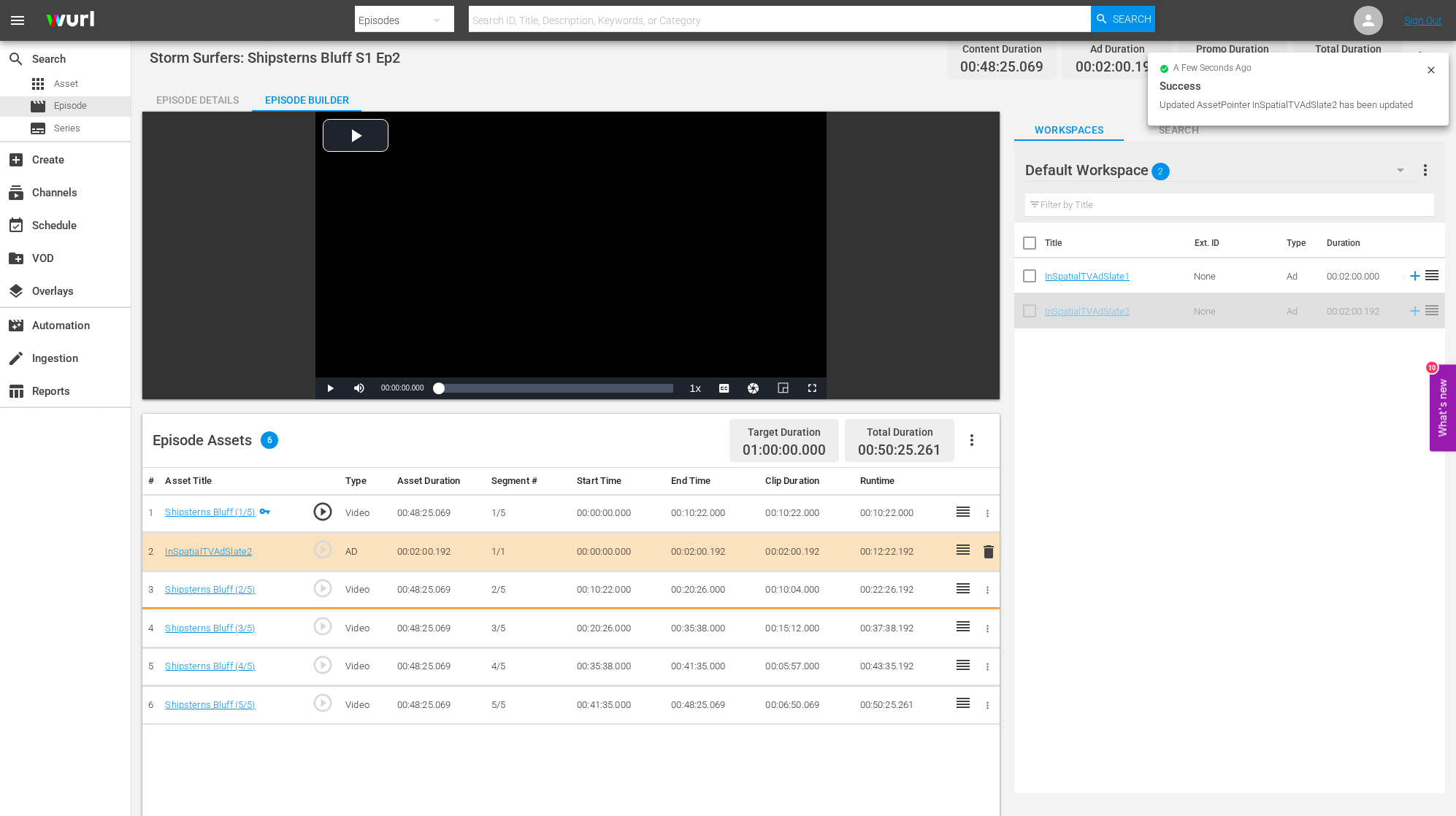
drag, startPoint x: 1108, startPoint y: 307, endPoint x: 1074, endPoint y: 327, distance: 39.4
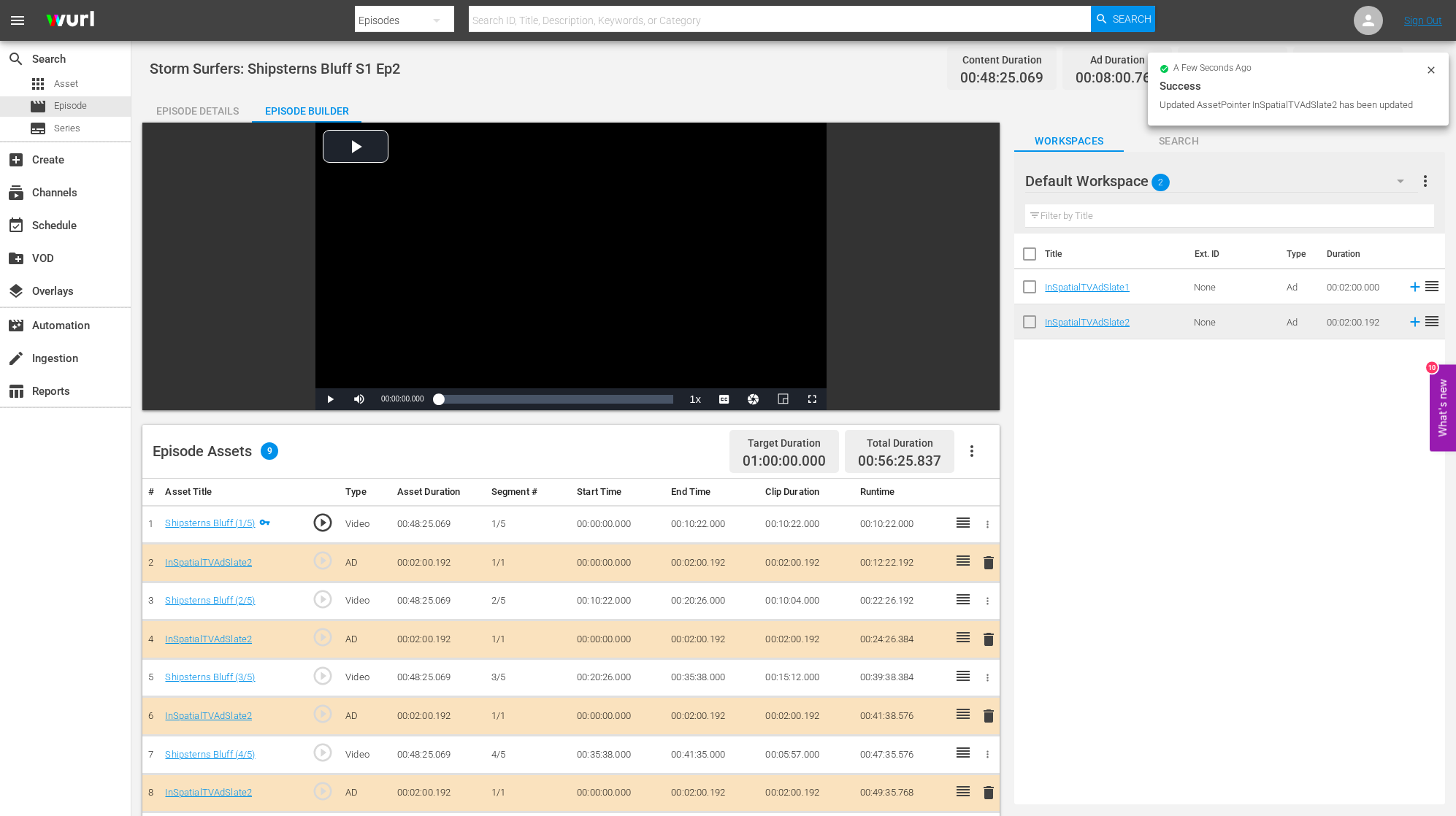
scroll to position [0, 0]
click at [57, 110] on span "Episode" at bounding box center [70, 105] width 33 height 14
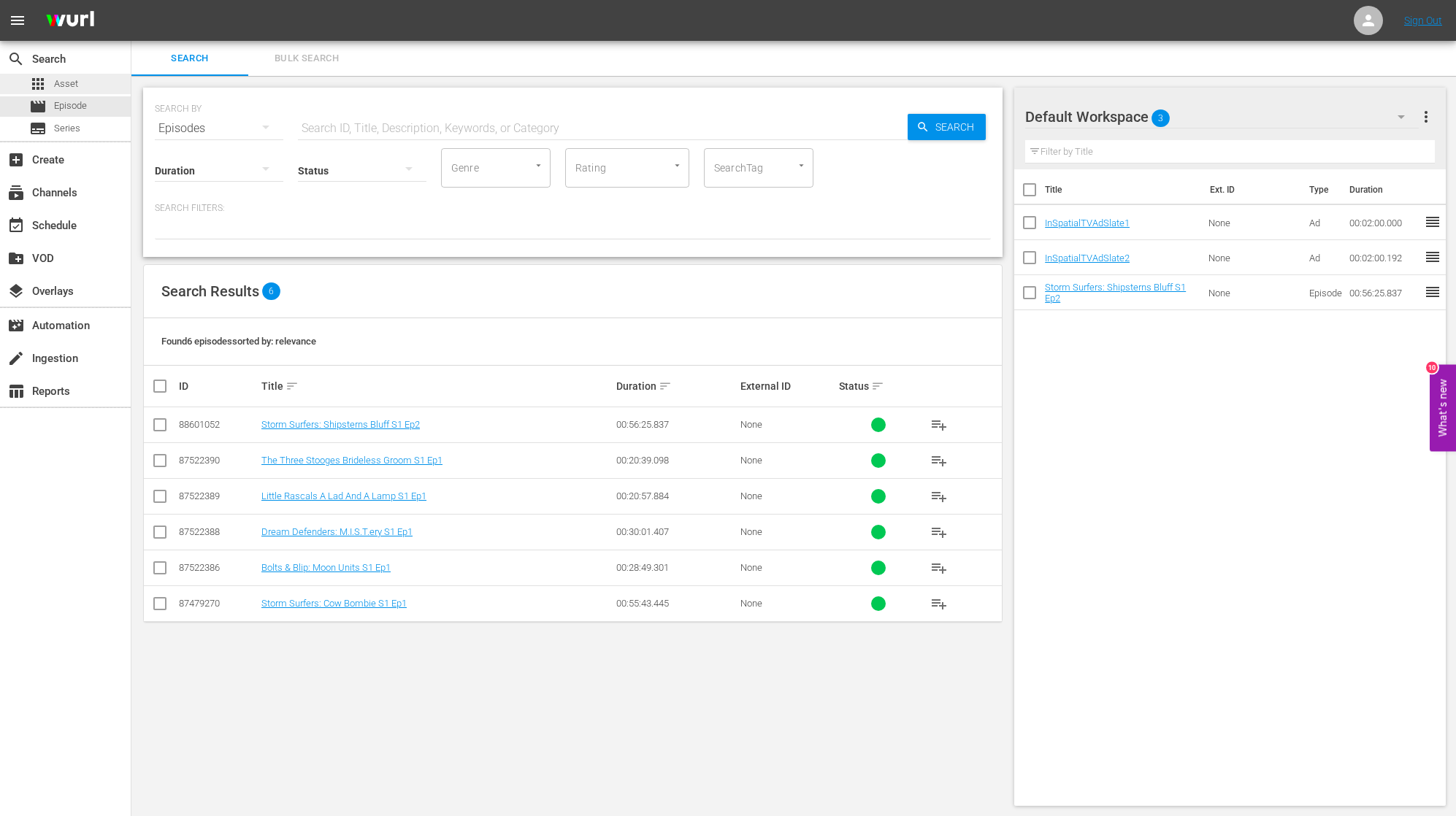
click at [68, 88] on span "Asset" at bounding box center [66, 84] width 24 height 14
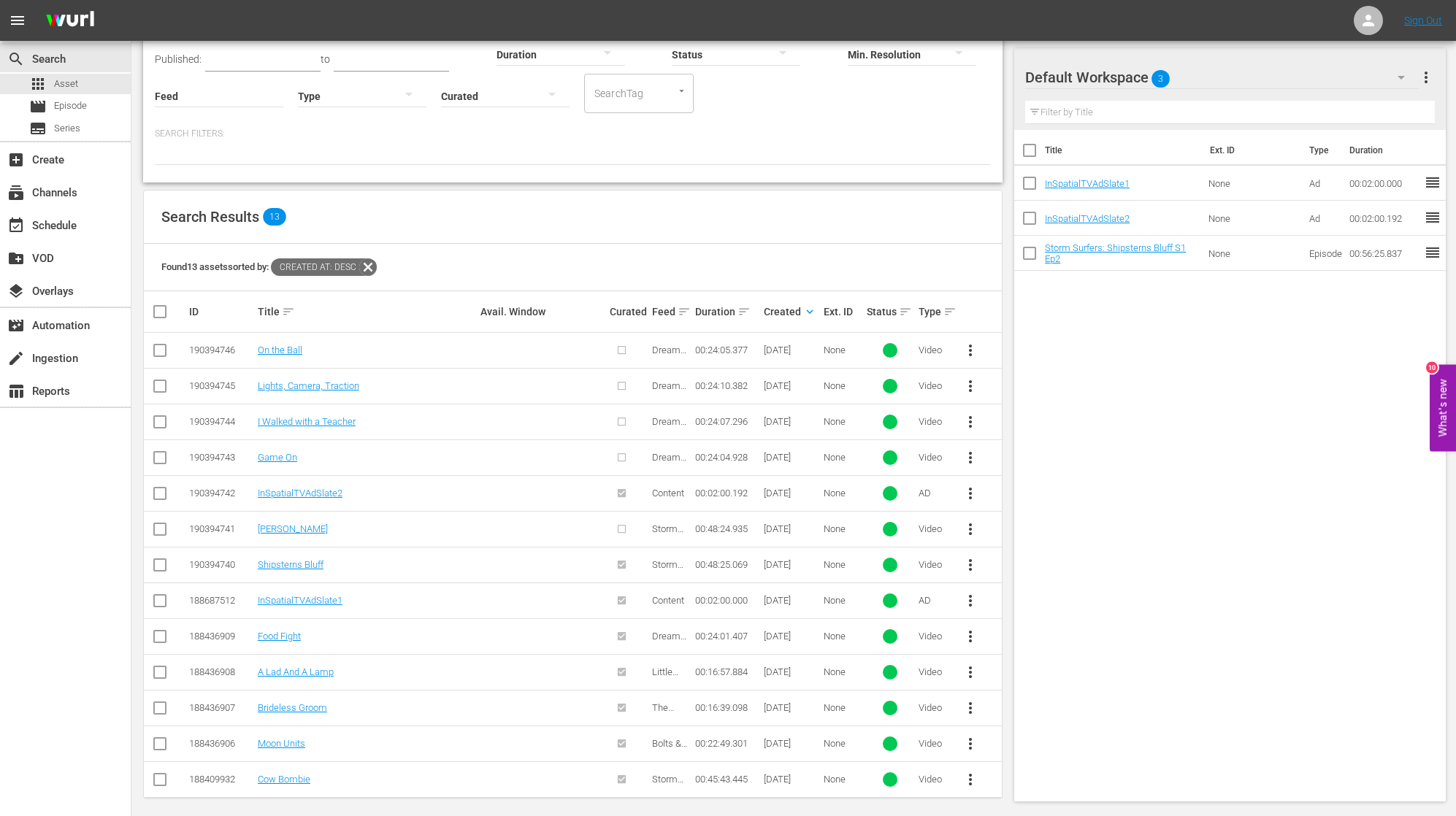
scroll to position [116, 0]
click at [157, 524] on input "checkbox" at bounding box center [160, 532] width 18 height 18
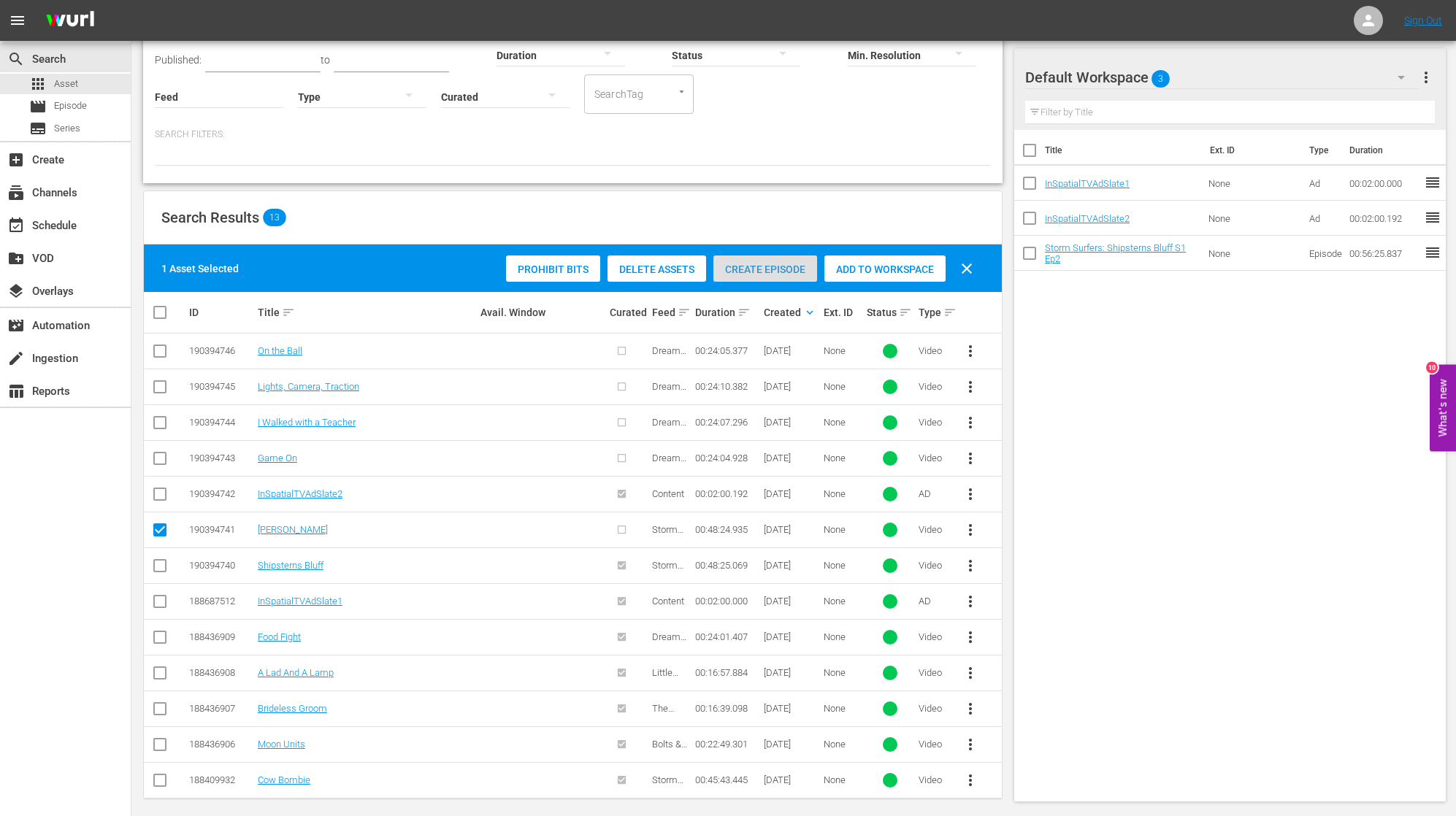
click at [769, 267] on span "Create Episode" at bounding box center [765, 269] width 104 height 12
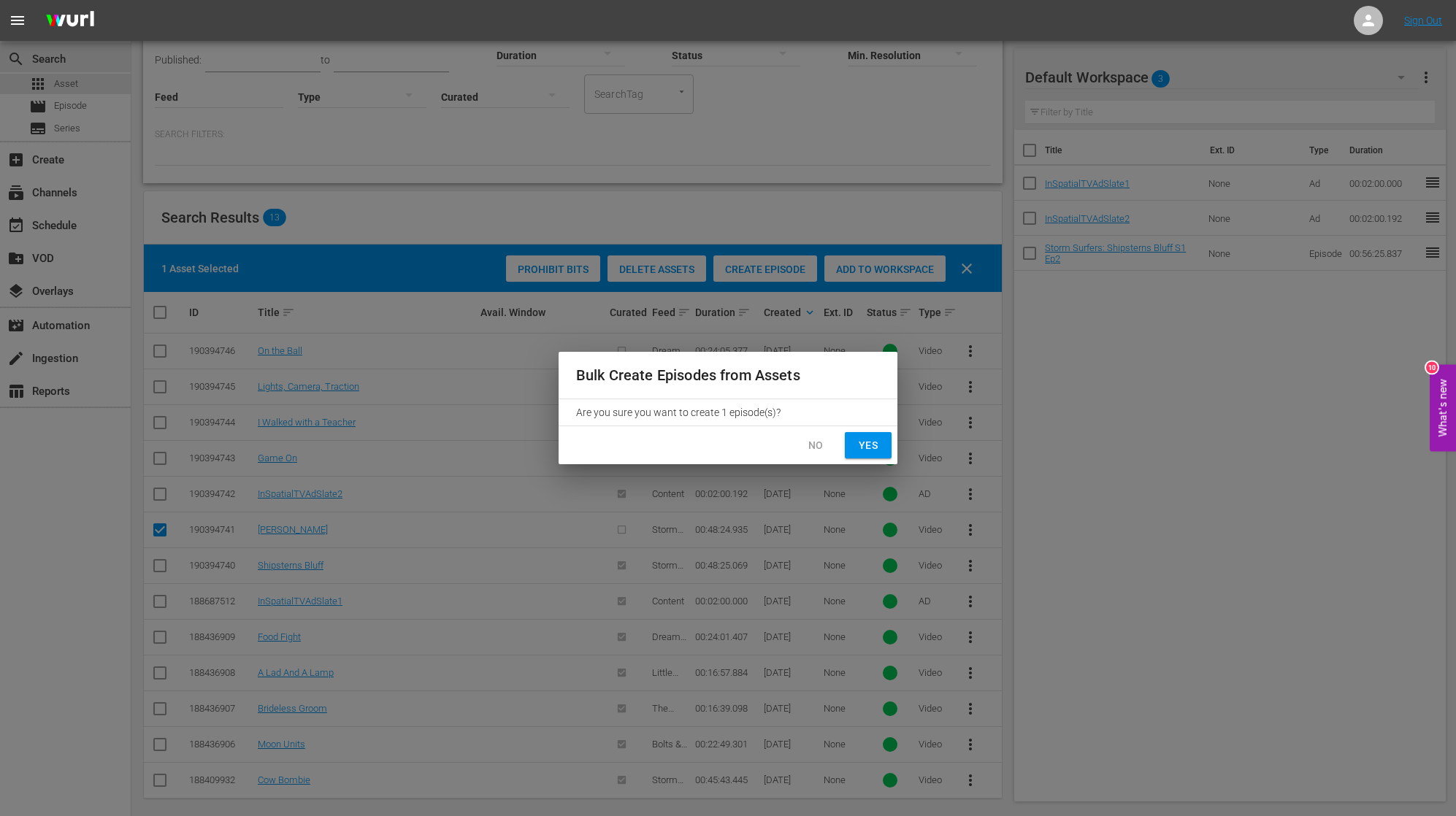
click at [863, 445] on span "Yes" at bounding box center [869, 446] width 24 height 19
checkbox input "false"
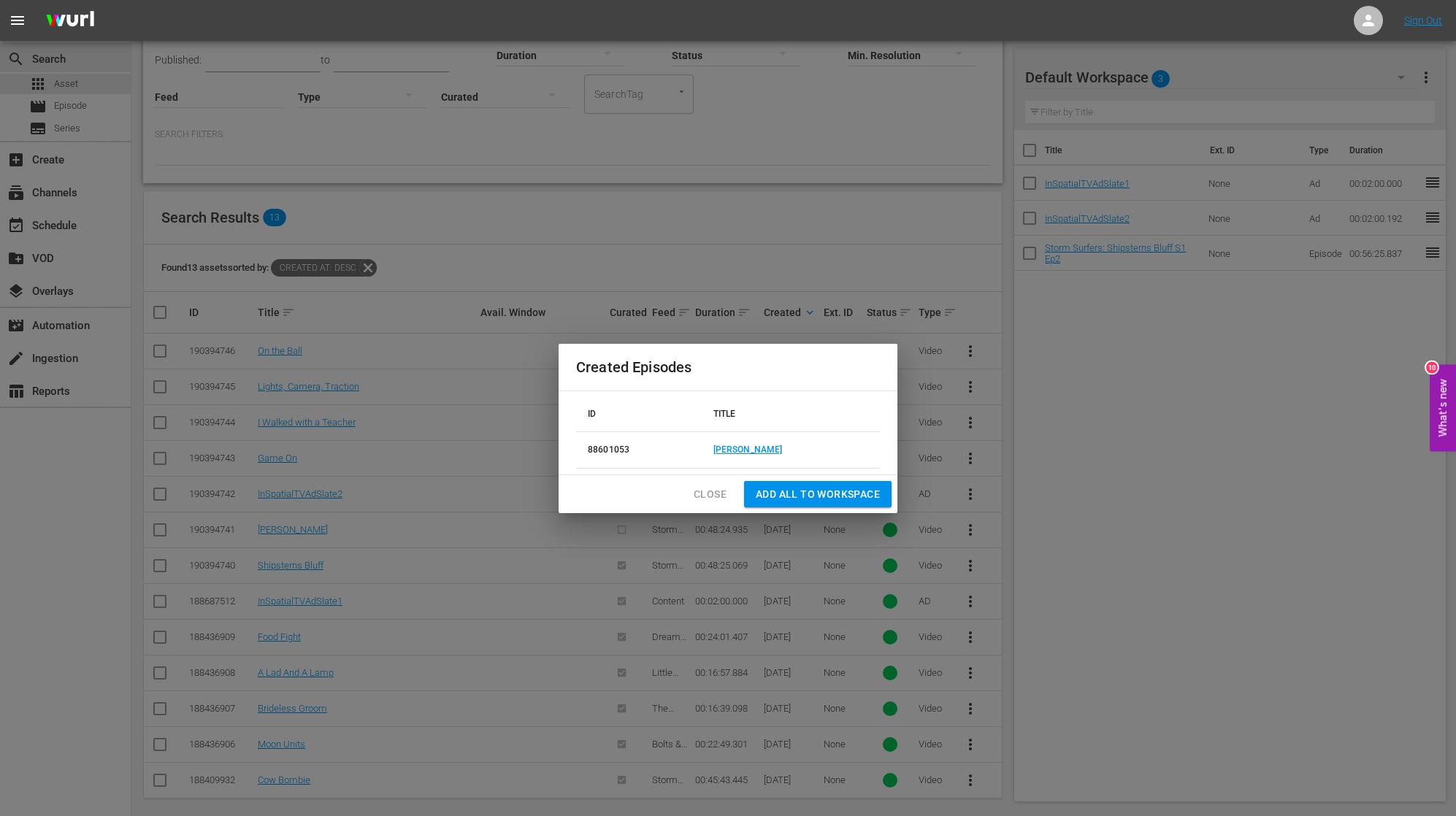
click at [807, 494] on span "Add all to Workspace" at bounding box center [817, 494] width 124 height 19
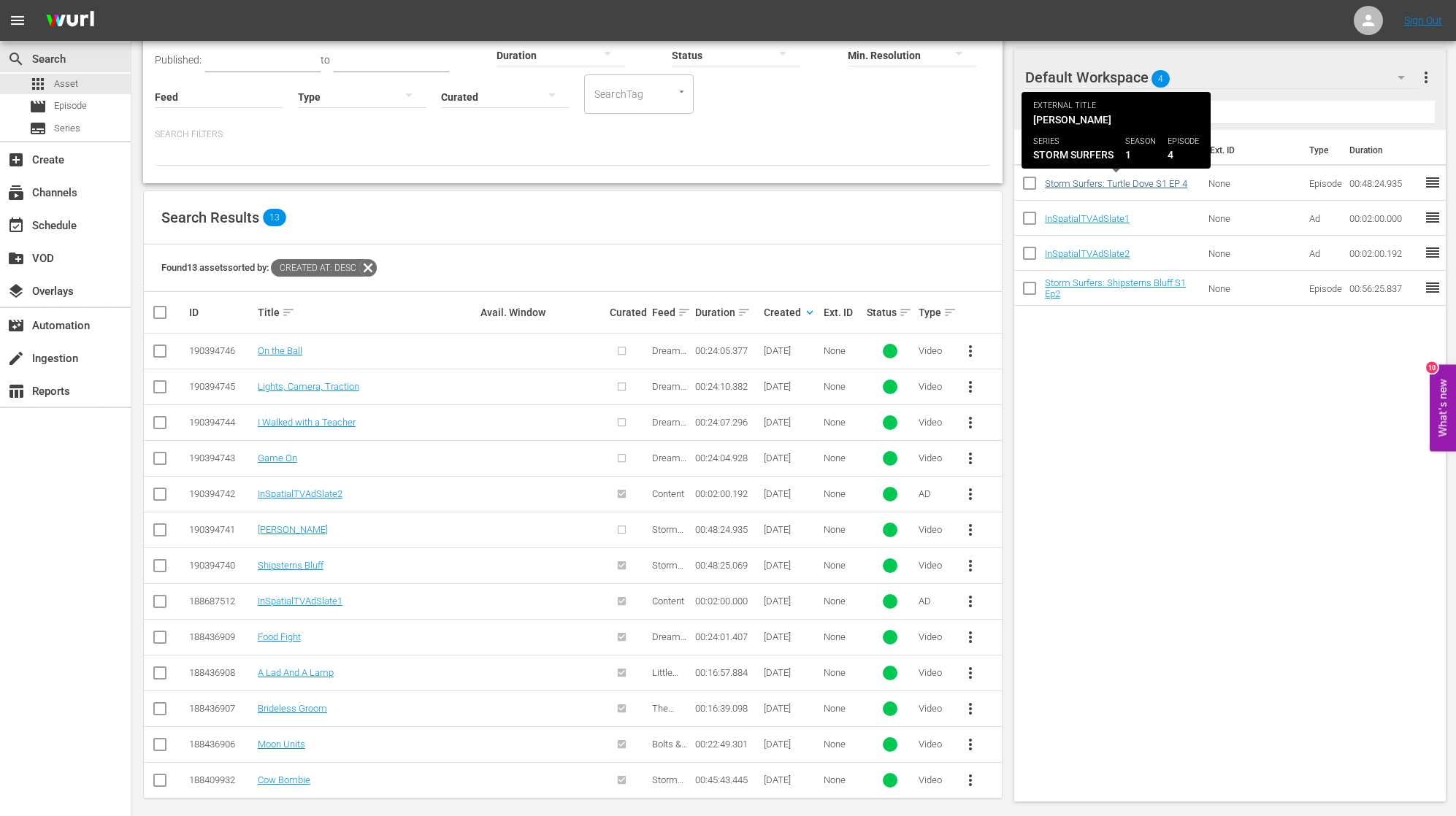
click at [1069, 182] on link "Storm Surfers: Turtle Dove S1 EP 4" at bounding box center [1116, 183] width 143 height 11
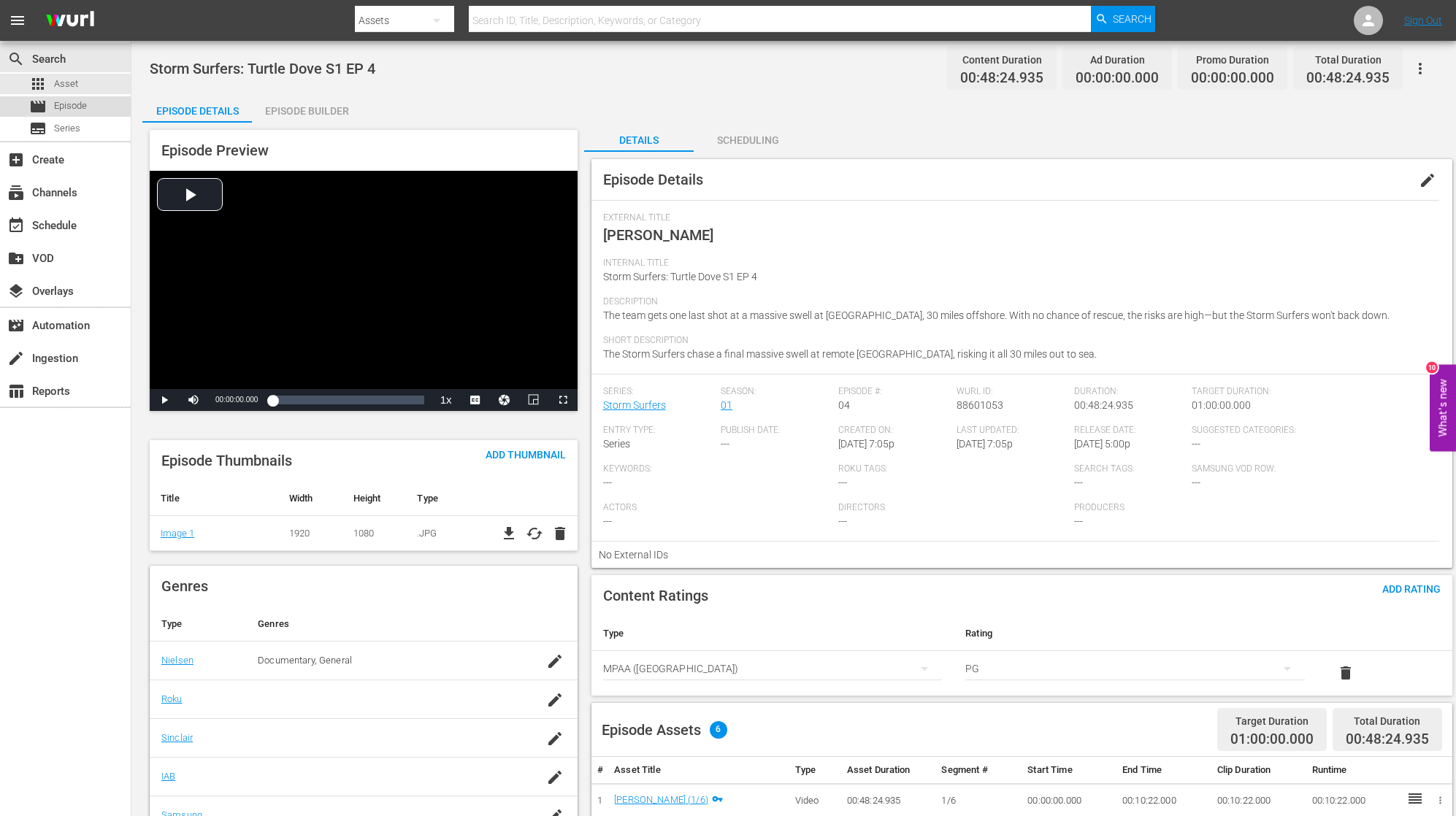
click at [100, 108] on div "movie Episode" at bounding box center [65, 106] width 131 height 20
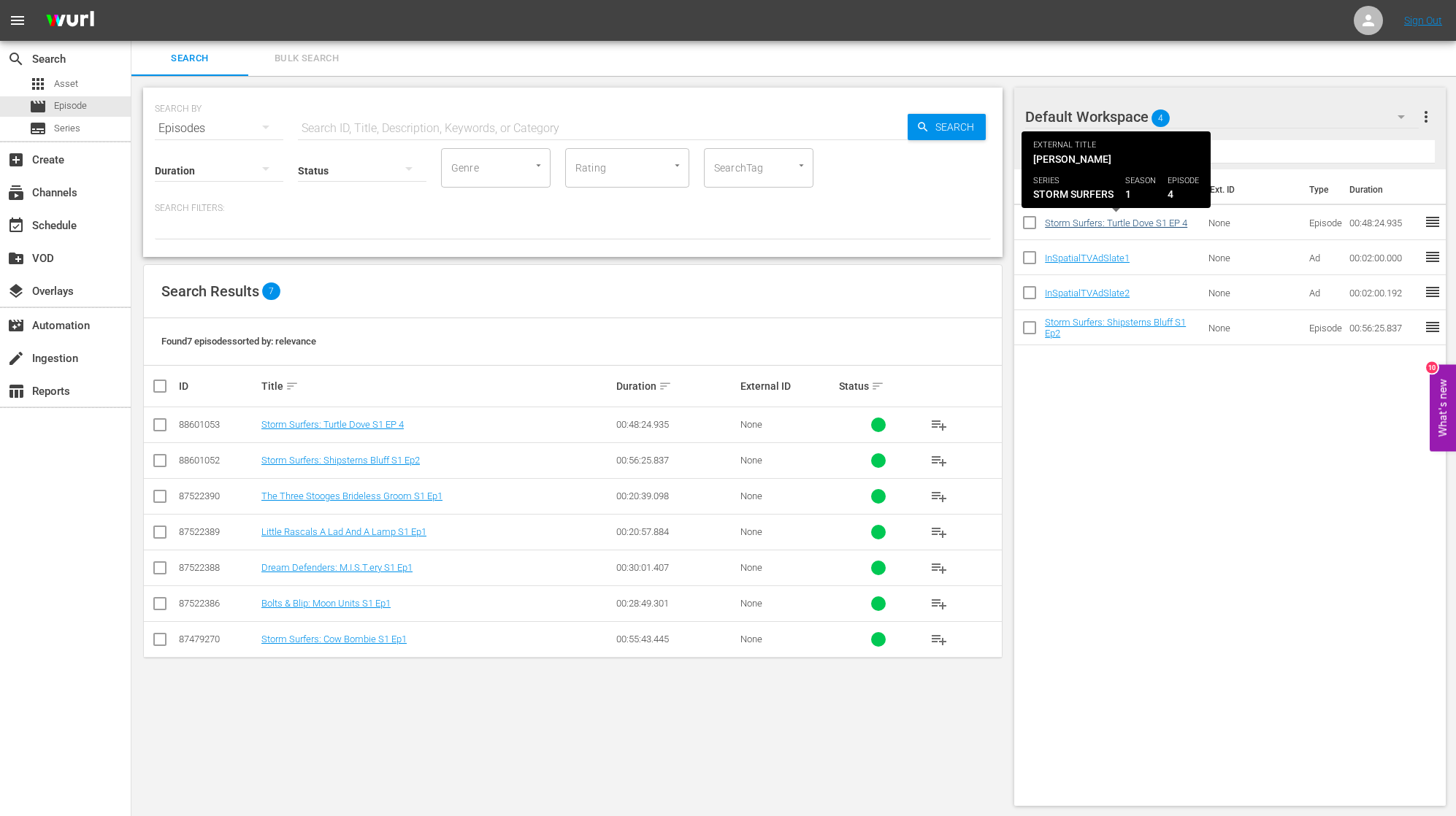
click at [1069, 224] on link "Storm Surfers: Turtle Dove S1 EP 4" at bounding box center [1116, 223] width 143 height 11
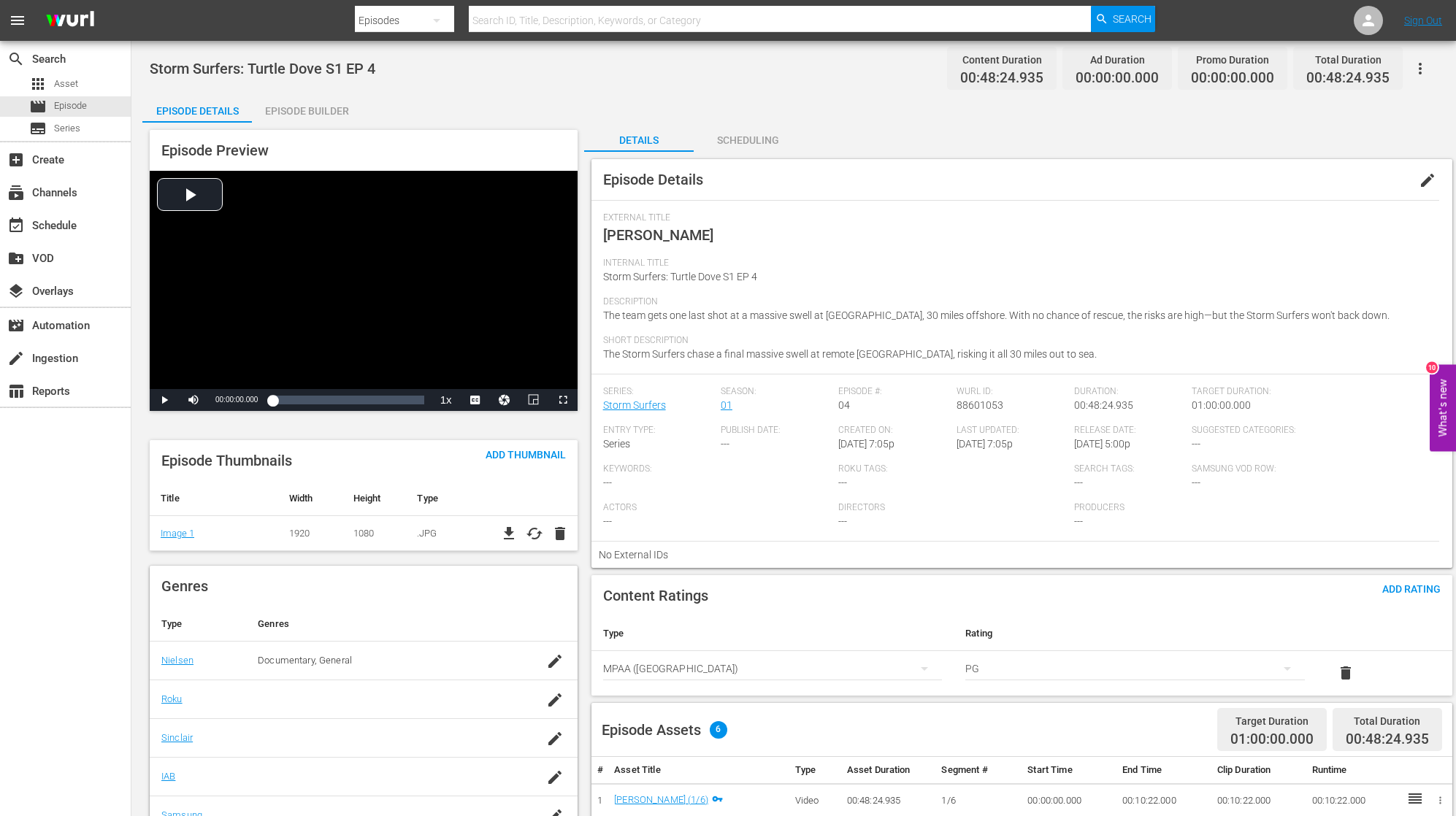
click at [1069, 180] on span "edit" at bounding box center [1427, 180] width 18 height 18
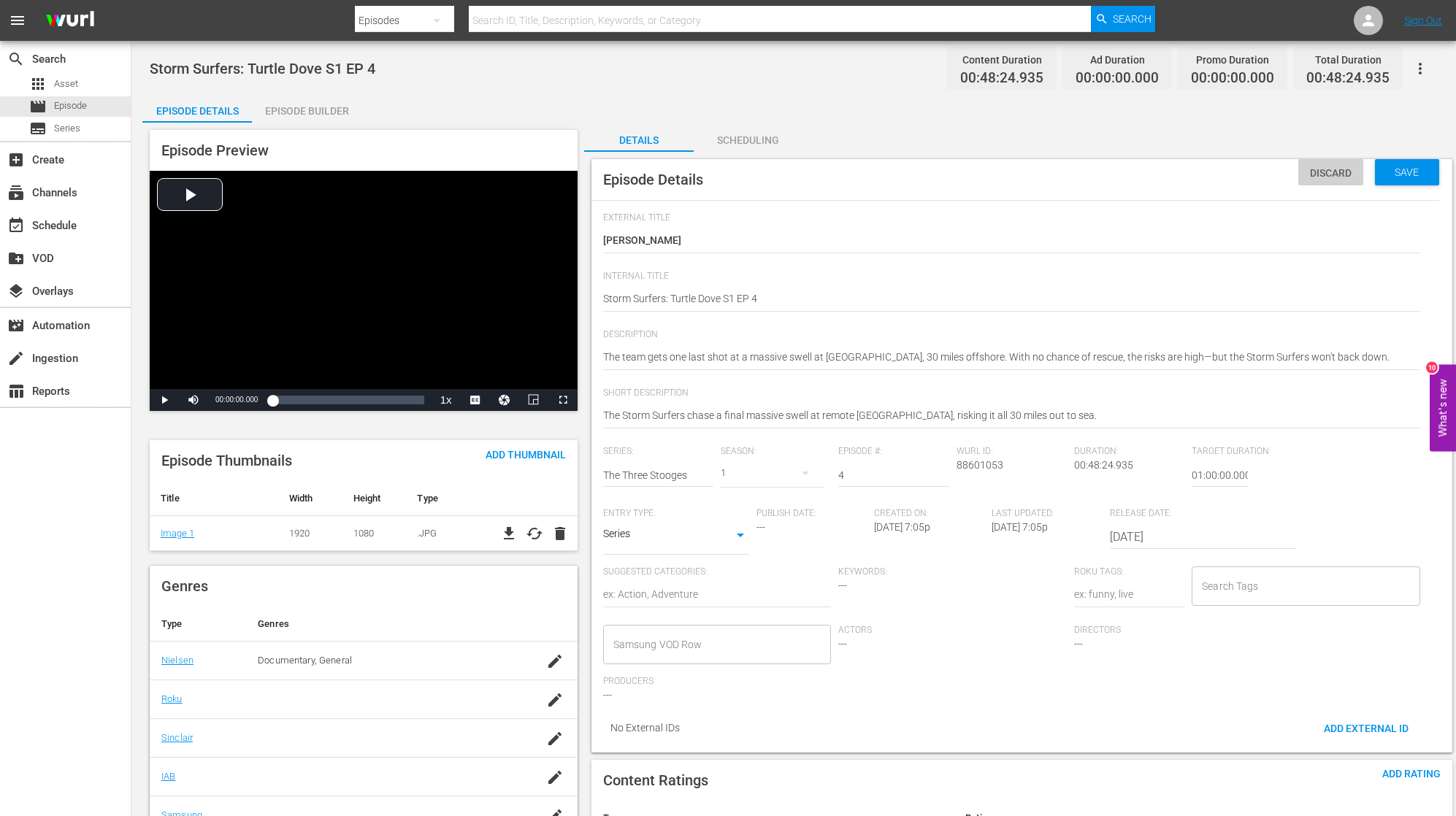
click at [1069, 176] on span "Discard" at bounding box center [1330, 173] width 65 height 12
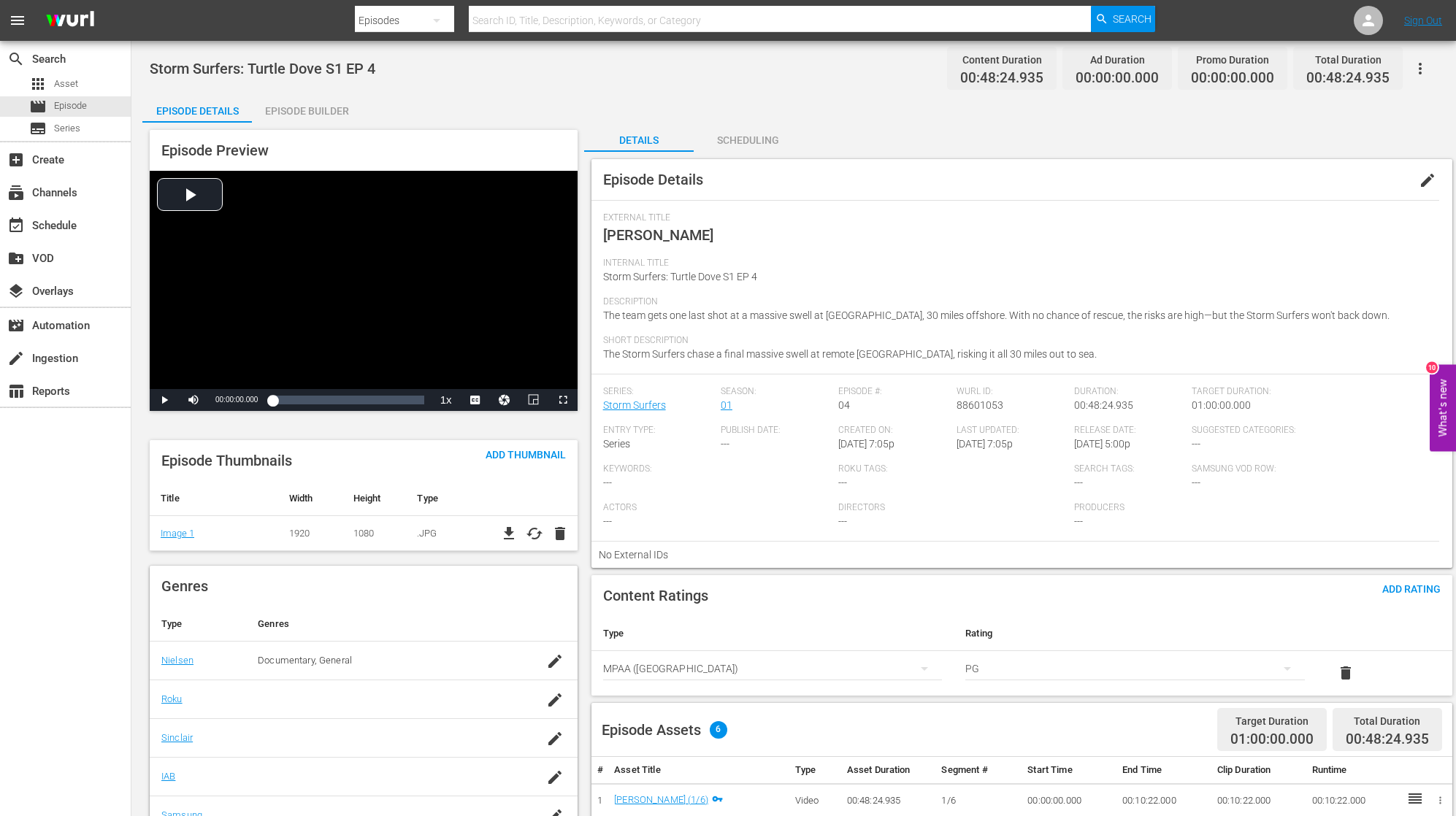
click at [336, 111] on div "Episode Builder" at bounding box center [306, 111] width 110 height 35
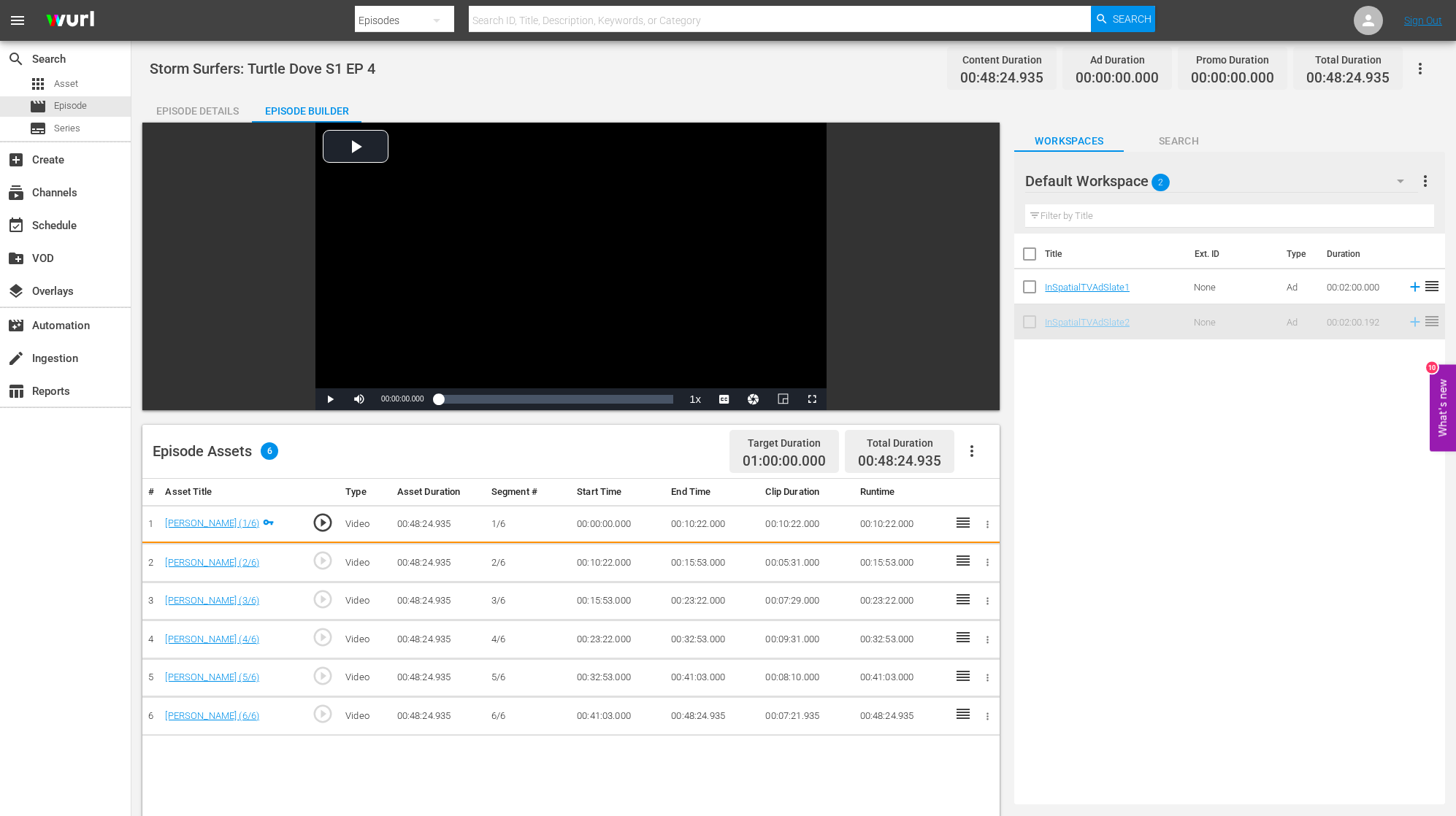
drag, startPoint x: 1101, startPoint y: 325, endPoint x: 1065, endPoint y: 332, distance: 36.7
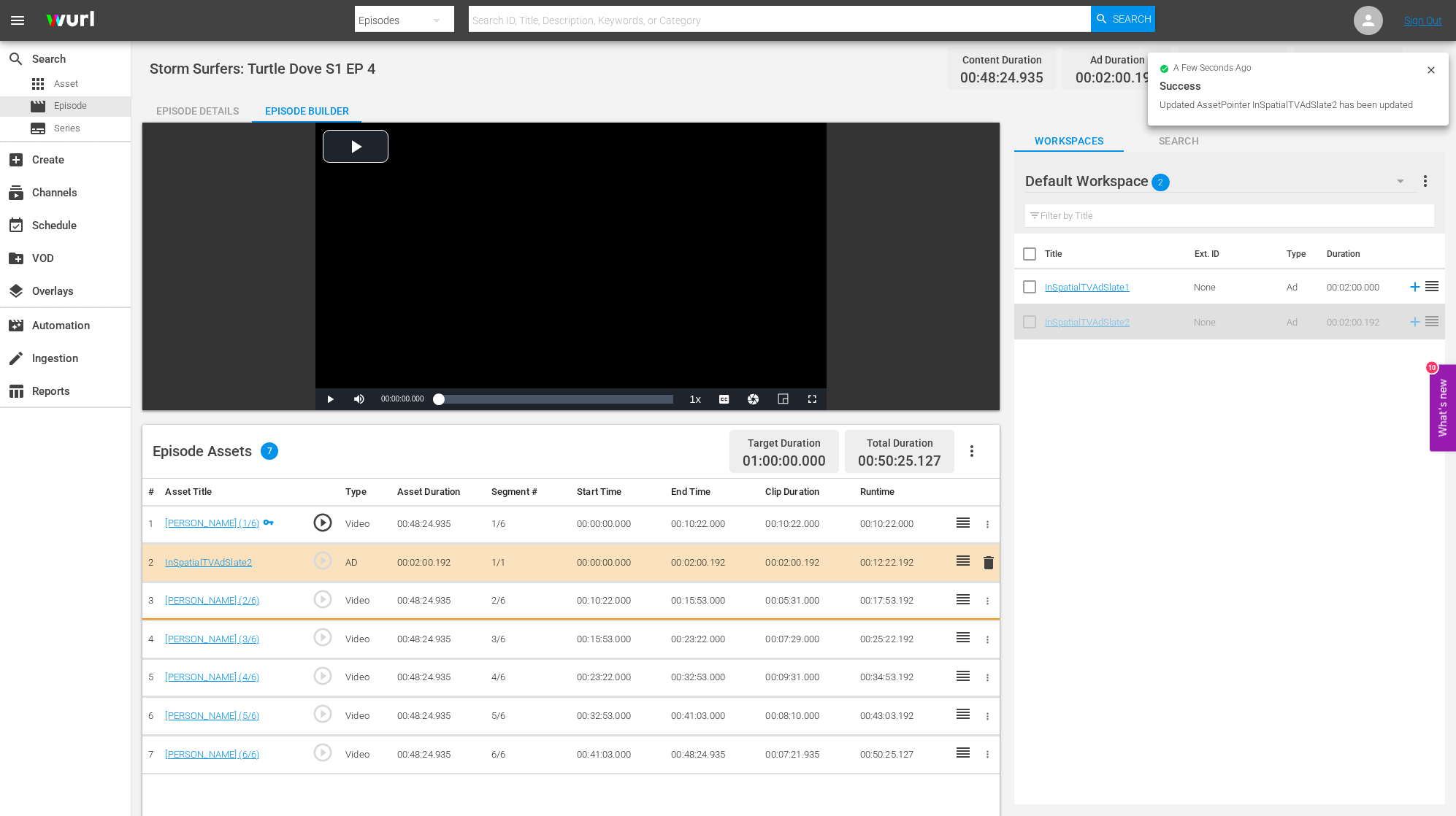
drag, startPoint x: 1097, startPoint y: 322, endPoint x: 1054, endPoint y: 360, distance: 57.4
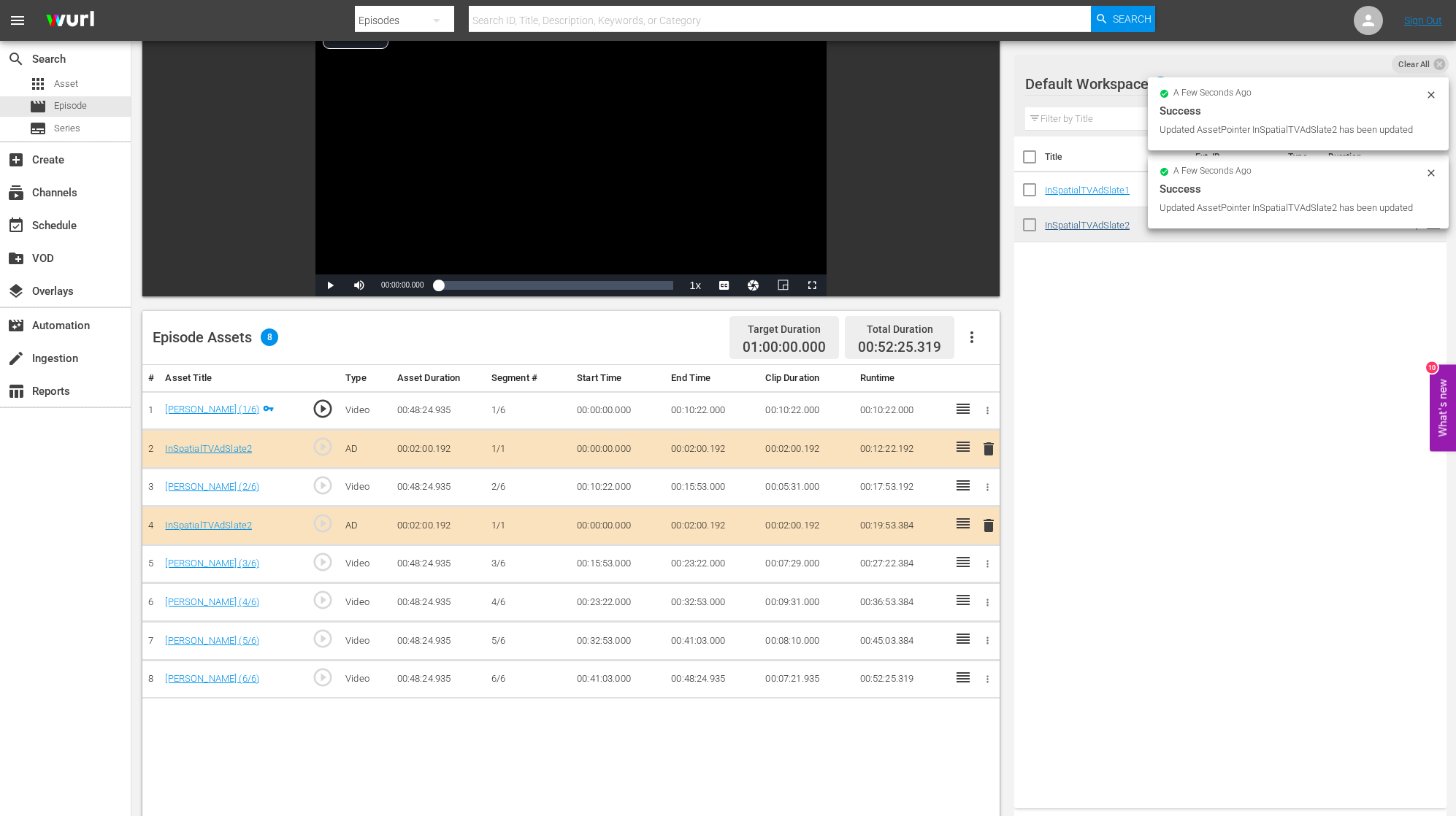
scroll to position [116, 0]
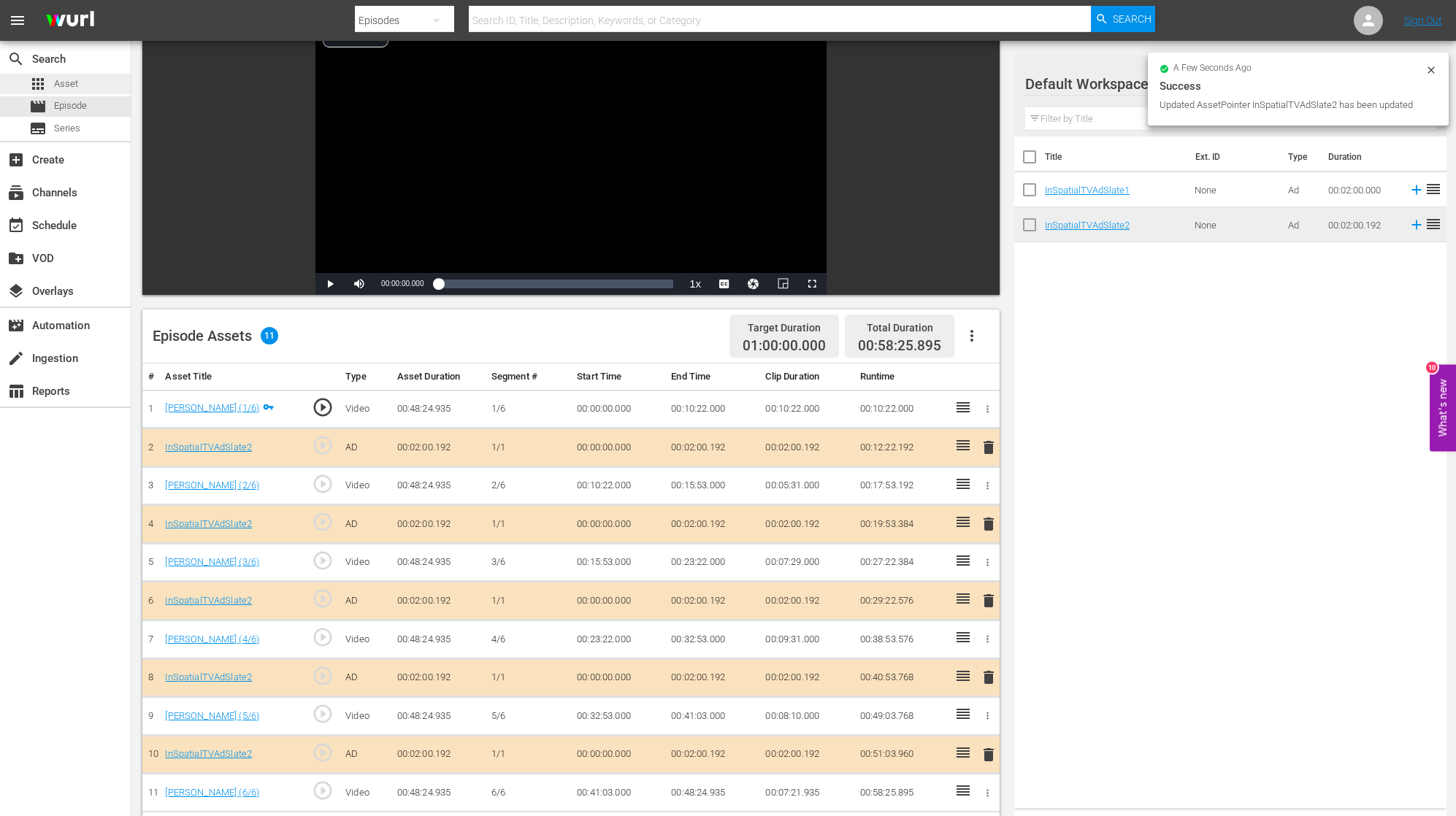
click at [74, 83] on span "Asset" at bounding box center [66, 84] width 24 height 14
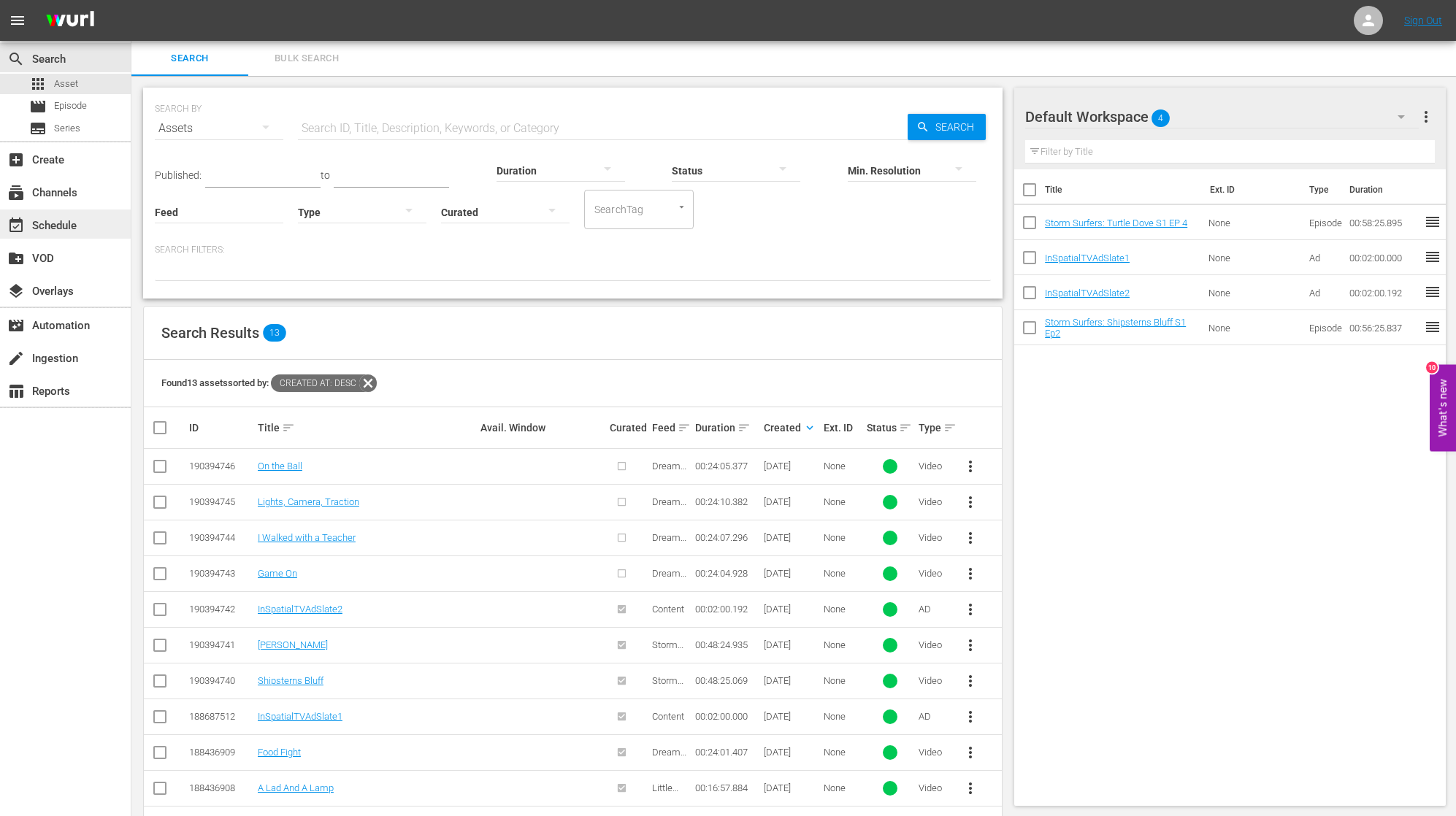
click at [105, 225] on div "event_available Schedule" at bounding box center [65, 224] width 131 height 30
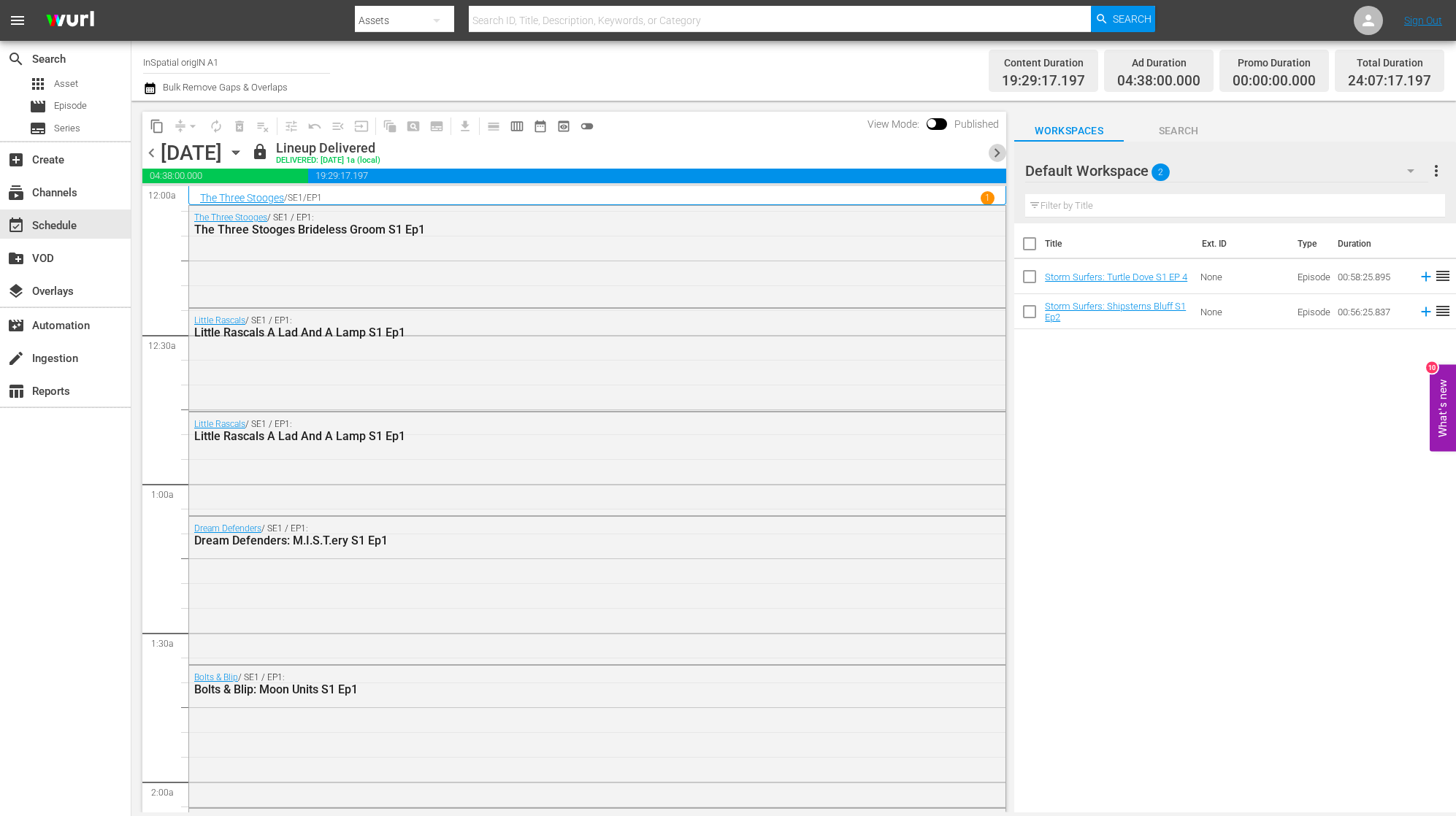
click at [999, 155] on span "chevron_right" at bounding box center [998, 153] width 19 height 19
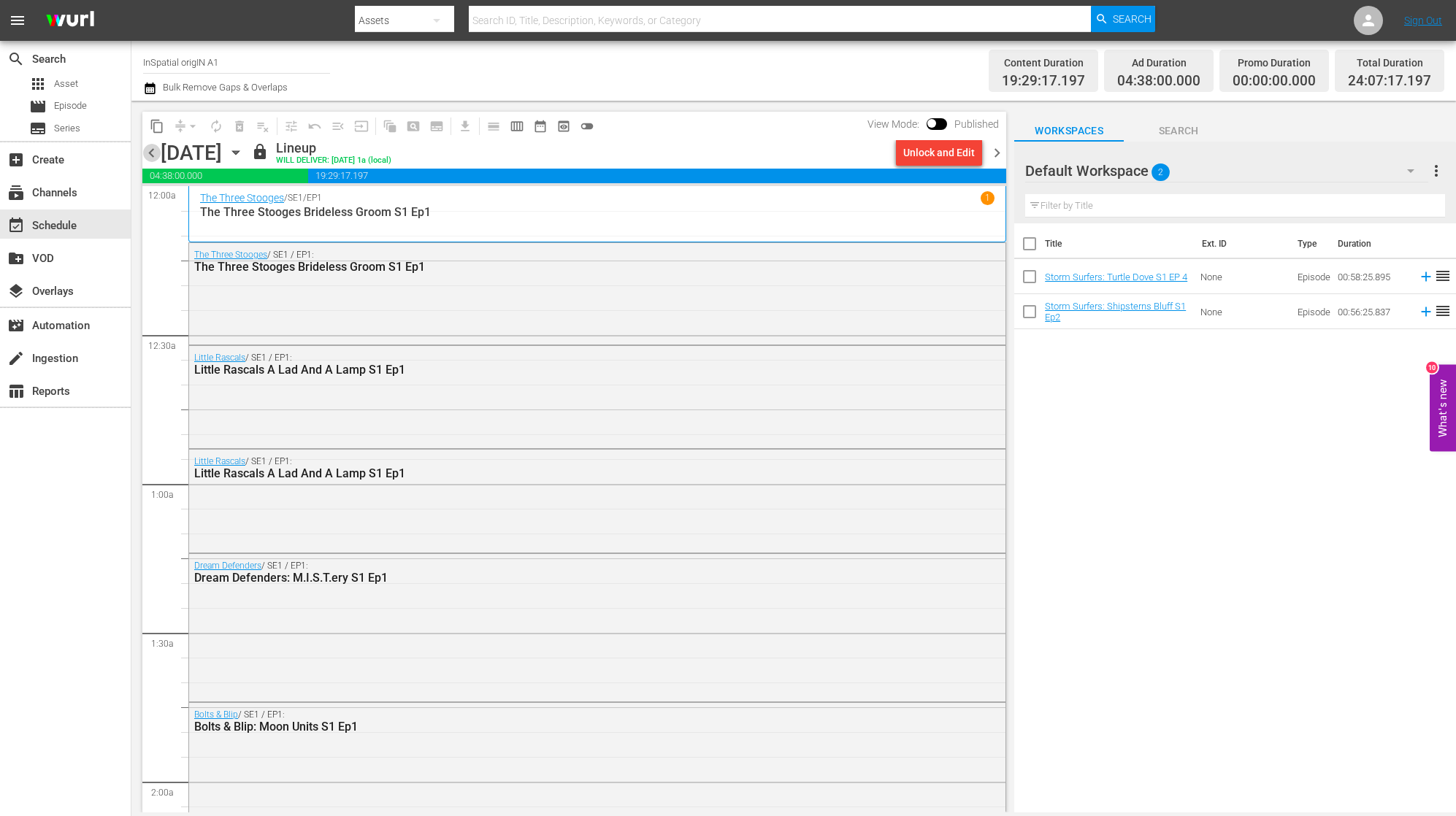
click at [151, 151] on span "chevron_left" at bounding box center [152, 153] width 19 height 19
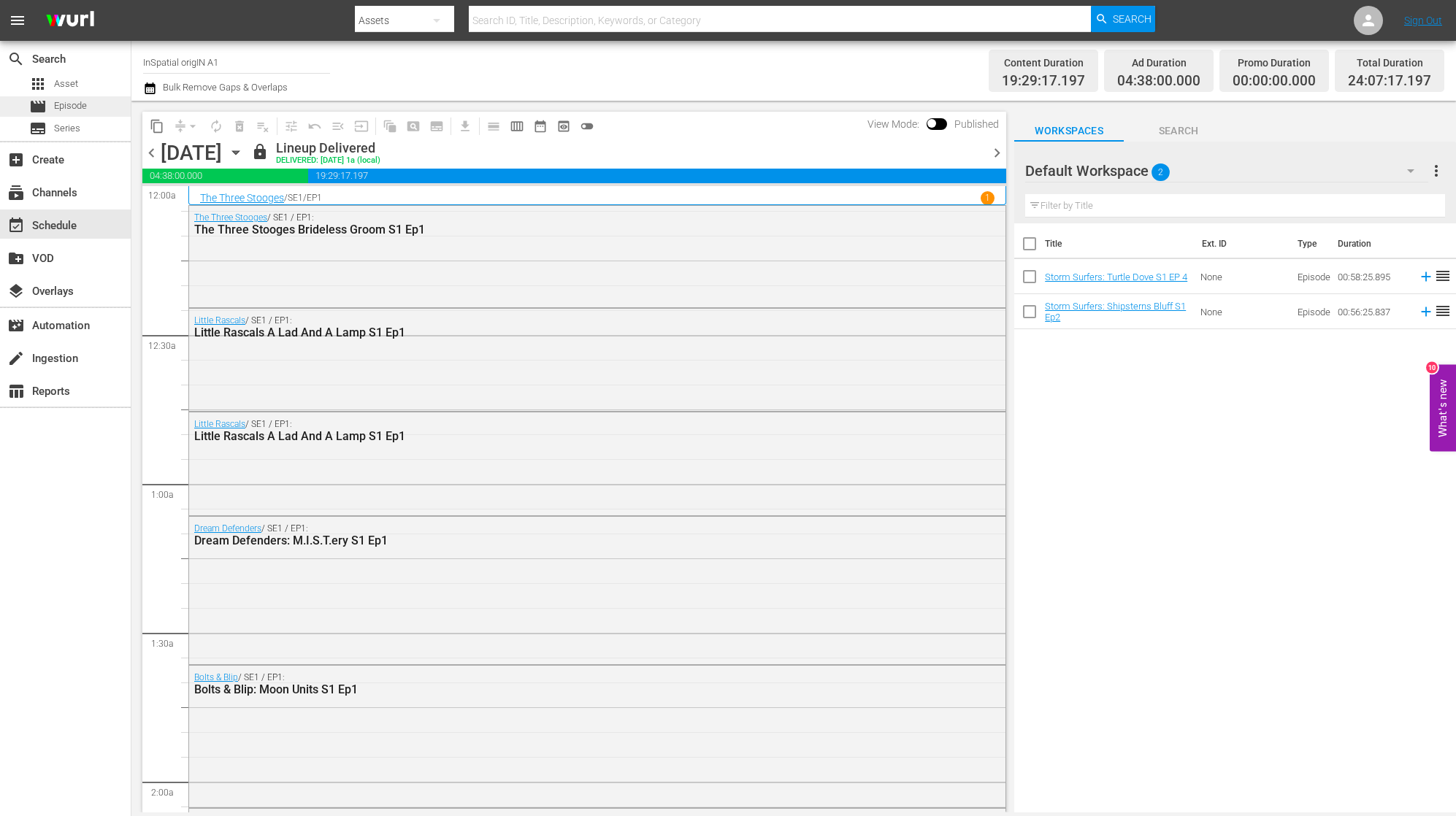
click at [84, 109] on span "Episode" at bounding box center [70, 105] width 33 height 14
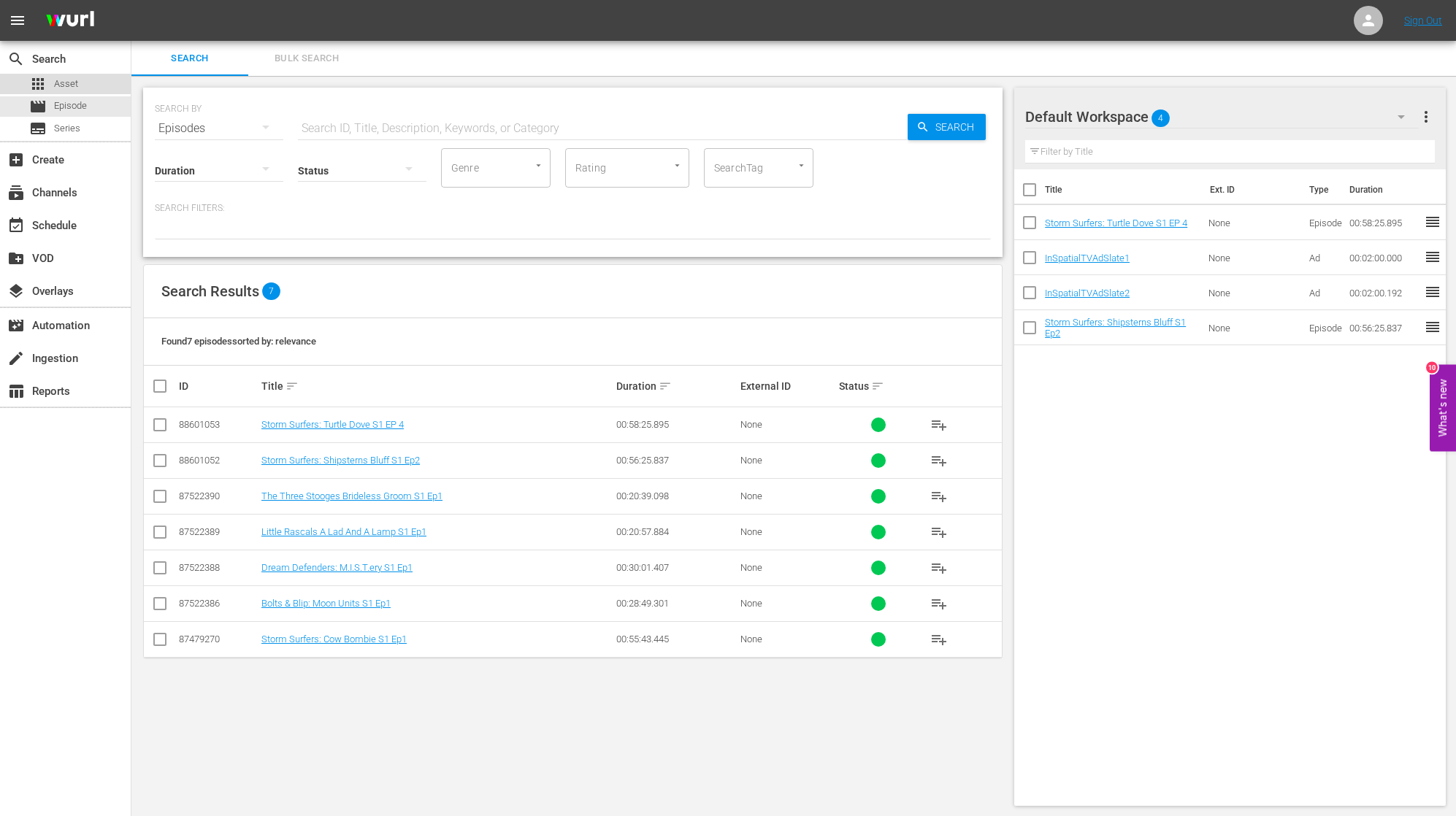
click at [70, 88] on span "Asset" at bounding box center [66, 84] width 24 height 14
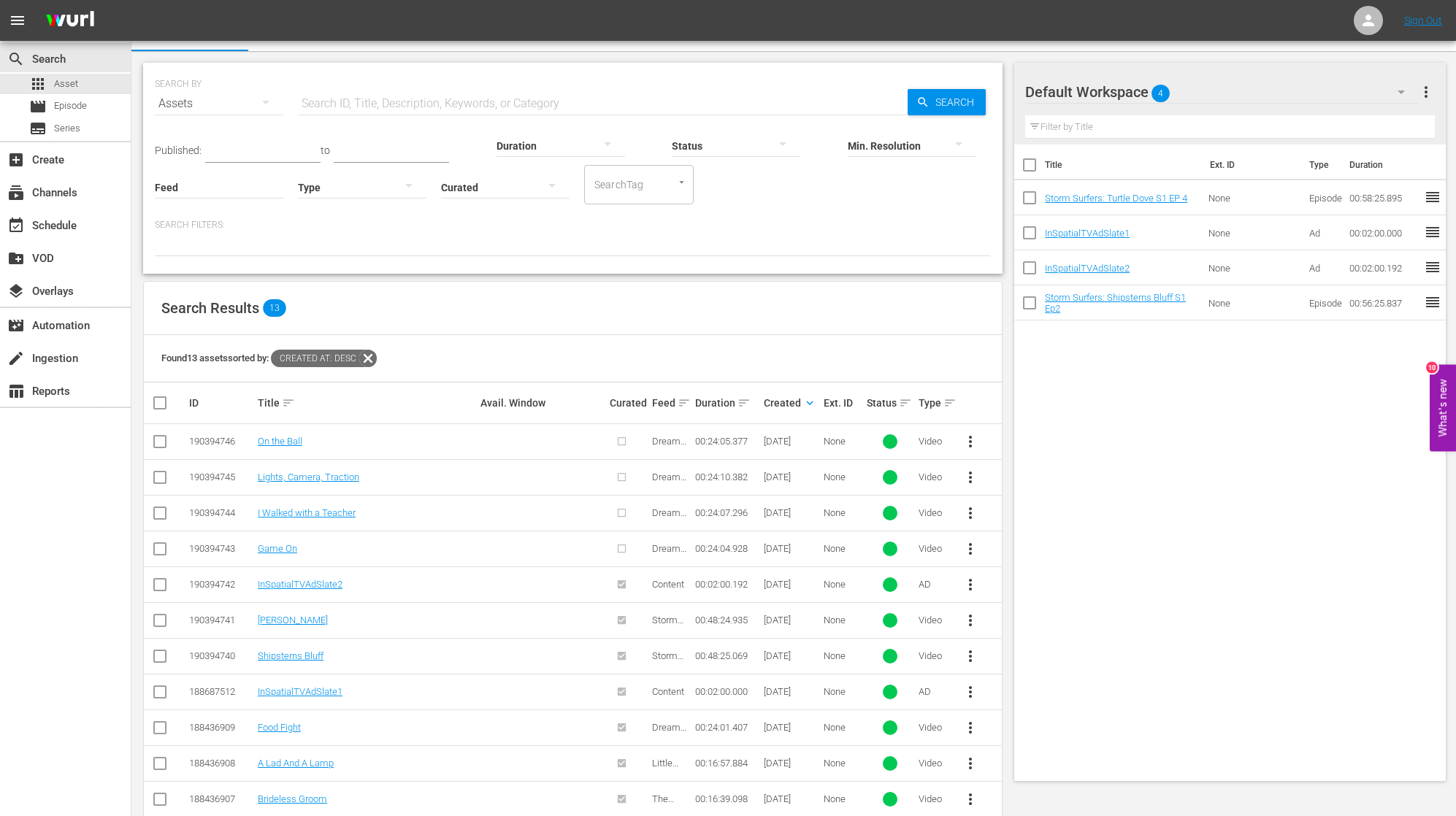
scroll to position [27, 0]
click at [273, 438] on link "On the Ball" at bounding box center [279, 439] width 45 height 11
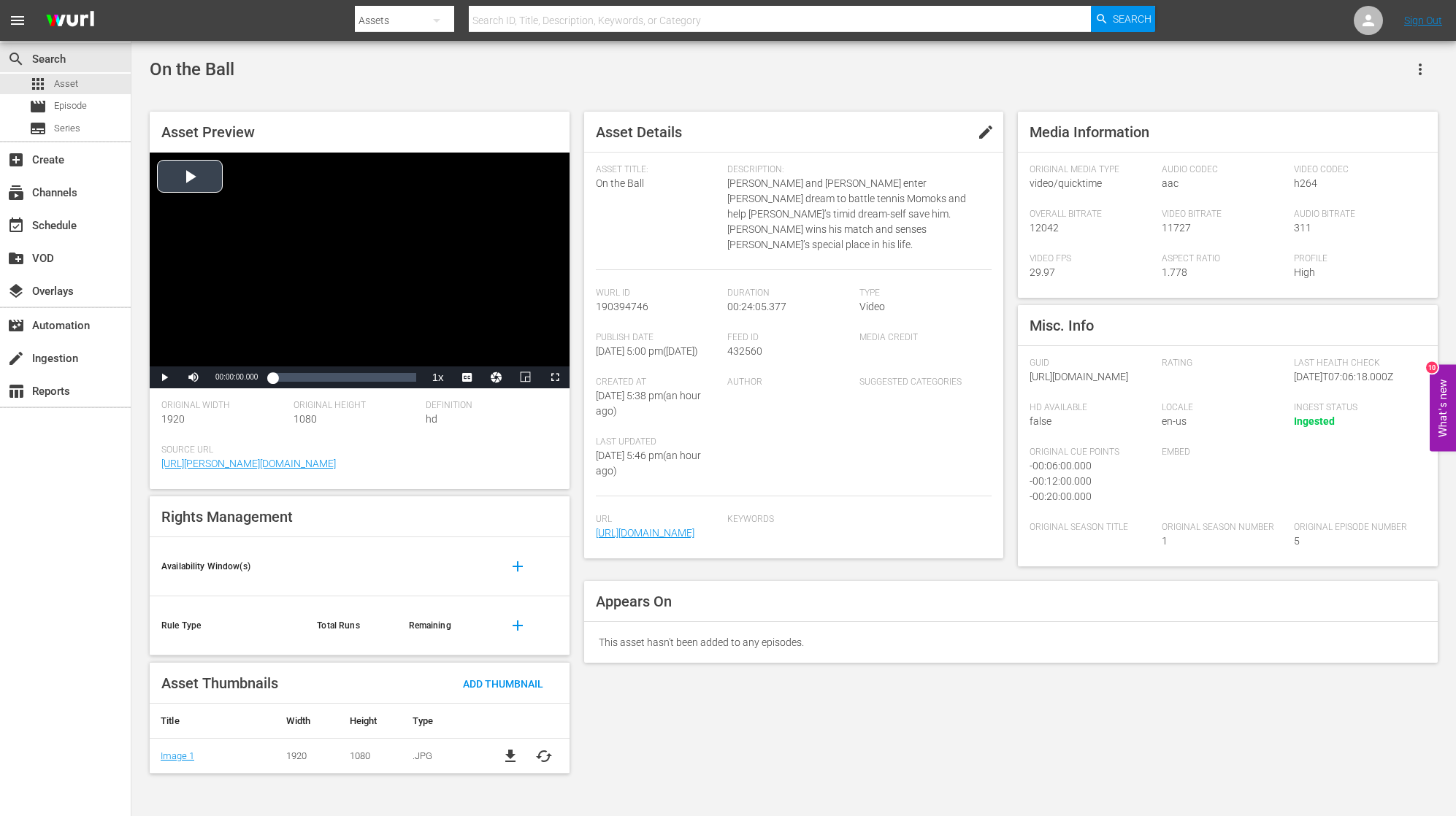
click at [165, 377] on span "Video Player" at bounding box center [165, 377] width 0 height 0
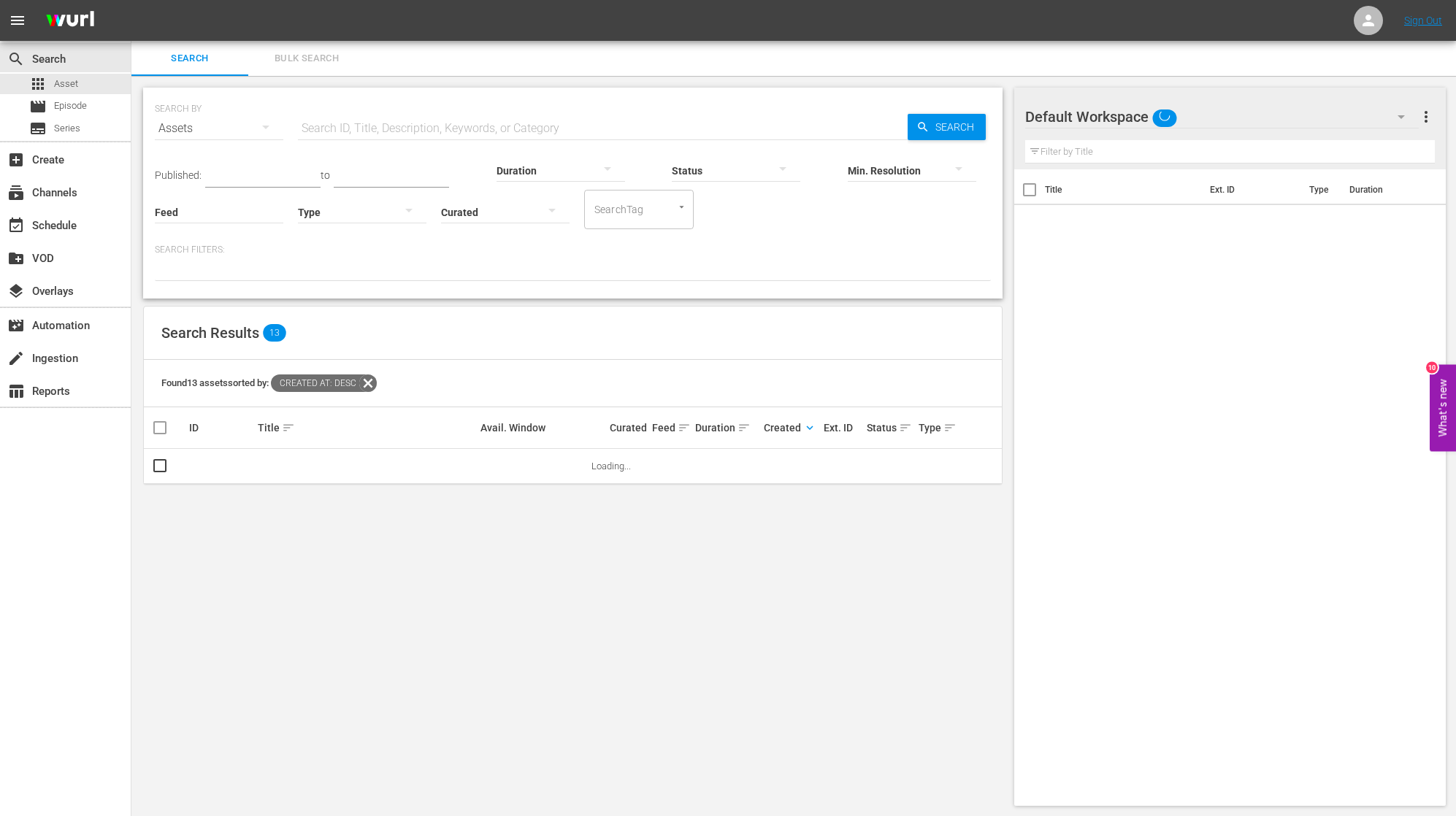
scroll to position [2, 0]
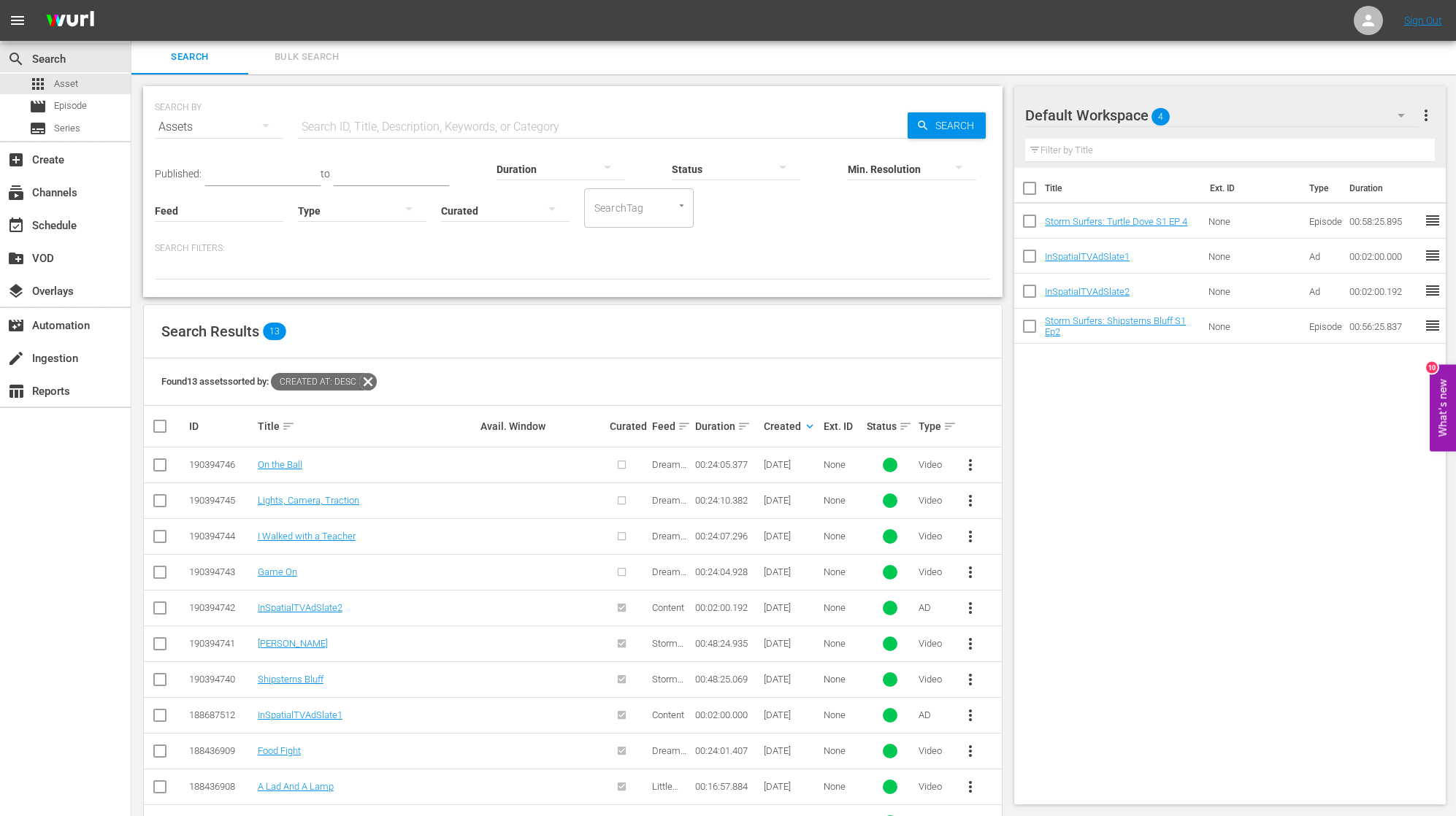
click at [972, 468] on span "more_vert" at bounding box center [970, 465] width 18 height 18
click at [1009, 576] on div "Episode" at bounding box center [1048, 580] width 100 height 35
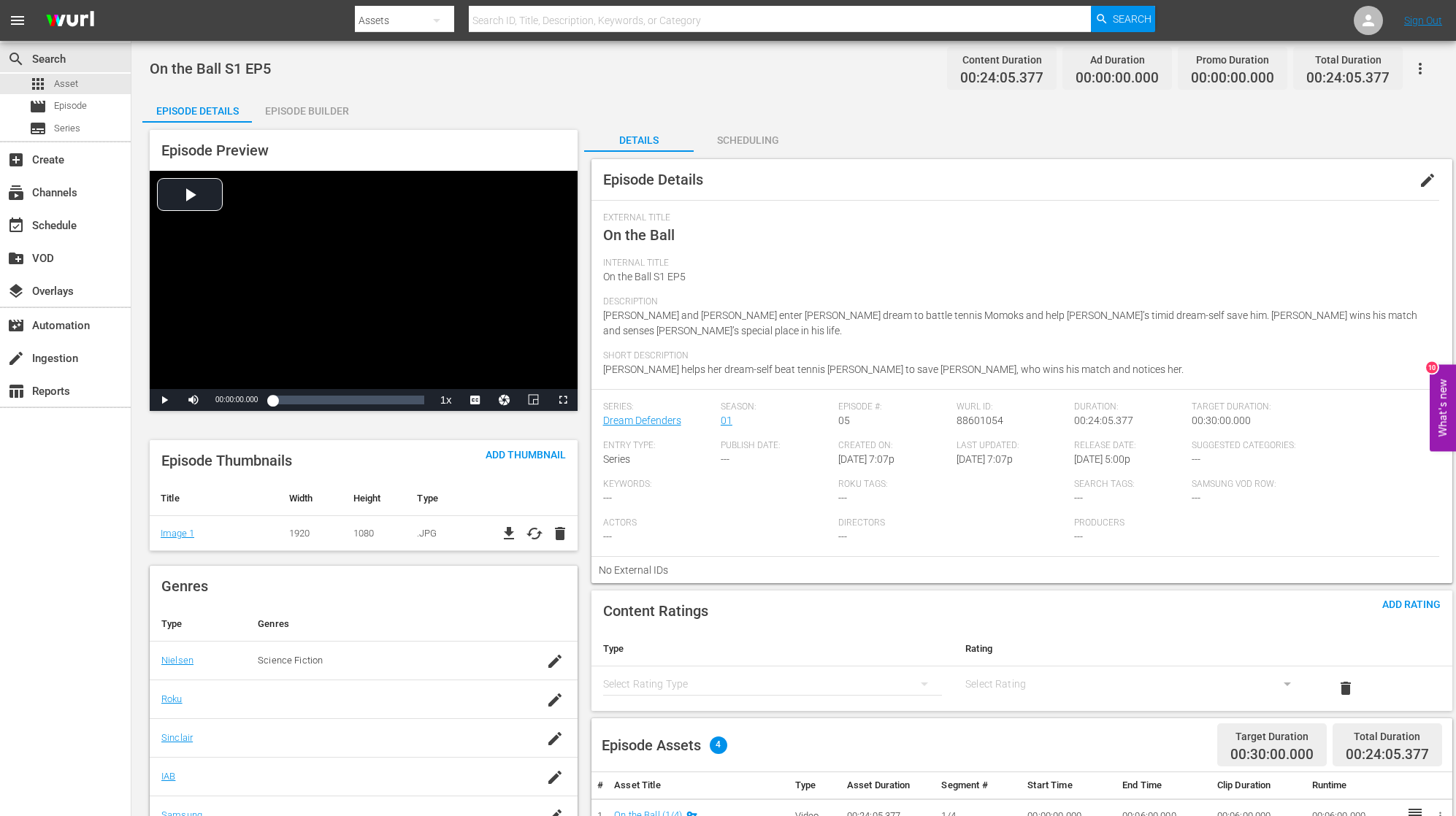
click at [293, 106] on div "Episode Builder" at bounding box center [306, 111] width 110 height 35
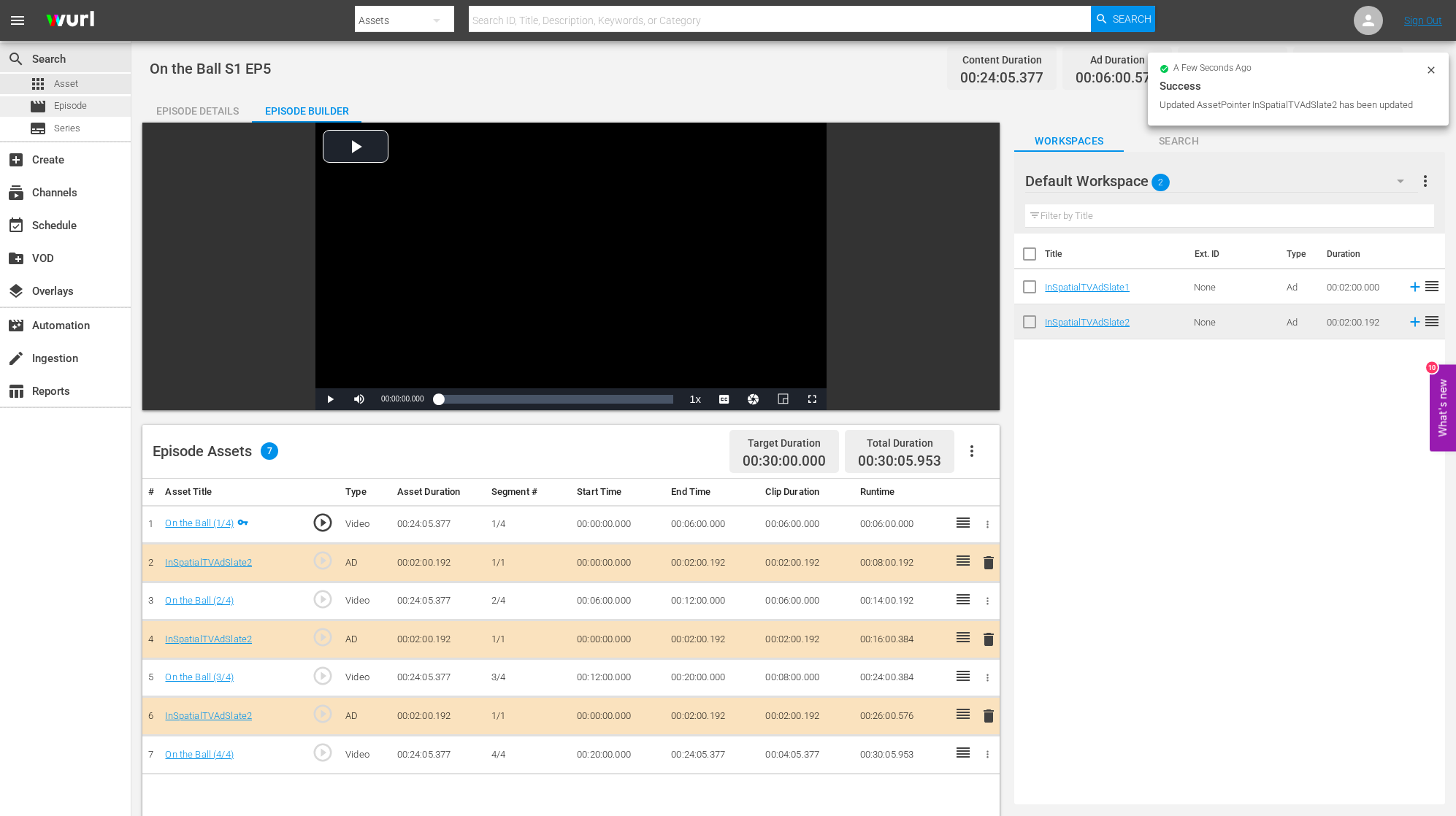
click at [84, 110] on span "Episode" at bounding box center [70, 105] width 33 height 14
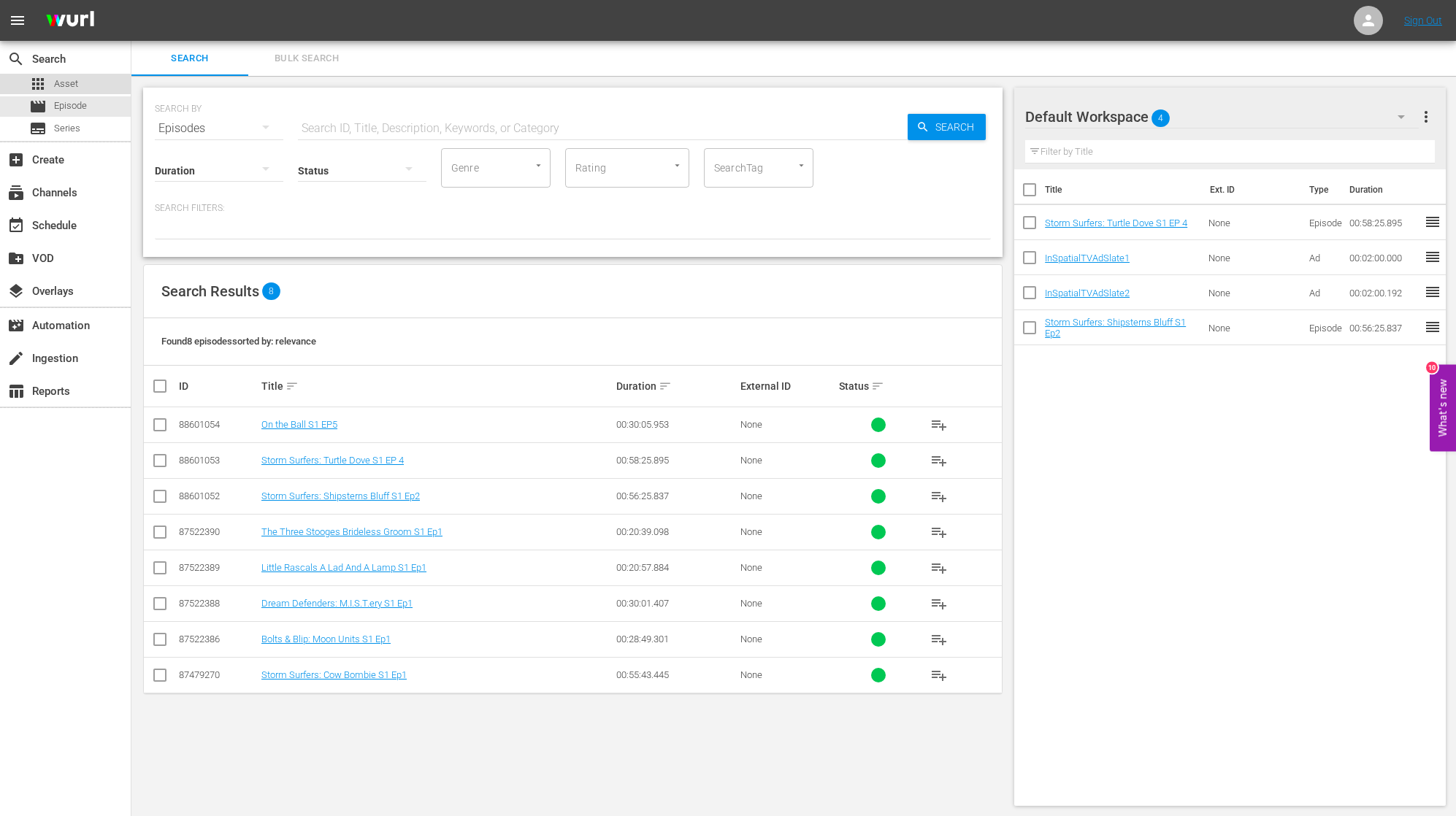
click at [90, 86] on div "apps Asset" at bounding box center [65, 84] width 131 height 20
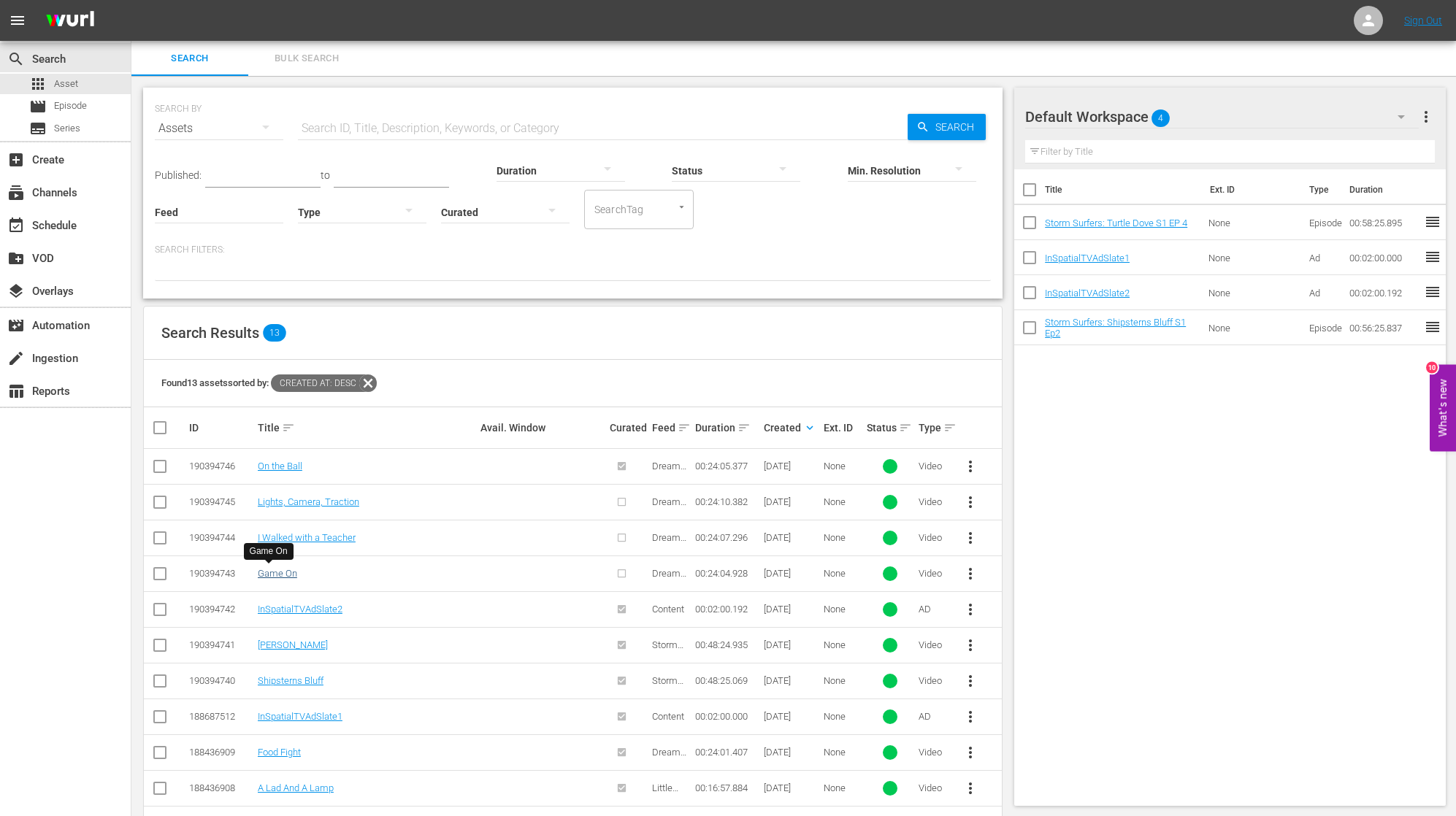
click at [276, 571] on link "Game On" at bounding box center [277, 573] width 40 height 11
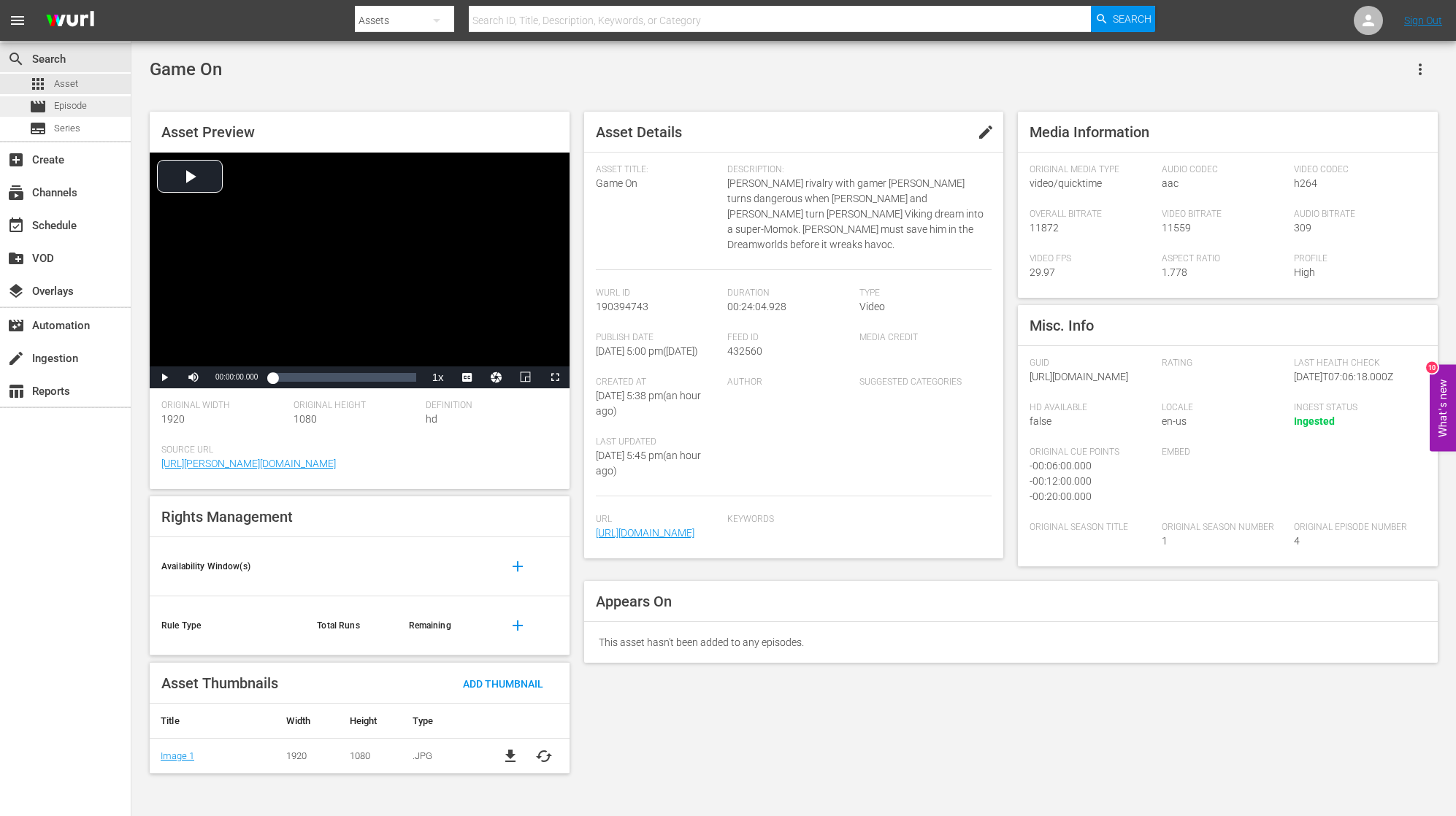
click at [52, 101] on div "movie Episode" at bounding box center [58, 106] width 57 height 20
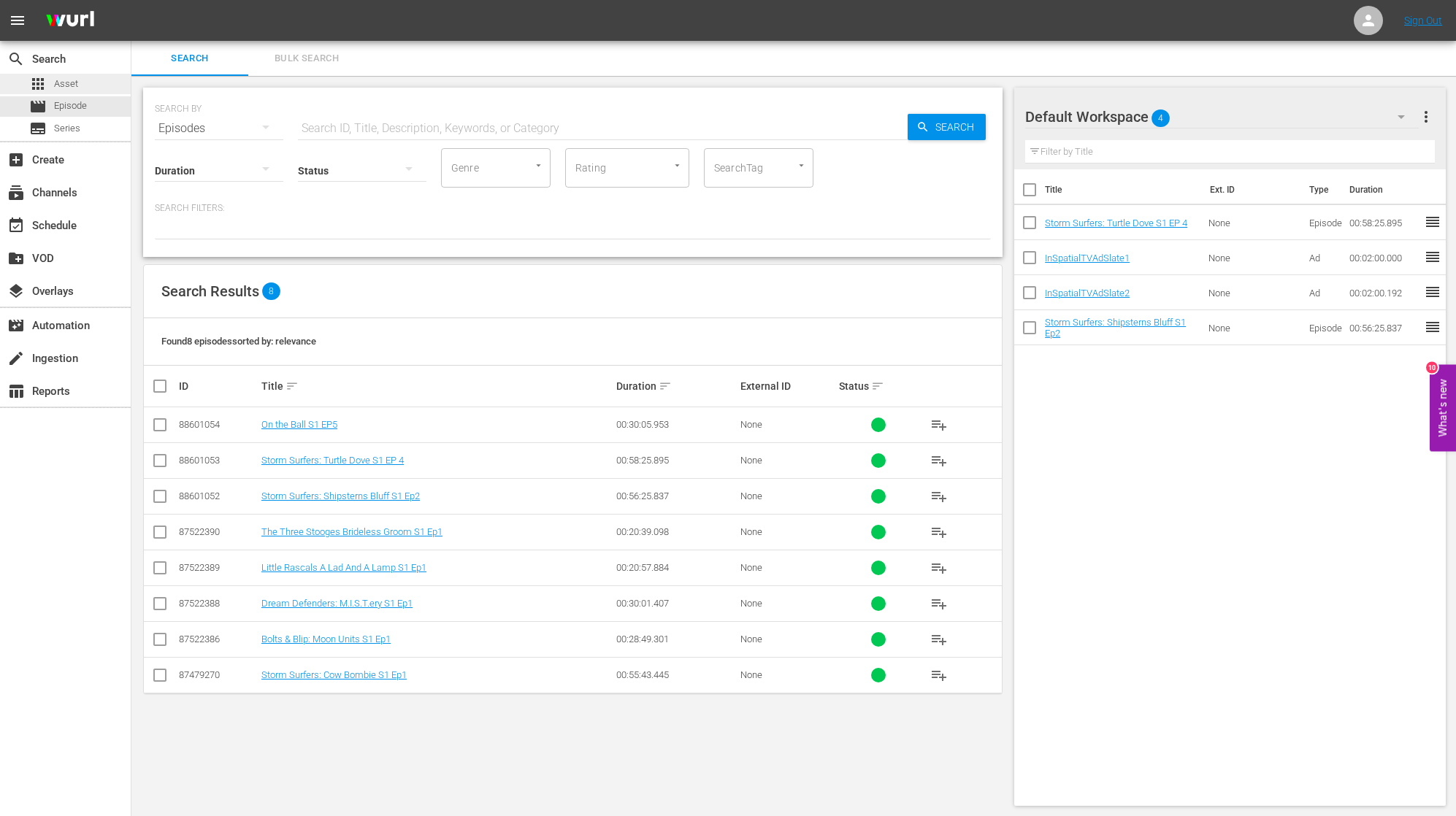
click at [100, 84] on div "apps Asset" at bounding box center [65, 84] width 131 height 20
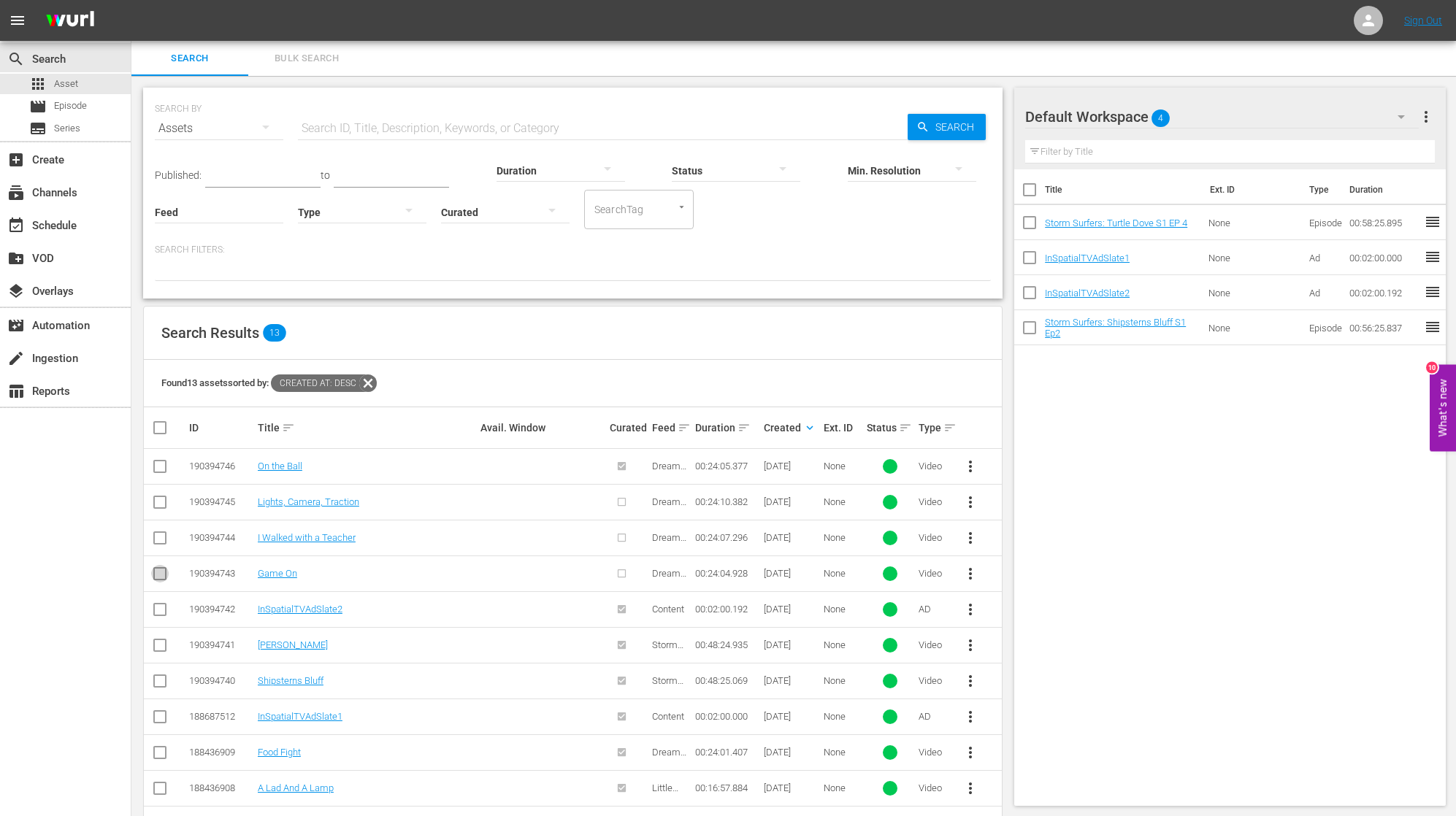
click at [160, 572] on input "checkbox" at bounding box center [160, 576] width 18 height 18
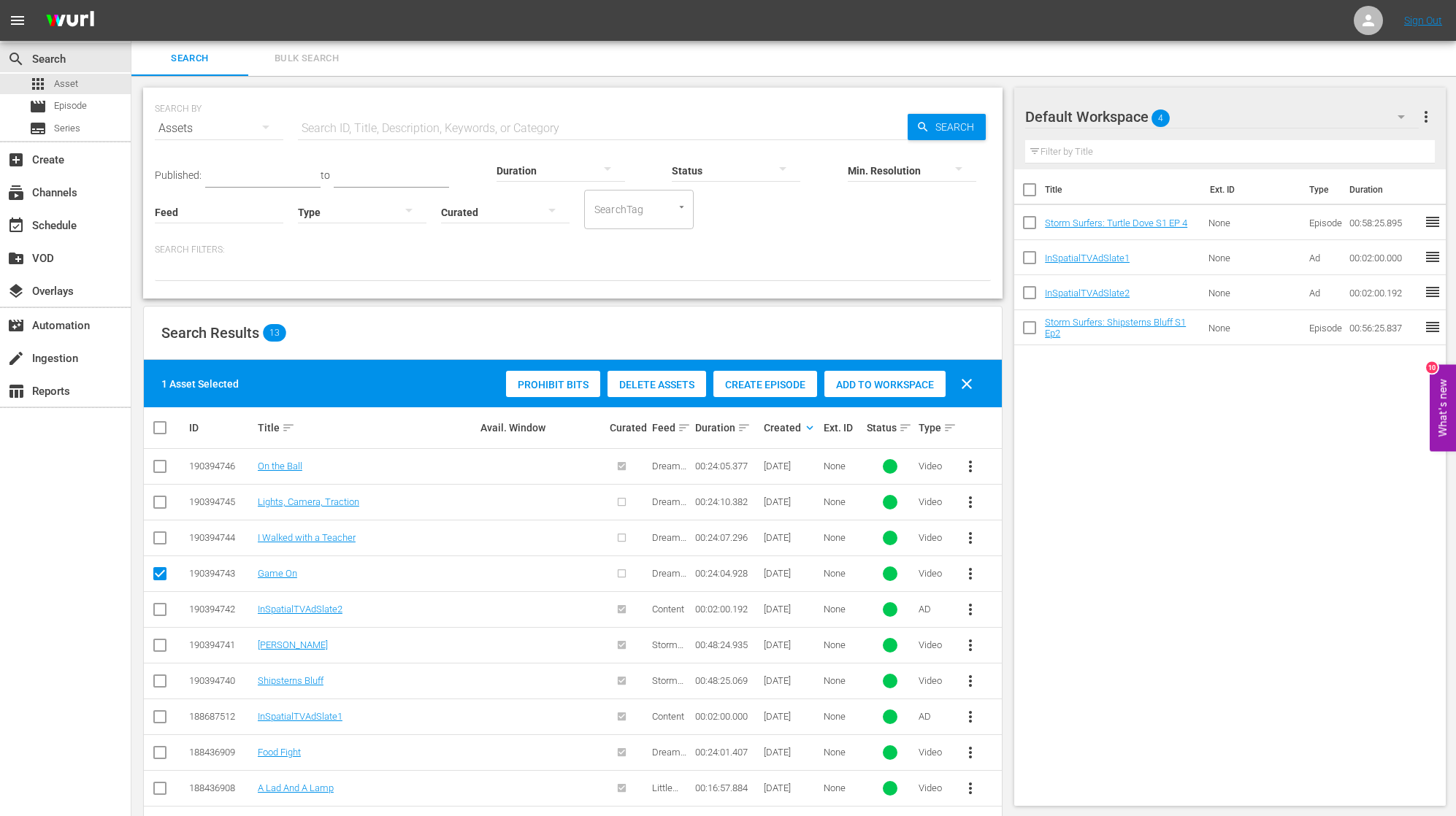
click at [775, 386] on span "Create Episode" at bounding box center [765, 385] width 104 height 12
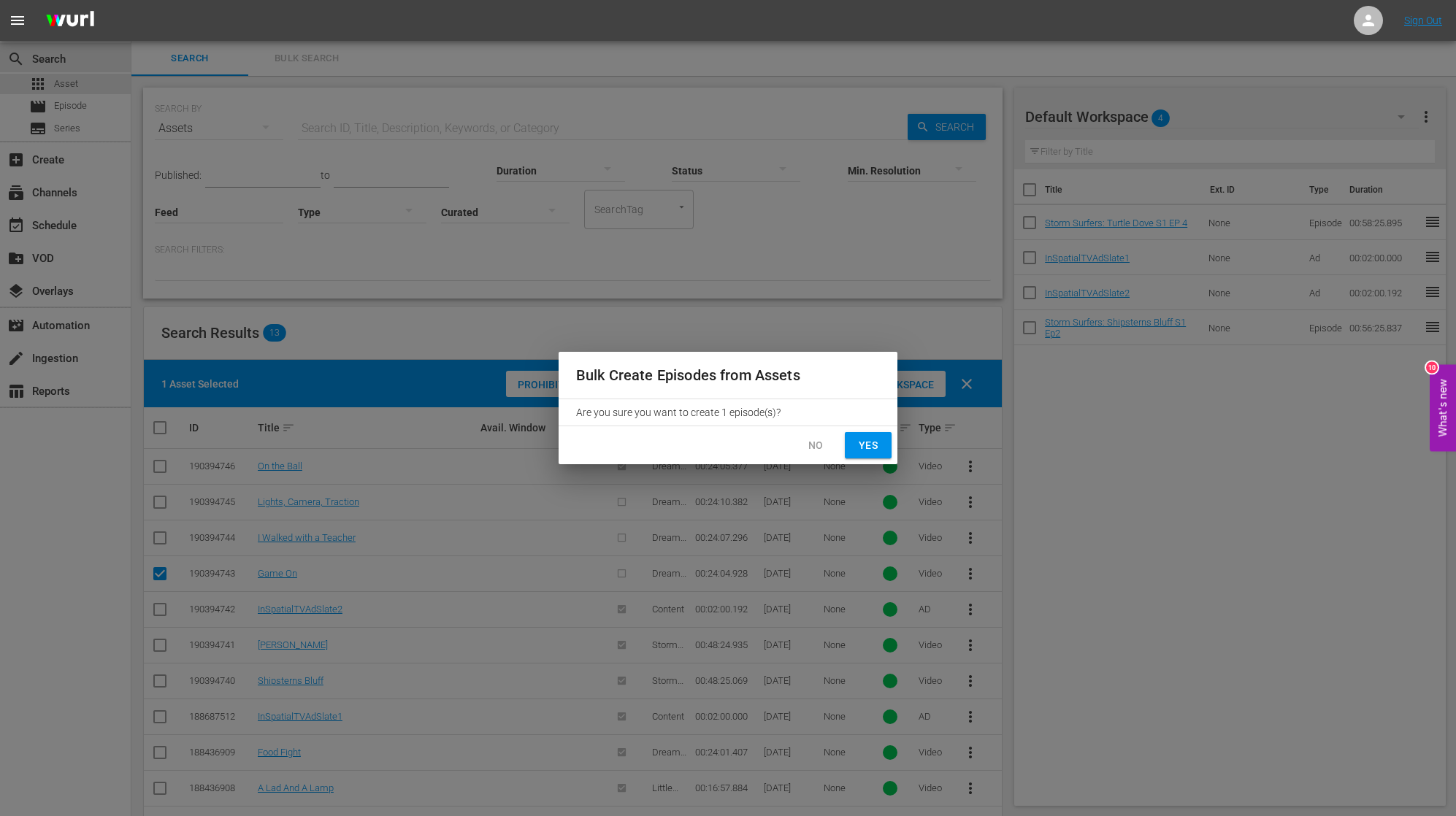
click at [852, 442] on button "Yes" at bounding box center [868, 446] width 46 height 27
checkbox input "false"
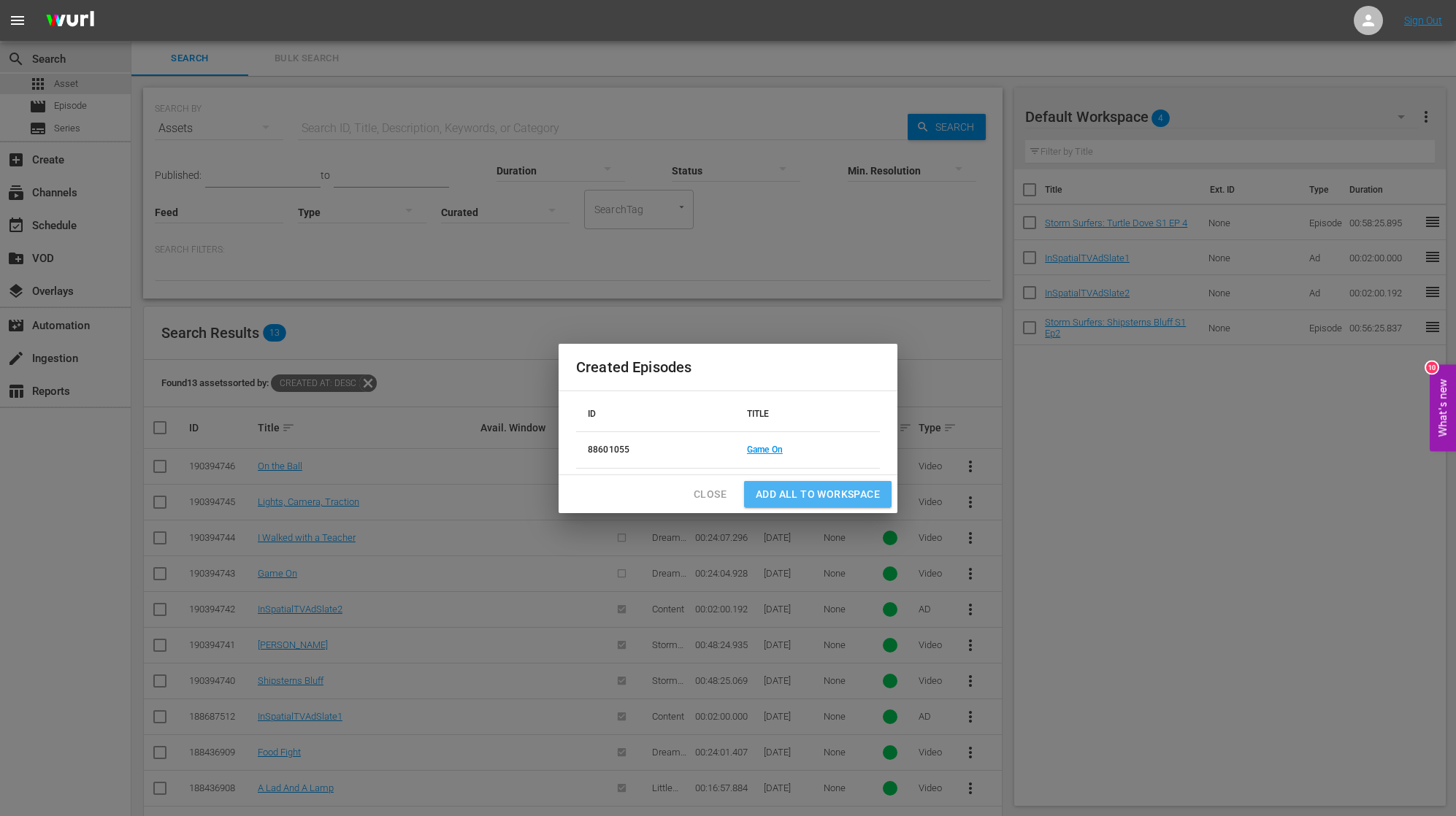
click at [831, 495] on span "Add all to Workspace" at bounding box center [817, 494] width 124 height 19
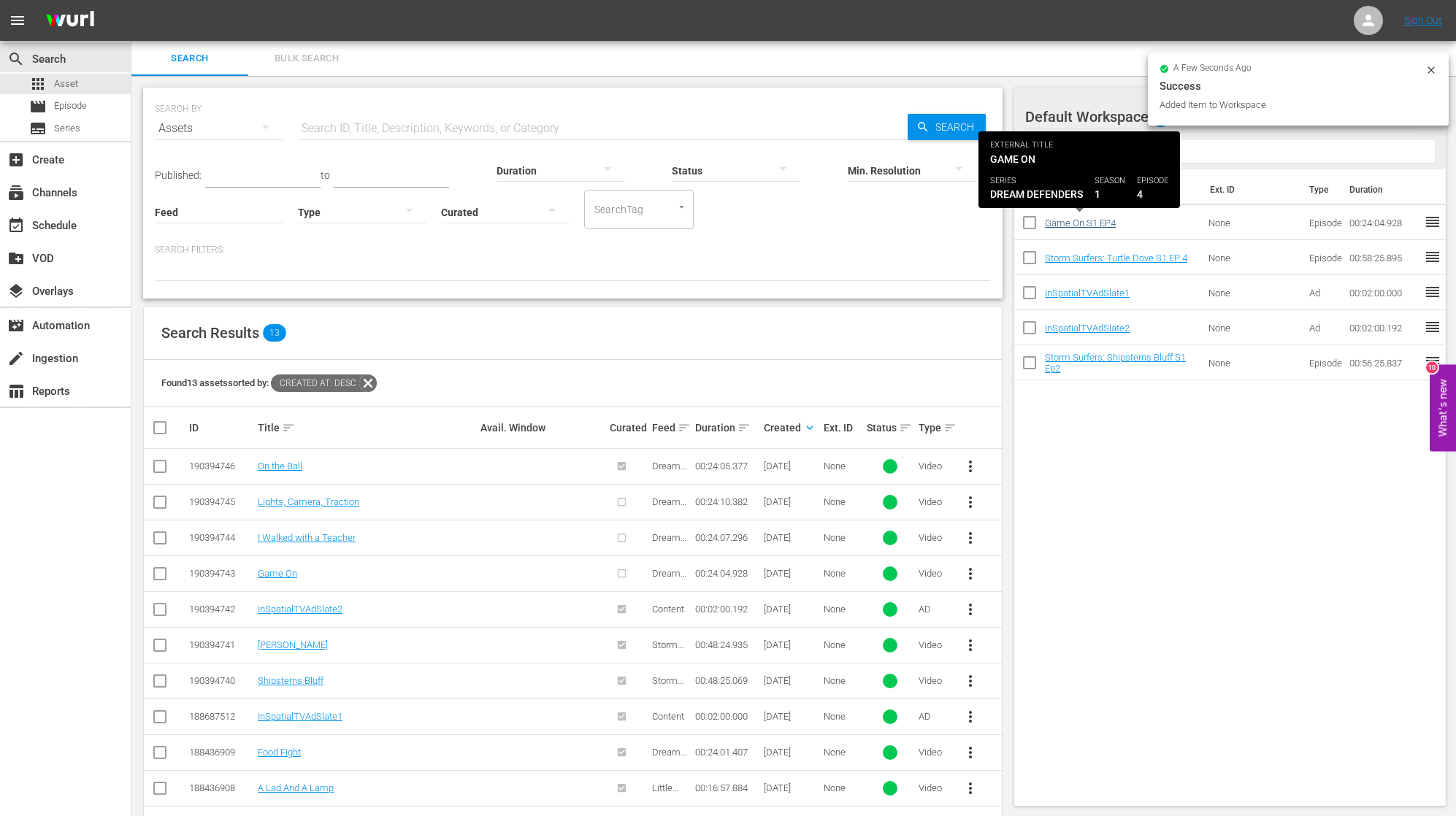
click at [1069, 222] on link "Game On S1 EP4" at bounding box center [1080, 223] width 71 height 11
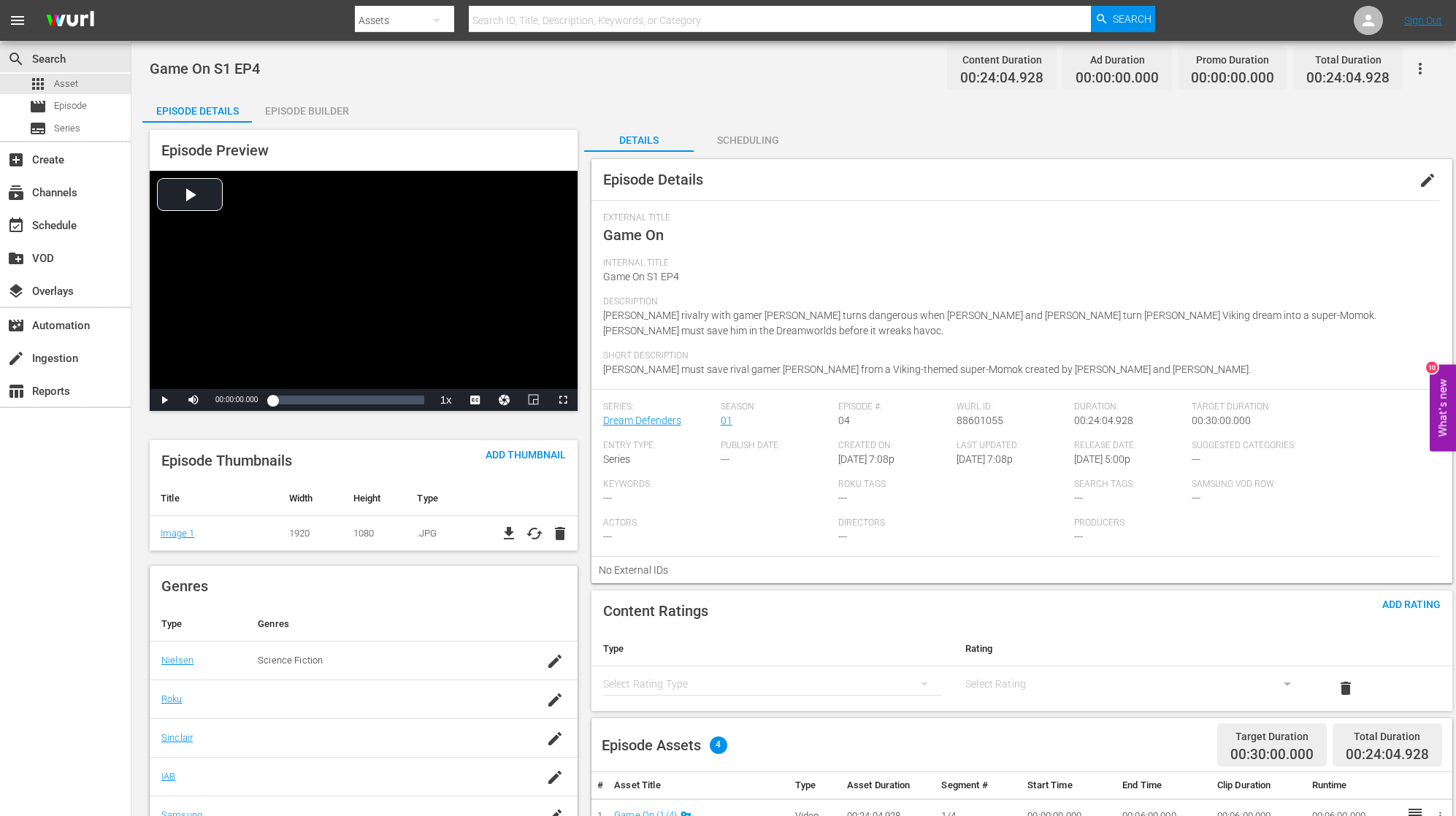
click at [314, 116] on div "Episode Builder" at bounding box center [306, 111] width 110 height 35
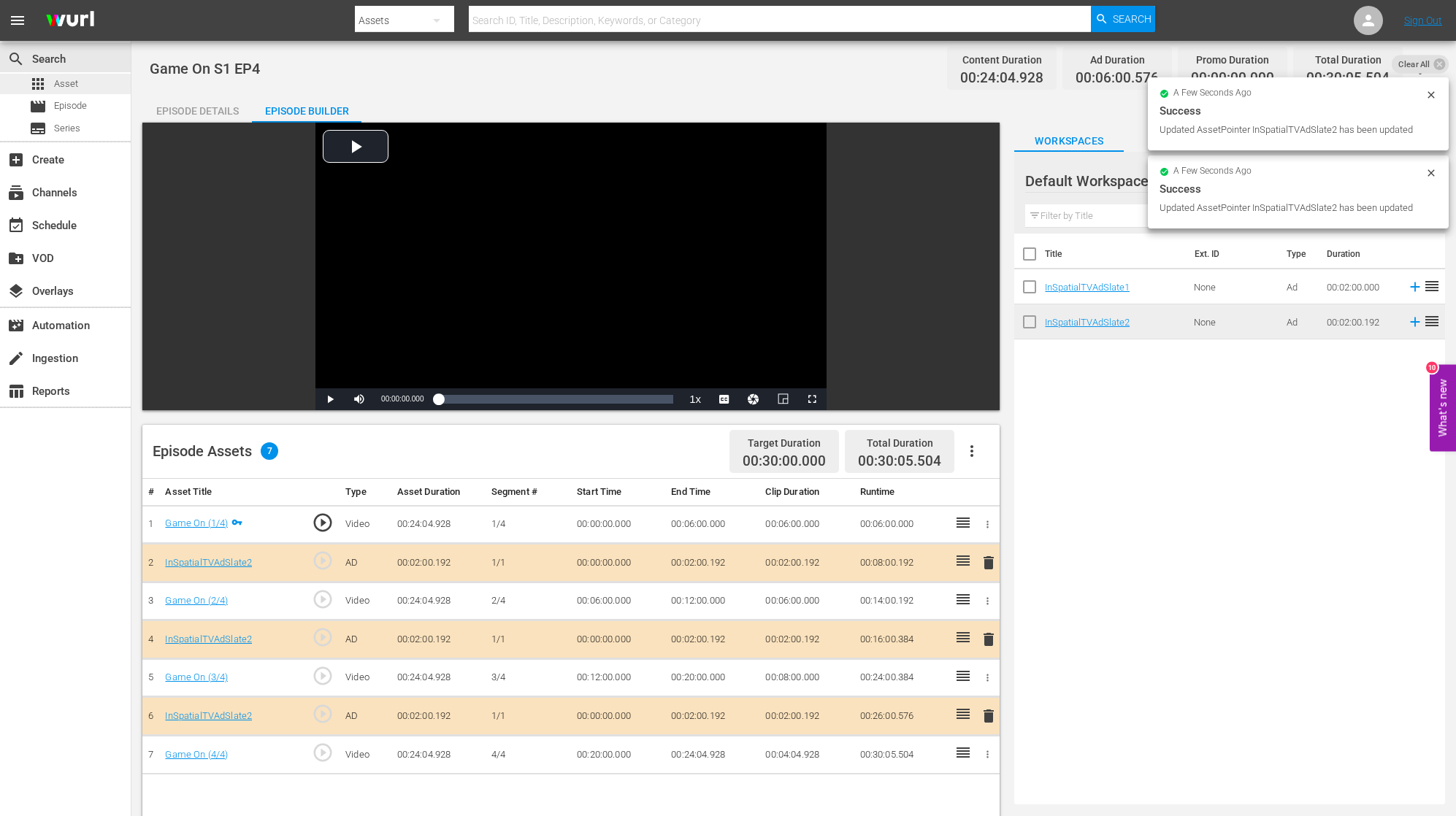
click at [66, 83] on span "Asset" at bounding box center [66, 84] width 24 height 14
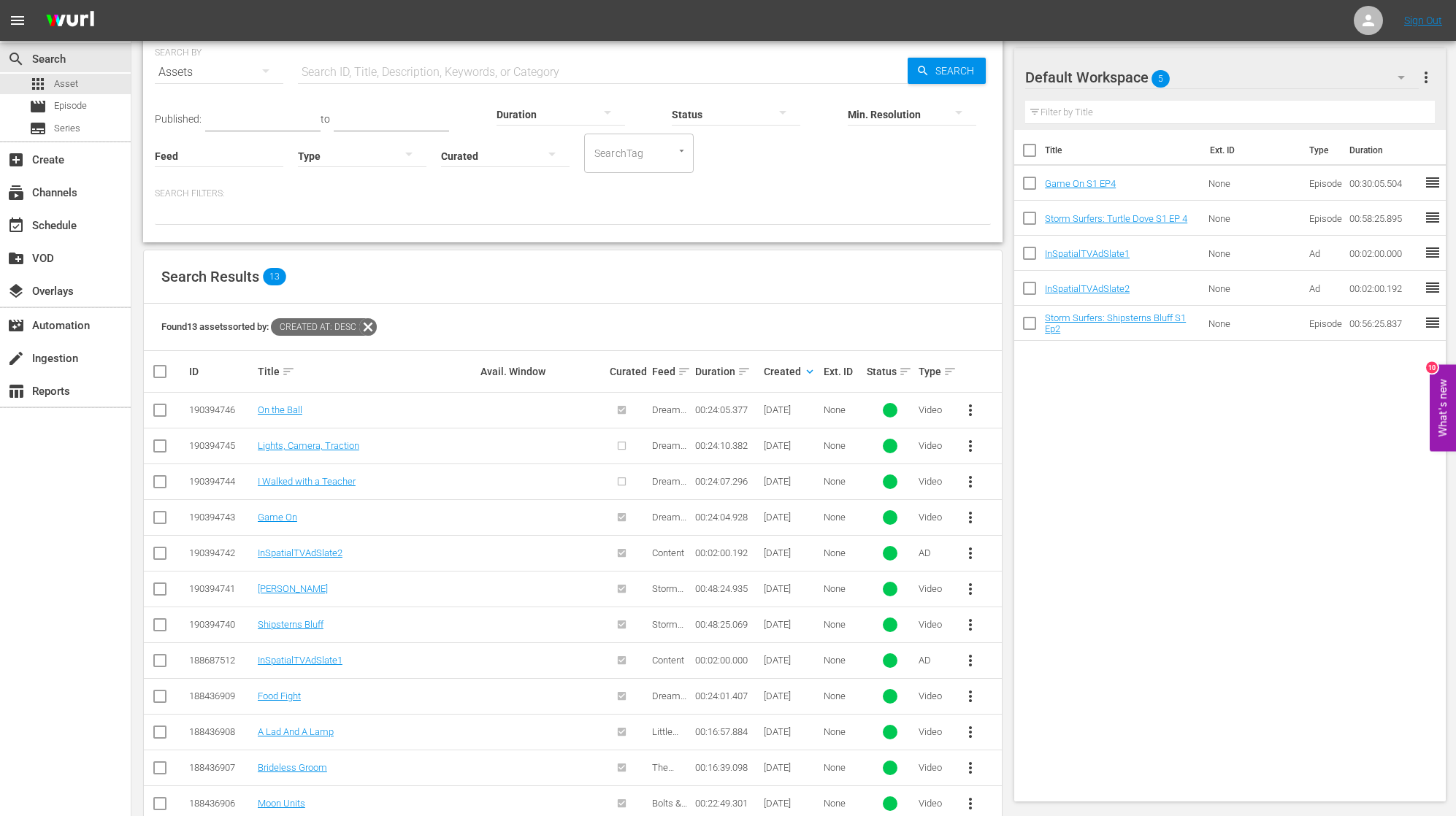
scroll to position [61, 0]
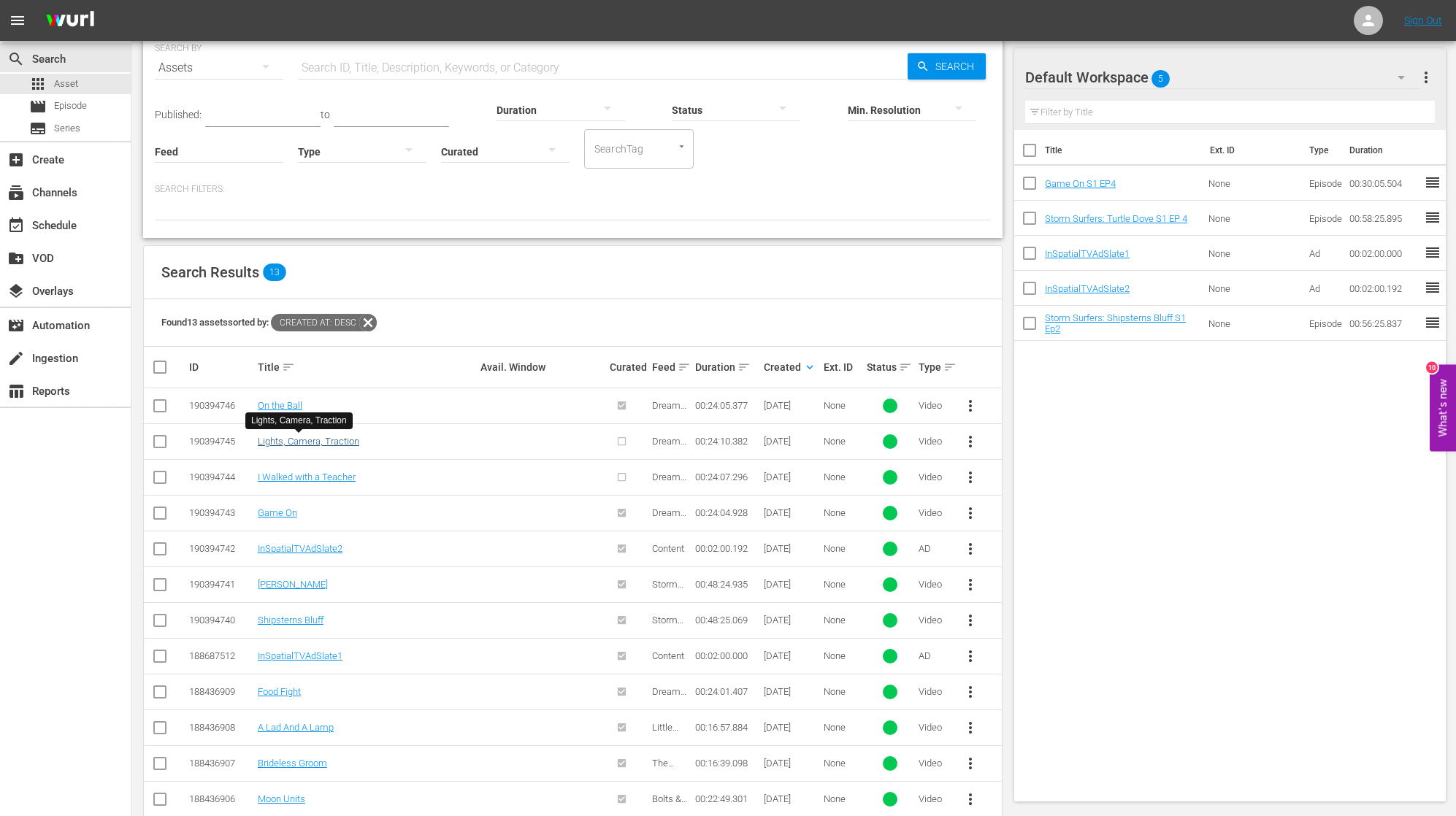
click at [291, 439] on link "Lights, Camera, Traction" at bounding box center [308, 440] width 101 height 11
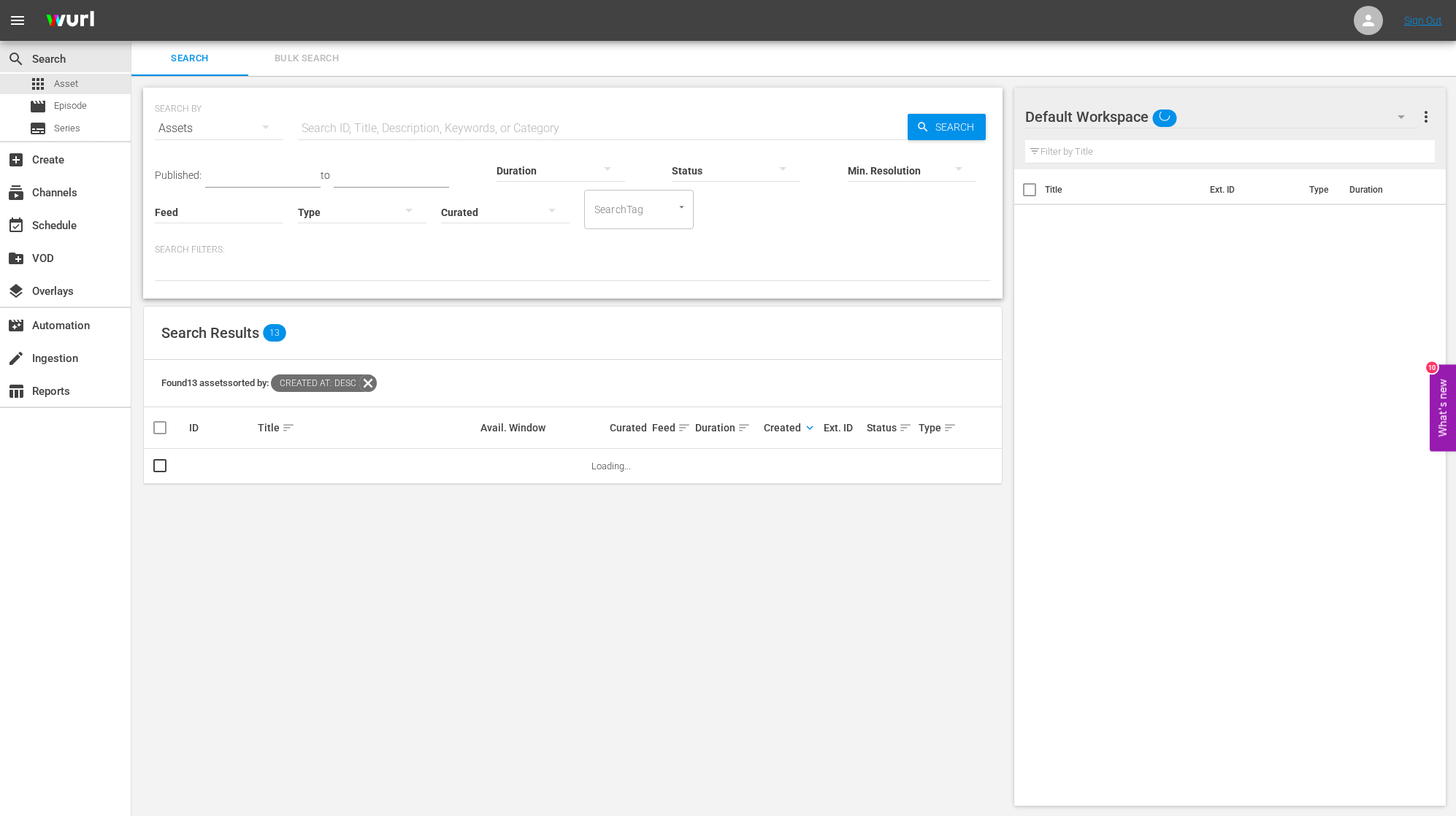
scroll to position [2, 0]
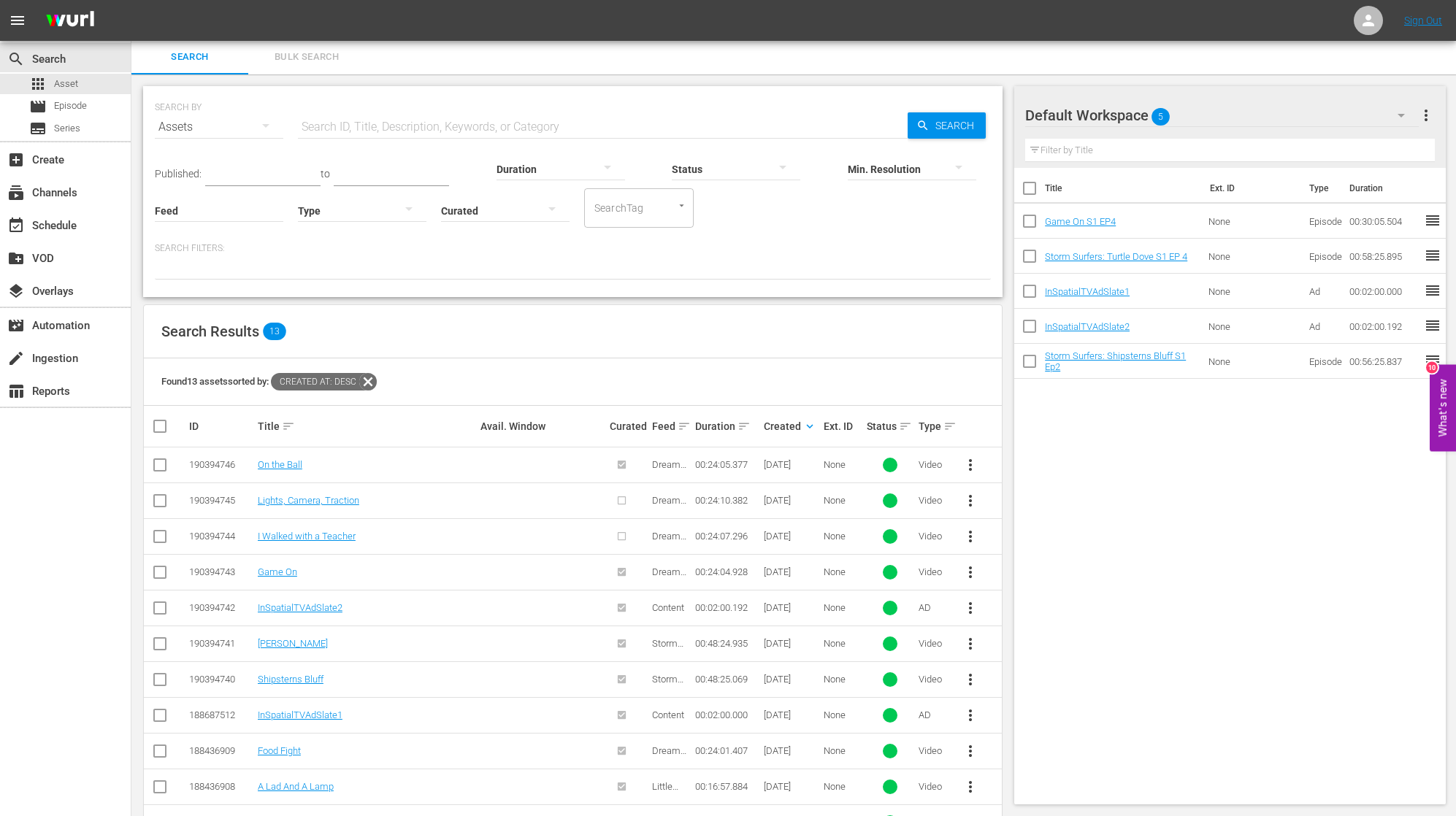
click at [154, 500] on input "checkbox" at bounding box center [160, 504] width 18 height 18
checkbox input "true"
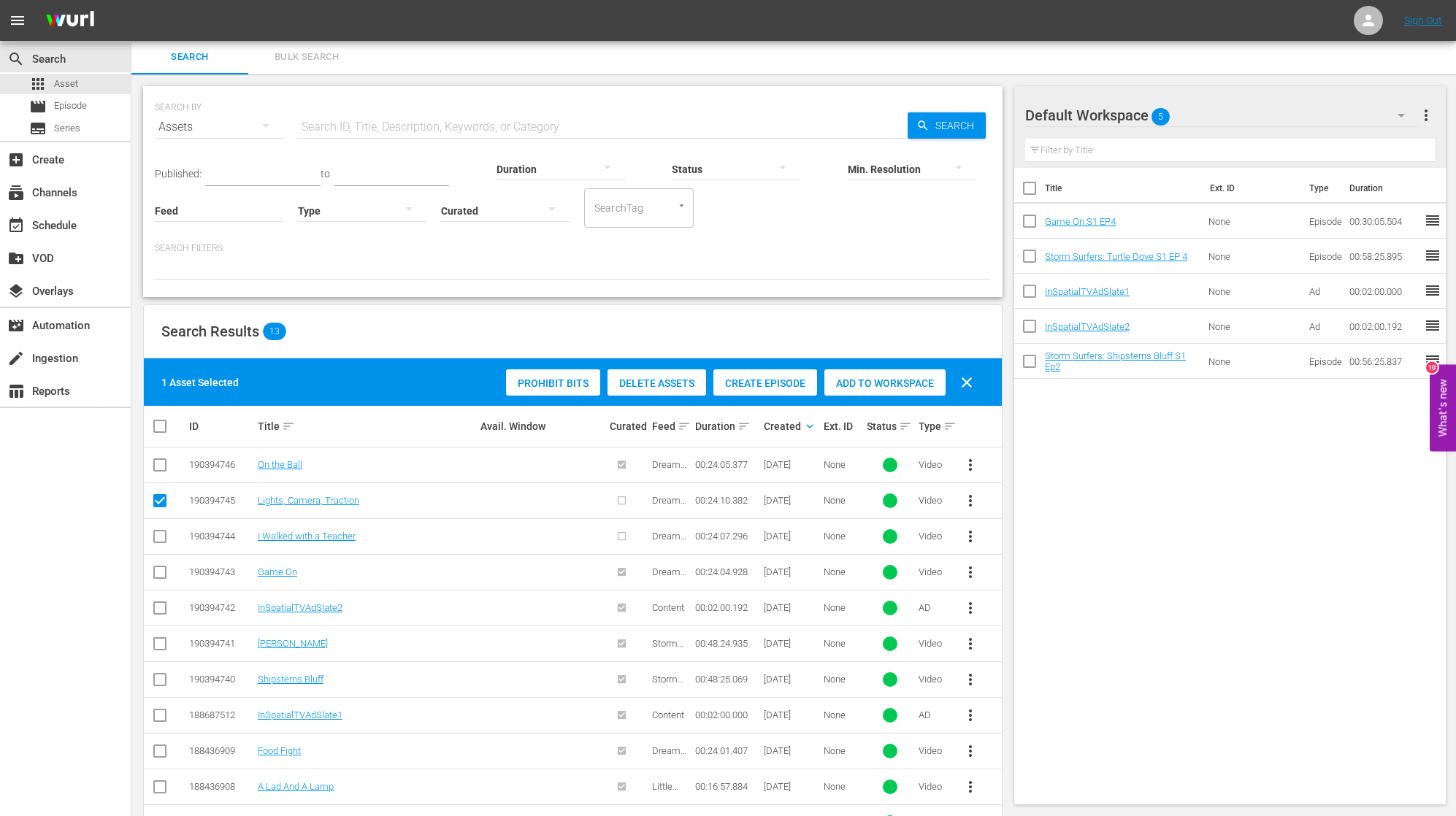
click at [155, 535] on input "checkbox" at bounding box center [160, 539] width 18 height 18
checkbox input "true"
click at [778, 381] on span "Create Episode" at bounding box center [765, 383] width 104 height 12
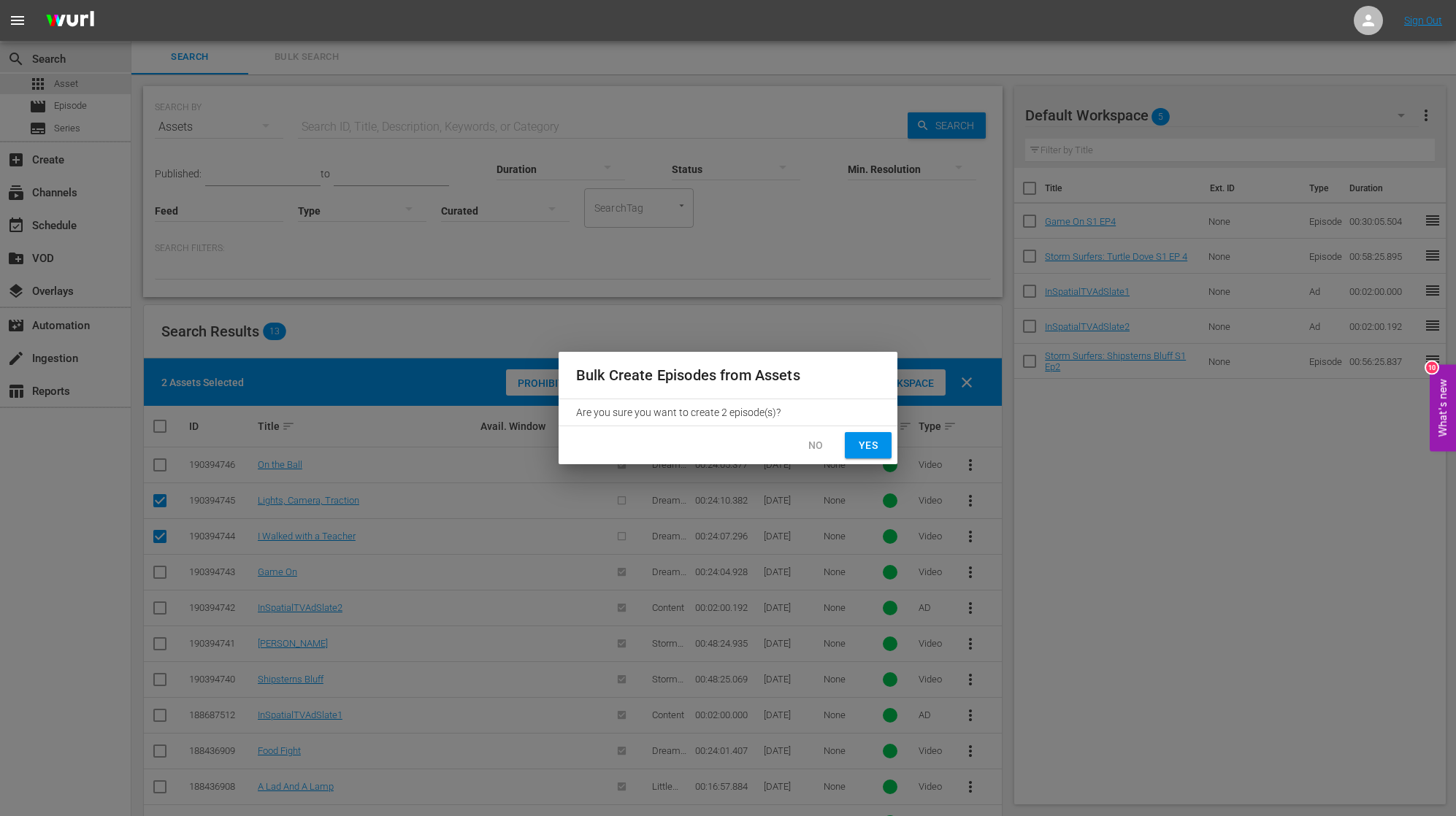
click at [869, 440] on span "Yes" at bounding box center [869, 446] width 24 height 19
checkbox input "false"
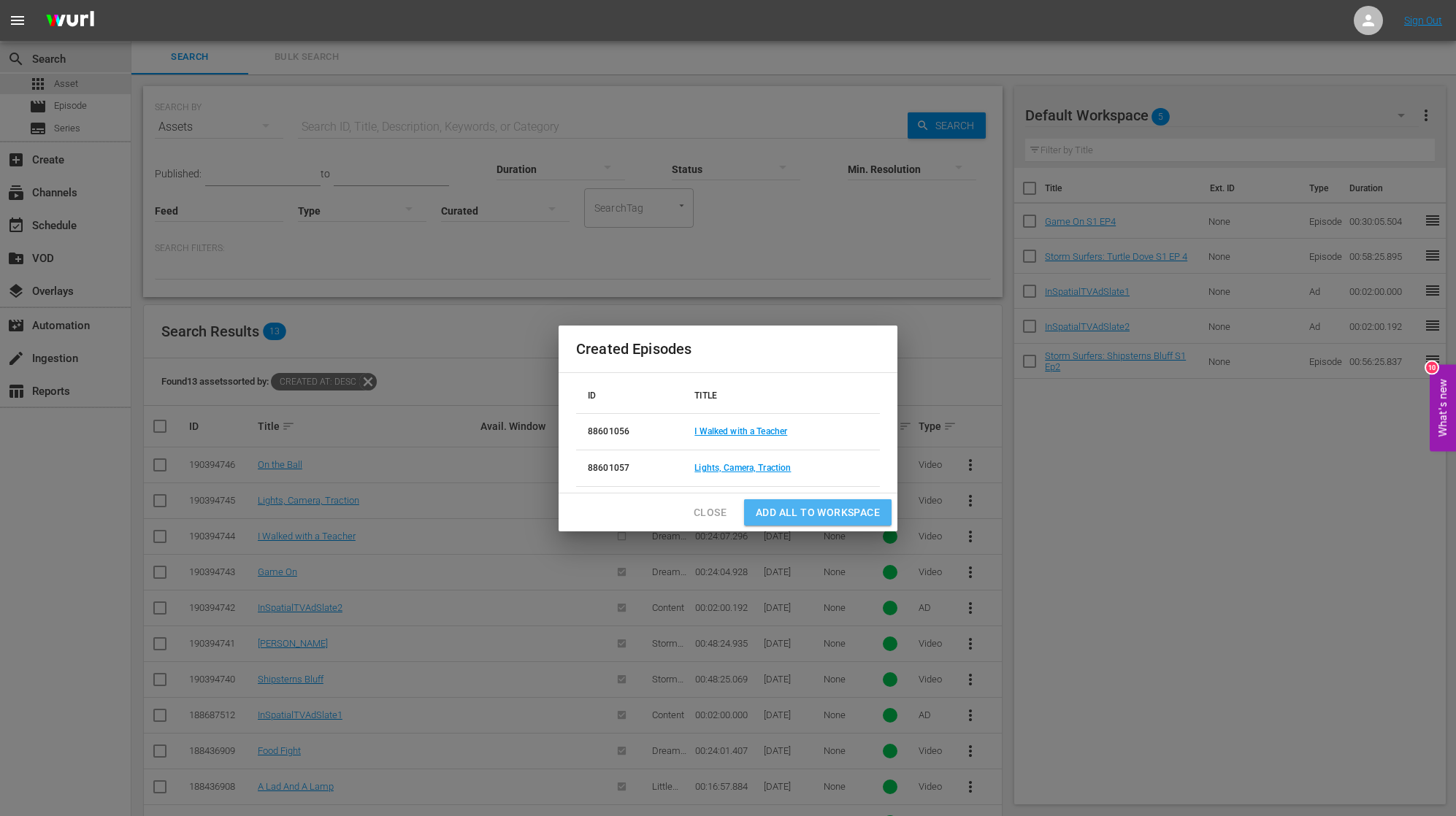
drag, startPoint x: 850, startPoint y: 505, endPoint x: 867, endPoint y: 505, distance: 17.0
click at [850, 505] on span "Add all to Workspace" at bounding box center [817, 513] width 124 height 19
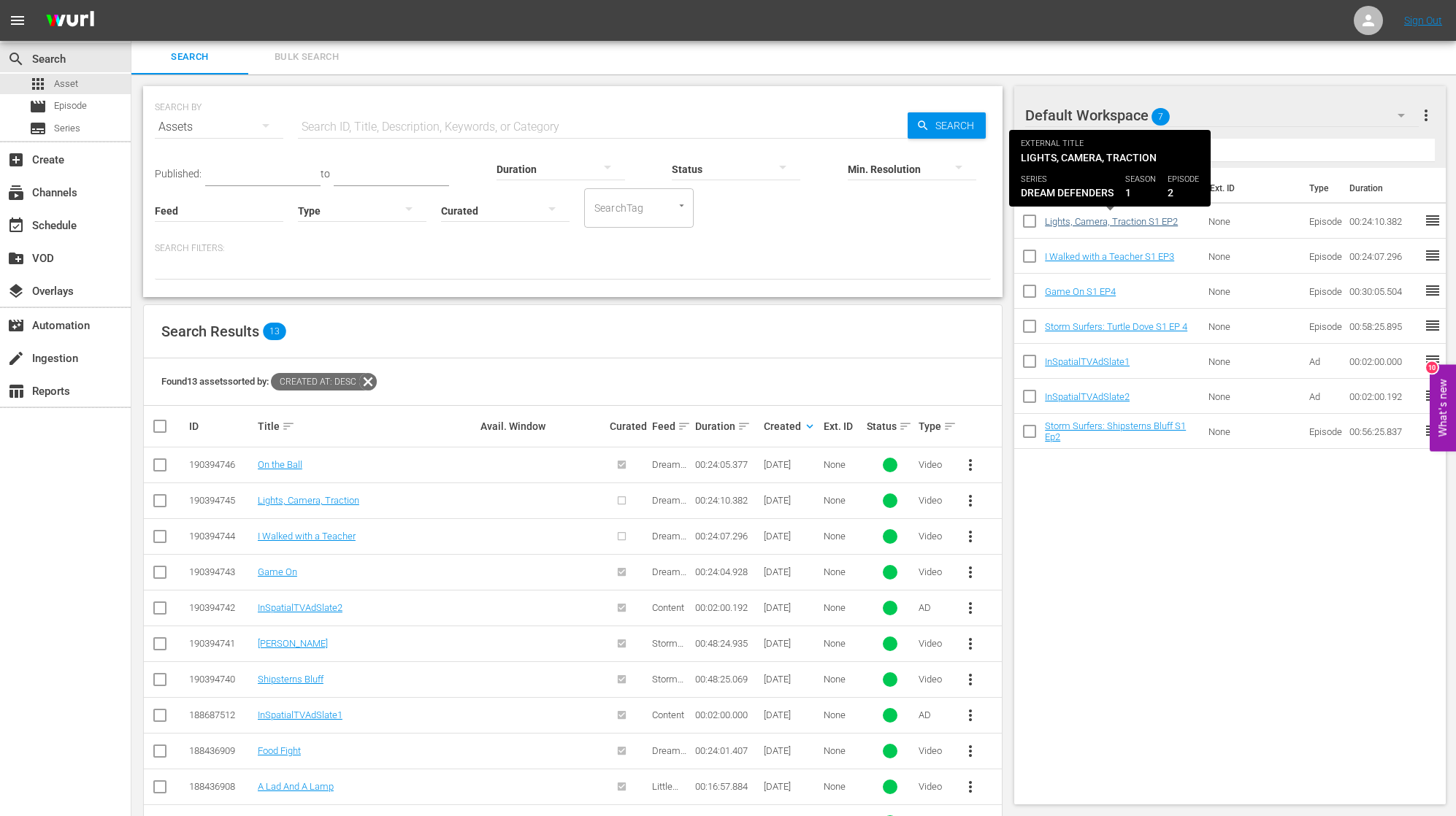
click at [1069, 224] on link "Lights, Camera, Traction S1 EP2" at bounding box center [1111, 221] width 133 height 11
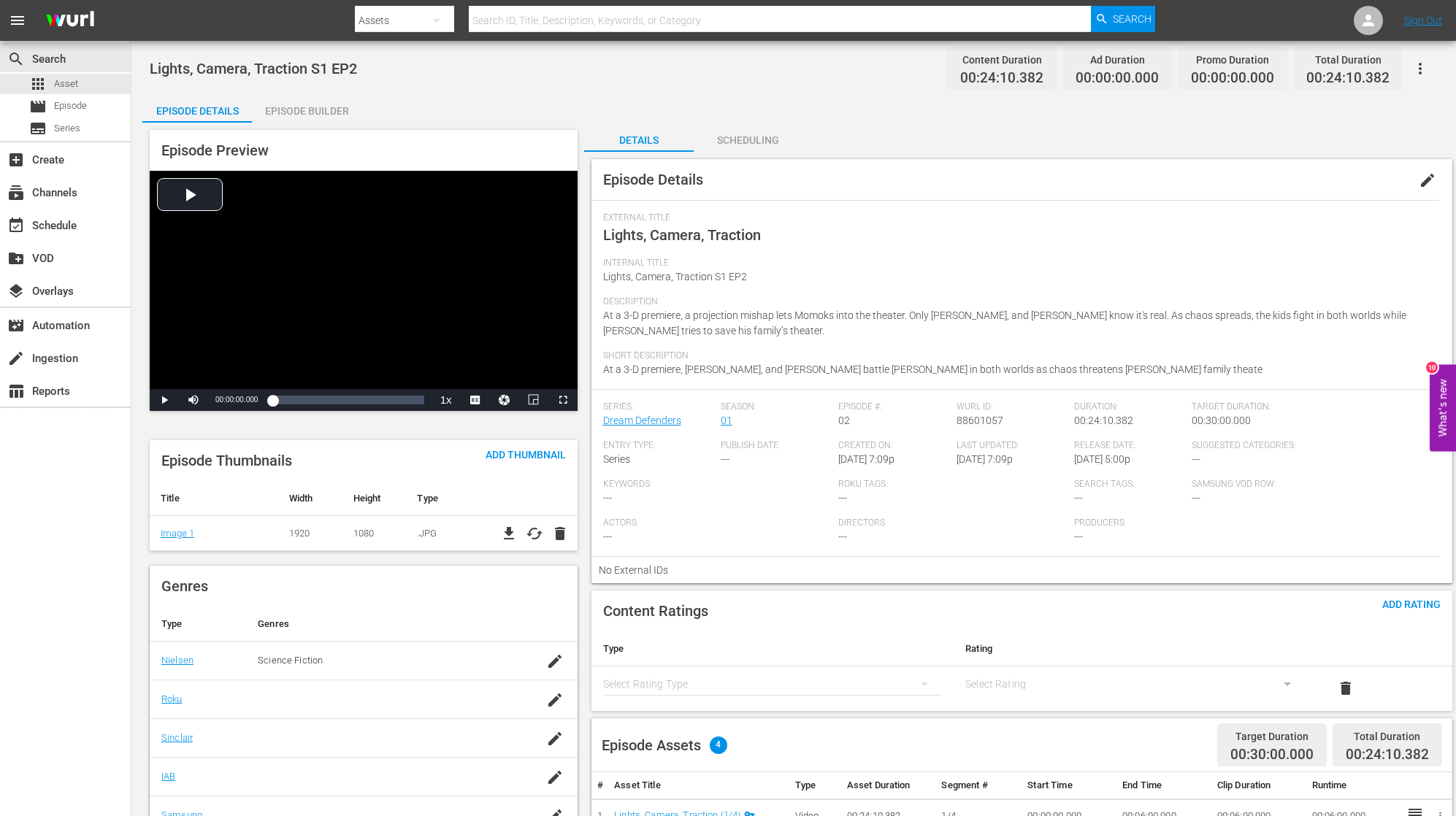
click at [309, 114] on div "Episode Builder" at bounding box center [306, 111] width 110 height 35
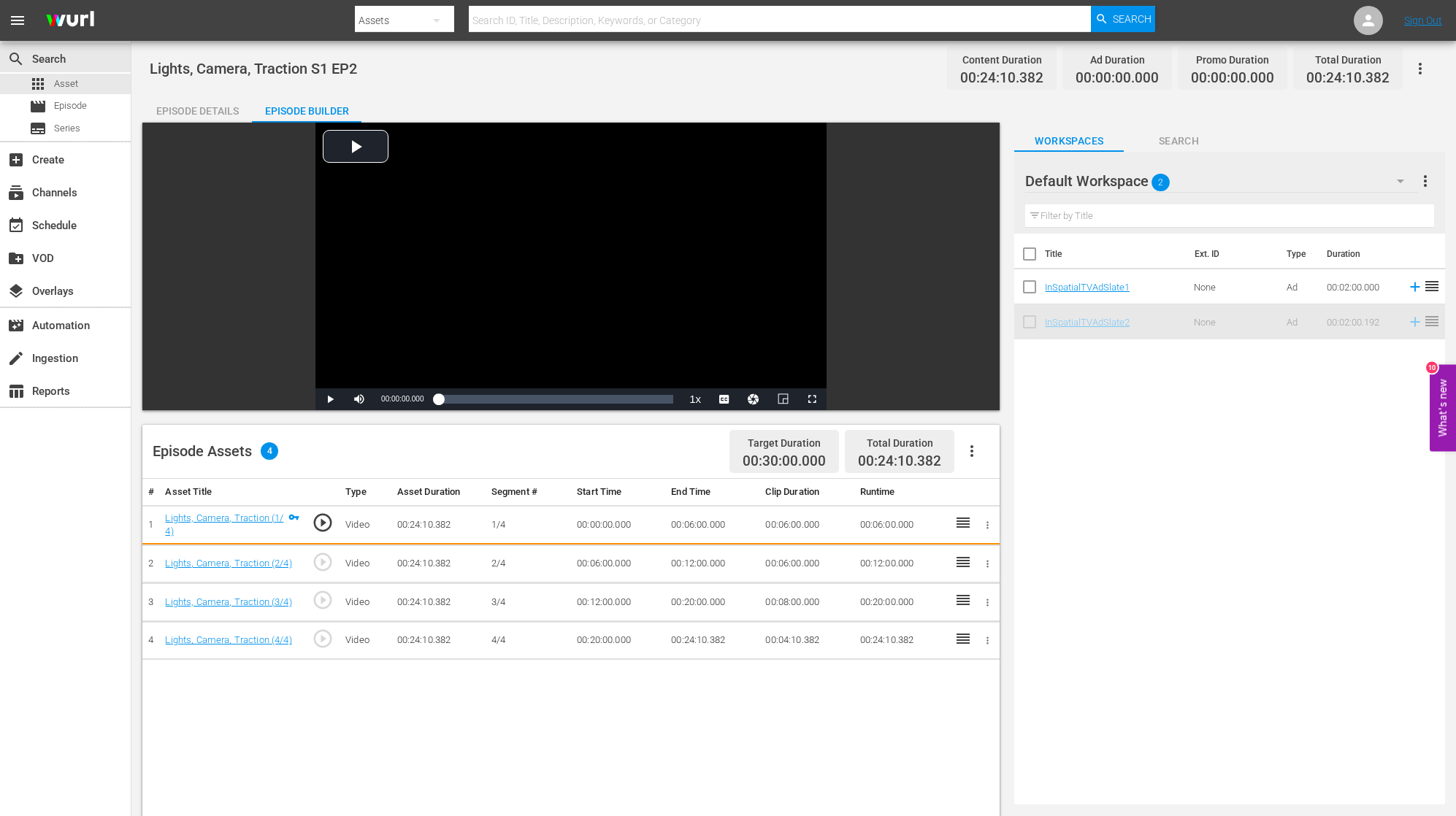
drag, startPoint x: 1067, startPoint y: 322, endPoint x: 1022, endPoint y: 356, distance: 56.4
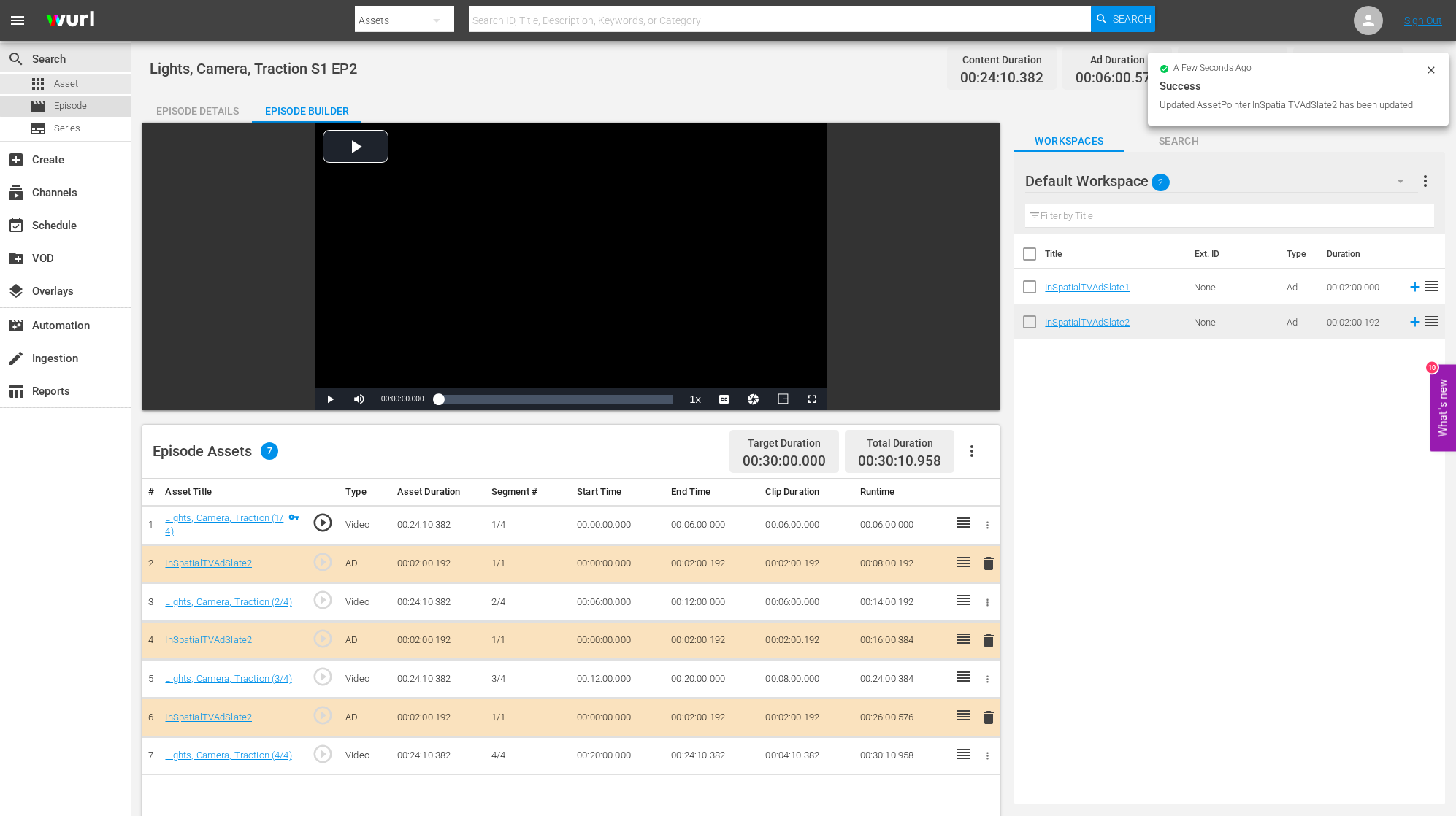
click at [83, 105] on span "Episode" at bounding box center [70, 105] width 33 height 14
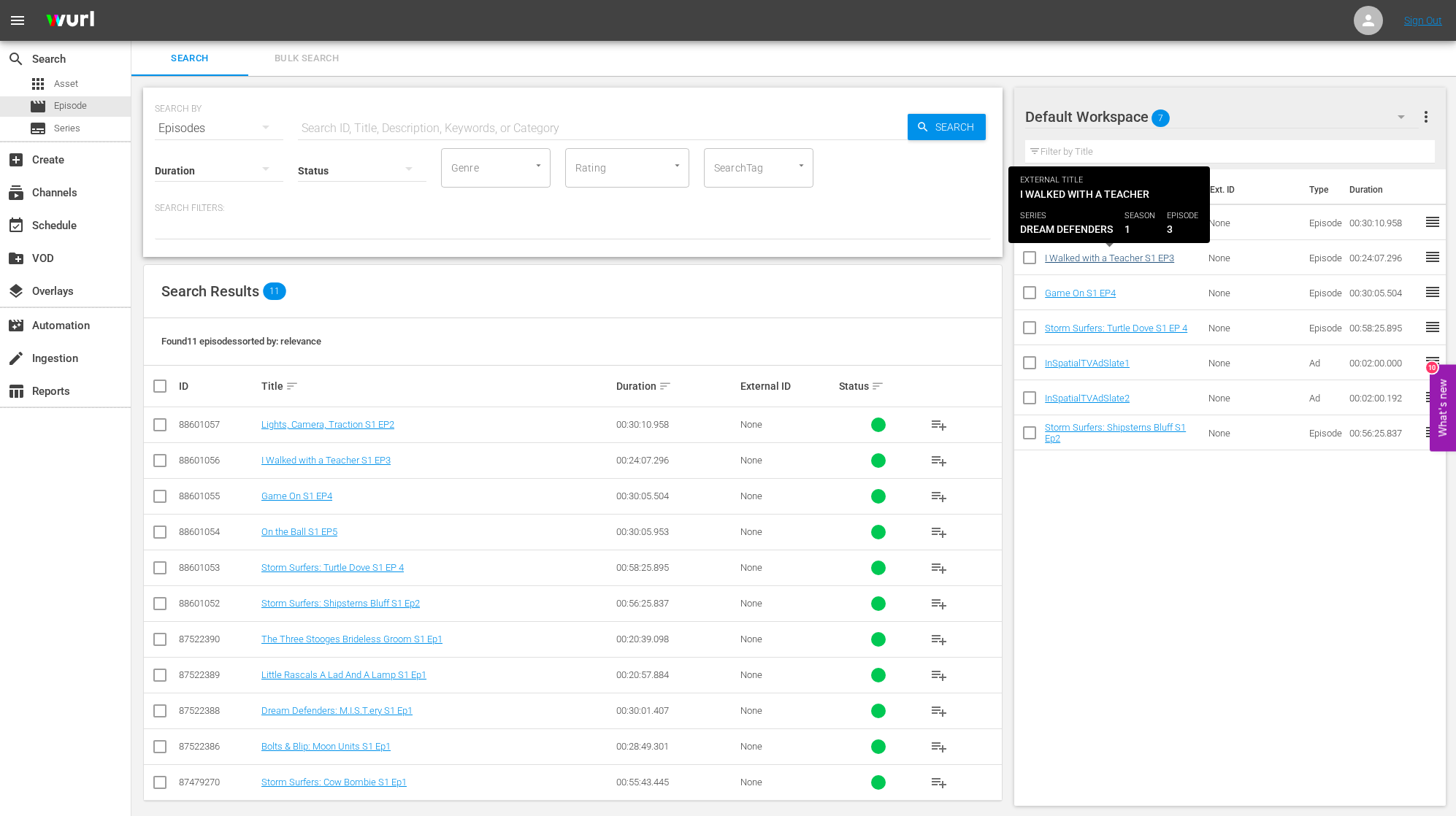
click at [1069, 262] on link "I Walked with a Teacher S1 EP3" at bounding box center [1109, 257] width 129 height 11
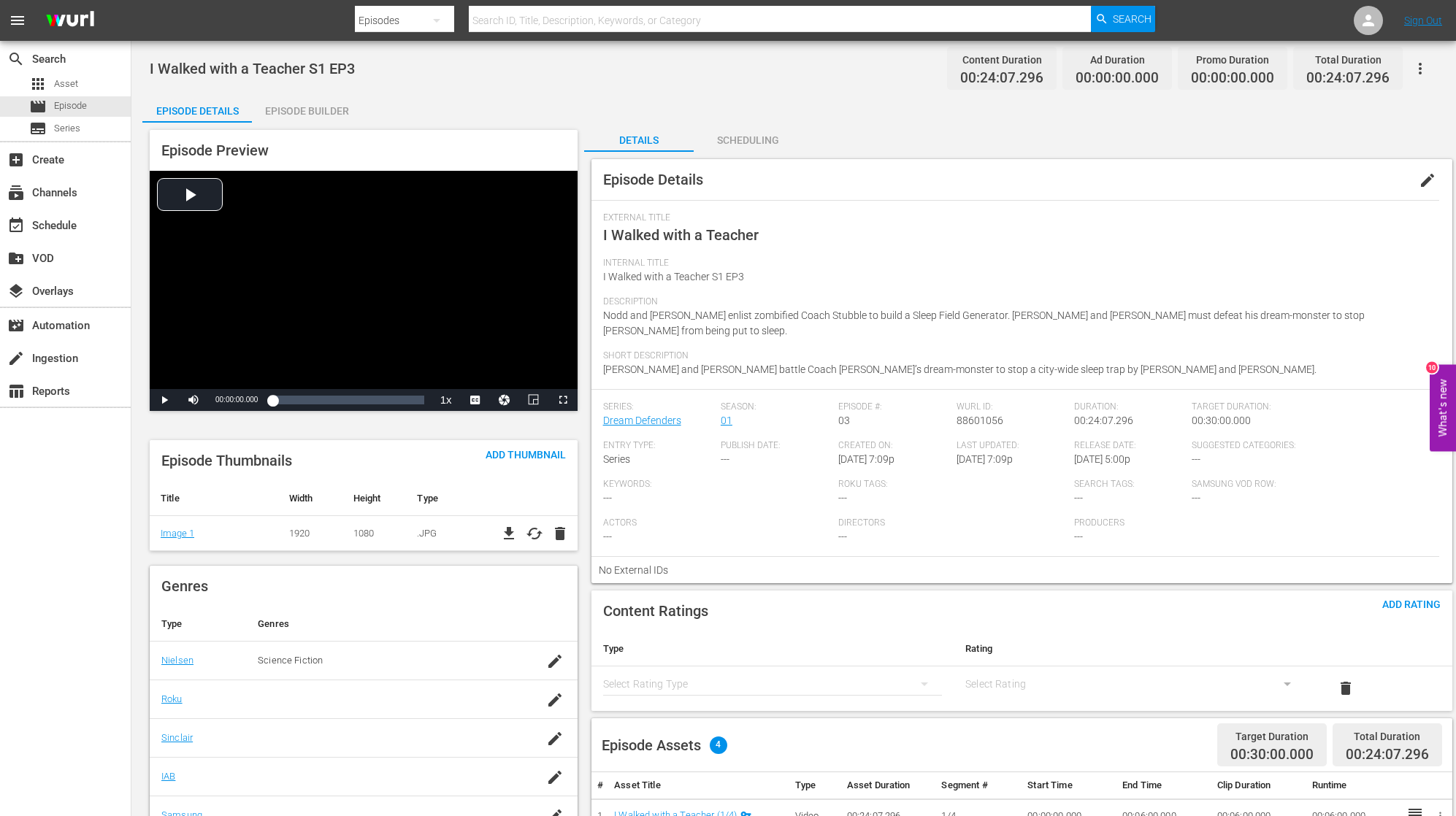
click at [295, 107] on div "Episode Builder" at bounding box center [306, 111] width 110 height 35
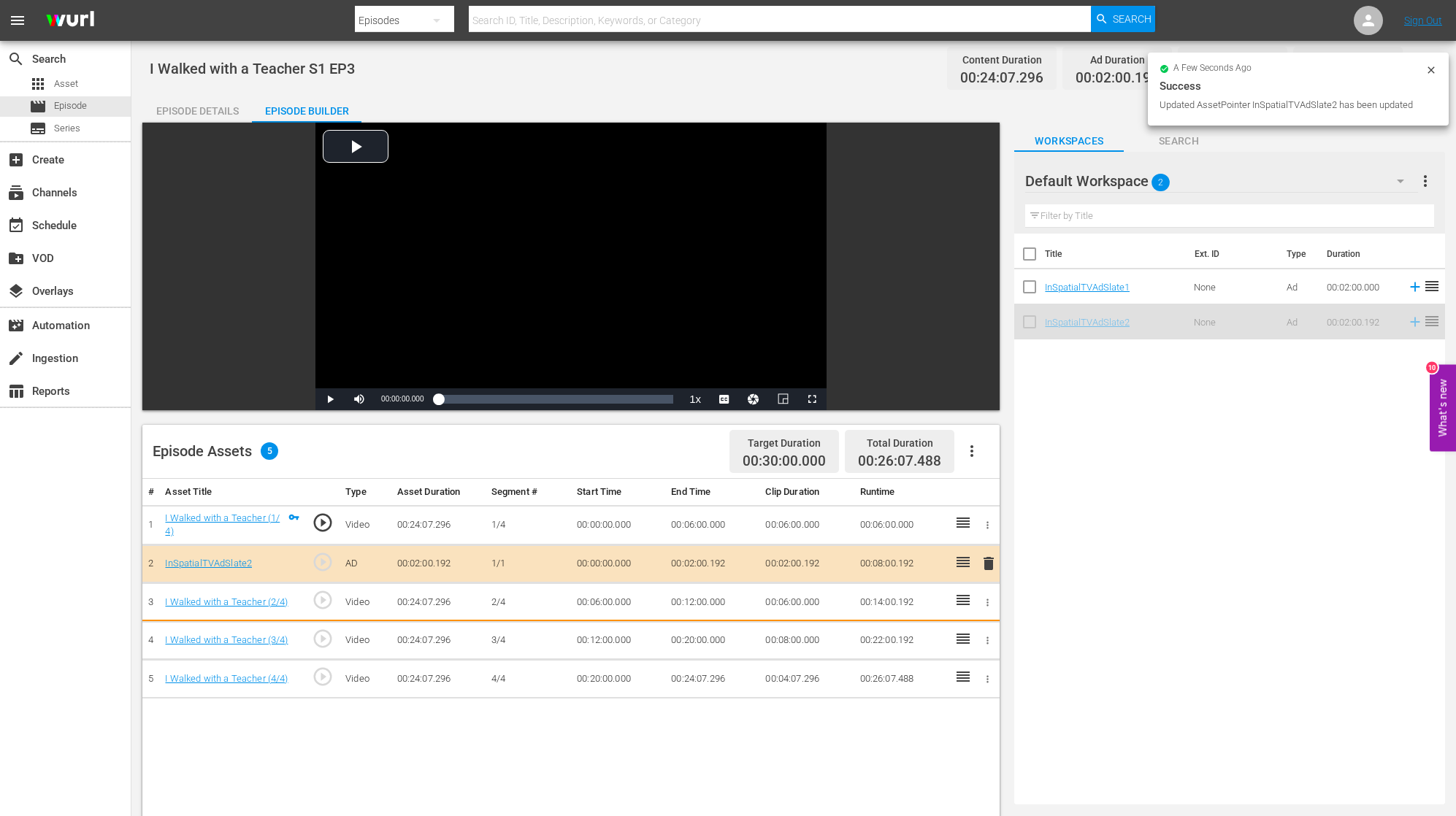
drag, startPoint x: 1099, startPoint y: 324, endPoint x: 1065, endPoint y: 360, distance: 49.5
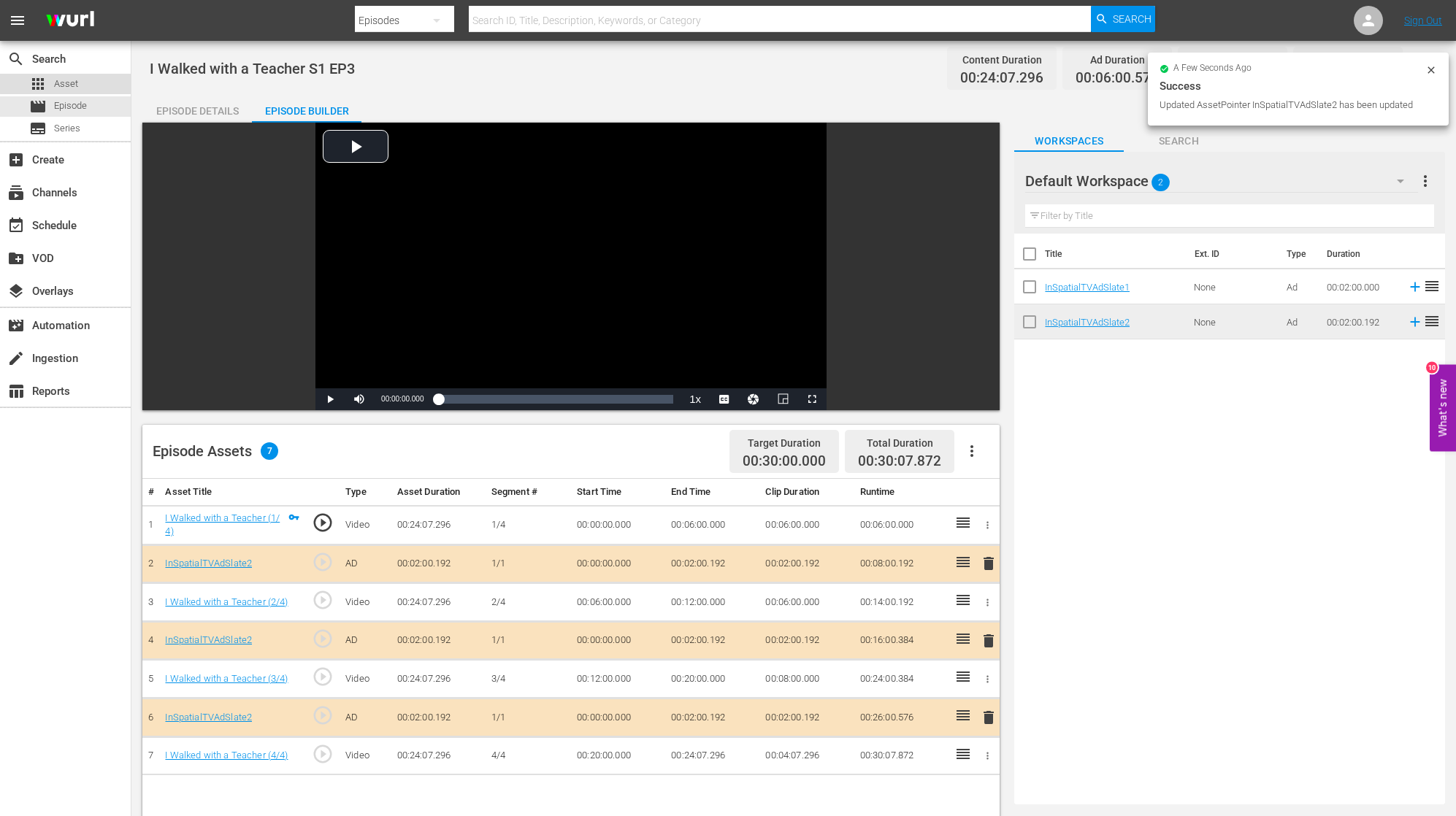
click at [76, 83] on span "Asset" at bounding box center [66, 84] width 24 height 14
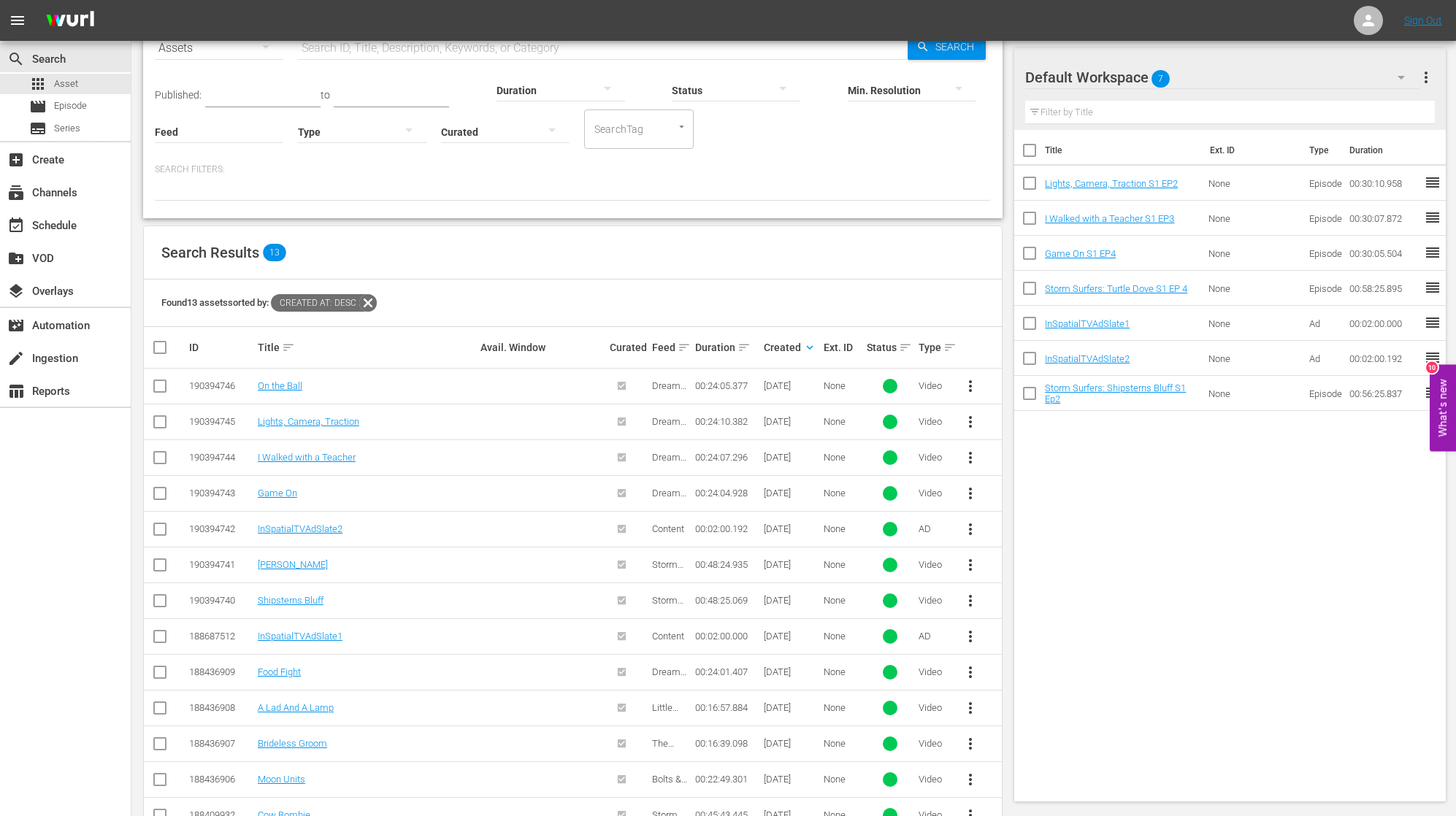
scroll to position [82, 0]
click at [84, 106] on span "Episode" at bounding box center [70, 105] width 33 height 14
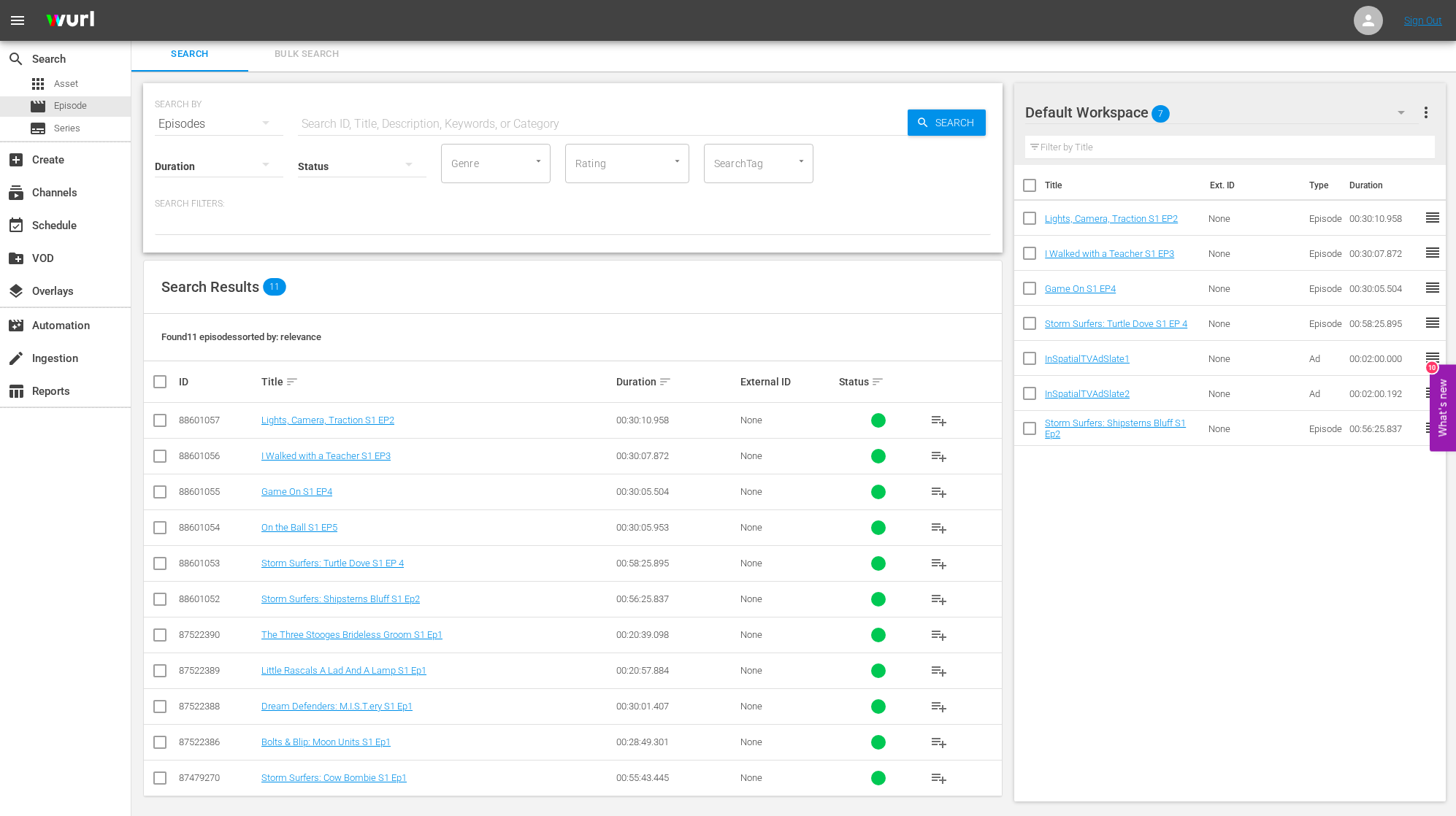
scroll to position [3, 0]
click at [57, 82] on span "Asset" at bounding box center [66, 84] width 24 height 14
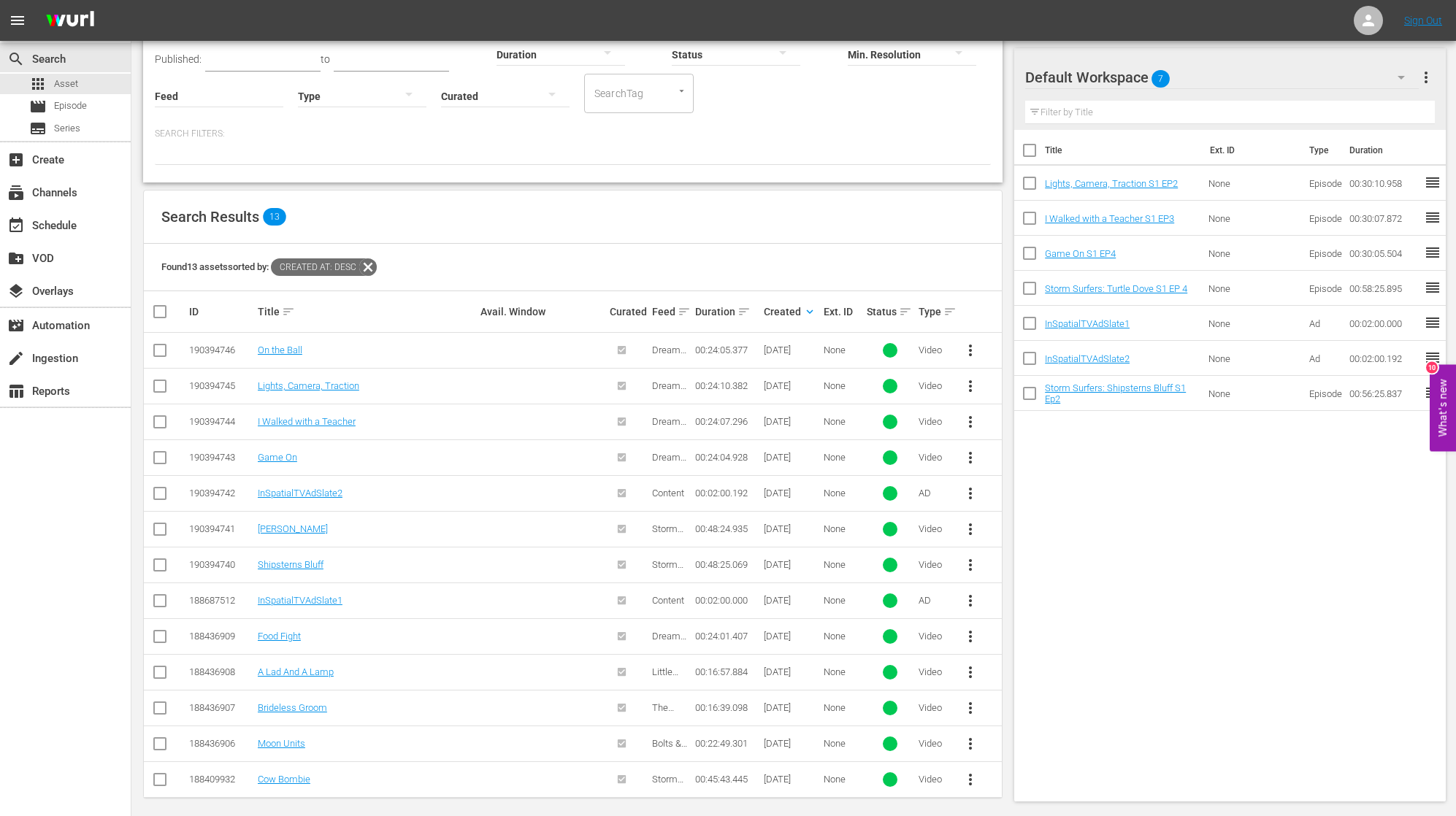
scroll to position [116, 0]
click at [159, 564] on input "checkbox" at bounding box center [160, 569] width 18 height 18
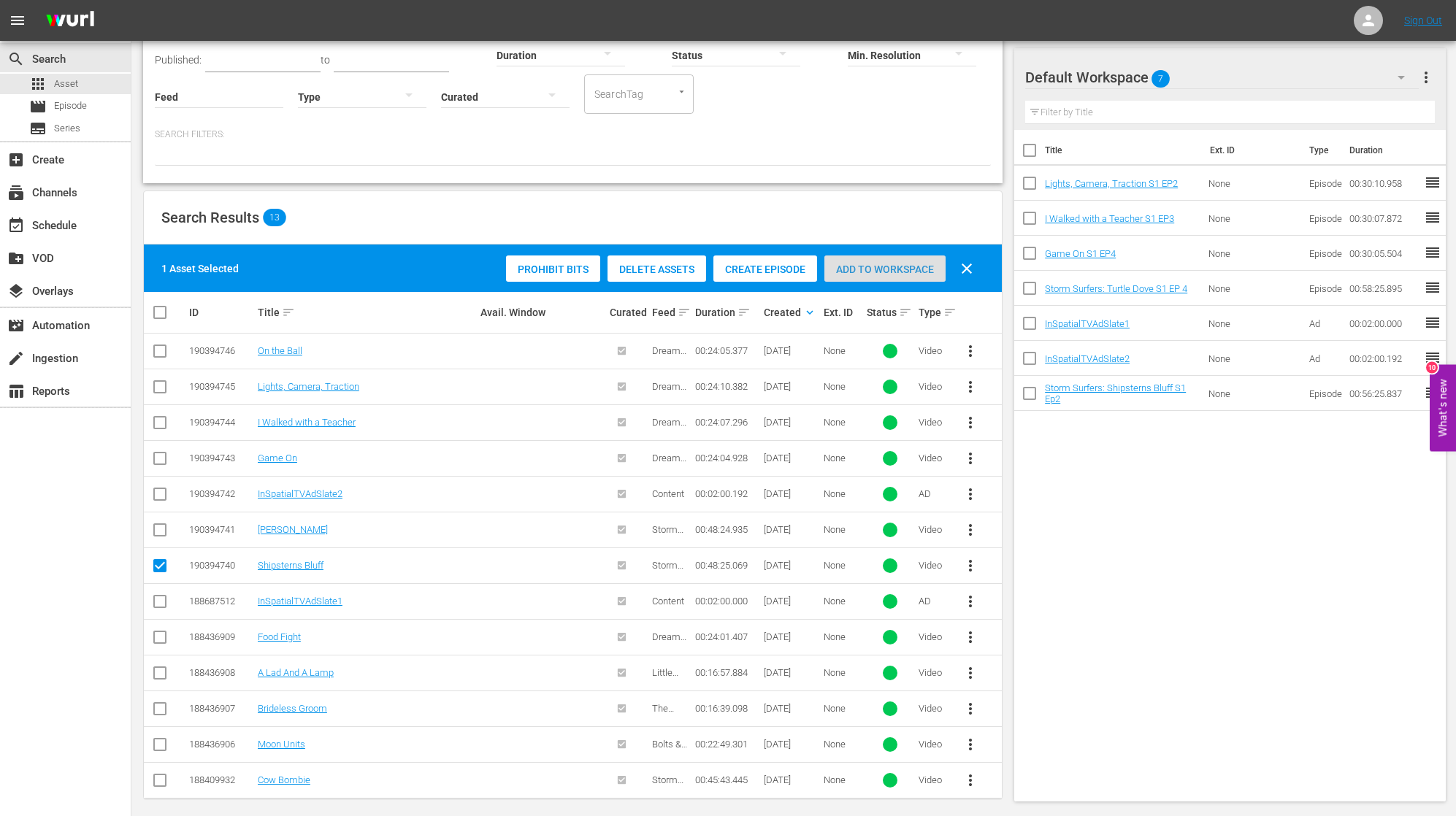
click at [869, 267] on span "Add to Workspace" at bounding box center [885, 269] width 122 height 12
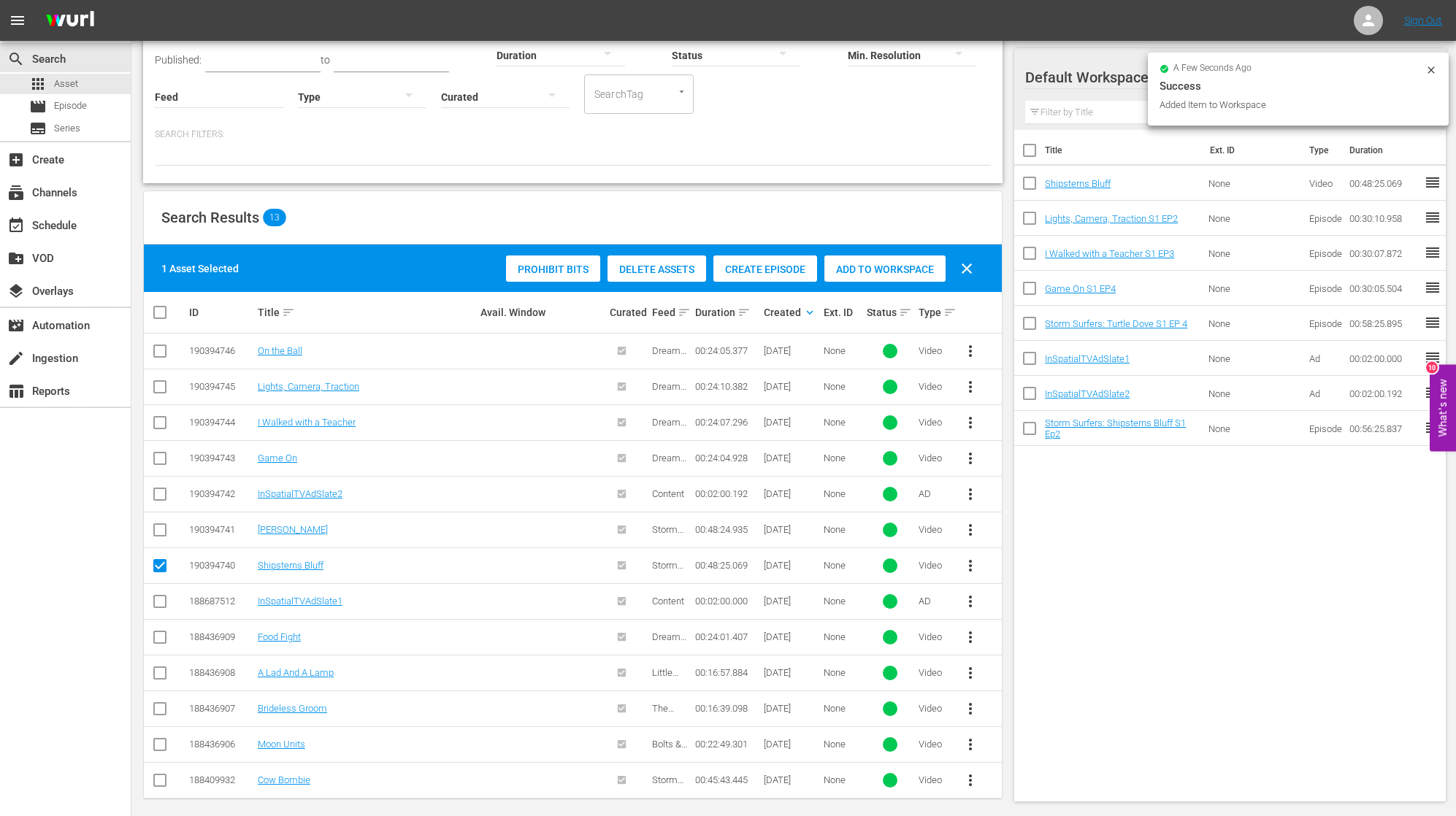
click at [759, 269] on span "Create Episode" at bounding box center [765, 269] width 104 height 12
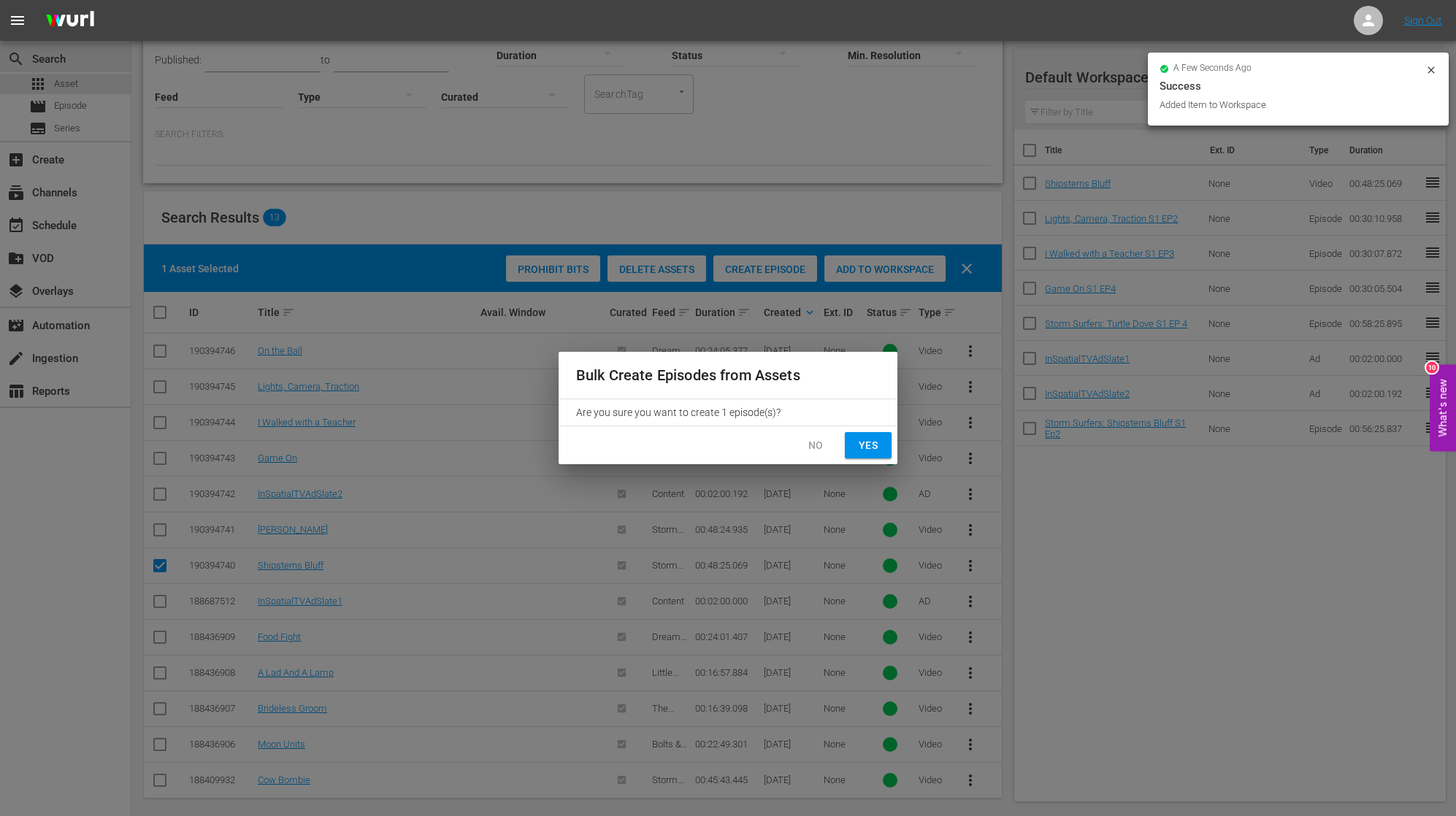
click at [858, 442] on span "Yes" at bounding box center [869, 446] width 24 height 19
checkbox input "false"
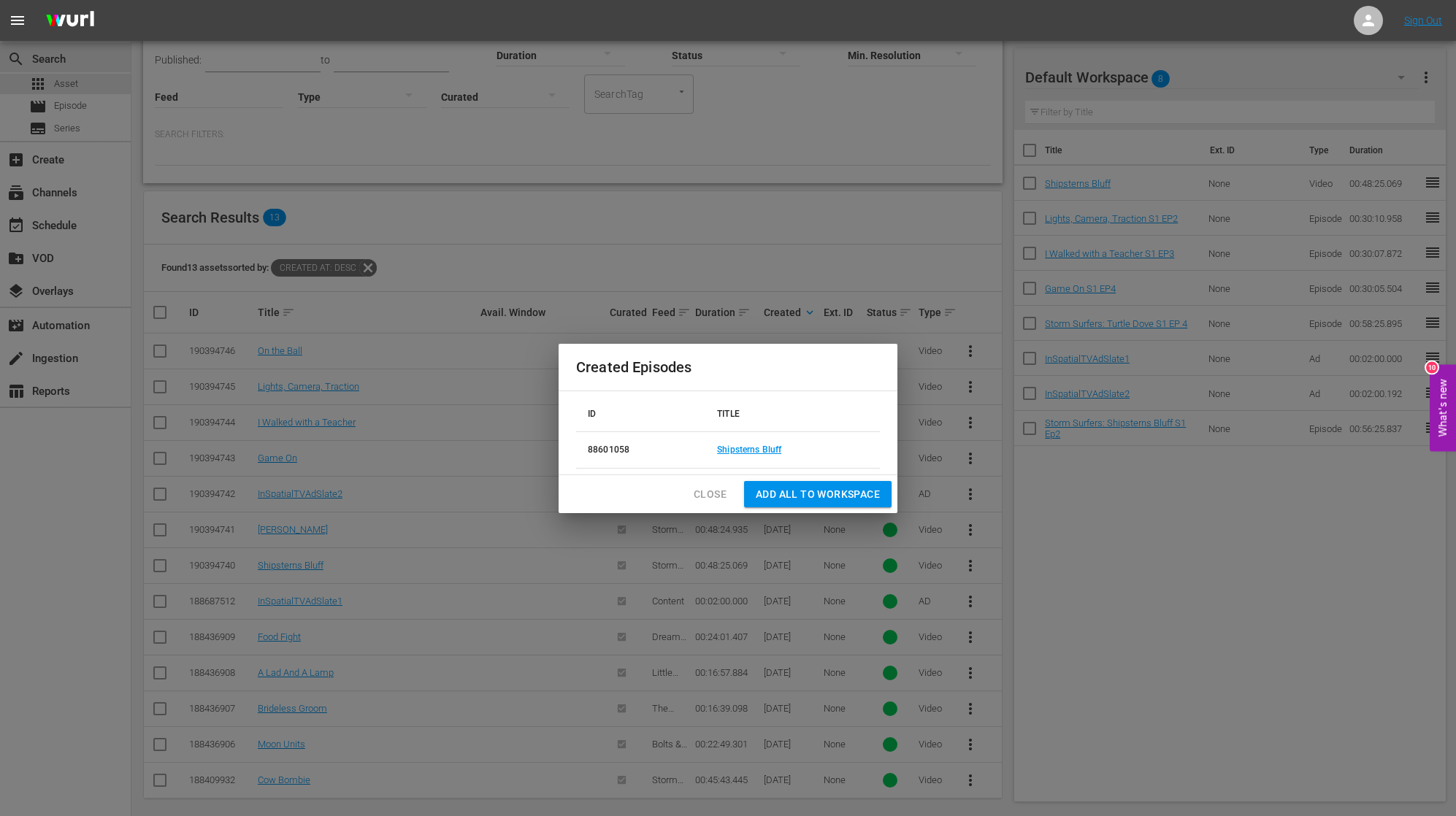
click at [772, 492] on span "Add all to Workspace" at bounding box center [817, 494] width 124 height 19
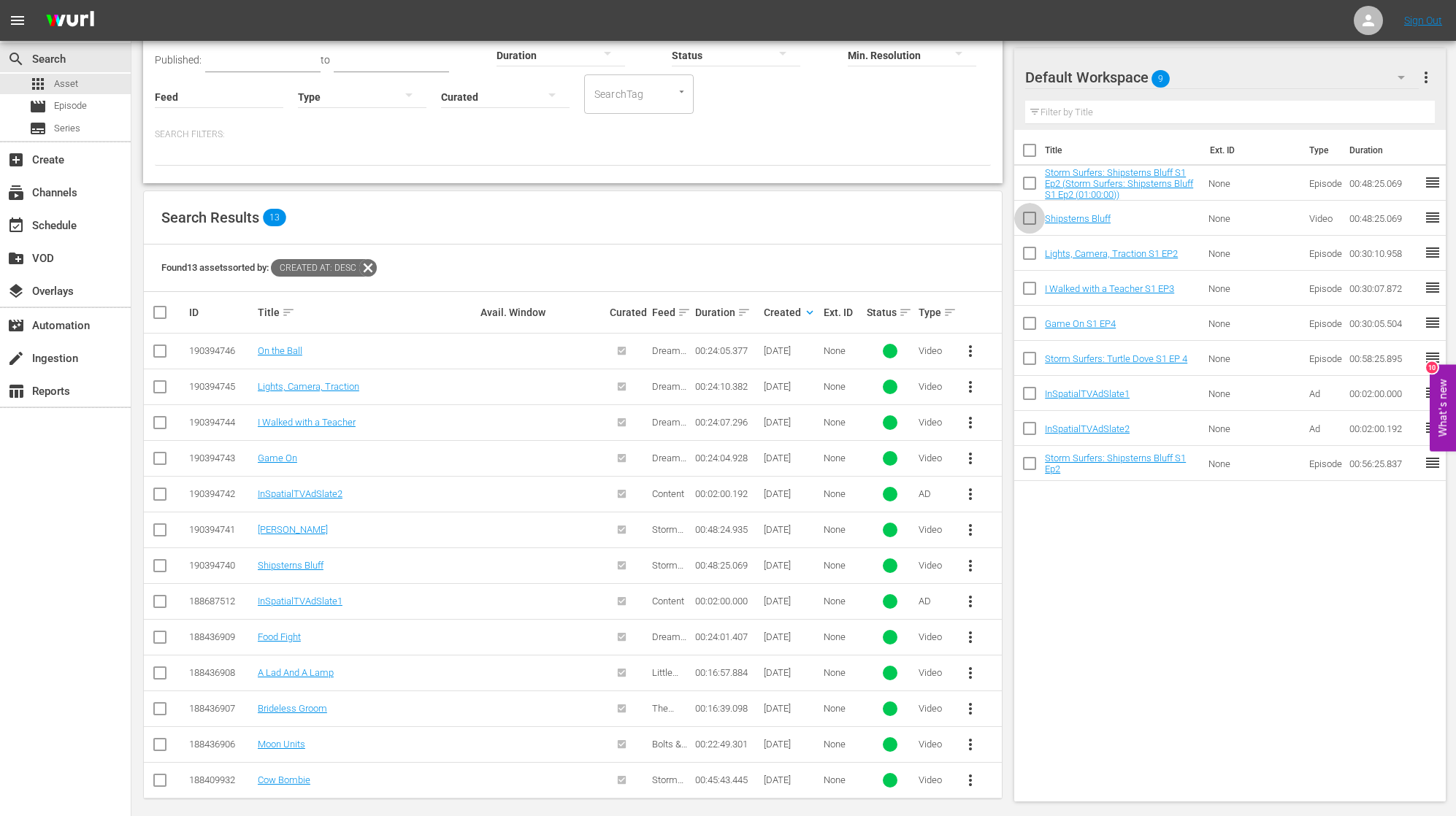
click at [1031, 217] on input "checkbox" at bounding box center [1030, 221] width 30 height 30
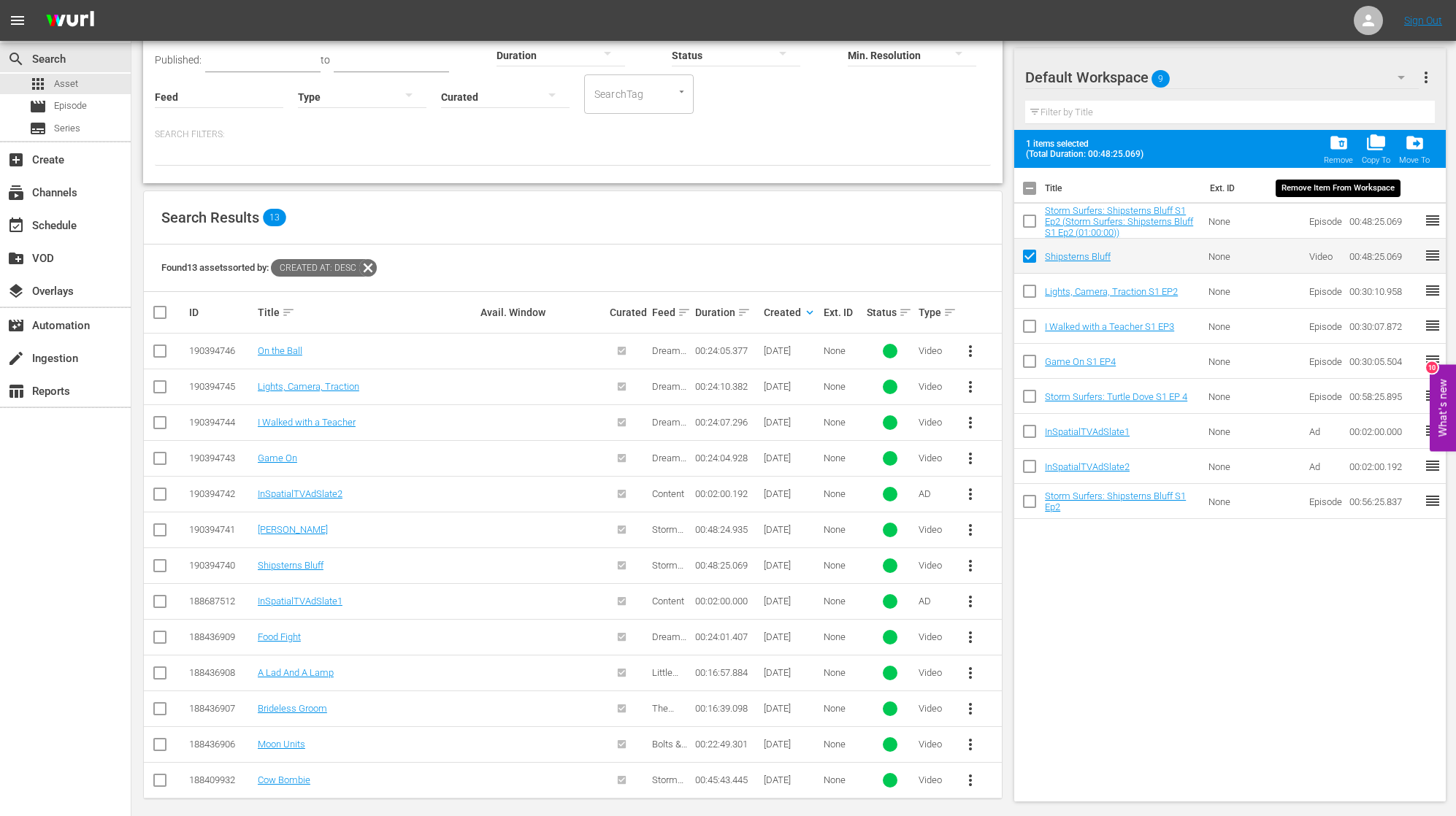
click at [1069, 147] on span "folder_delete" at bounding box center [1339, 142] width 19 height 19
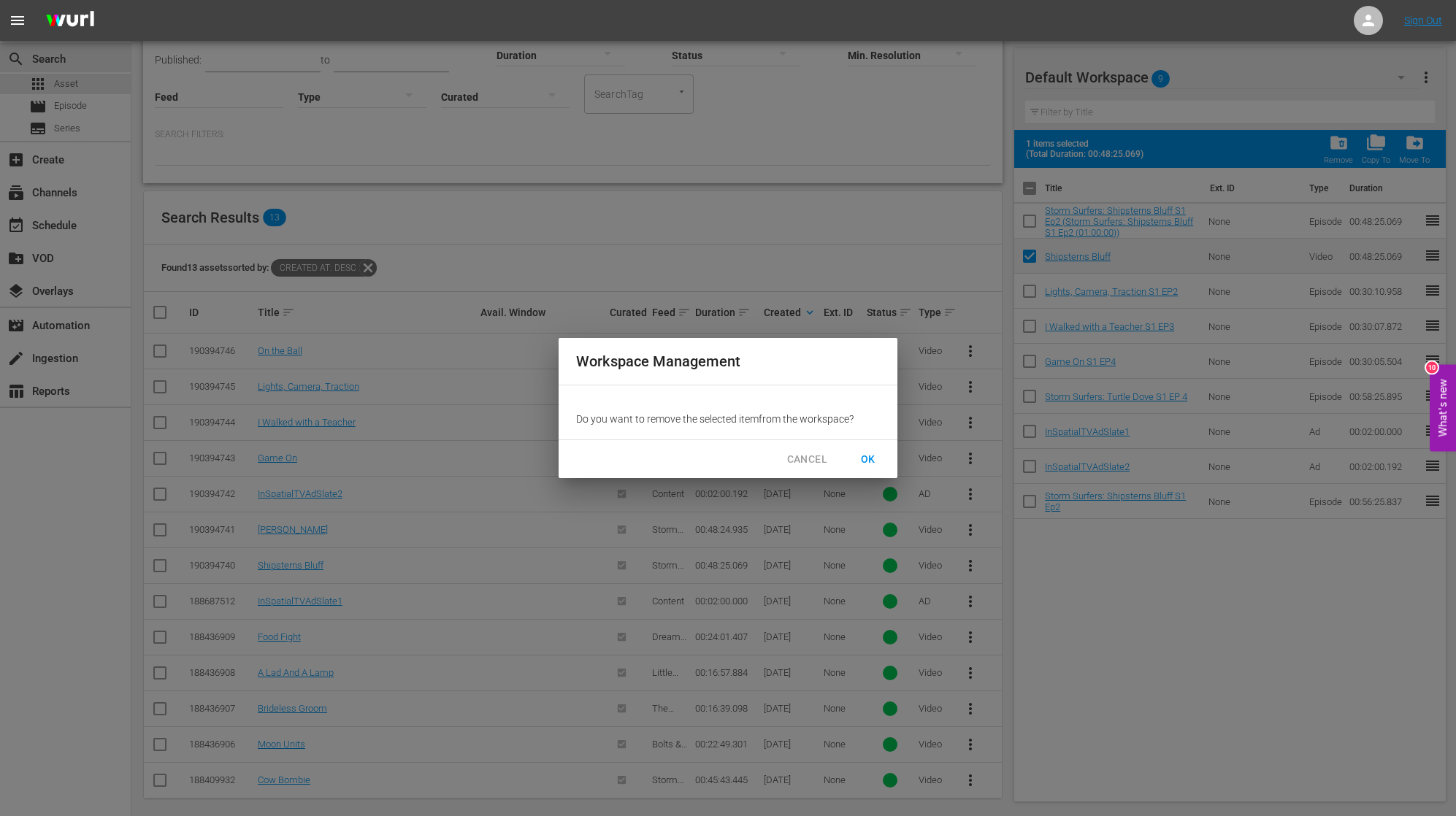
click at [868, 458] on span "OK" at bounding box center [869, 460] width 24 height 19
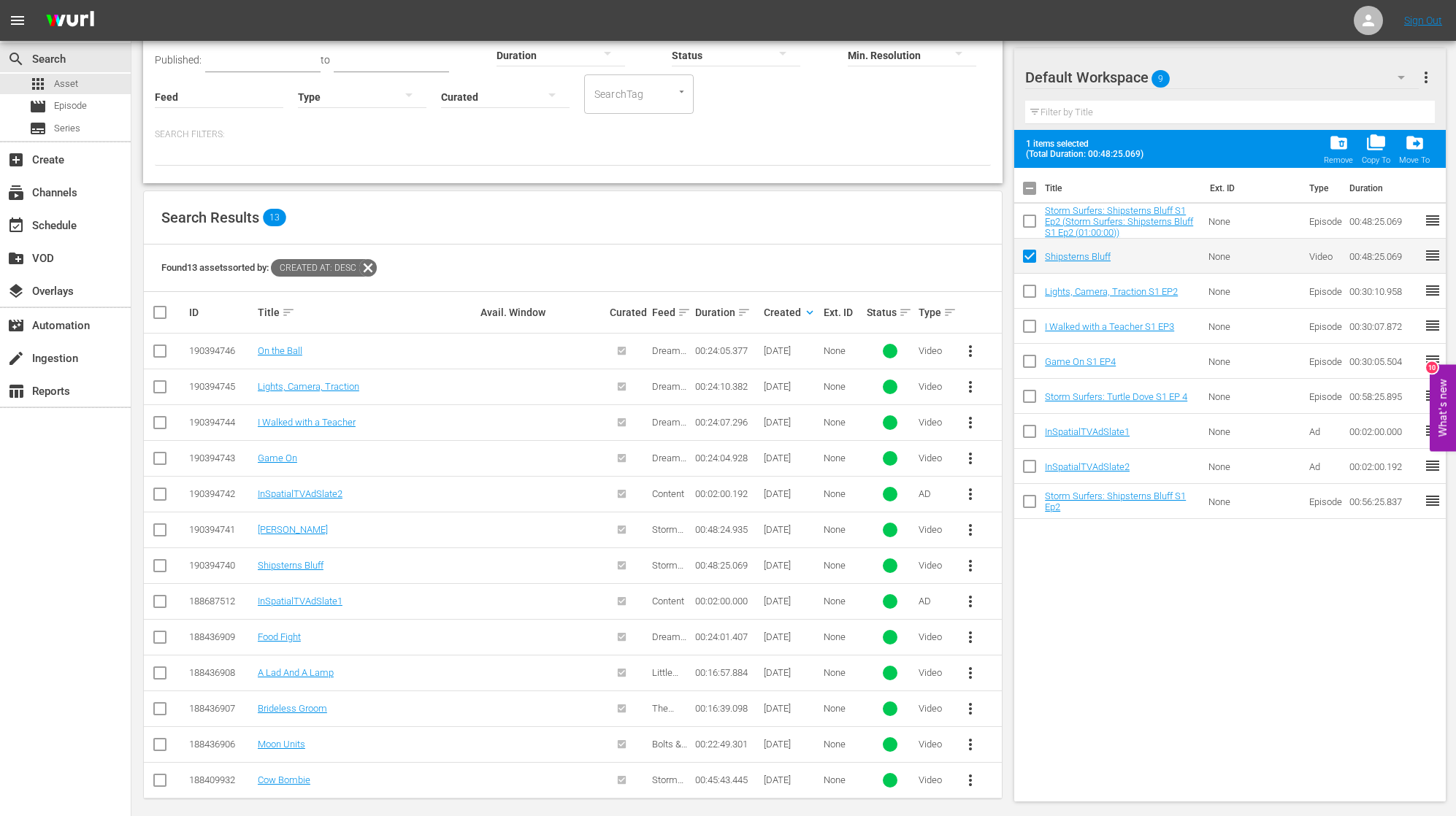
checkbox input "false"
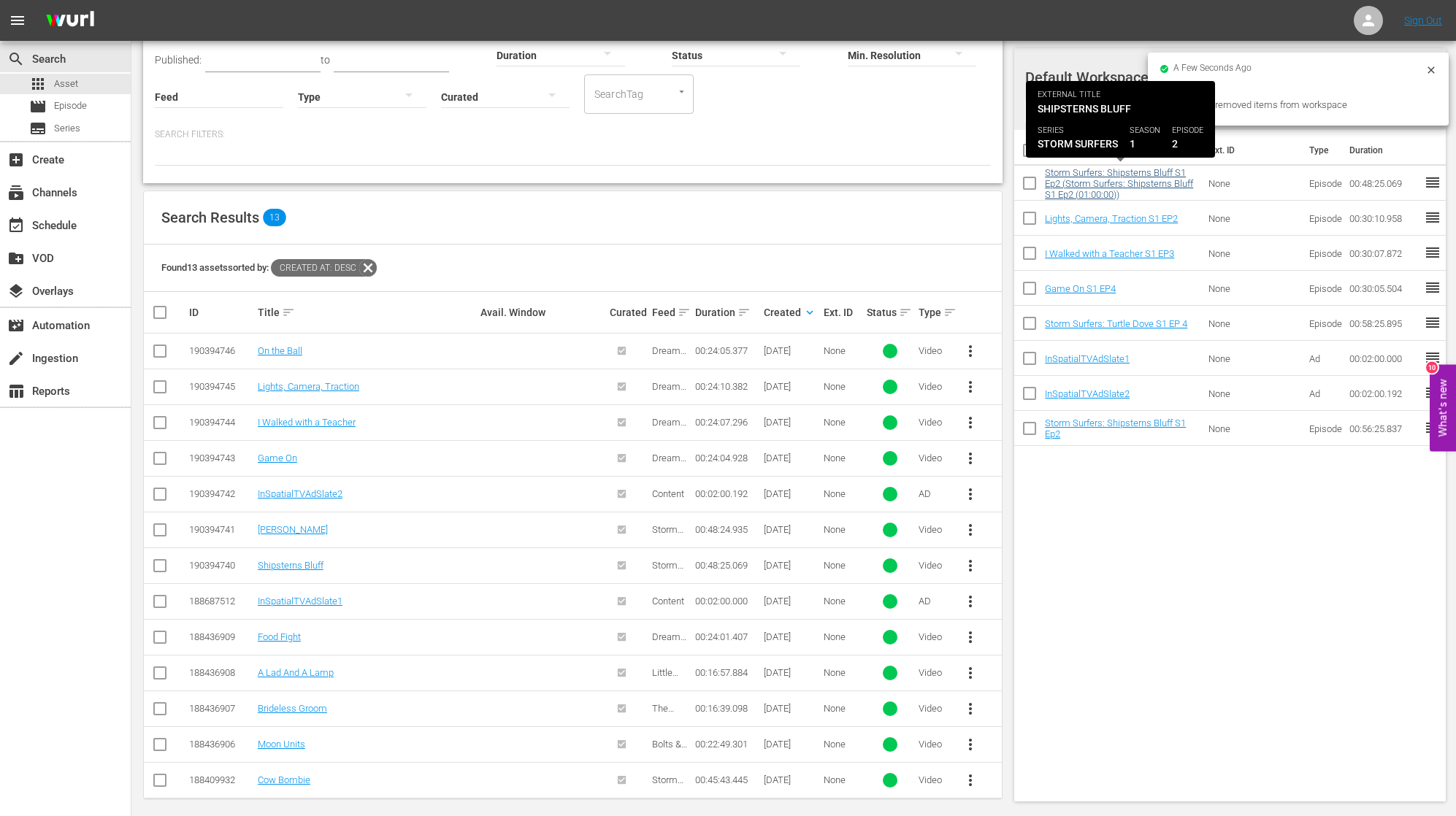
click at [1069, 188] on link "Storm Surfers: Shipsterns Bluff S1 Ep2 (Storm Surfers: Shipsterns Bluff S1 Ep2 …" at bounding box center [1119, 183] width 149 height 33
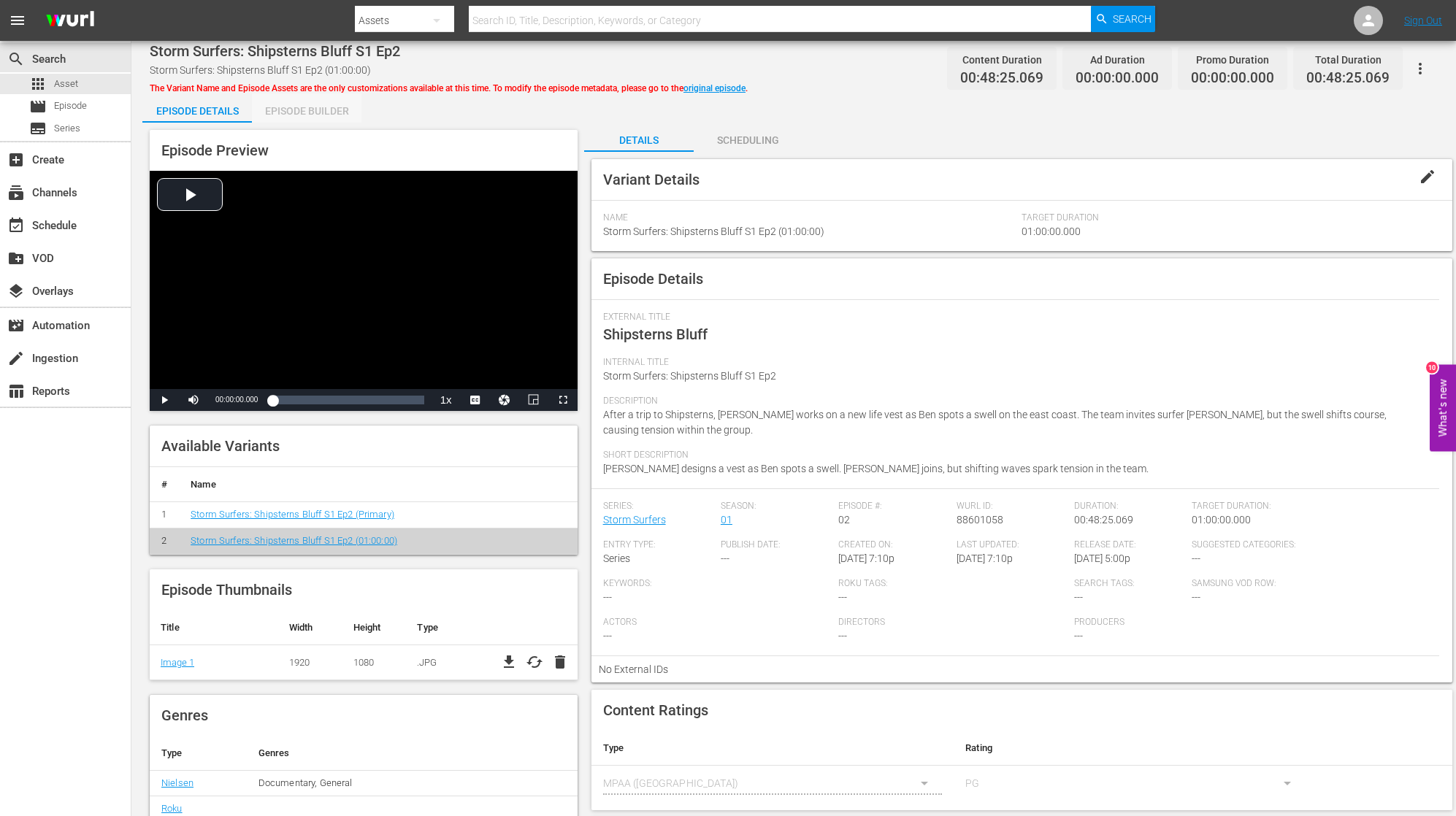
click at [295, 112] on div "Episode Builder" at bounding box center [306, 111] width 110 height 35
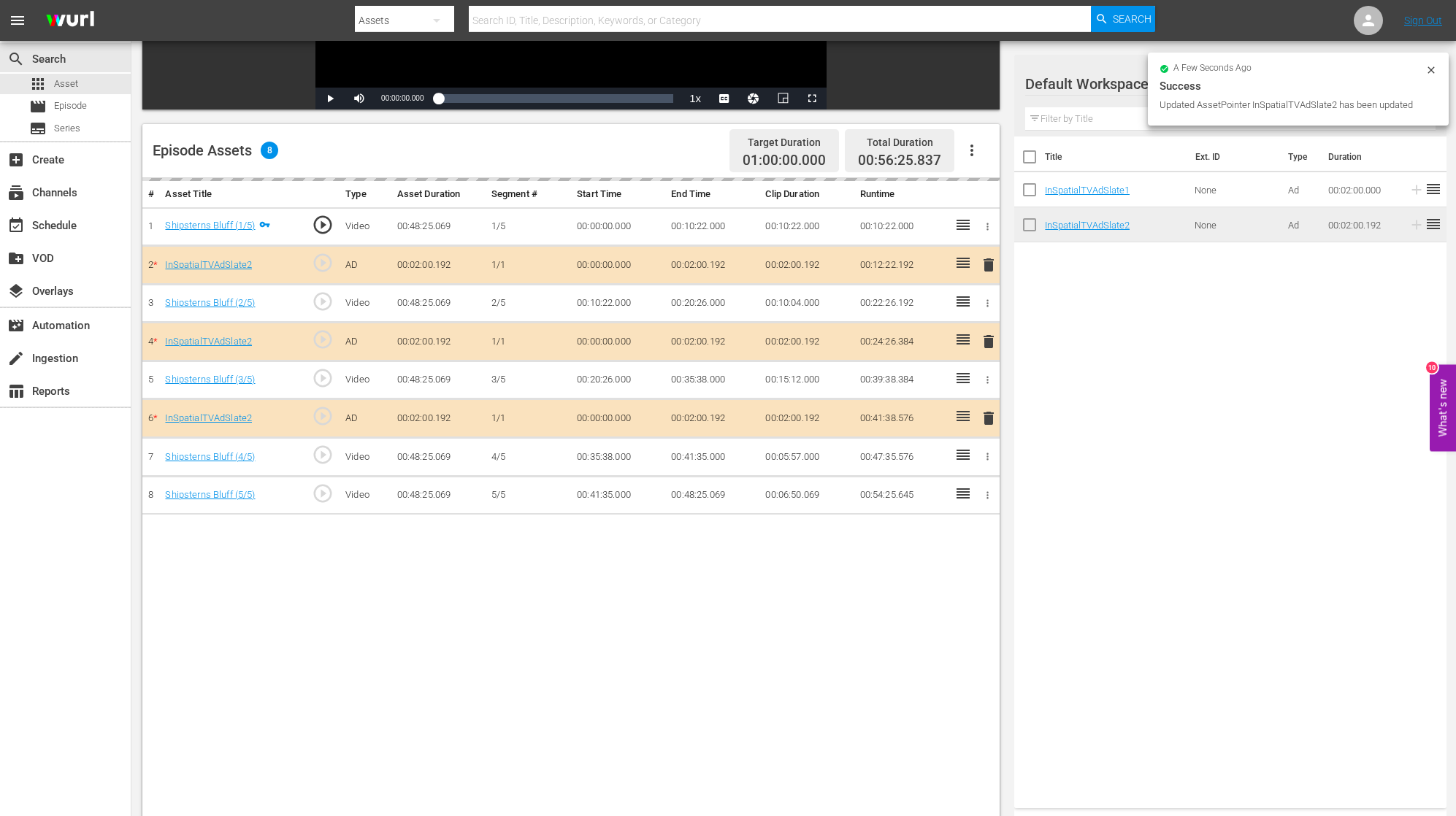
scroll to position [302, 0]
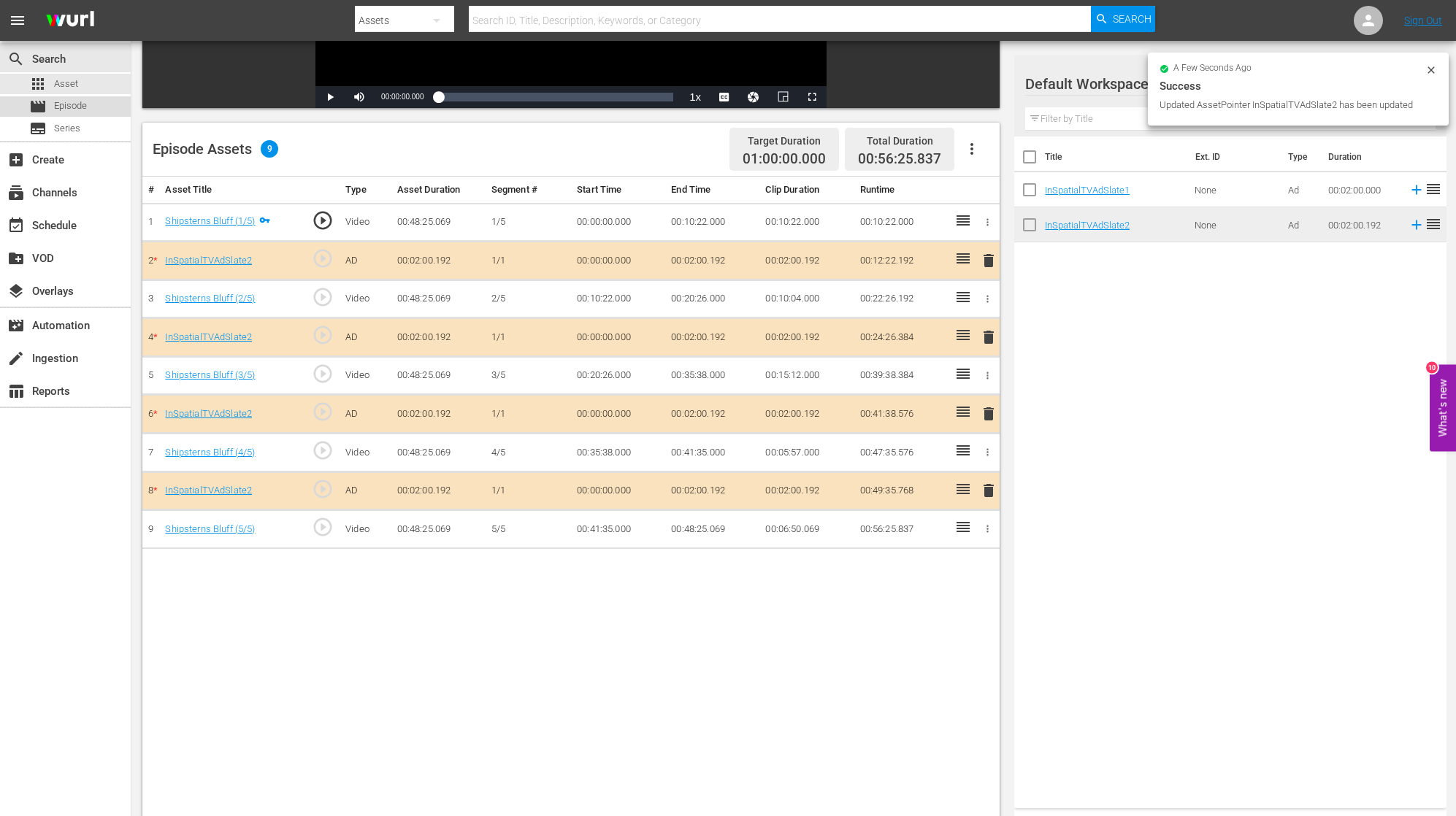
click at [76, 109] on span "Episode" at bounding box center [70, 105] width 33 height 14
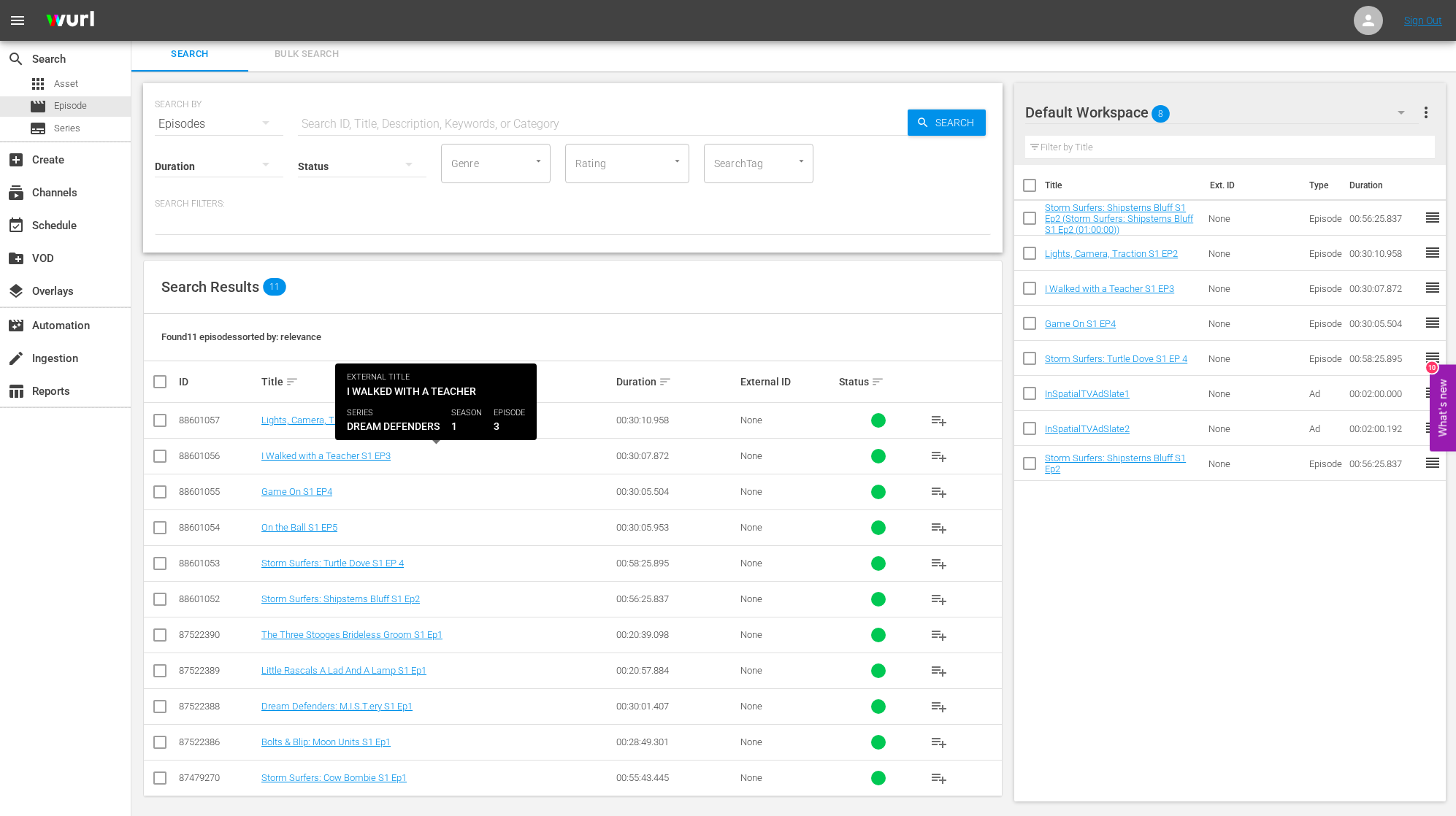
scroll to position [3, 0]
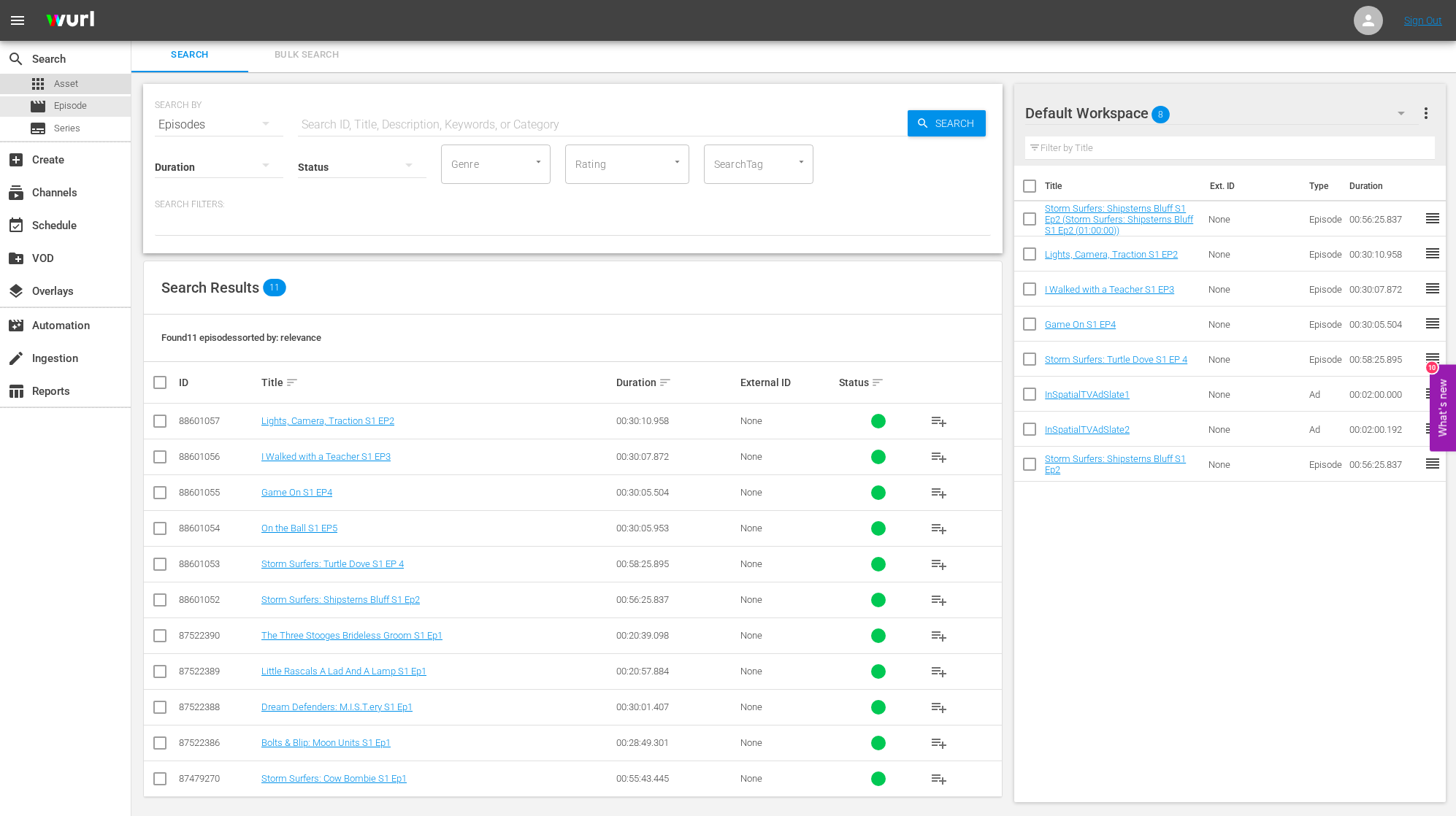
click at [68, 89] on span "Asset" at bounding box center [66, 84] width 24 height 14
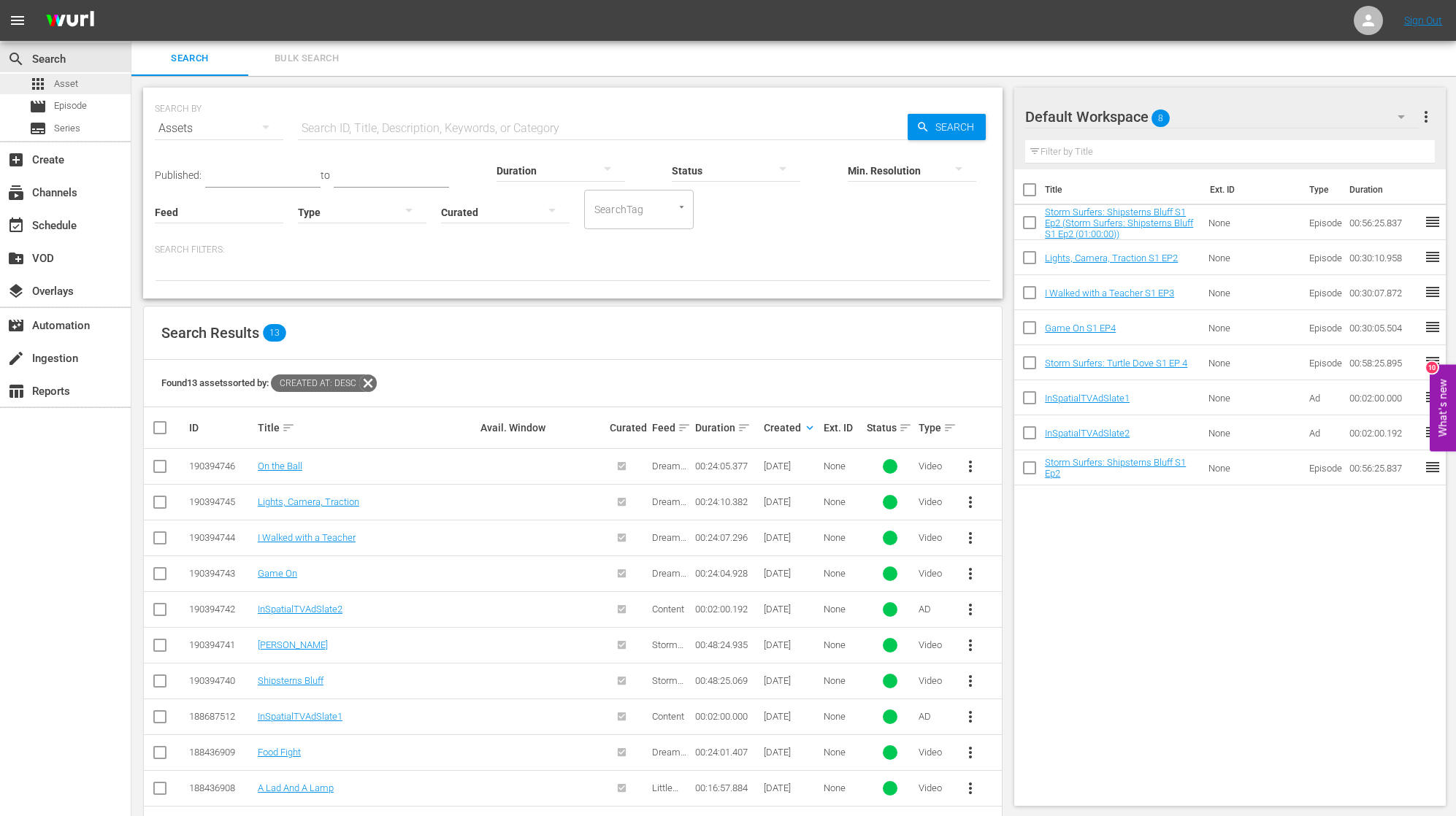
click at [84, 84] on div "apps Asset" at bounding box center [65, 84] width 131 height 20
click at [73, 105] on span "Episode" at bounding box center [70, 105] width 33 height 14
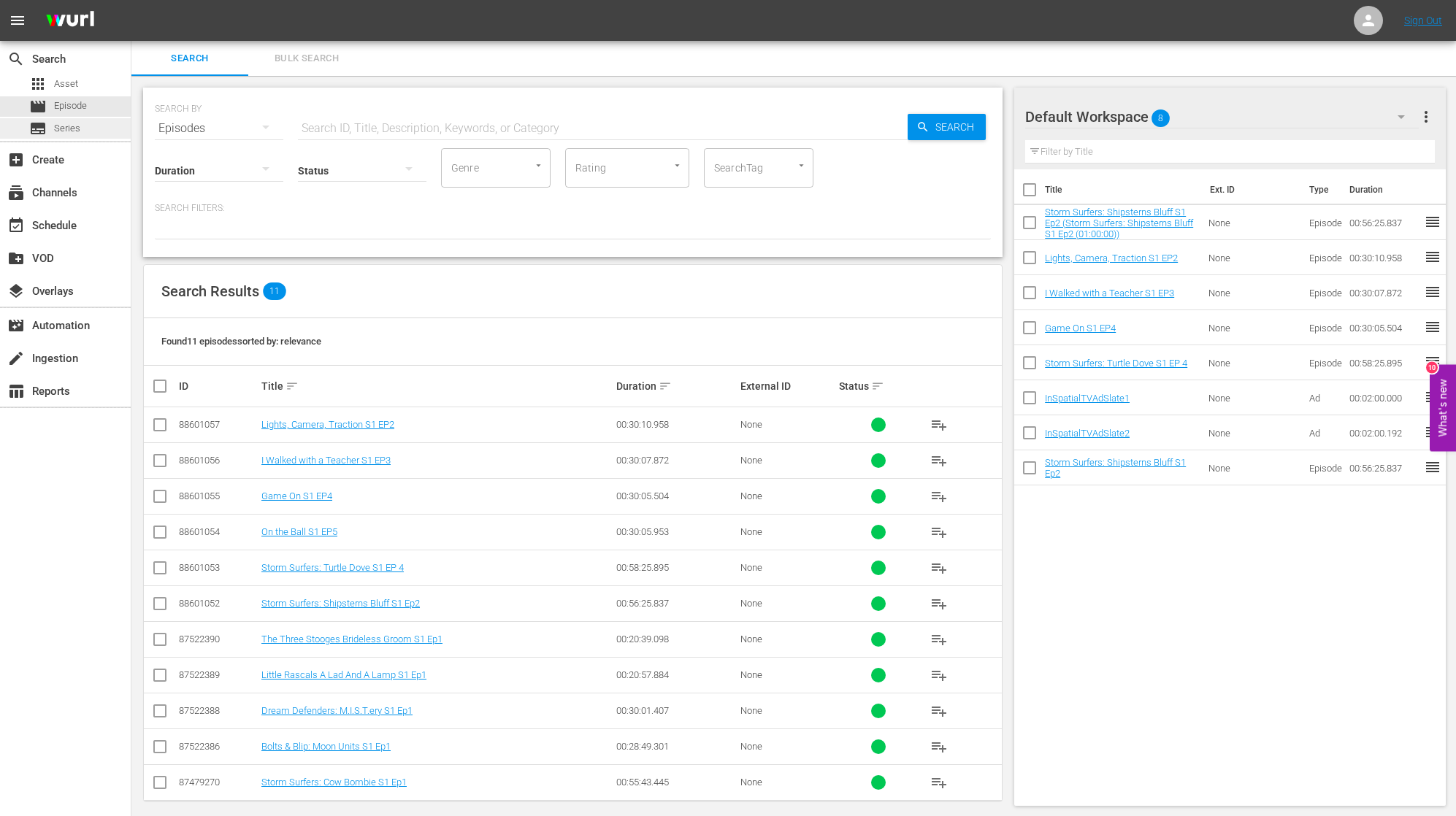
click at [78, 128] on span "Series" at bounding box center [67, 128] width 26 height 14
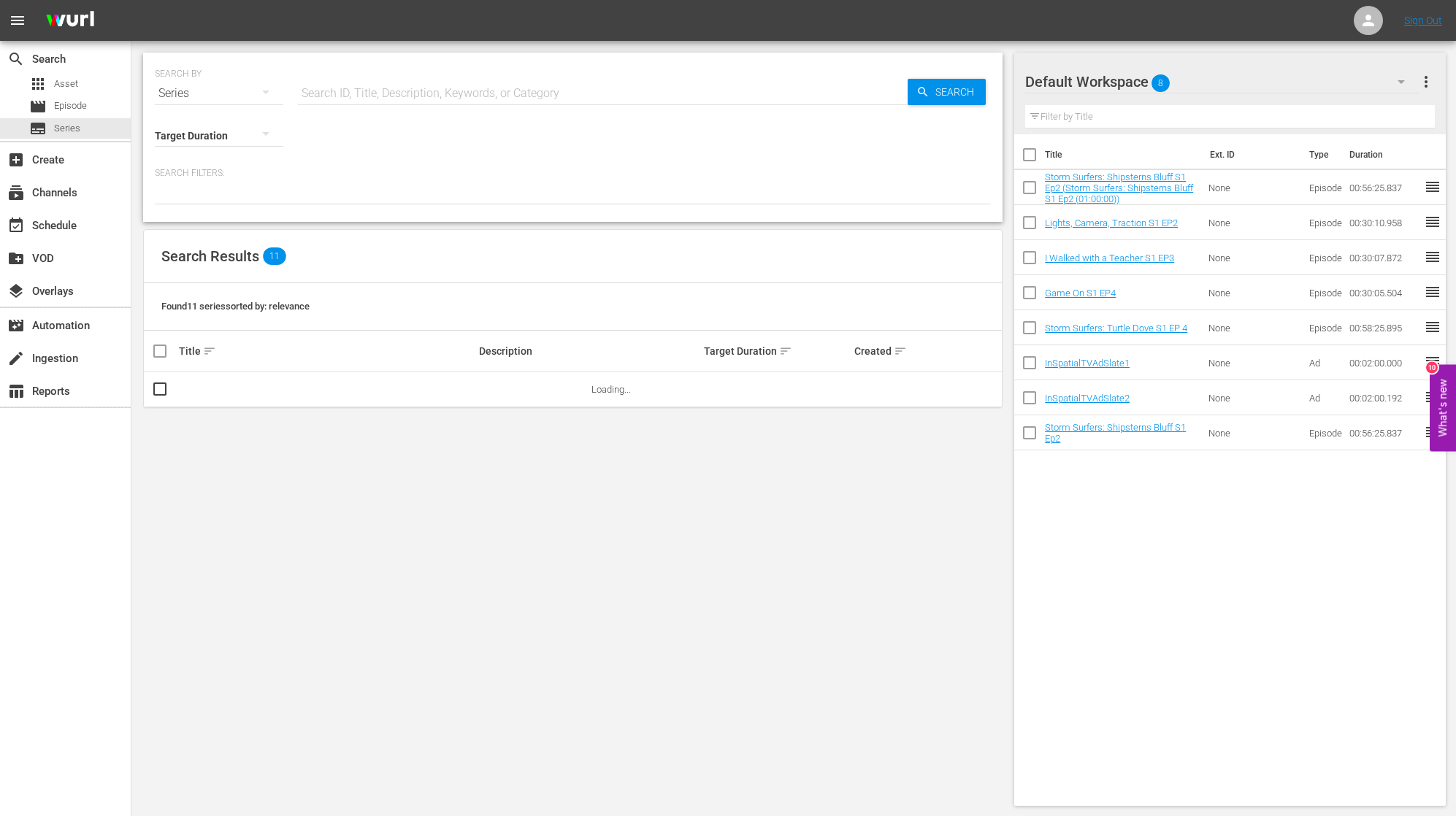
click at [214, 89] on div "Series" at bounding box center [219, 94] width 128 height 41
click at [219, 161] on div "Series" at bounding box center [201, 168] width 58 height 24
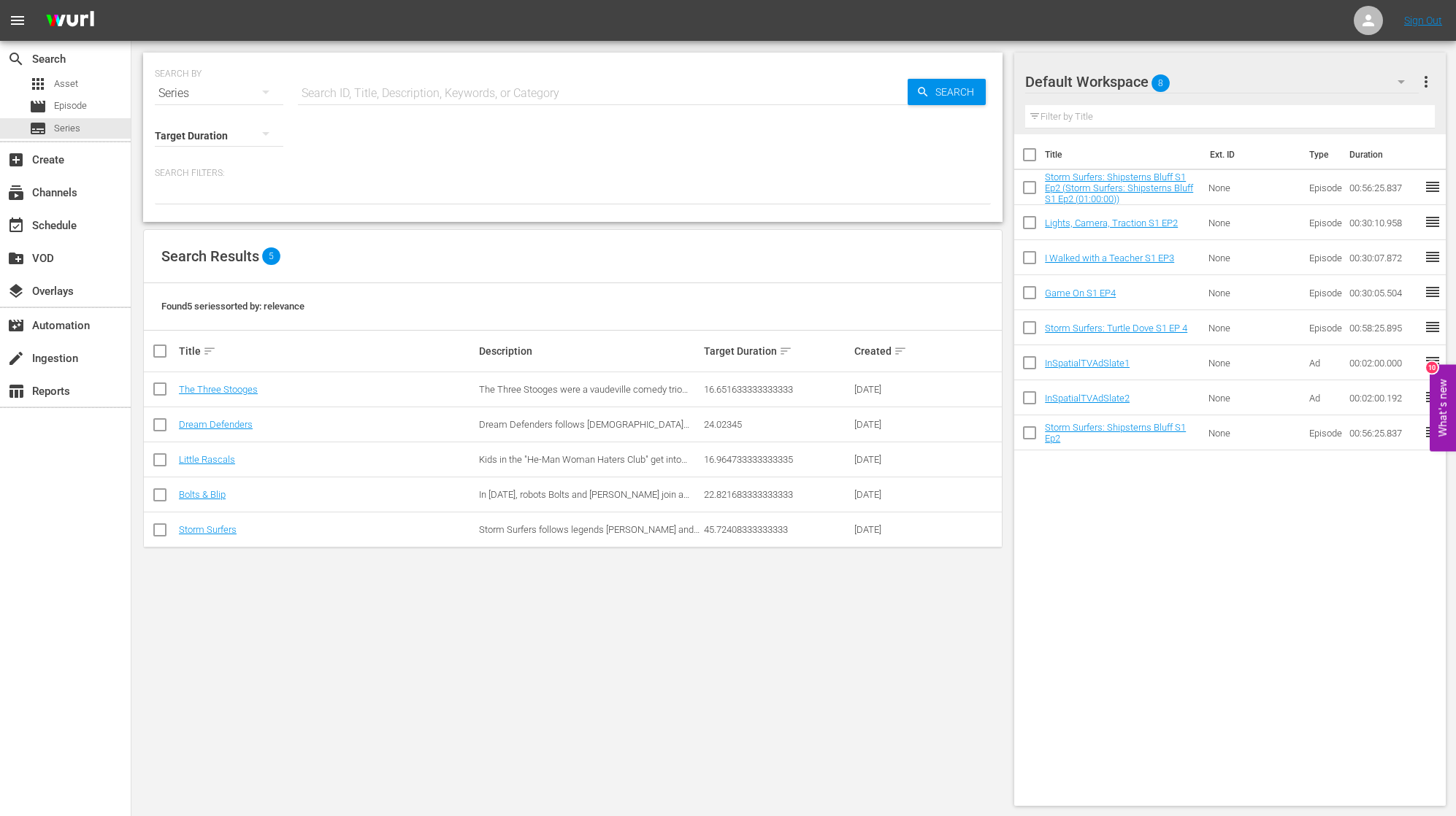
click at [234, 430] on td "Dream Defenders" at bounding box center [327, 425] width 300 height 35
click at [246, 427] on link "Dream Defenders" at bounding box center [215, 424] width 73 height 11
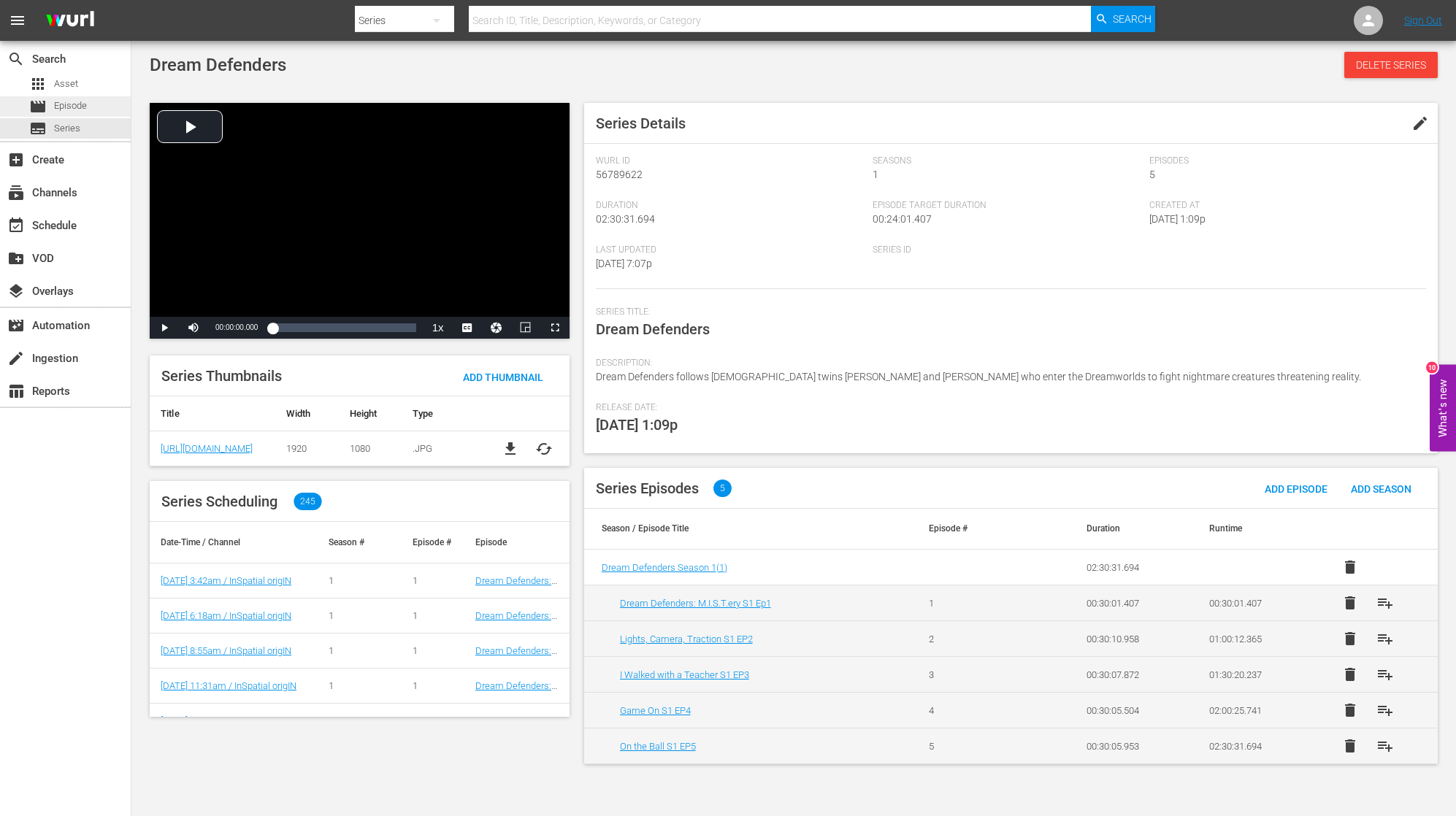
click at [78, 104] on span "Episode" at bounding box center [70, 105] width 33 height 14
